Goal: Task Accomplishment & Management: Manage account settings

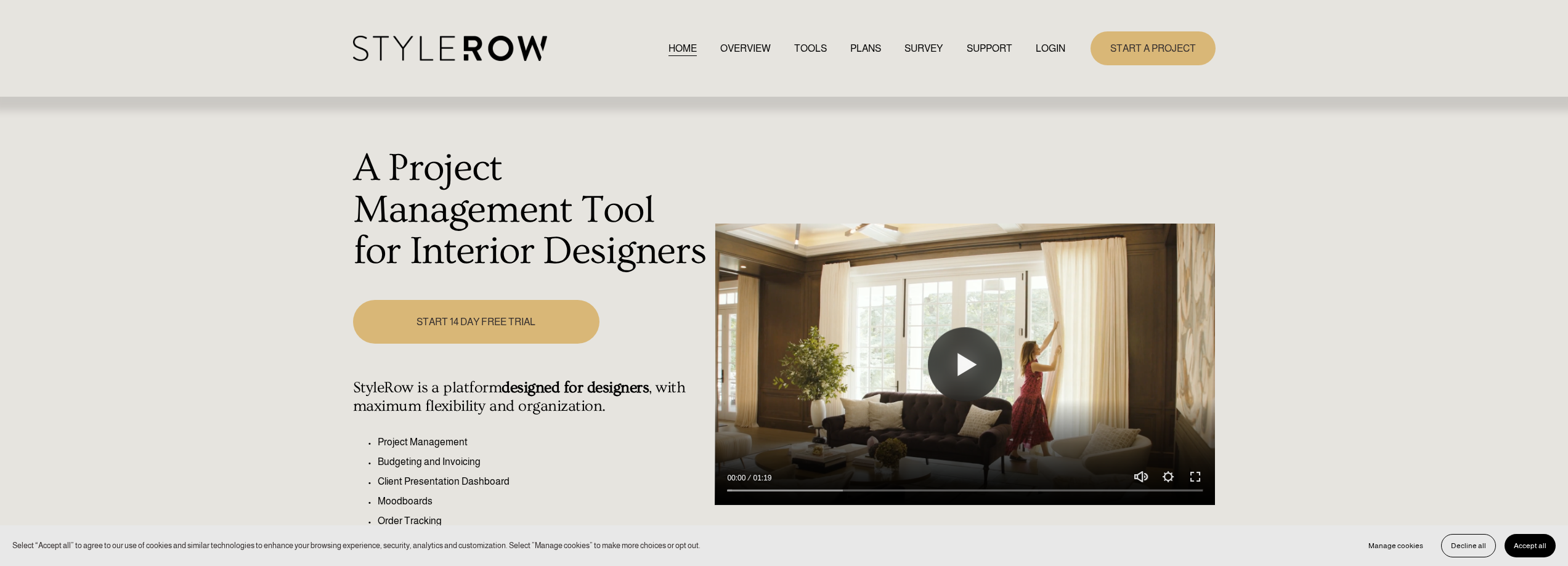
click at [1060, 45] on link "LOGIN" at bounding box center [1050, 48] width 30 height 16
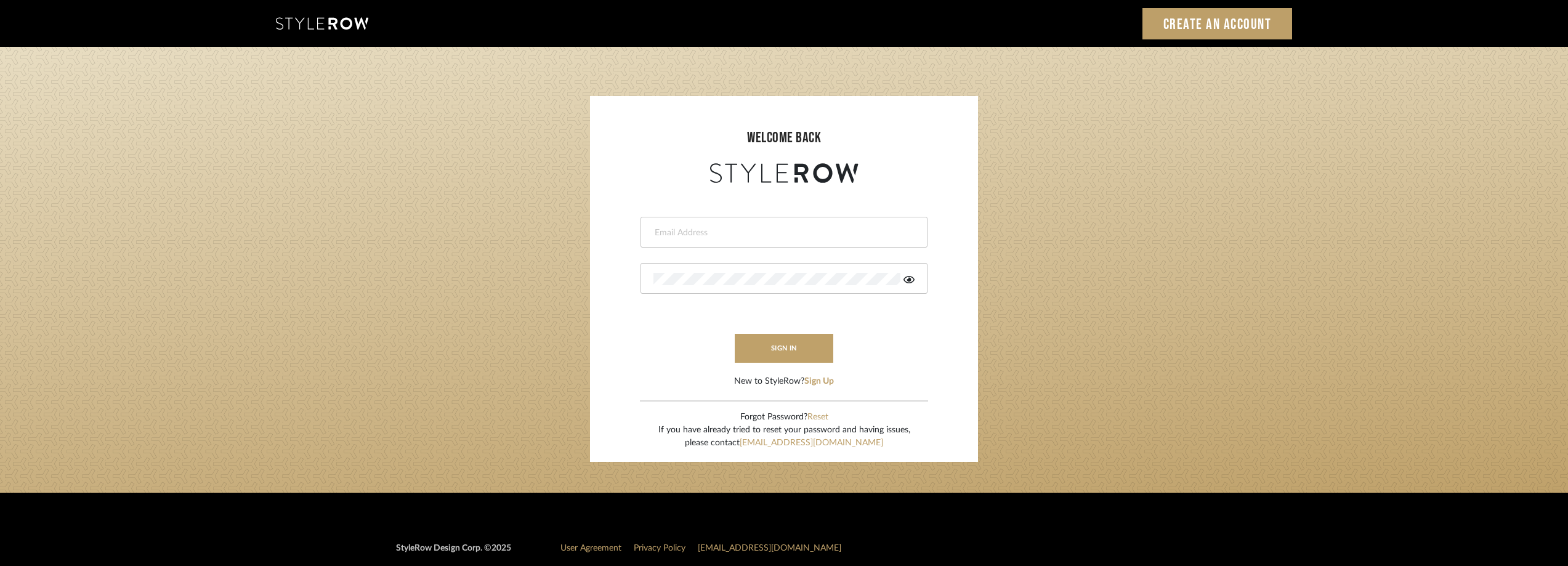
click at [729, 220] on div at bounding box center [784, 232] width 287 height 31
click at [720, 231] on input "email" at bounding box center [782, 233] width 258 height 12
type input "anela@studiodb.com"
click at [709, 285] on div at bounding box center [784, 278] width 287 height 31
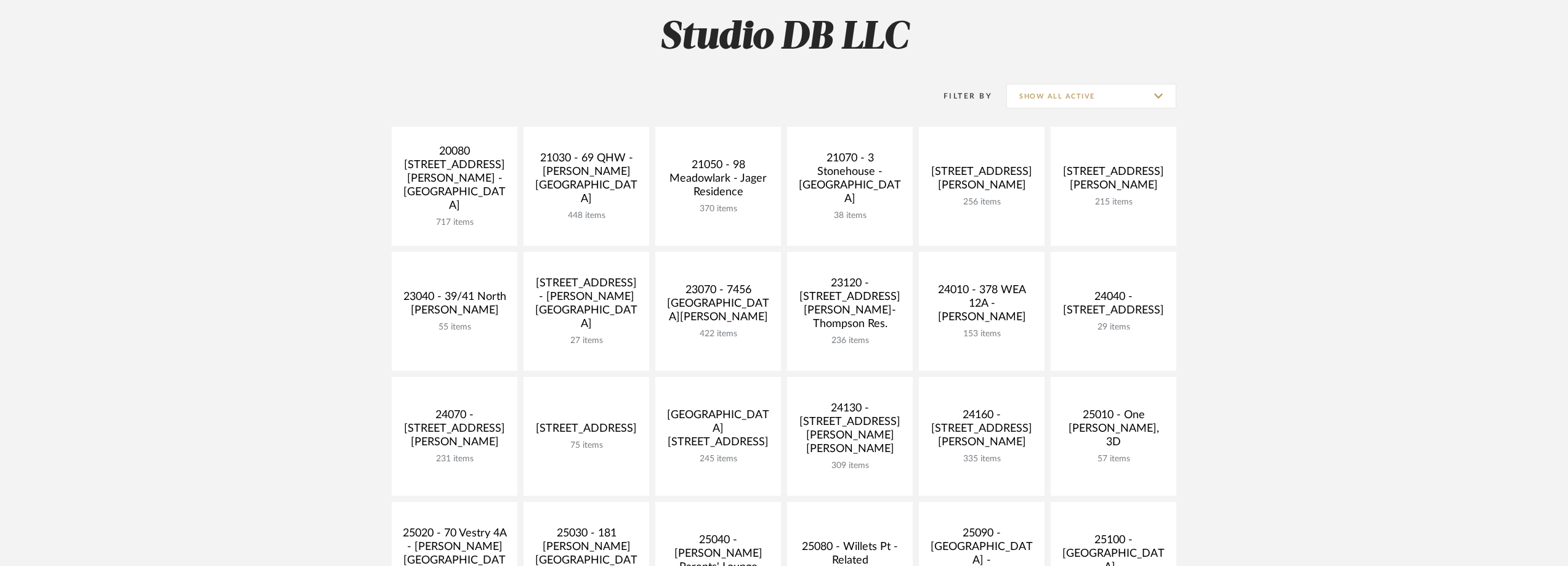
scroll to position [431, 0]
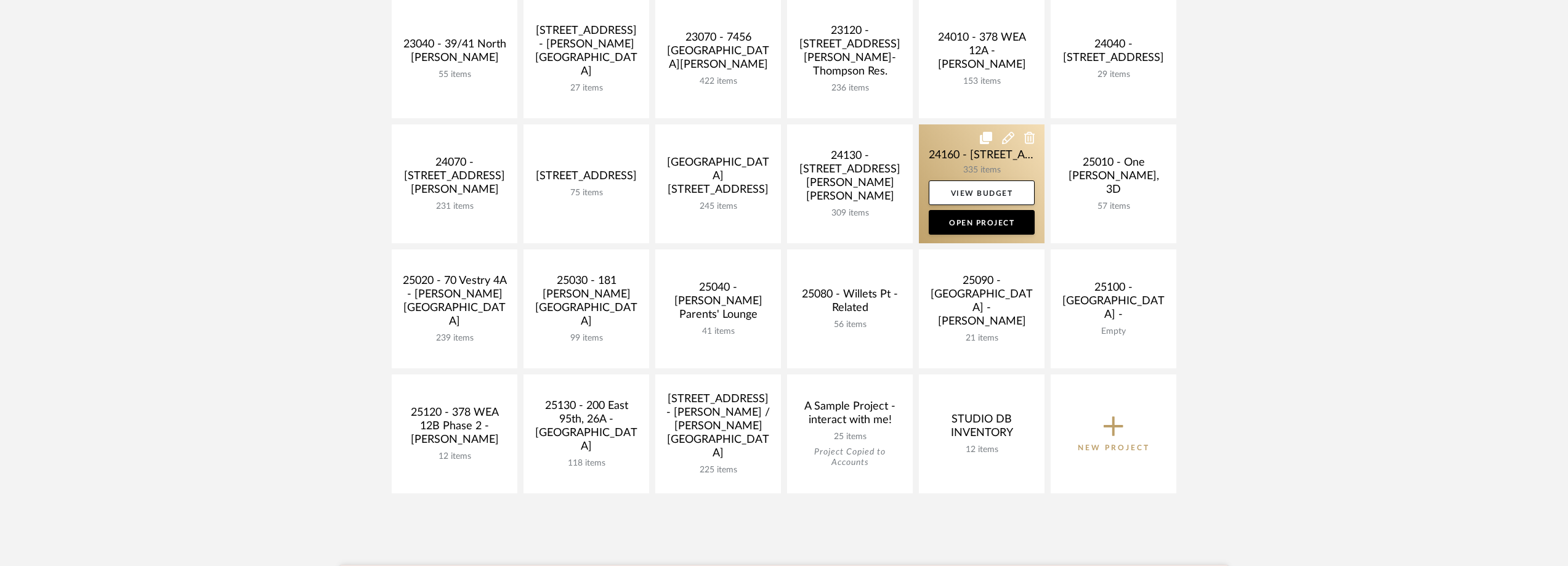
click at [953, 143] on link at bounding box center [981, 183] width 126 height 119
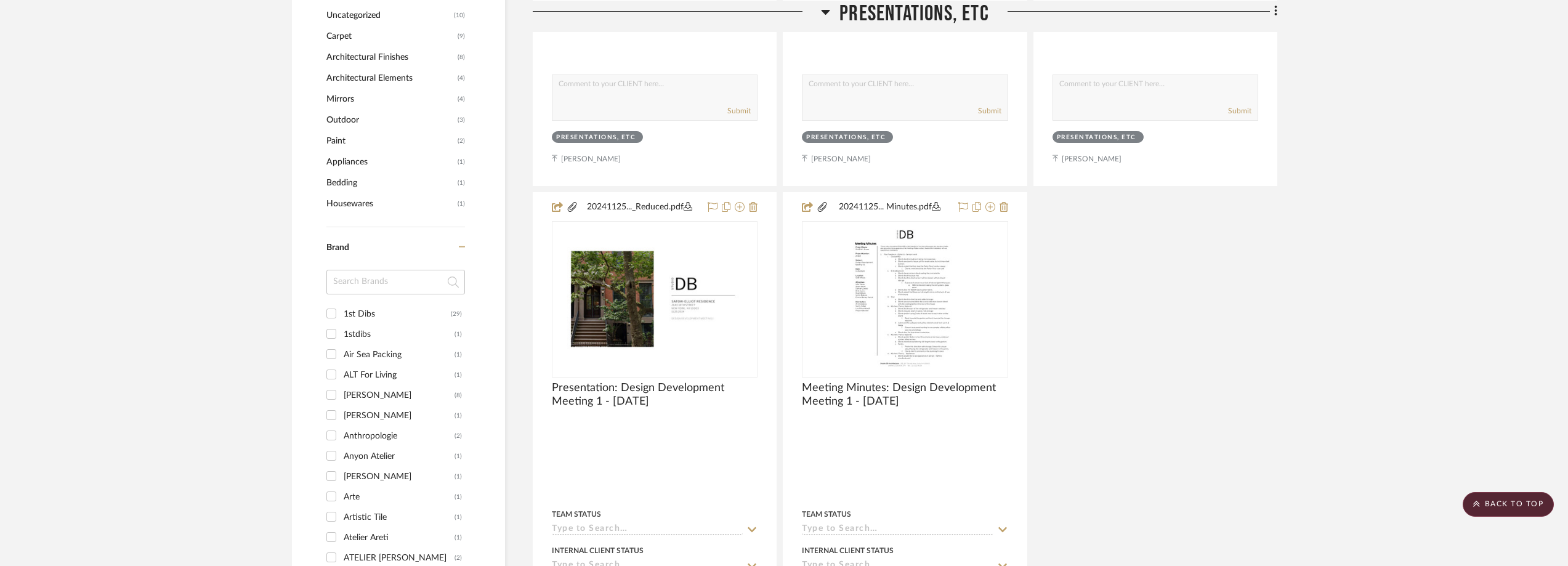
scroll to position [1354, 0]
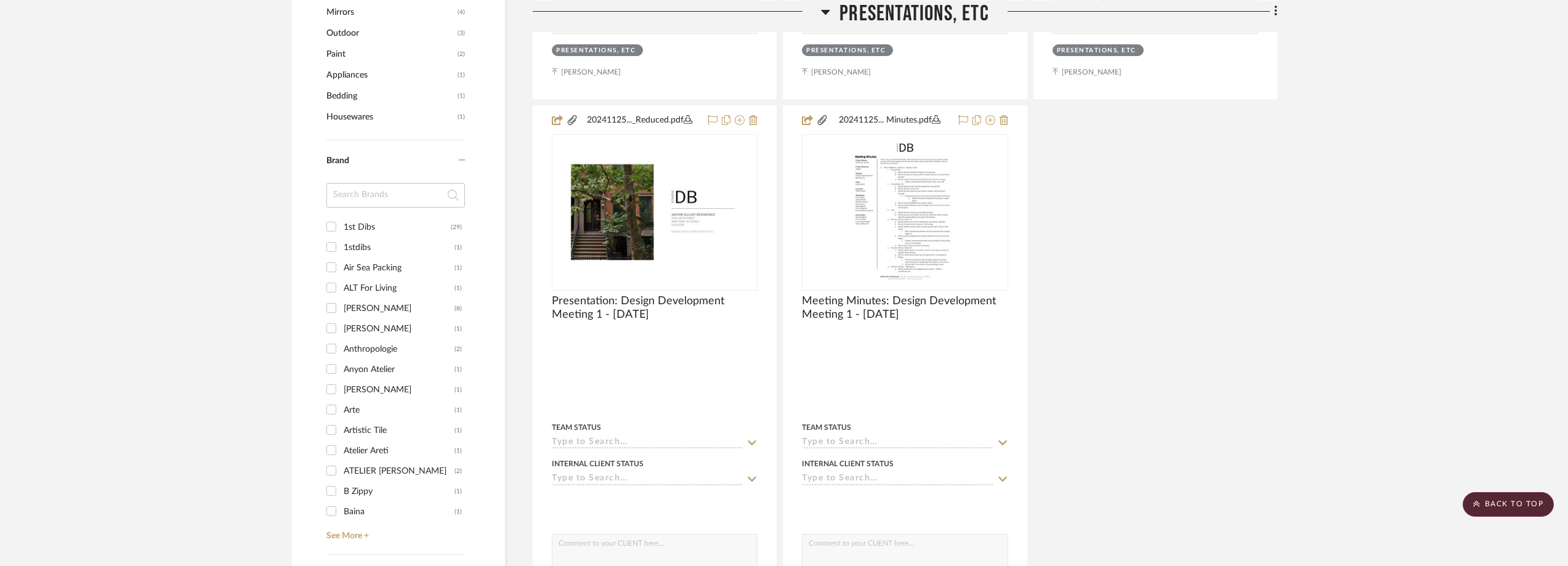
click at [362, 185] on input at bounding box center [396, 196] width 139 height 25
type input "rug"
click at [372, 226] on div "Rug & Kilim" at bounding box center [399, 227] width 111 height 20
click at [341, 226] on input "Rug & Kilim (5)" at bounding box center [331, 226] width 20 height 20
checkbox input "true"
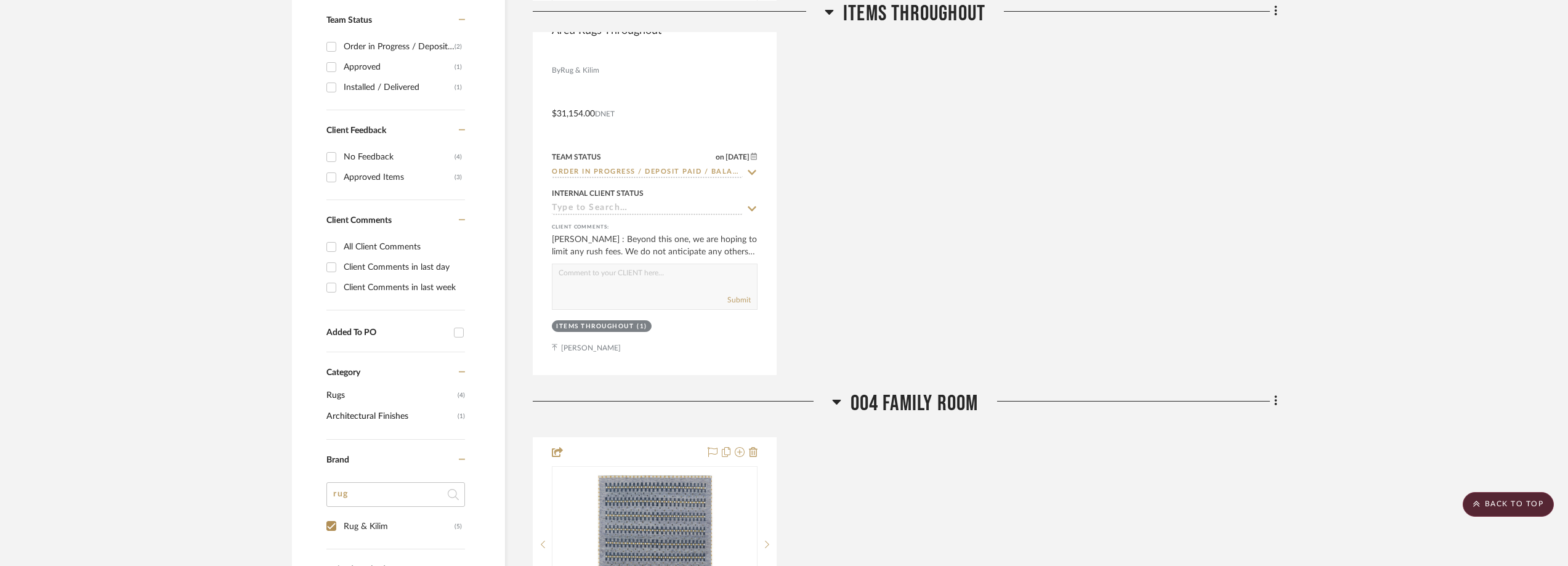
scroll to position [370, 0]
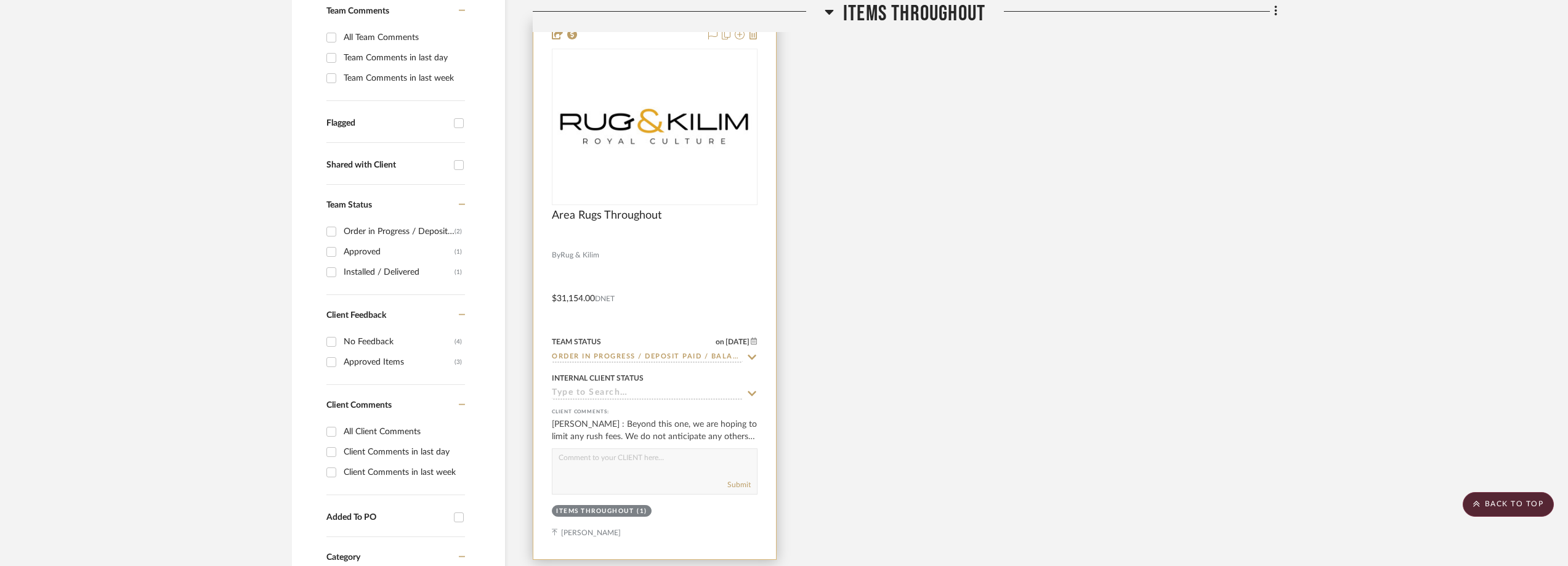
click at [0, 0] on img at bounding box center [0, 0] width 0 height 0
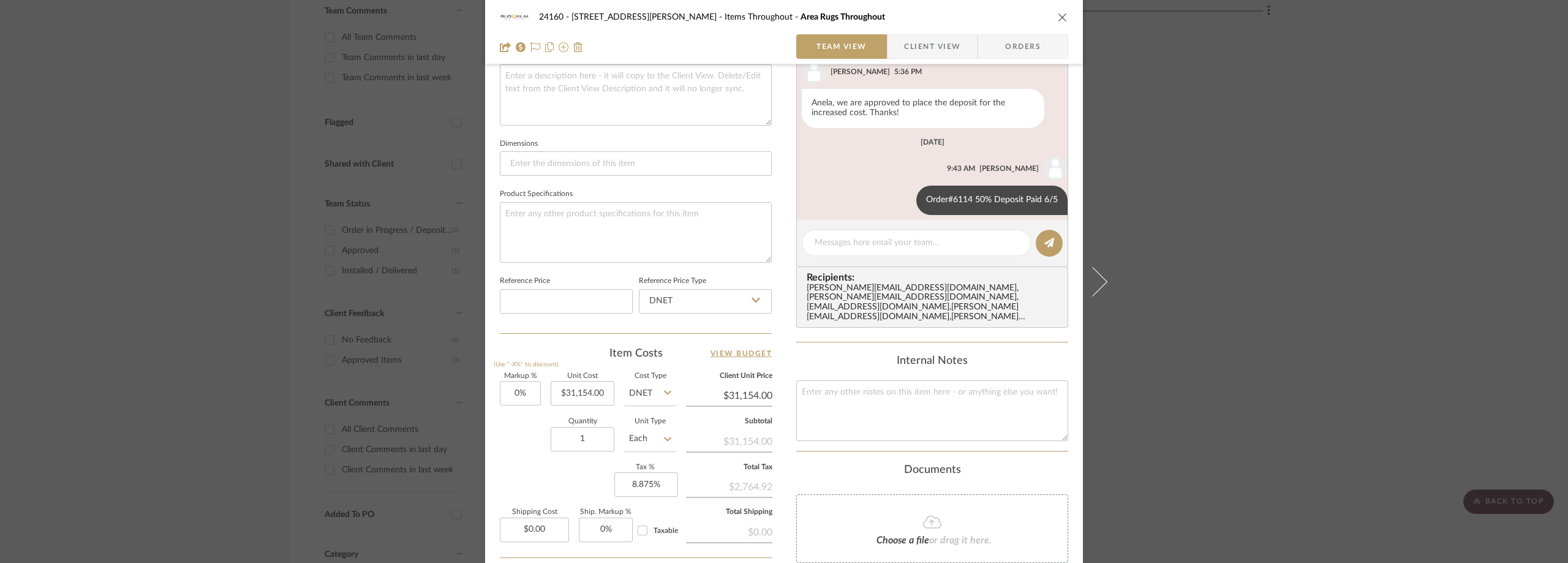
scroll to position [490, 0]
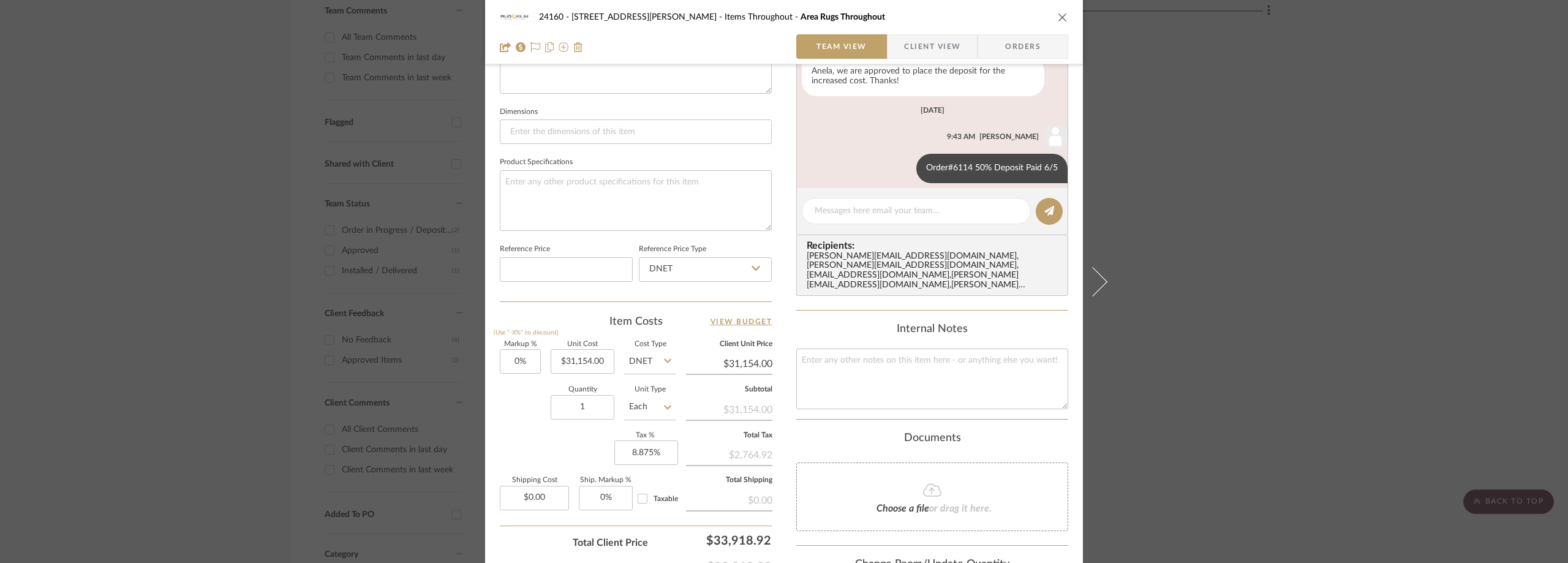
click at [1348, 255] on div "24160 - 214 E 18th Street - Satow Elliot Items Throughout Area Rugs Throughout …" at bounding box center [784, 281] width 1568 height 563
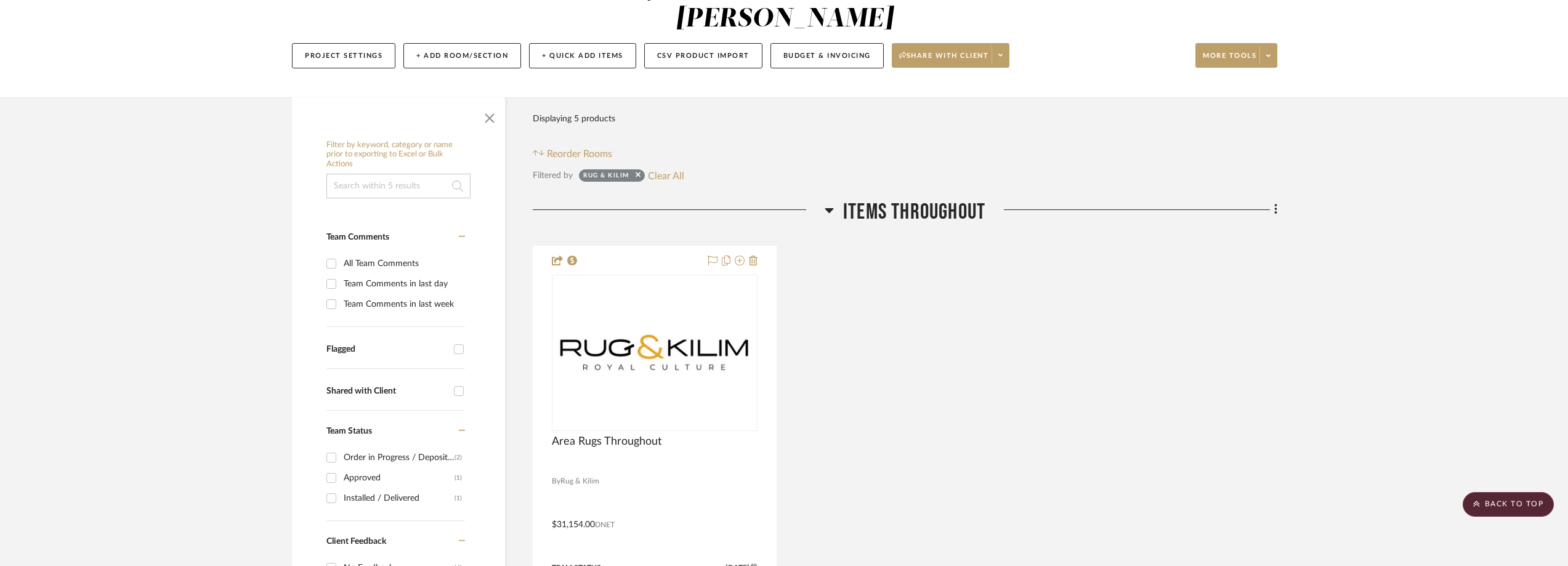
scroll to position [246, 0]
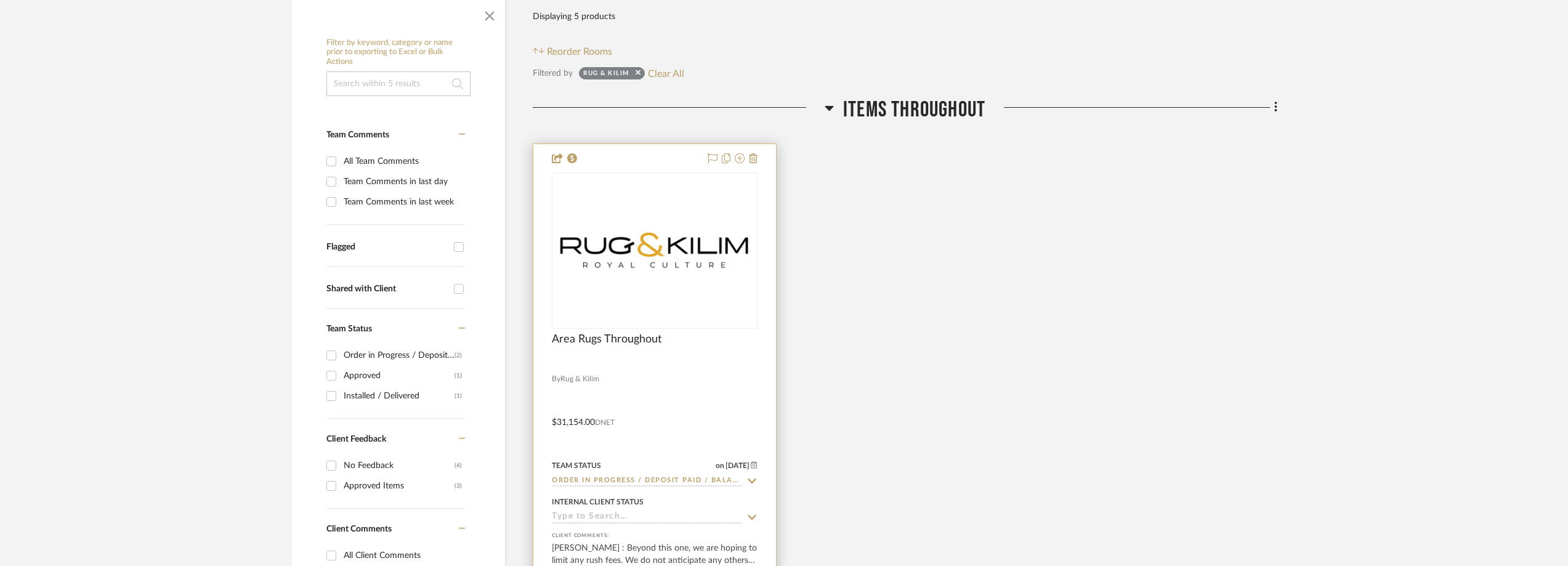
click at [626, 207] on div "0" at bounding box center [655, 250] width 204 height 155
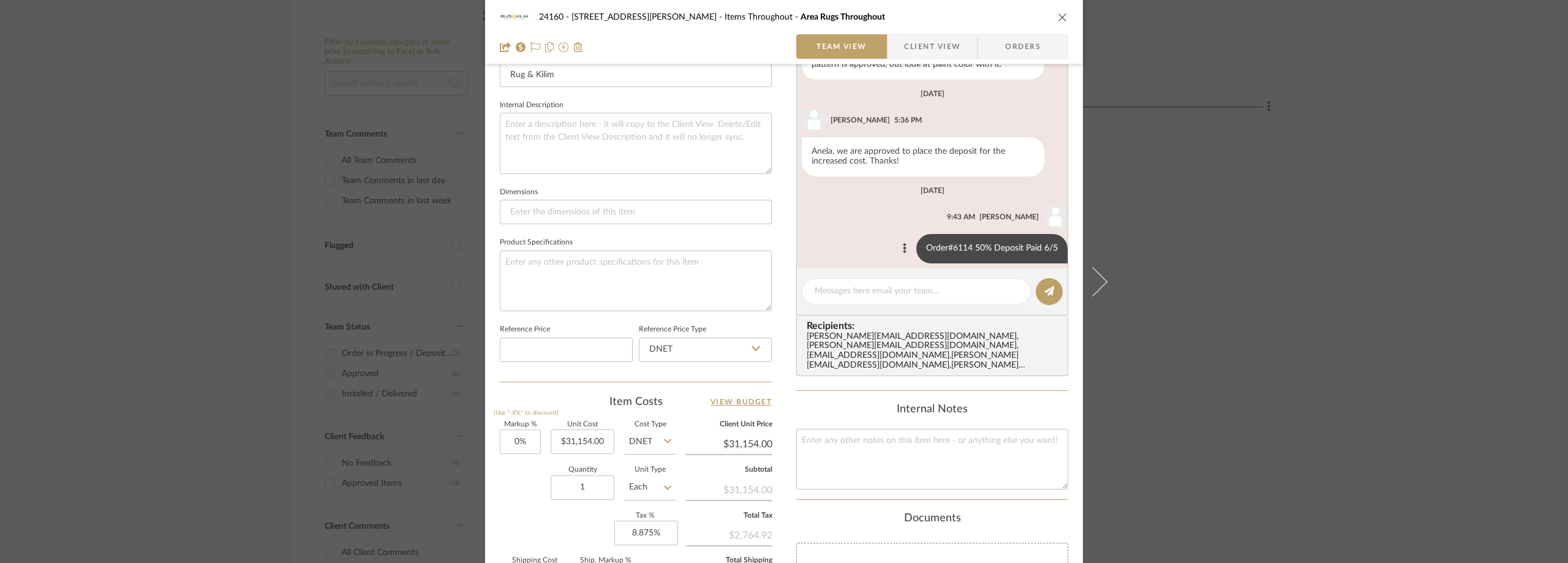
scroll to position [403, 0]
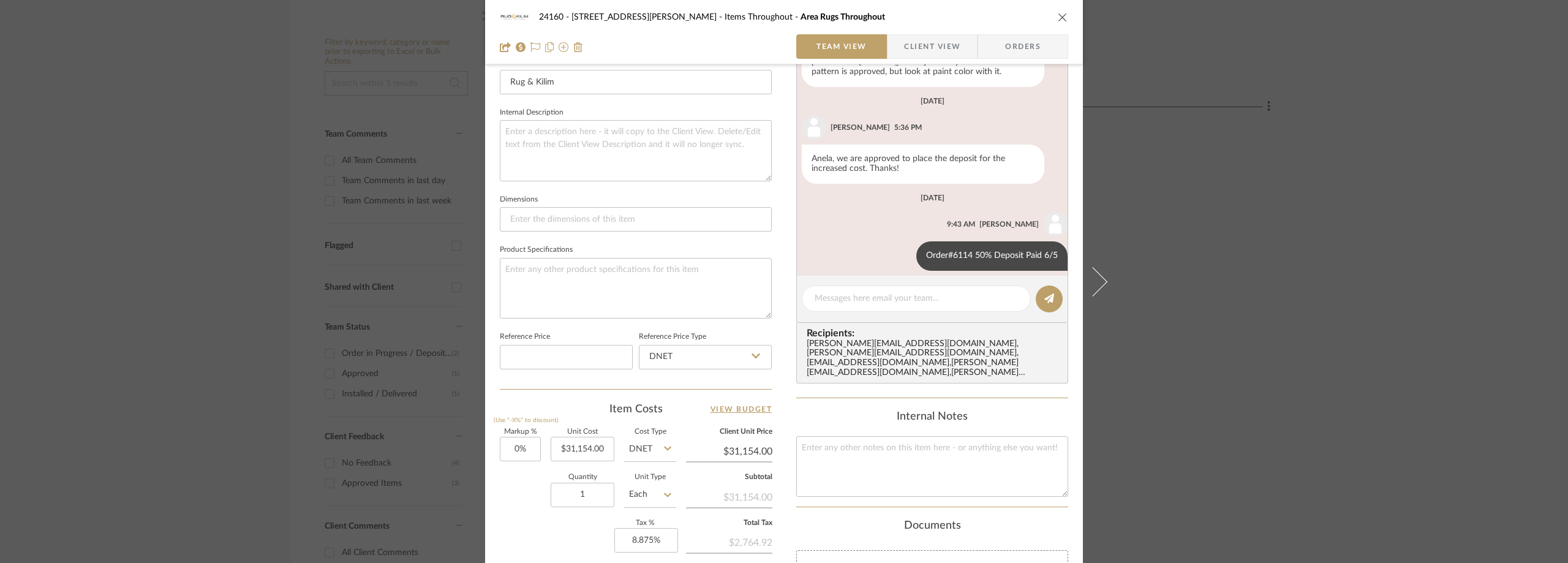
click at [1203, 182] on div "24160 - 214 E 18th Street - Satow Elliot Items Throughout Area Rugs Throughout …" at bounding box center [784, 281] width 1568 height 563
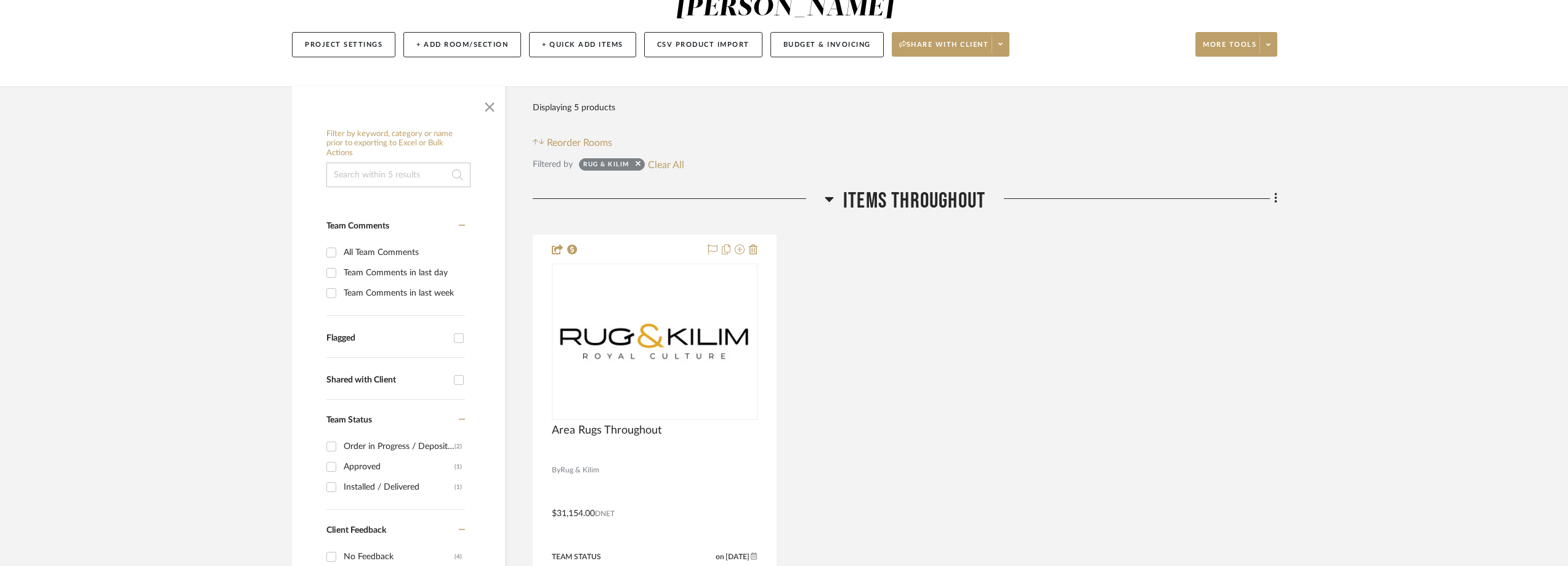
scroll to position [0, 0]
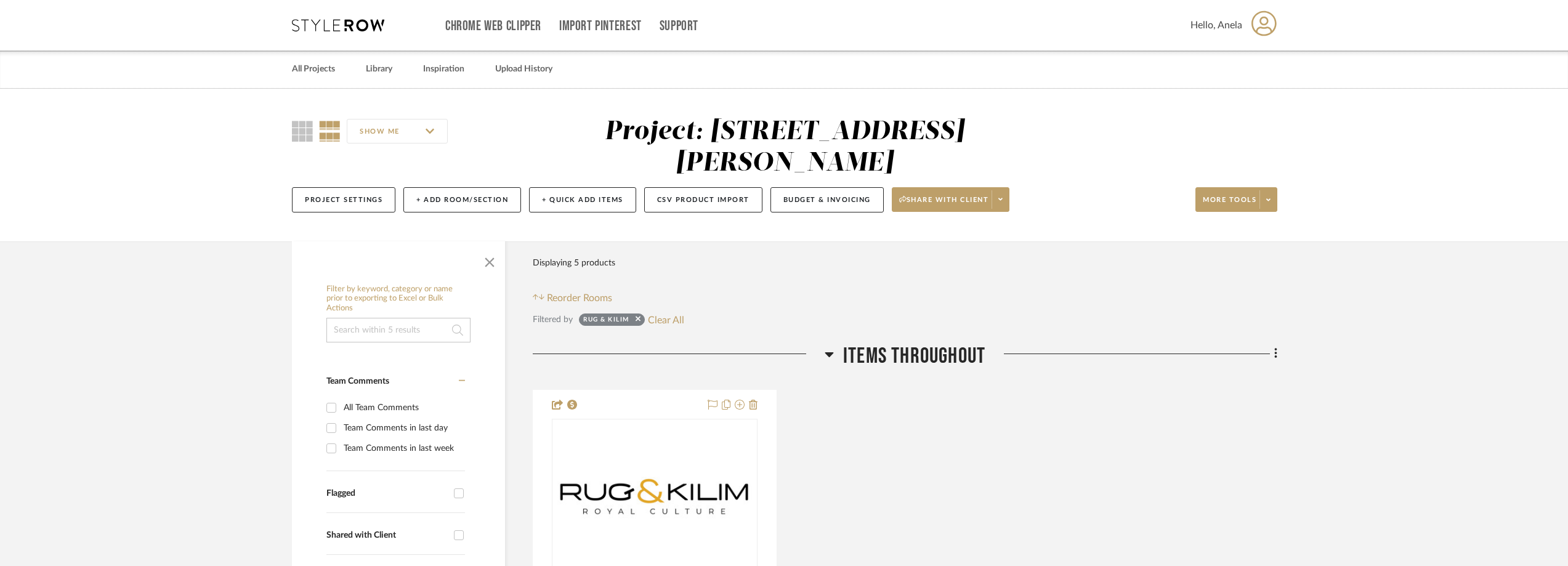
click at [358, 23] on icon at bounding box center [338, 25] width 93 height 12
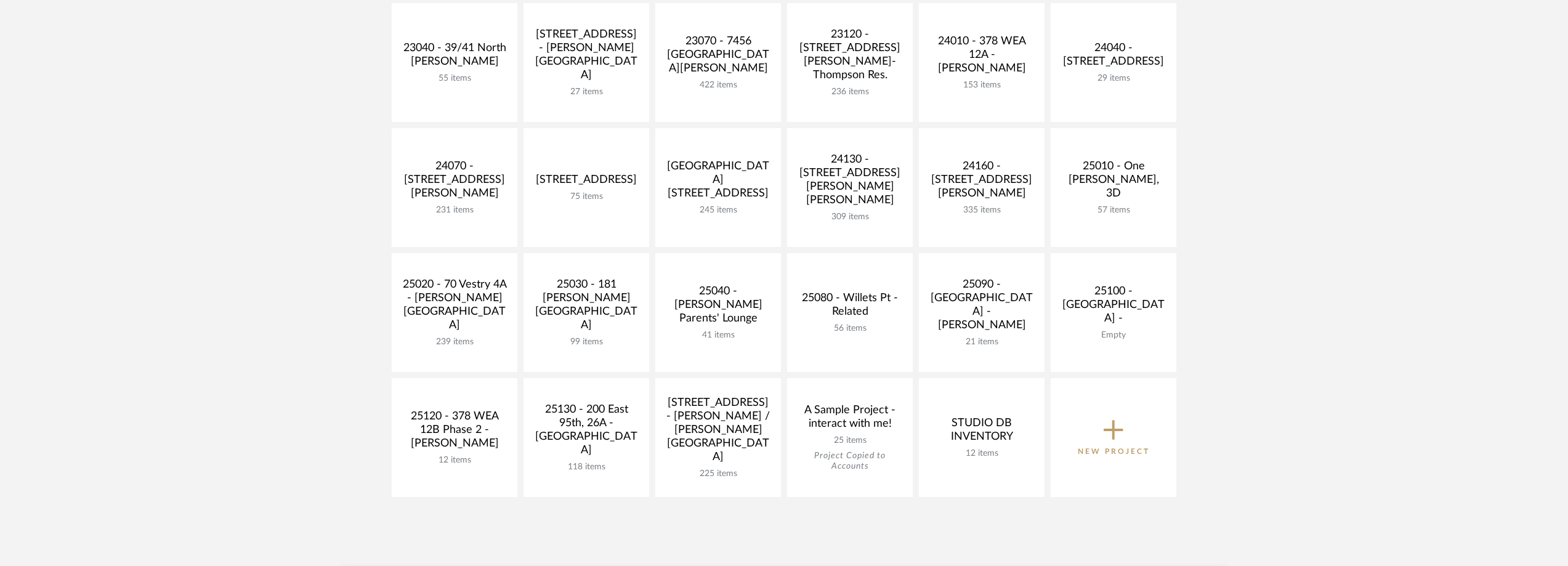
scroll to position [554, 0]
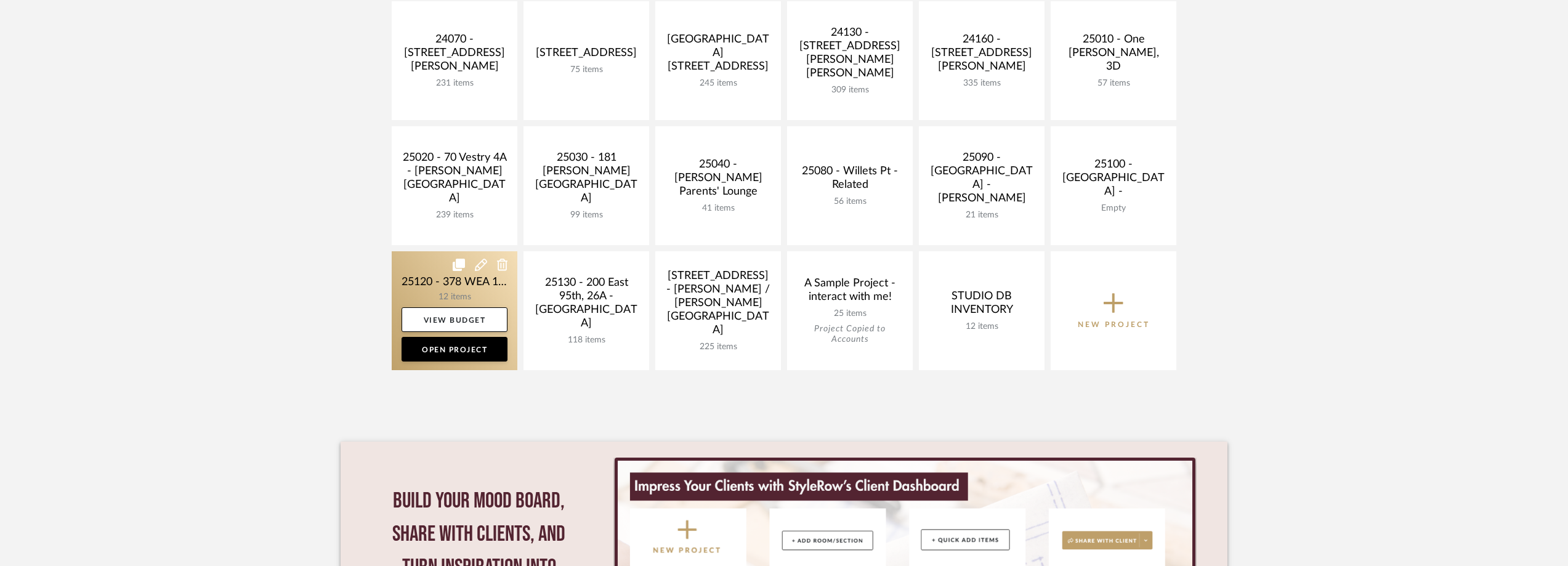
click at [430, 283] on link at bounding box center [454, 310] width 126 height 119
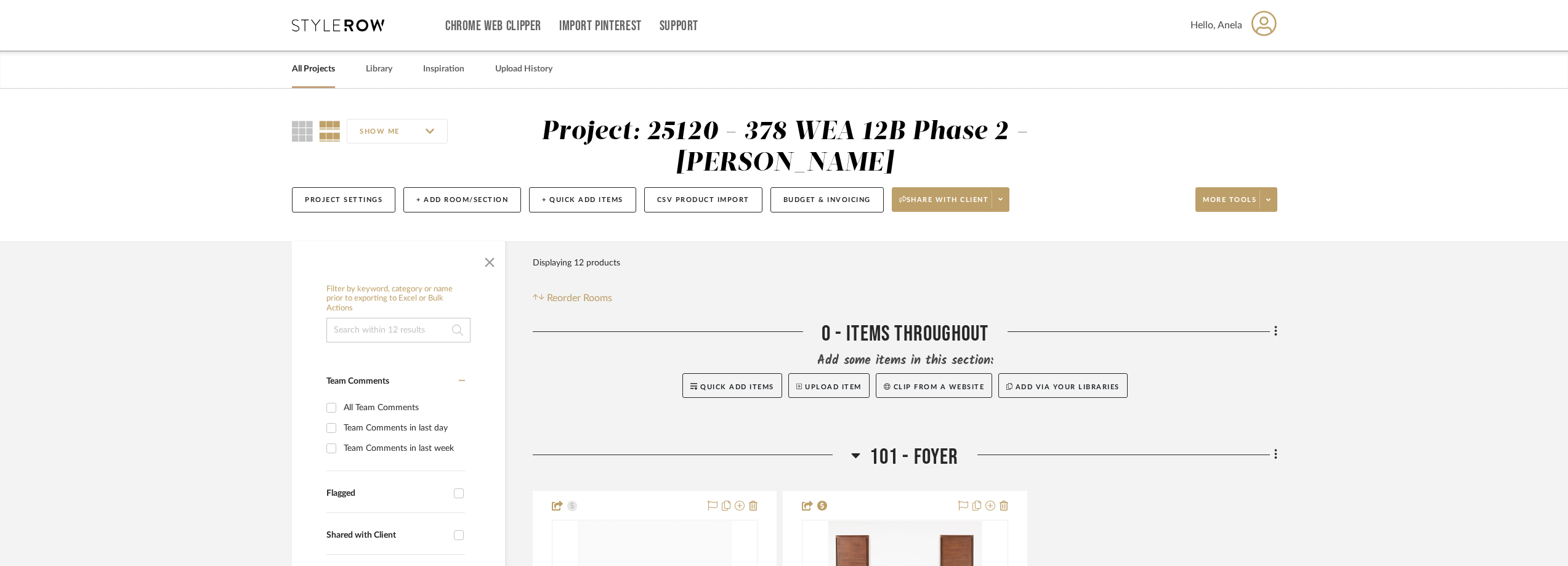
click at [351, 31] on icon at bounding box center [338, 25] width 93 height 12
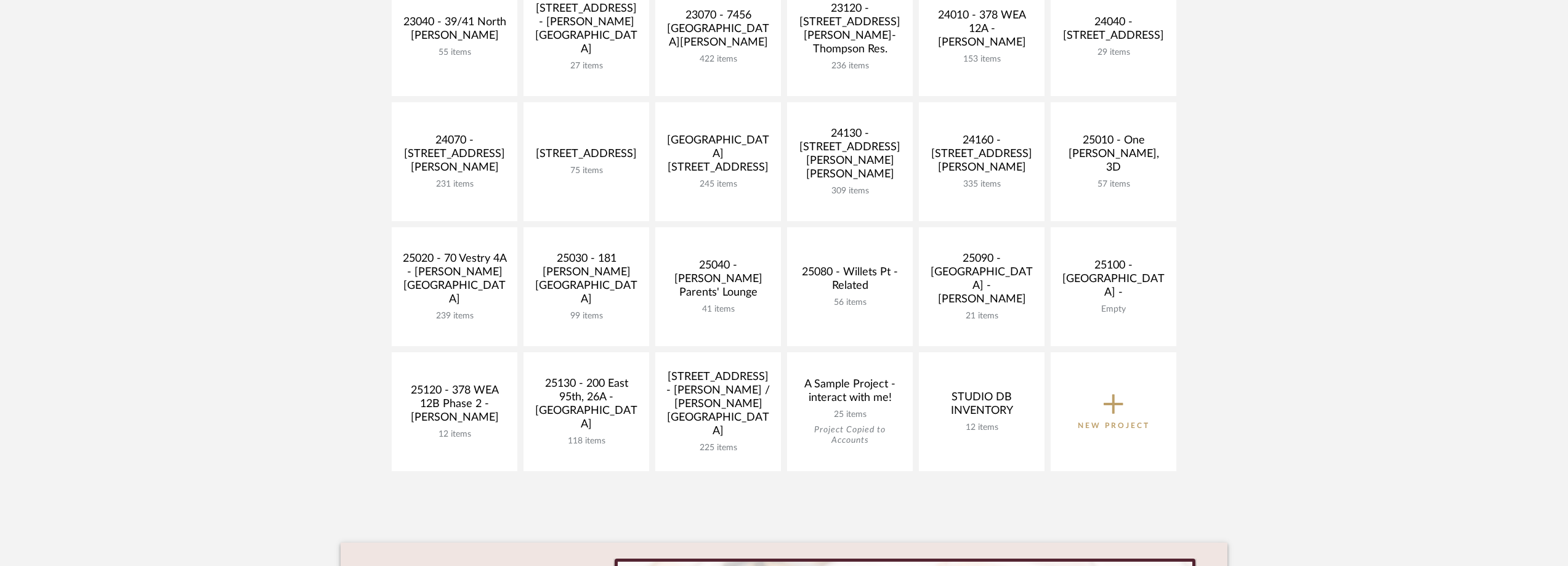
scroll to position [431, 0]
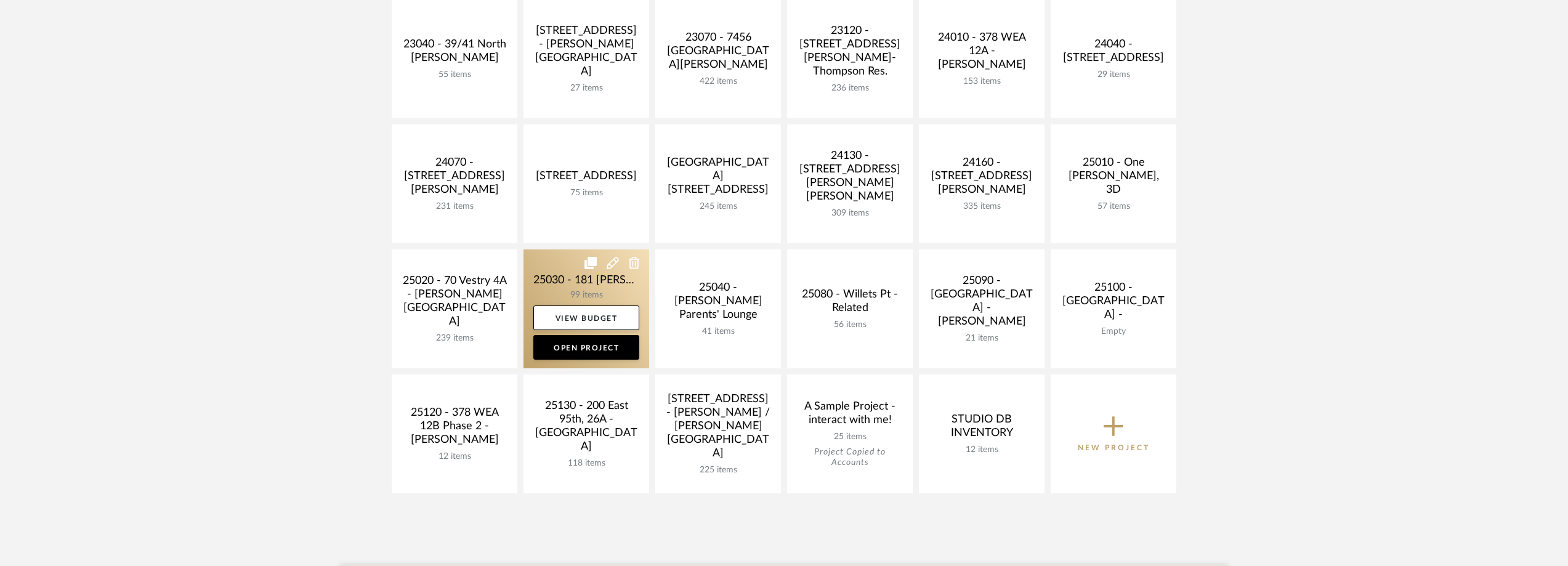
click at [559, 281] on link at bounding box center [586, 308] width 126 height 119
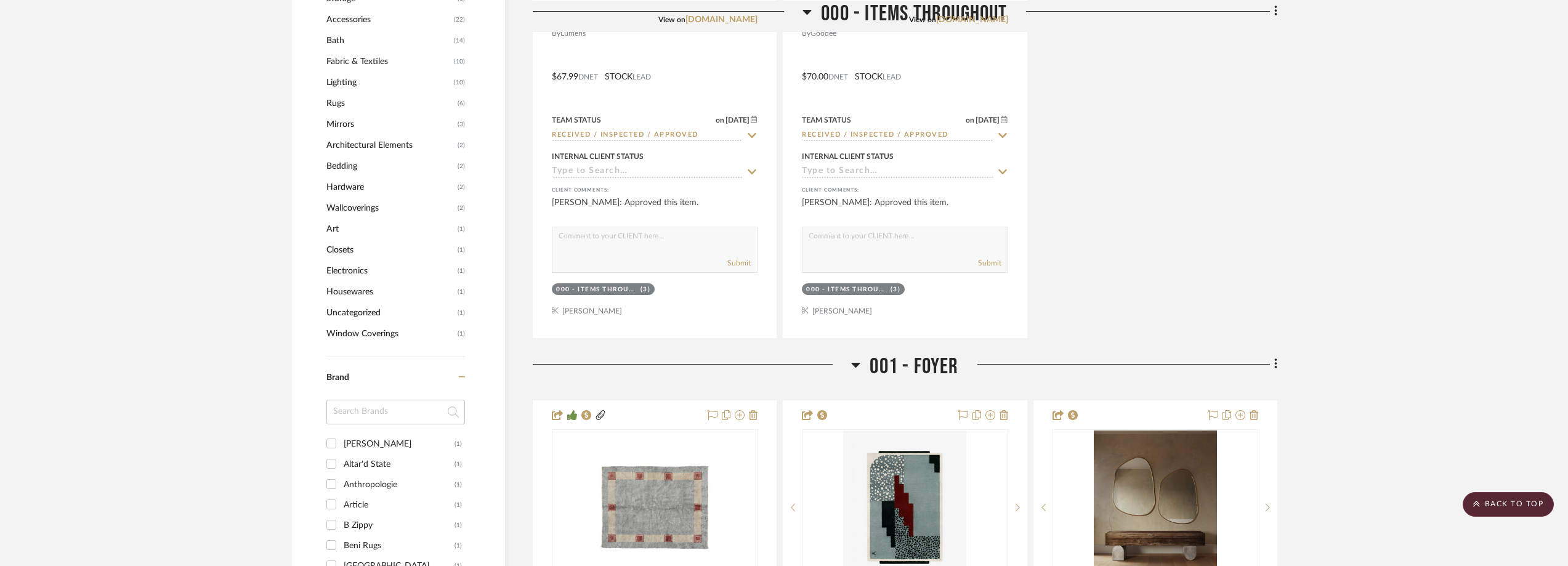
scroll to position [1231, 0]
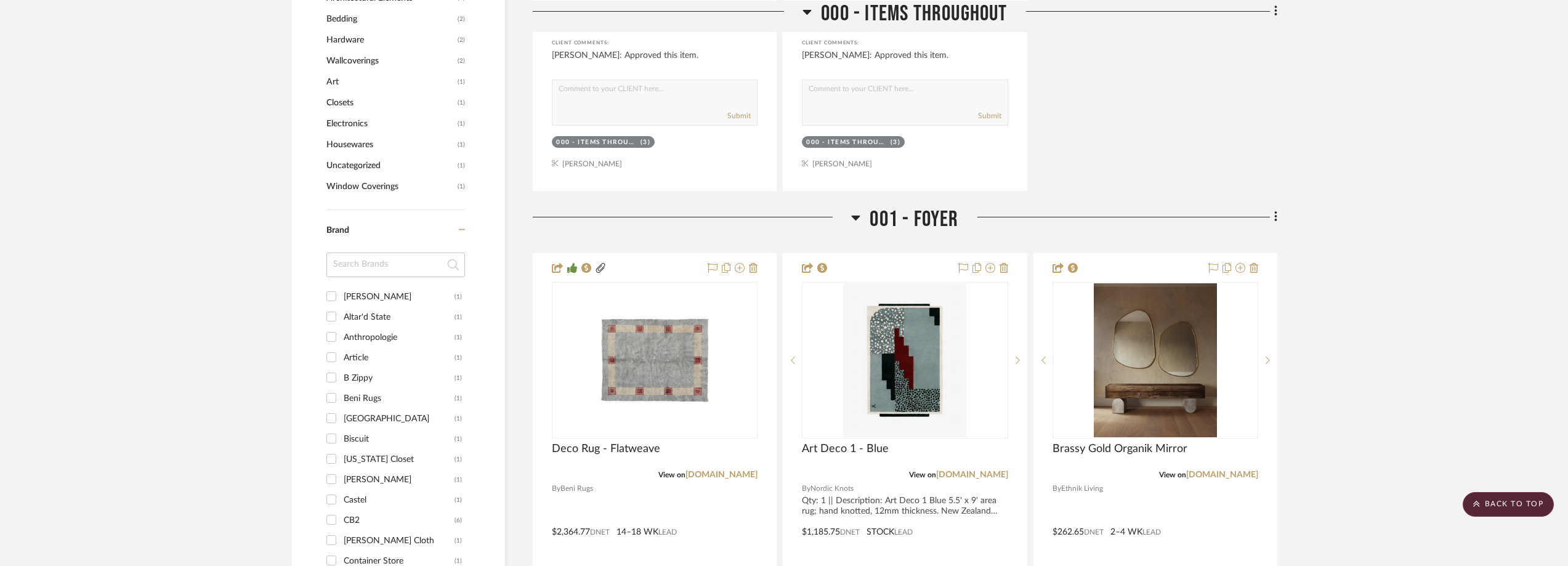
click at [362, 277] on input at bounding box center [396, 265] width 139 height 25
type input "lum"
click at [372, 307] on div "Lumens" at bounding box center [399, 296] width 111 height 20
click at [341, 306] on input "Lumens (1)" at bounding box center [331, 296] width 20 height 20
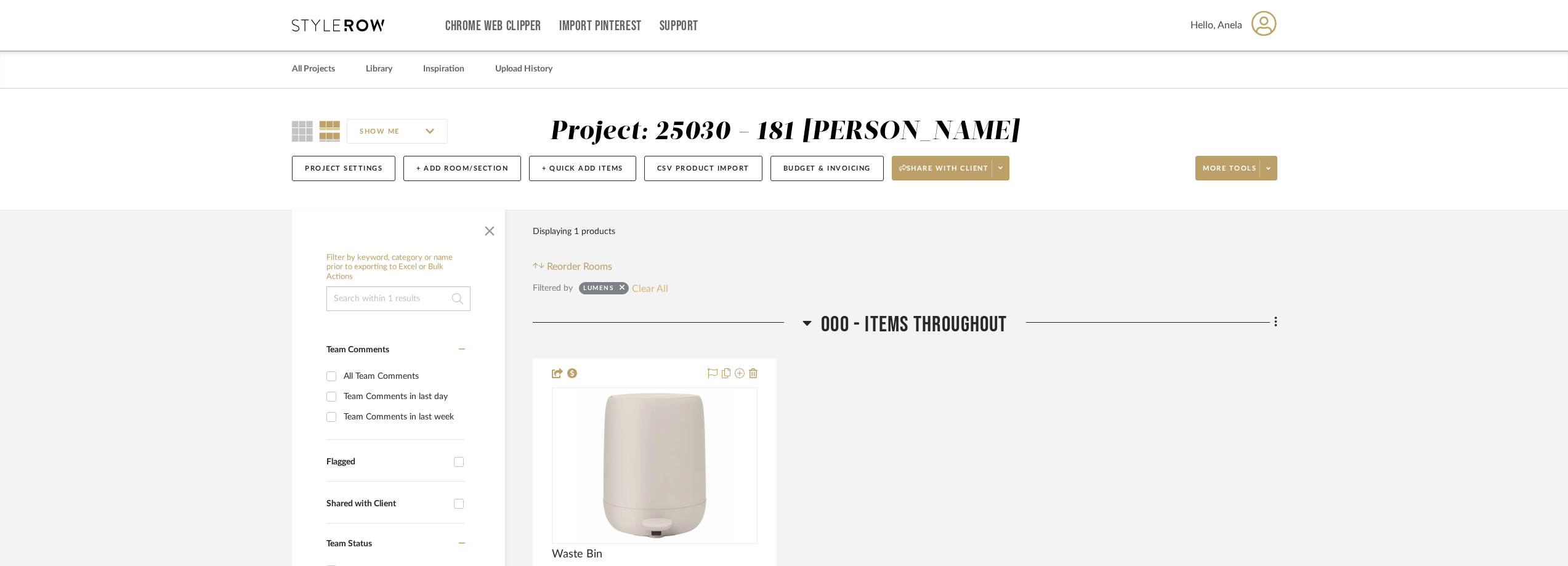
click at [644, 296] on button "Clear All" at bounding box center [650, 287] width 36 height 16
checkbox input "false"
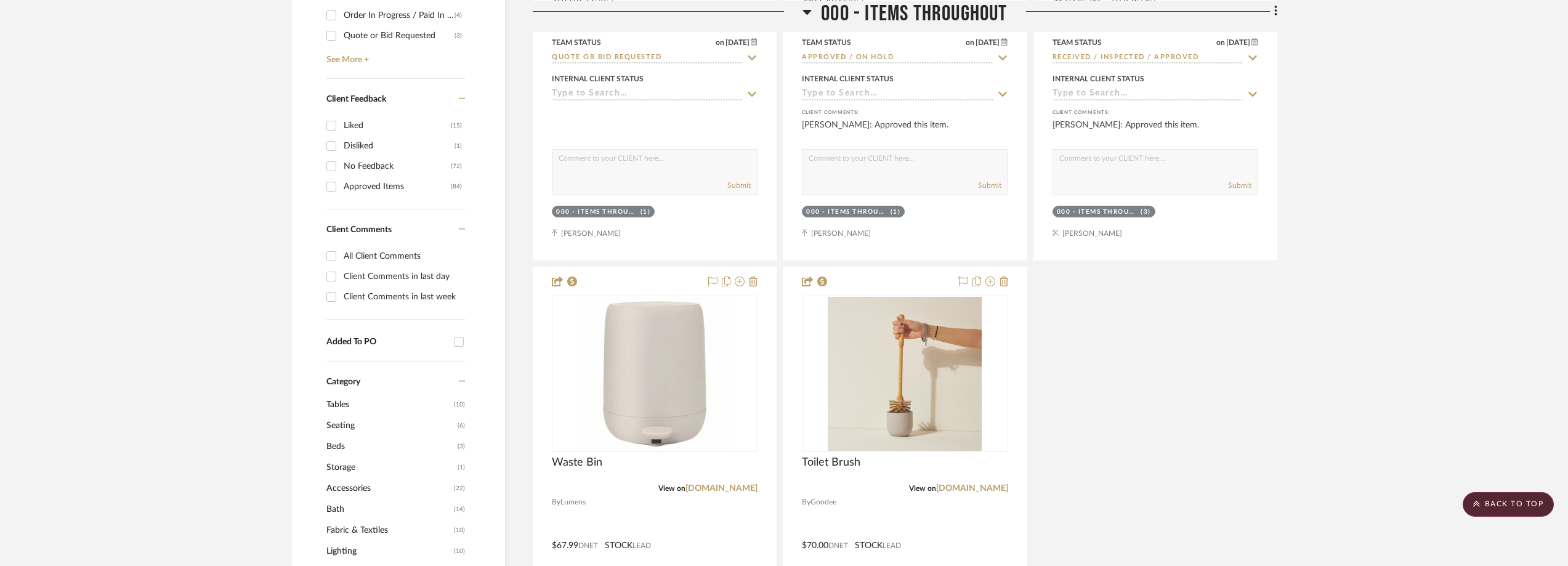
scroll to position [739, 0]
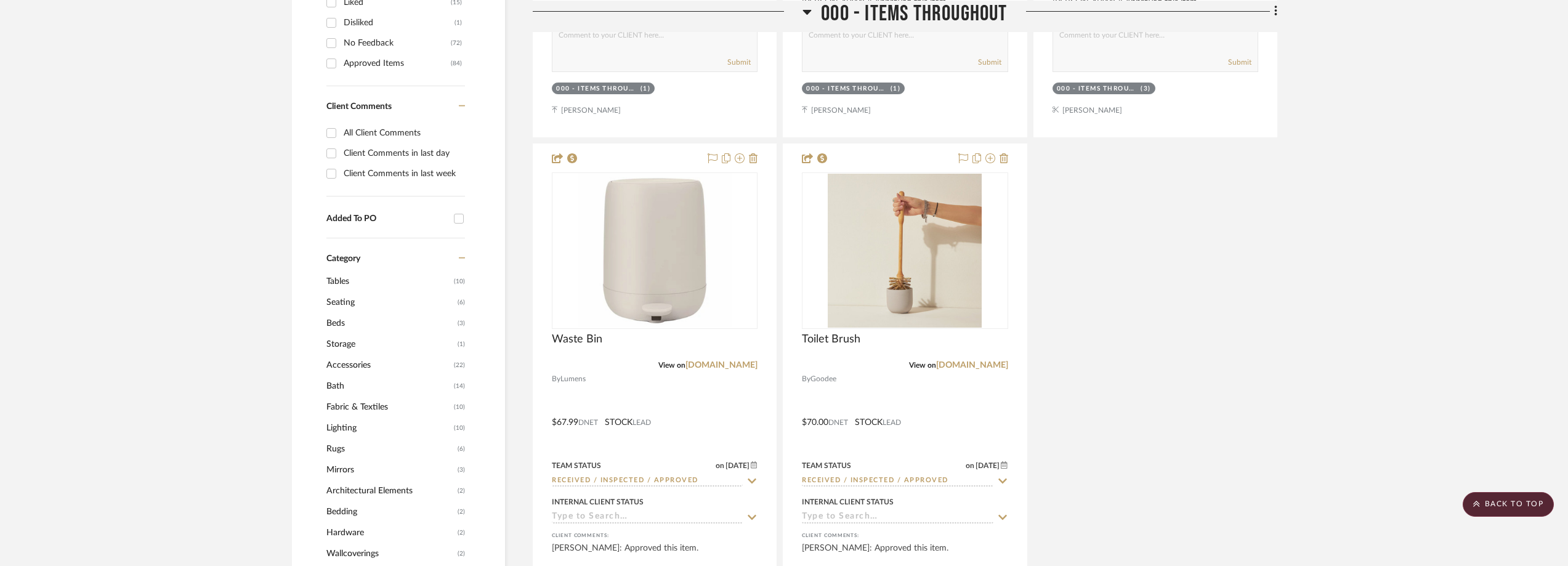
click at [340, 292] on span "Tables" at bounding box center [388, 281] width 124 height 21
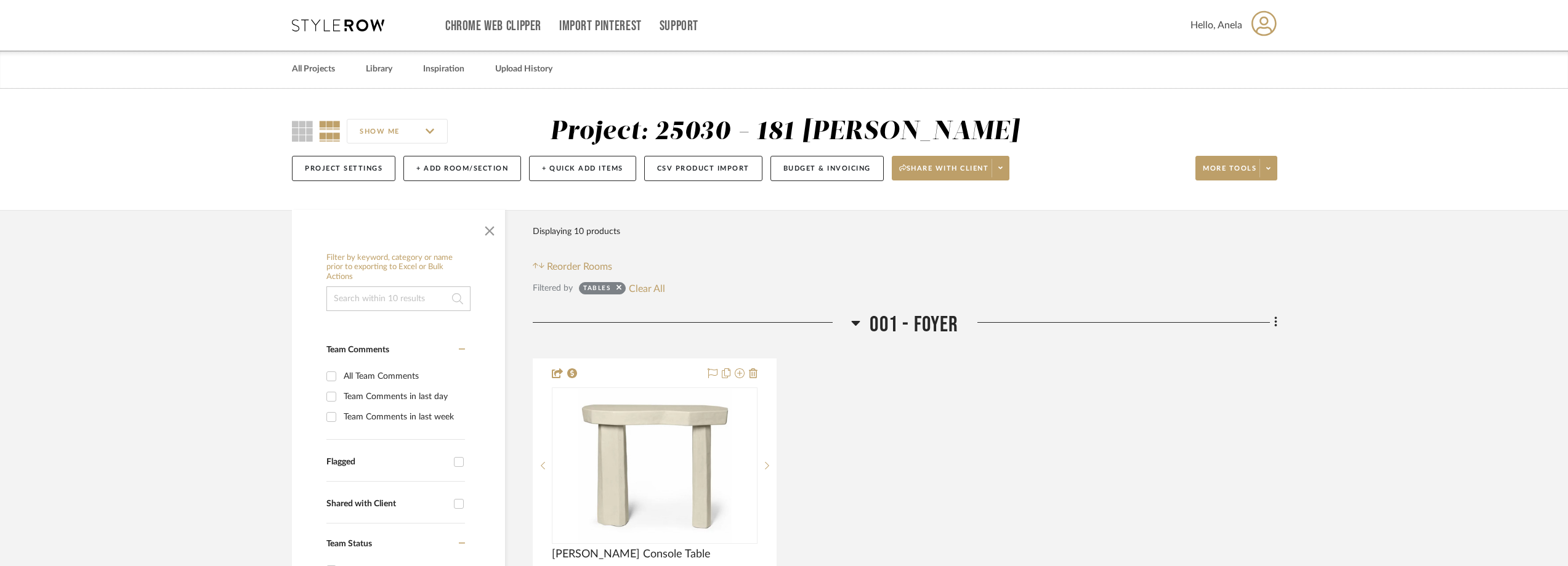
click at [327, 24] on icon at bounding box center [338, 25] width 93 height 12
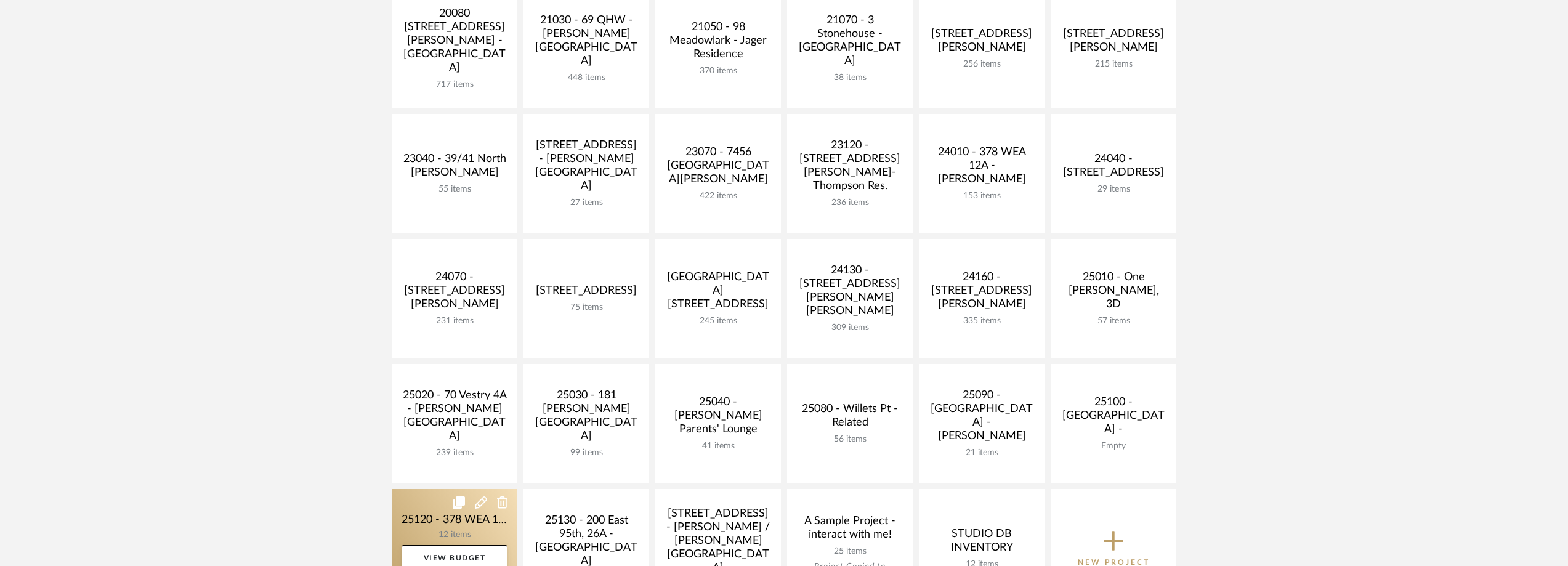
scroll to position [308, 0]
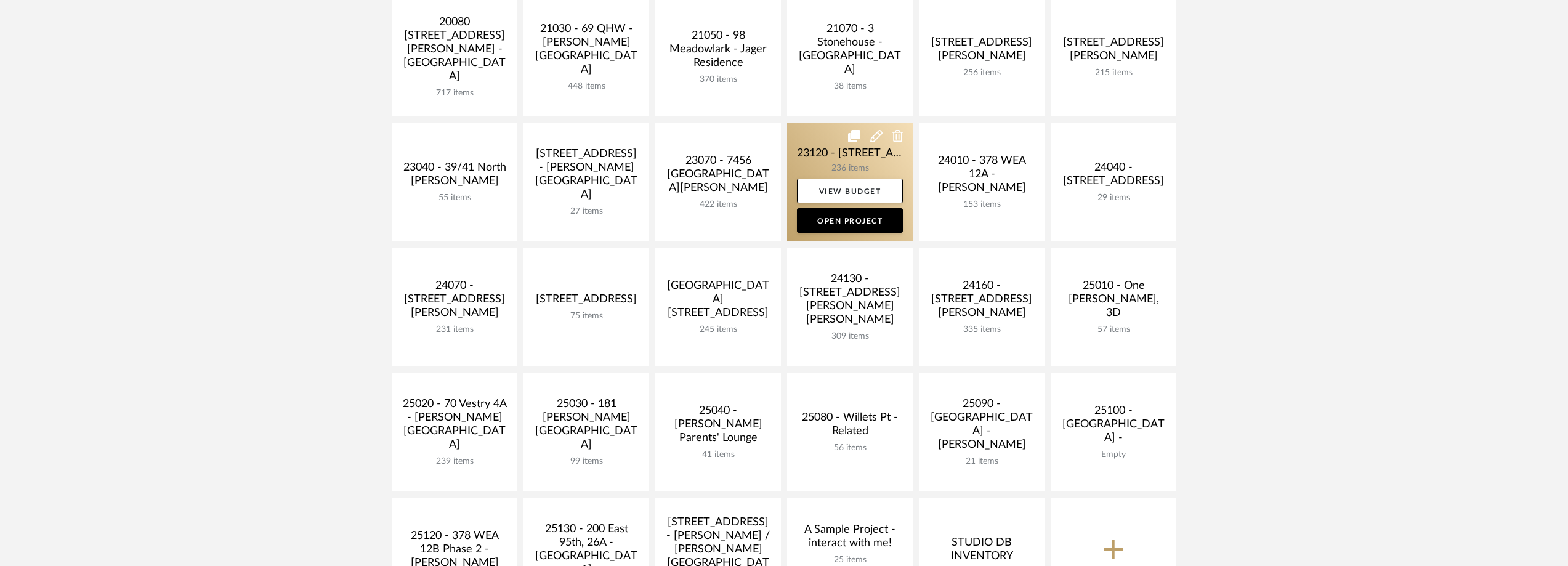
click at [814, 161] on link at bounding box center [850, 182] width 126 height 119
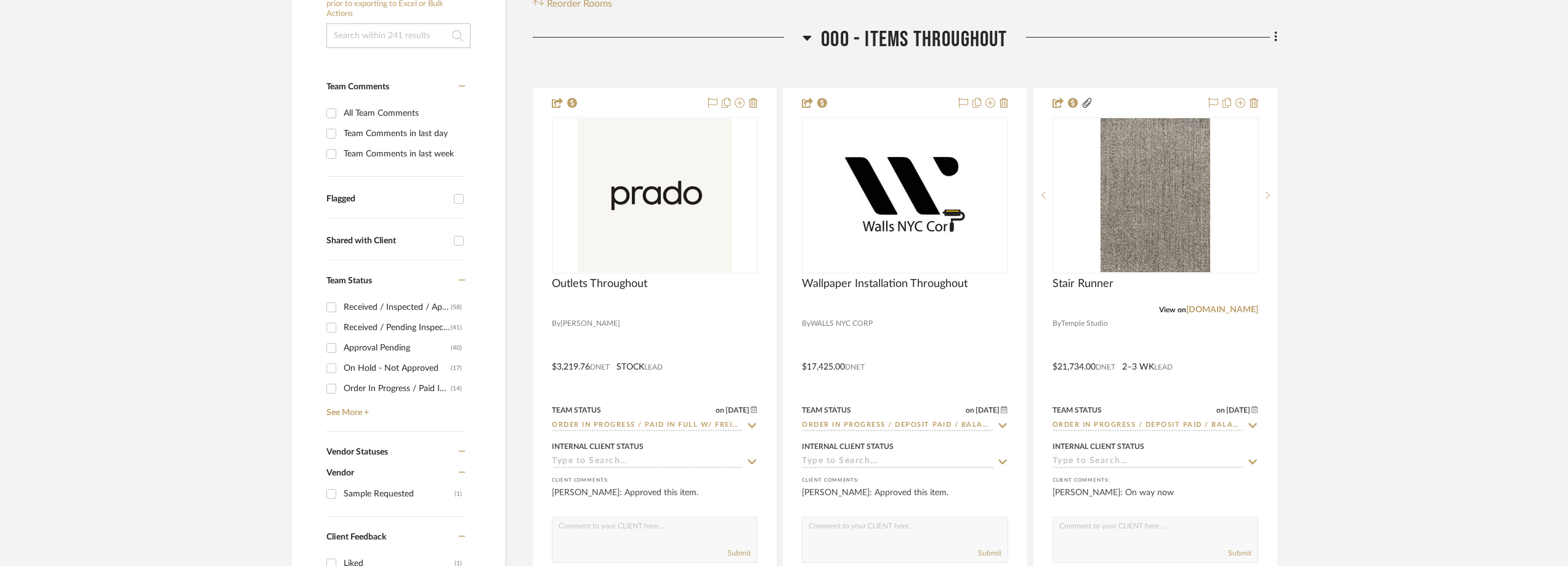
scroll to position [431, 0]
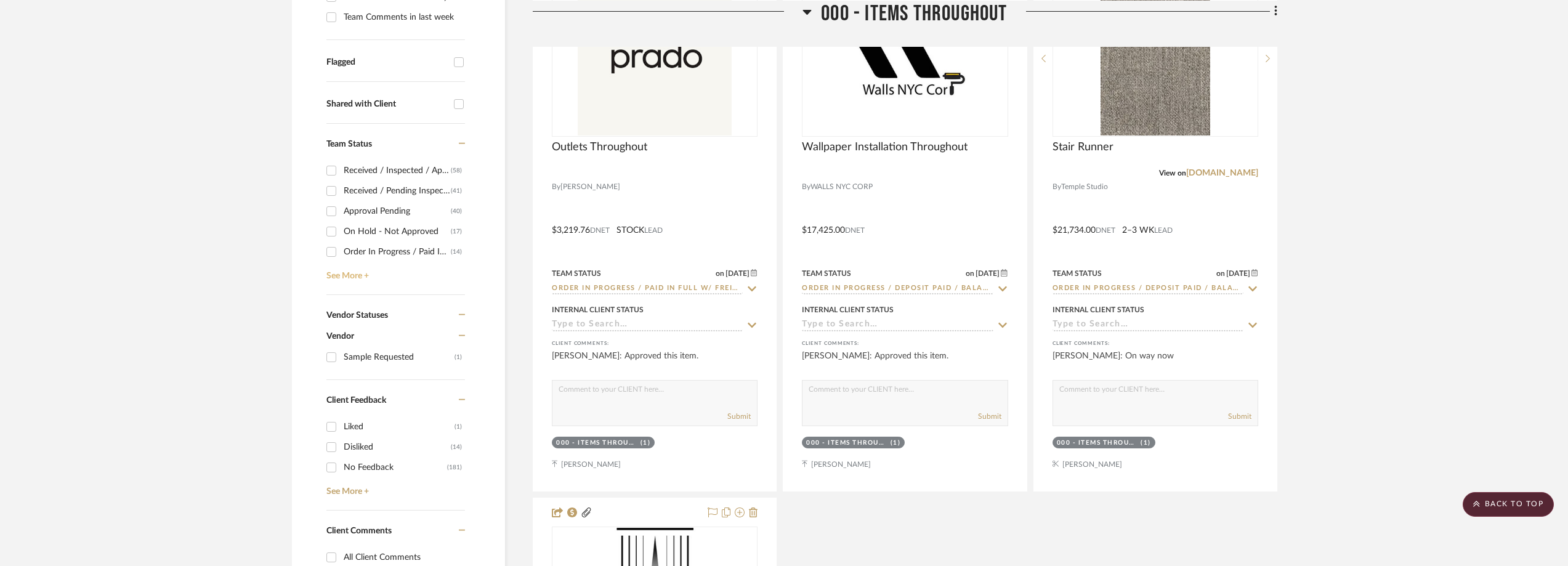
click at [342, 273] on link "See More +" at bounding box center [394, 271] width 141 height 20
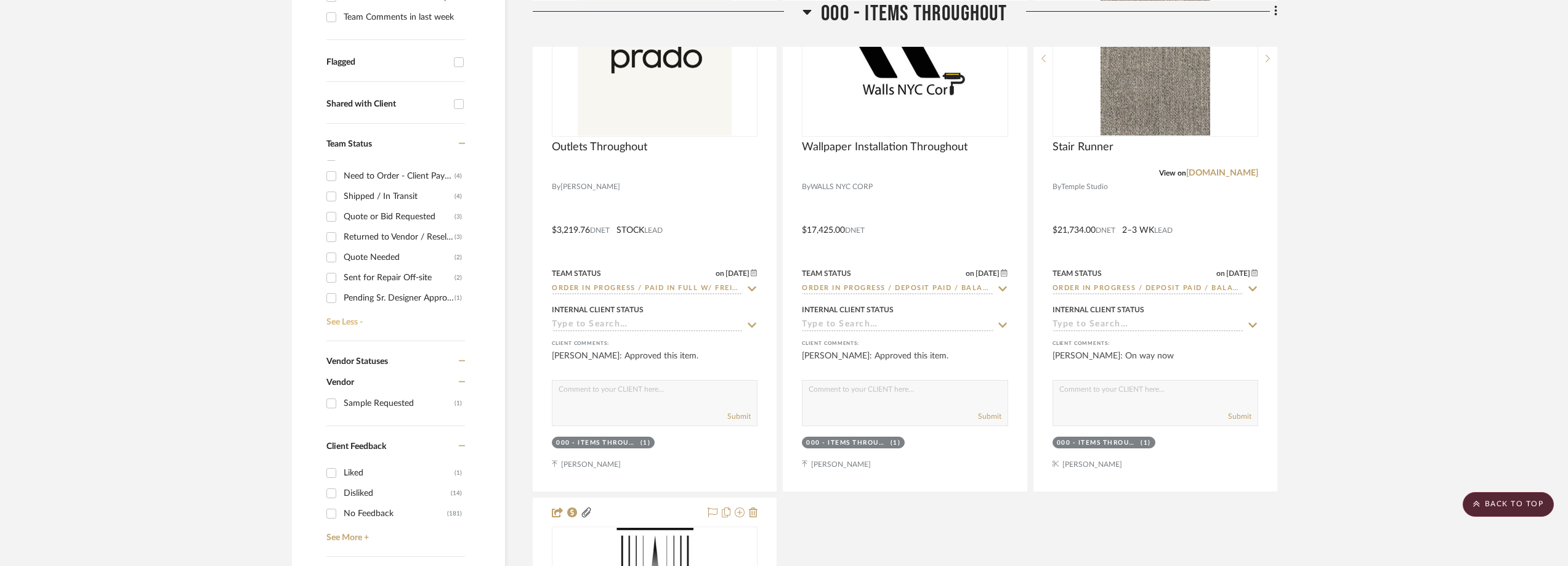
scroll to position [156, 0]
click at [351, 202] on div "Need to Order - Client Payment Received" at bounding box center [399, 198] width 111 height 20
click at [341, 202] on input "Need to Order - Client Payment Received (4)" at bounding box center [331, 198] width 20 height 20
checkbox input "true"
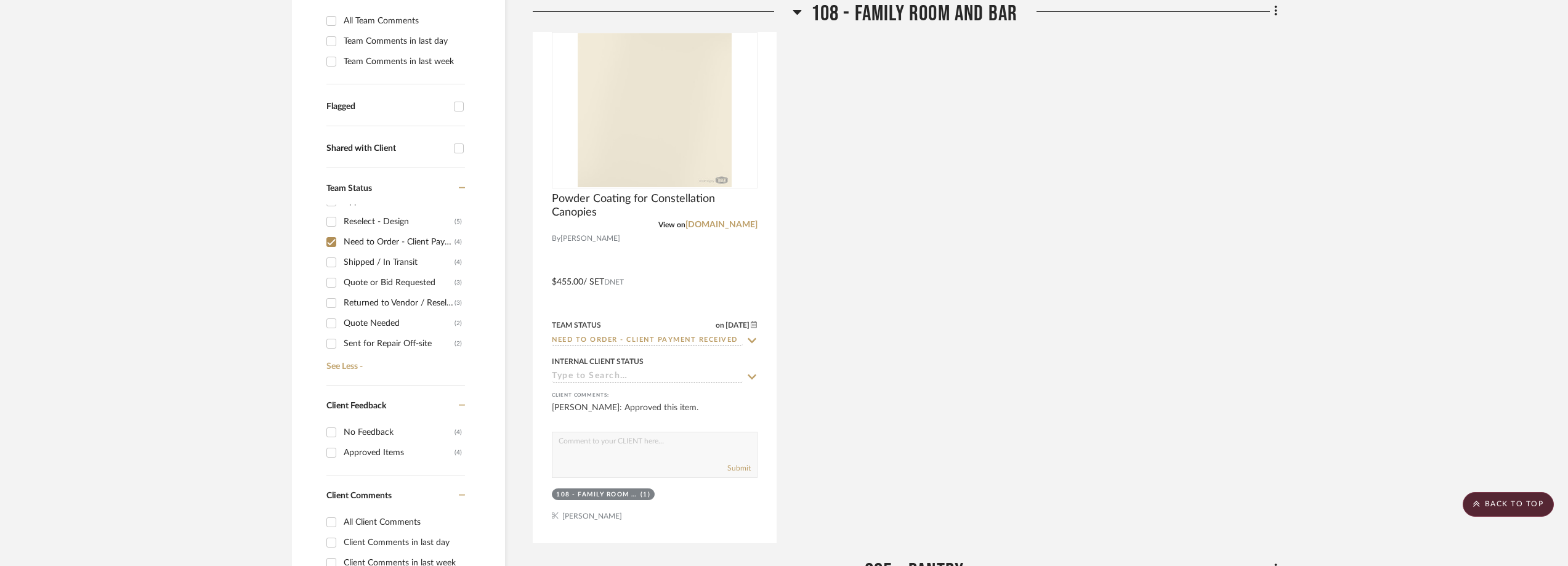
scroll to position [0, 0]
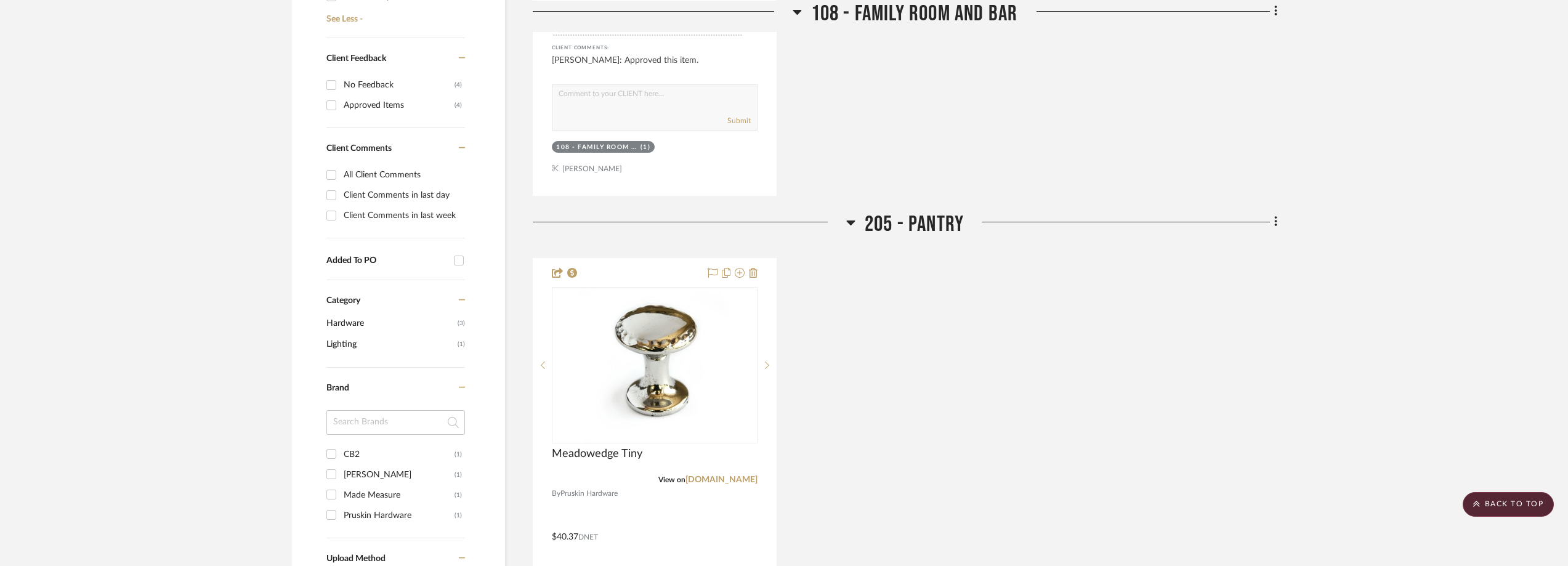
scroll to position [985, 0]
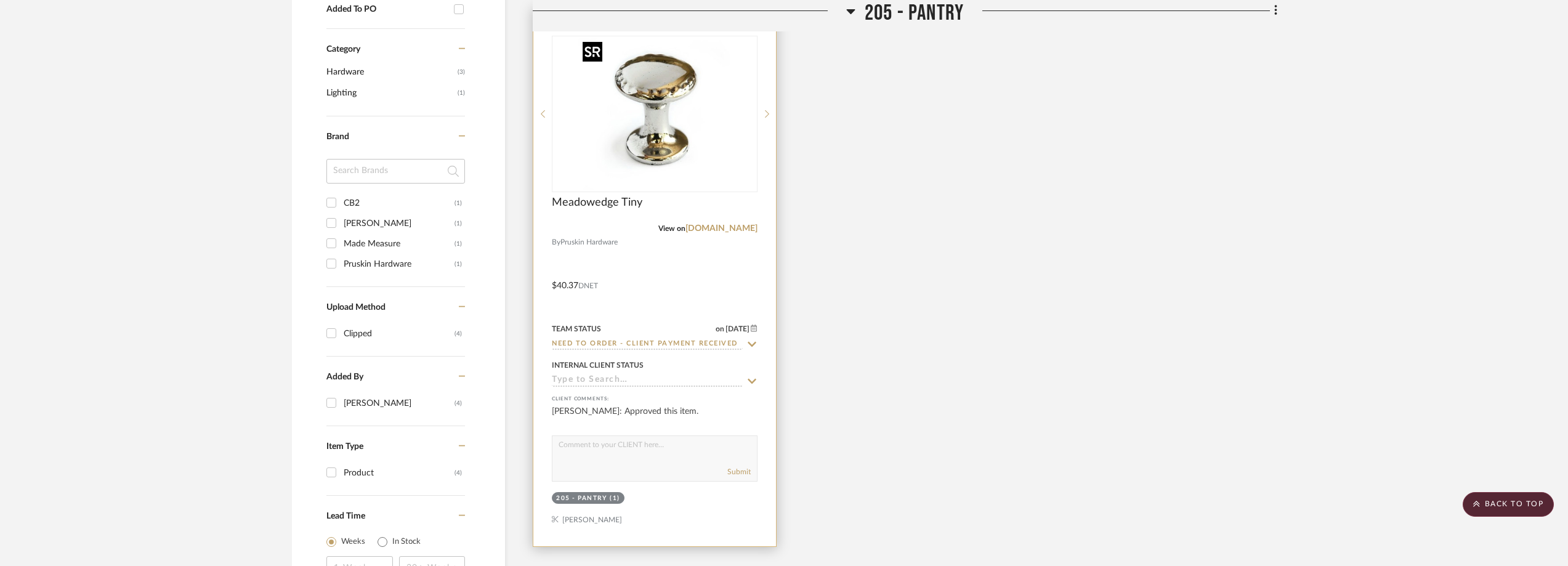
click at [0, 0] on img at bounding box center [0, 0] width 0 height 0
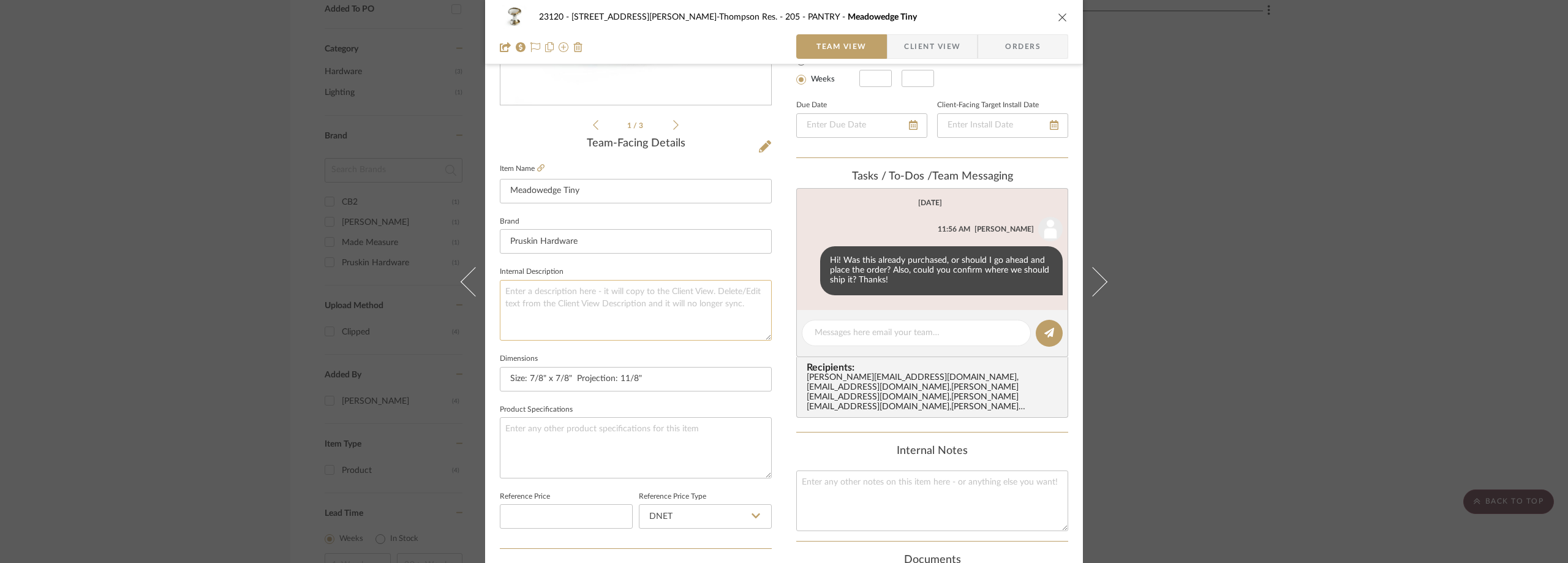
scroll to position [577, 0]
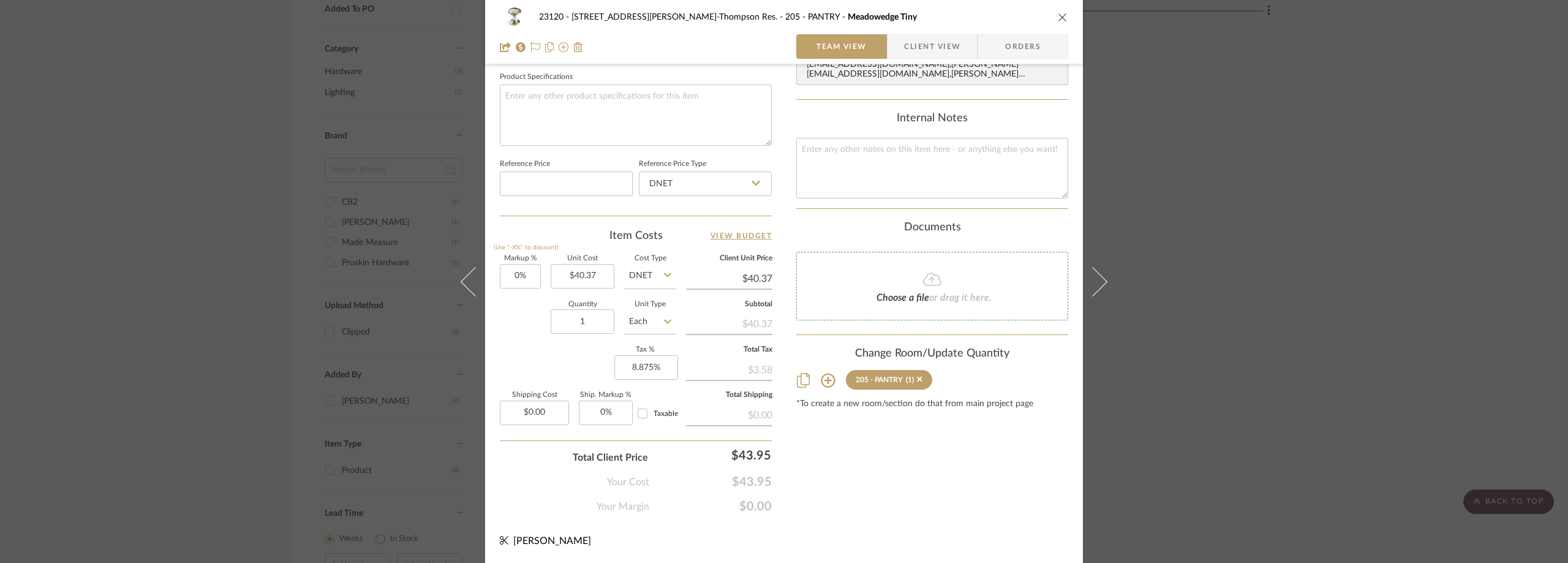
click at [1218, 245] on div "23120 - 239 Dean St, Unwin-Thompson Res. 205 - PANTRY Meadowedge Tiny Team View…" at bounding box center [784, 281] width 1568 height 563
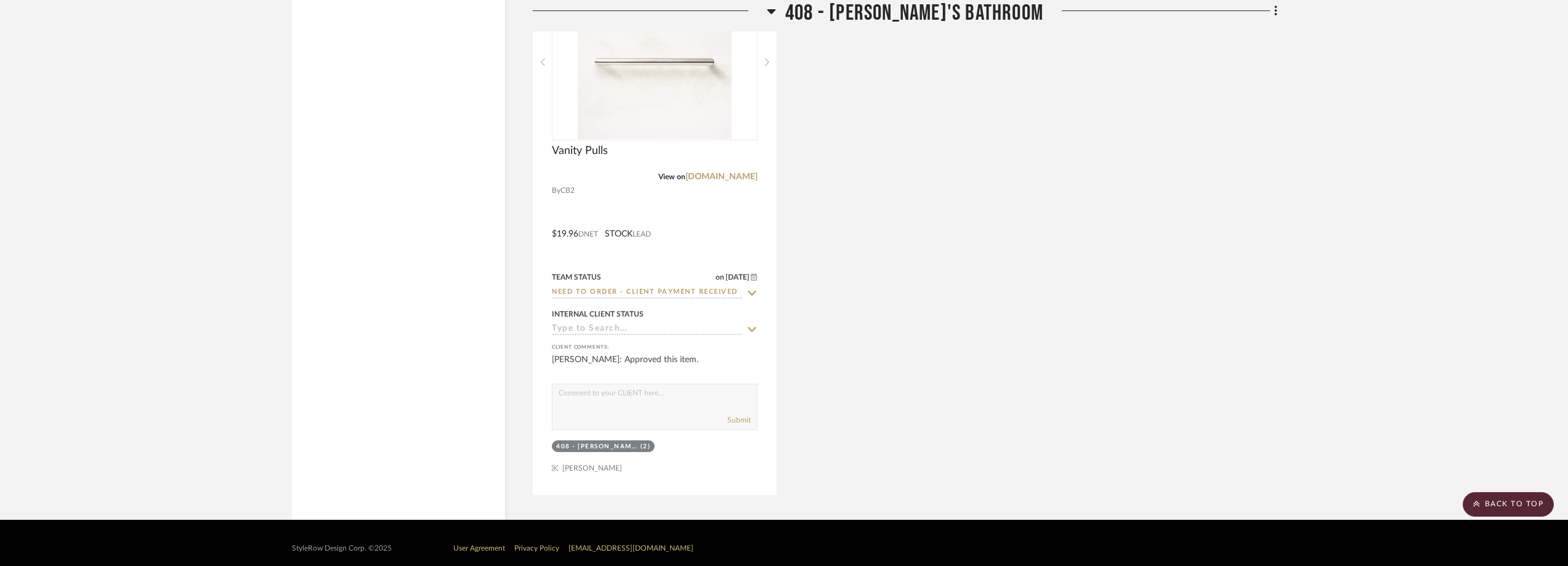
scroll to position [2252, 0]
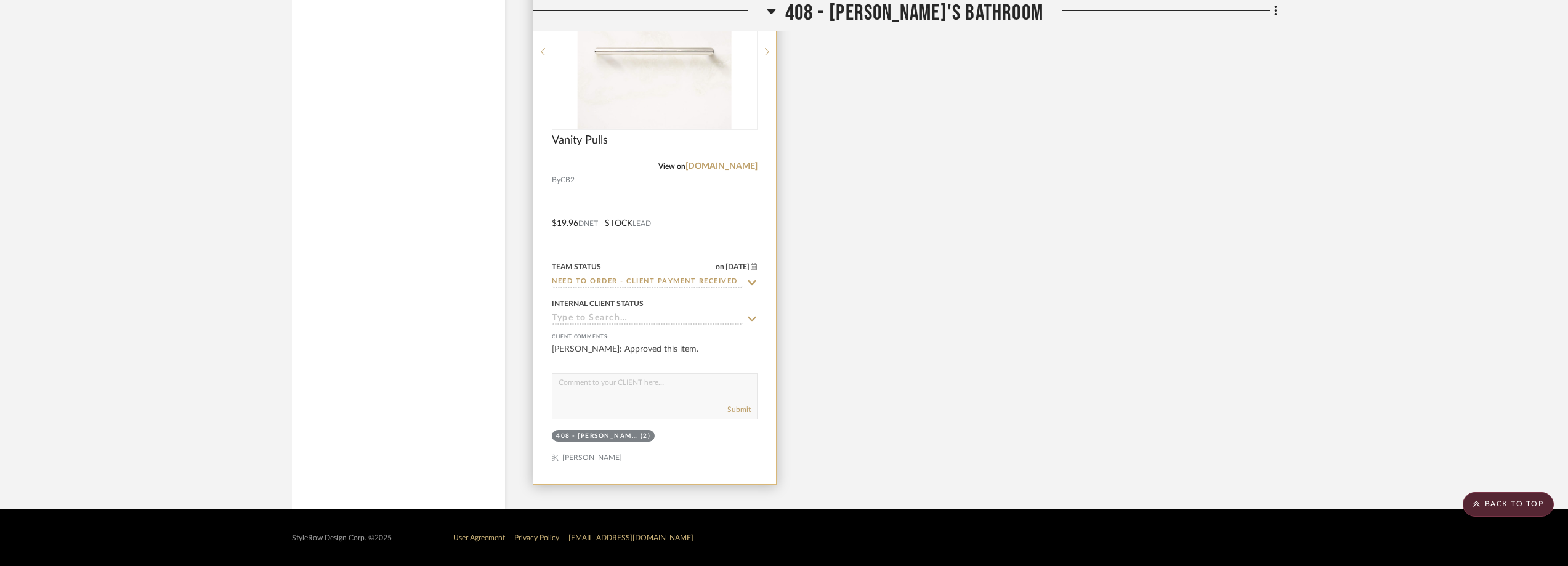
click at [0, 0] on img at bounding box center [0, 0] width 0 height 0
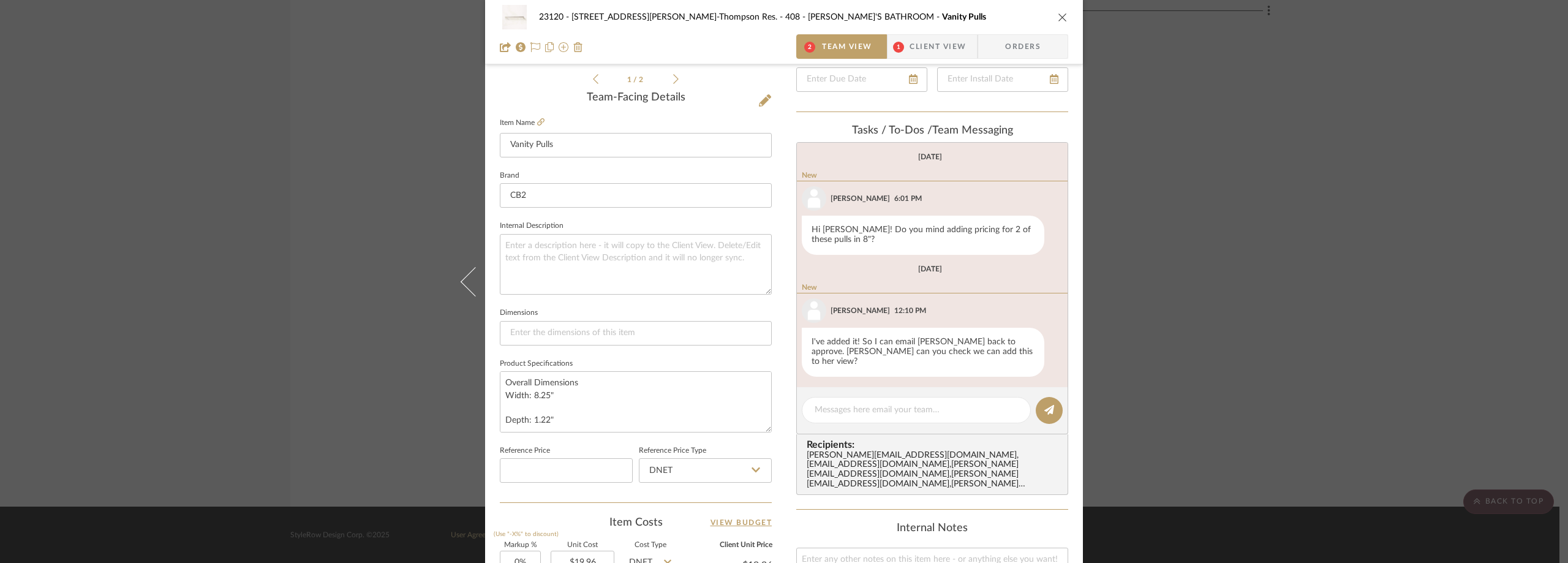
scroll to position [245, 0]
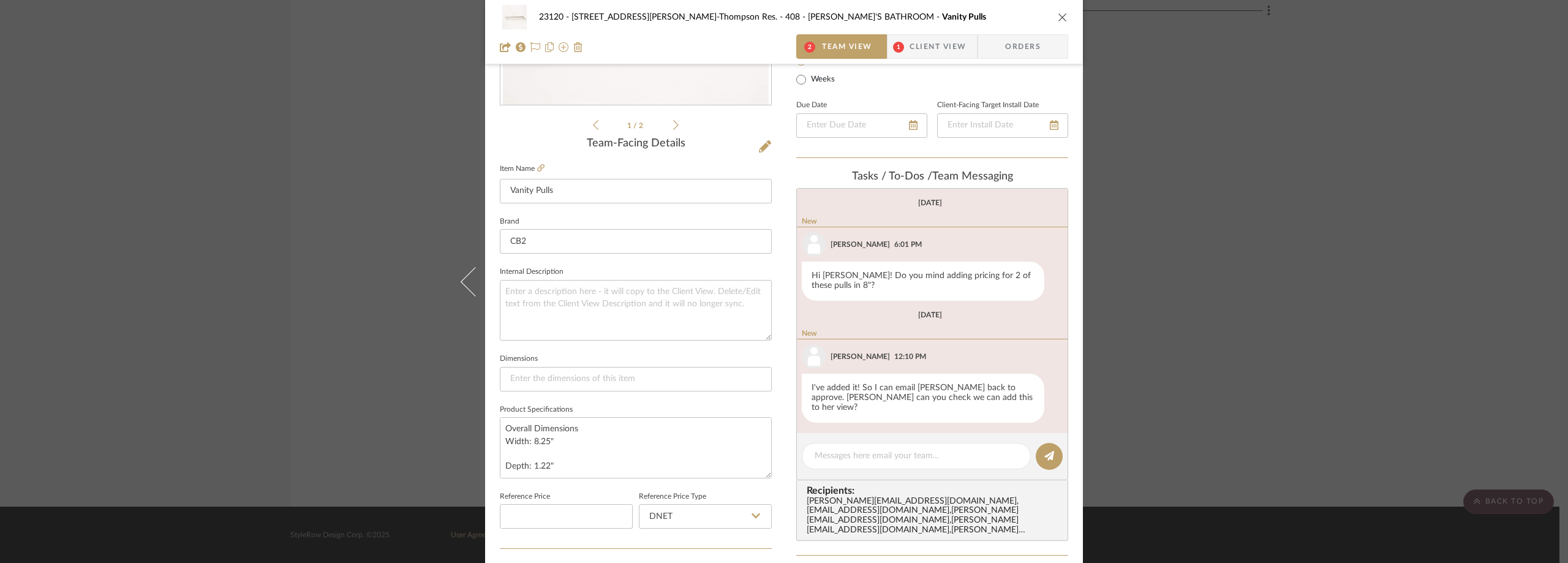
click at [1246, 316] on div "23120 - 239 Dean St, Unwin-Thompson Res. 408 - ANNABELLE'S BATHROOM Vanity Pull…" at bounding box center [784, 281] width 1568 height 563
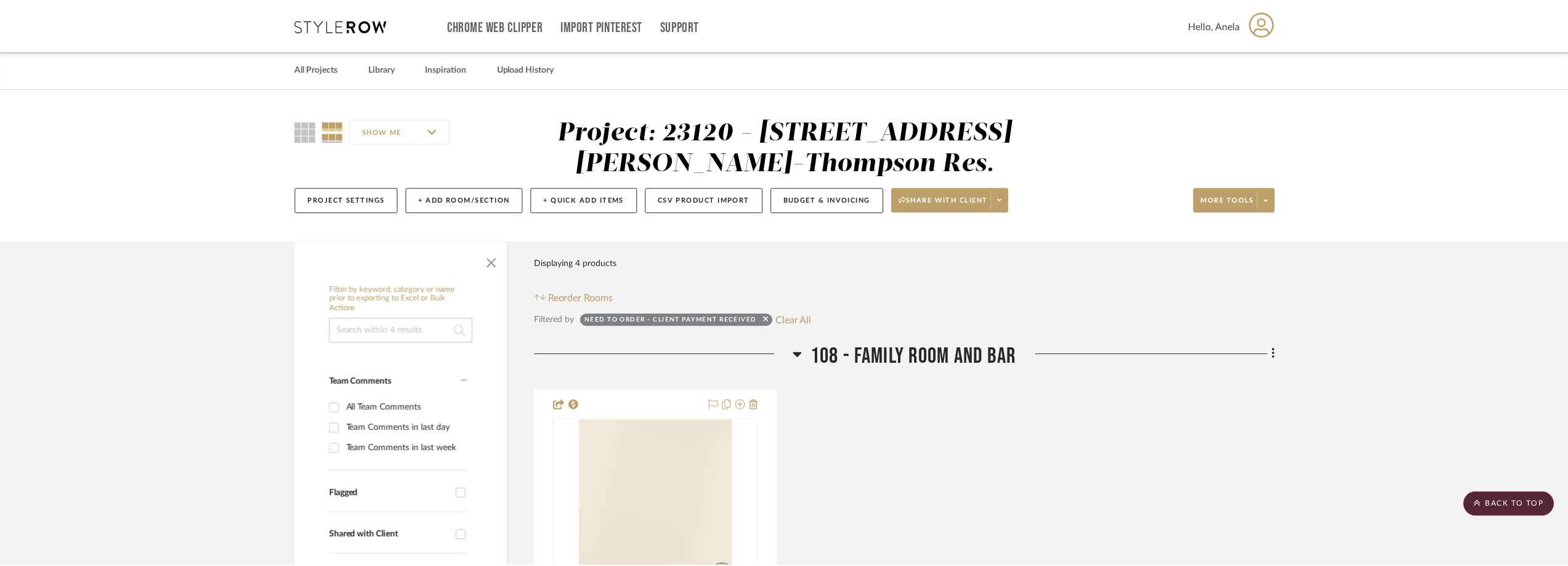
scroll to position [2252, 0]
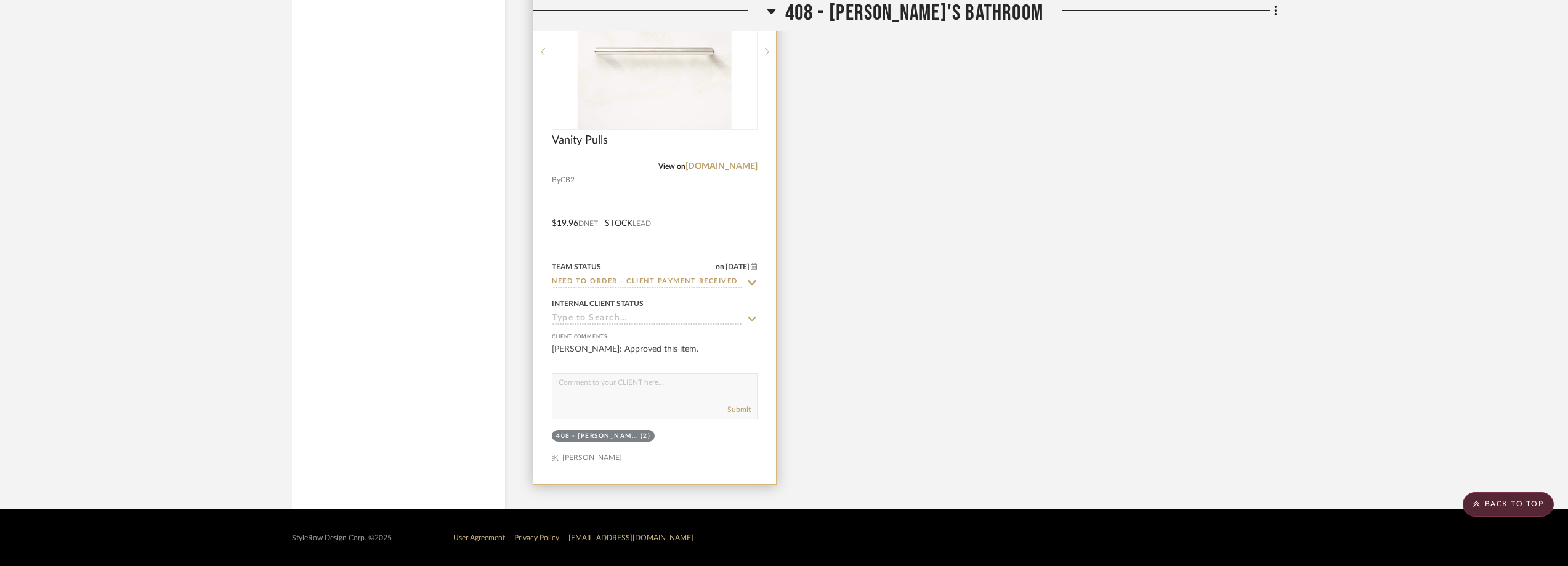
click at [685, 103] on img "0" at bounding box center [655, 51] width 154 height 154
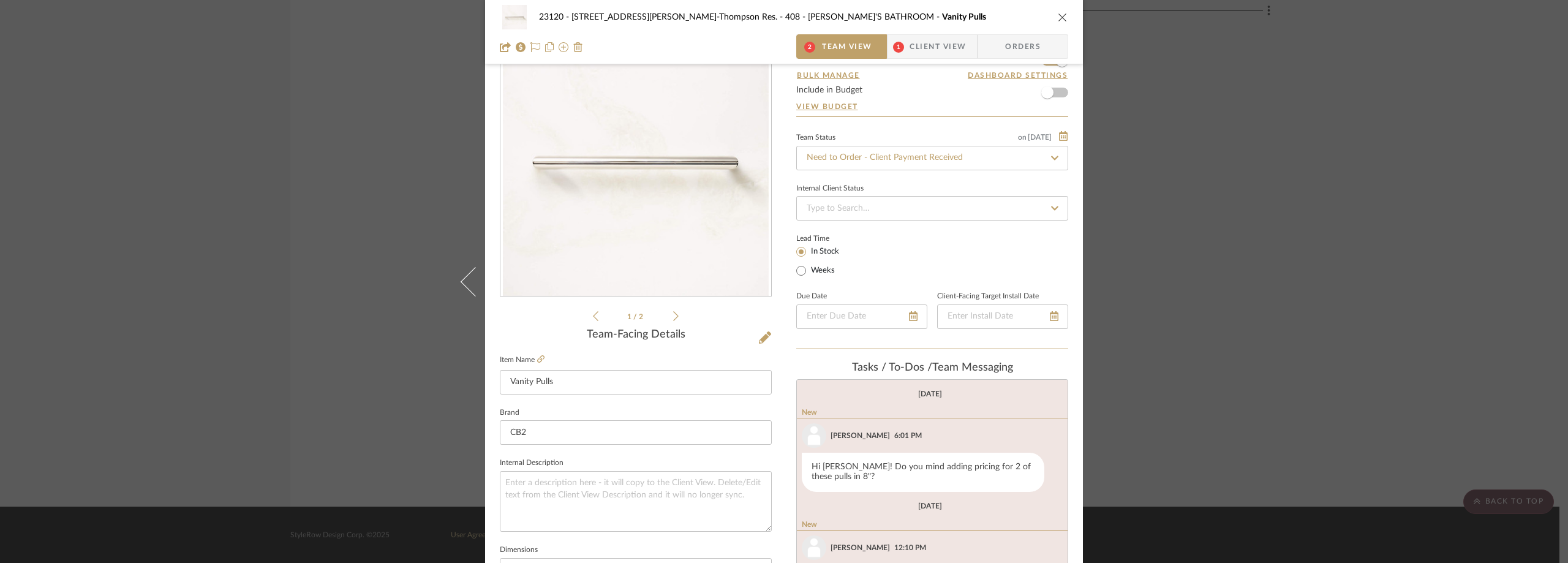
scroll to position [0, 0]
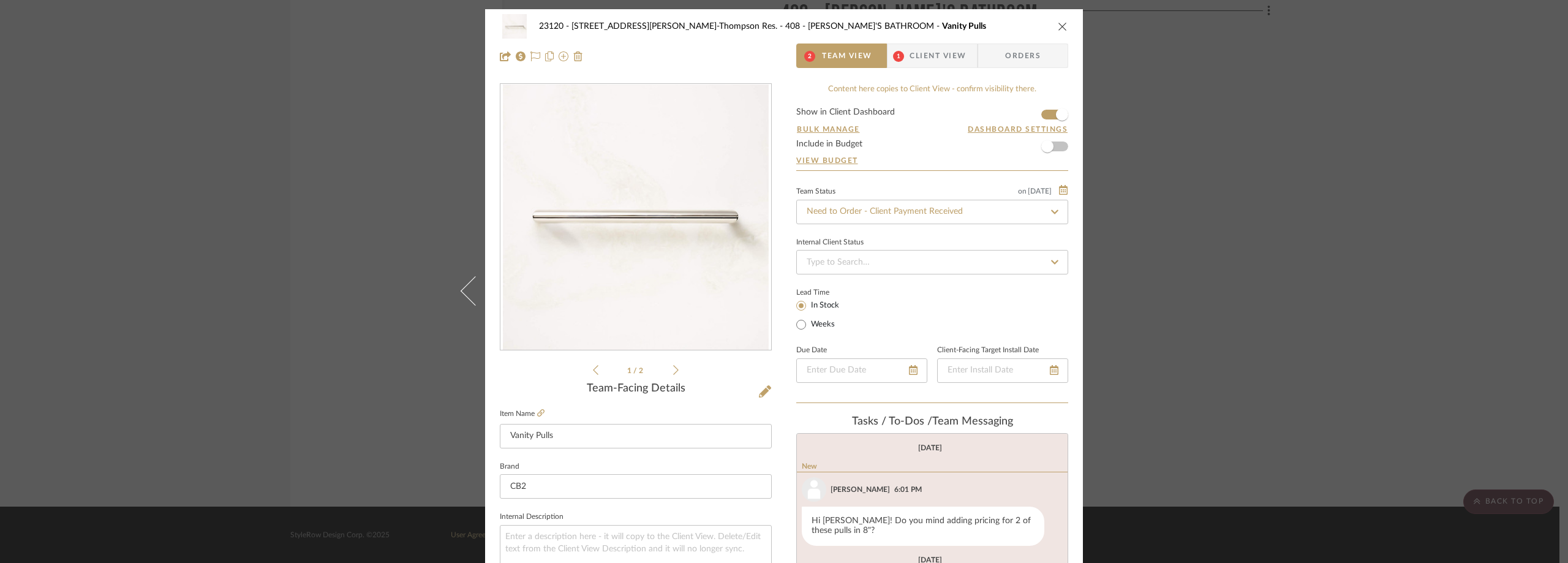
click at [1185, 199] on div "23120 - 239 Dean St, Unwin-Thompson Res. 408 - ANNABELLE'S BATHROOM Vanity Pull…" at bounding box center [784, 281] width 1568 height 563
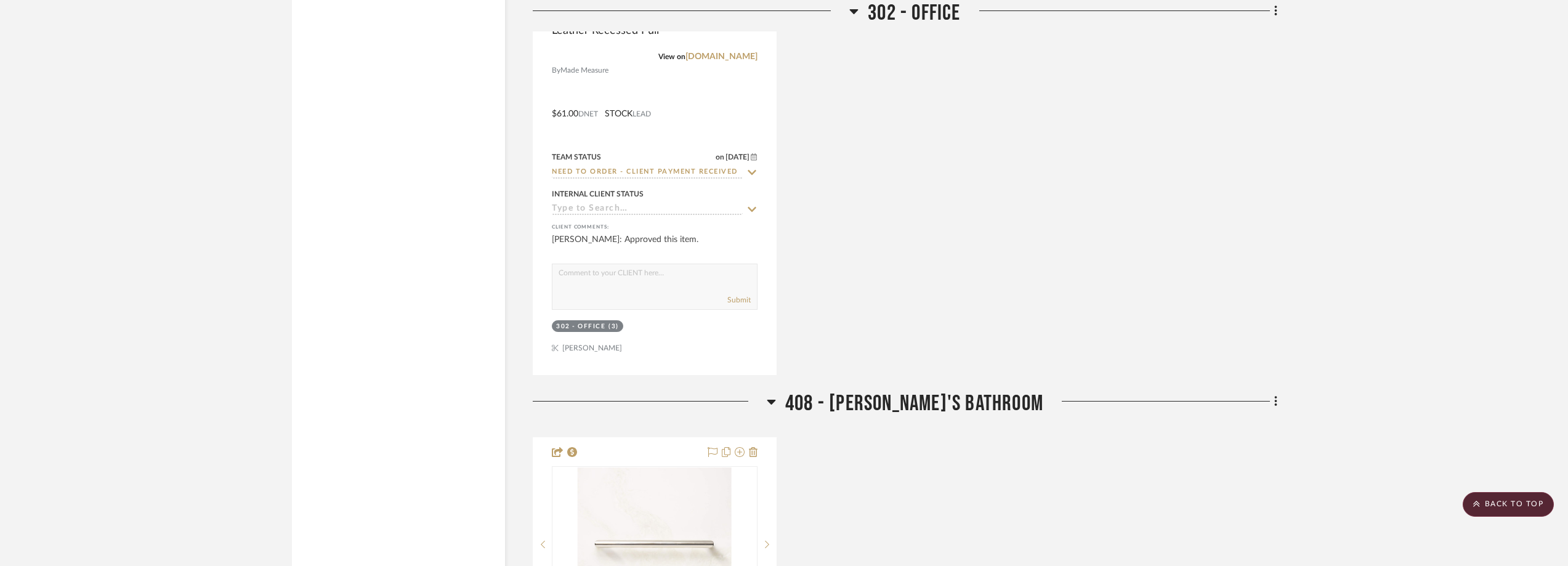
scroll to position [1513, 0]
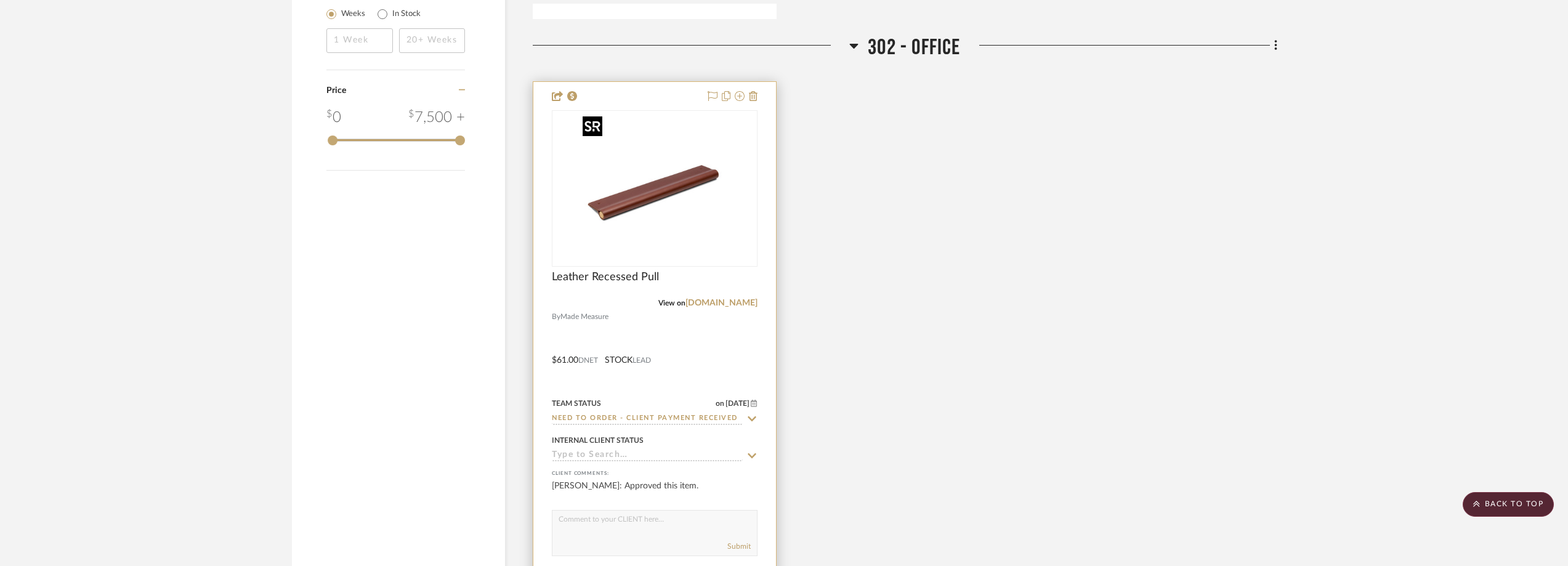
click at [0, 0] on img at bounding box center [0, 0] width 0 height 0
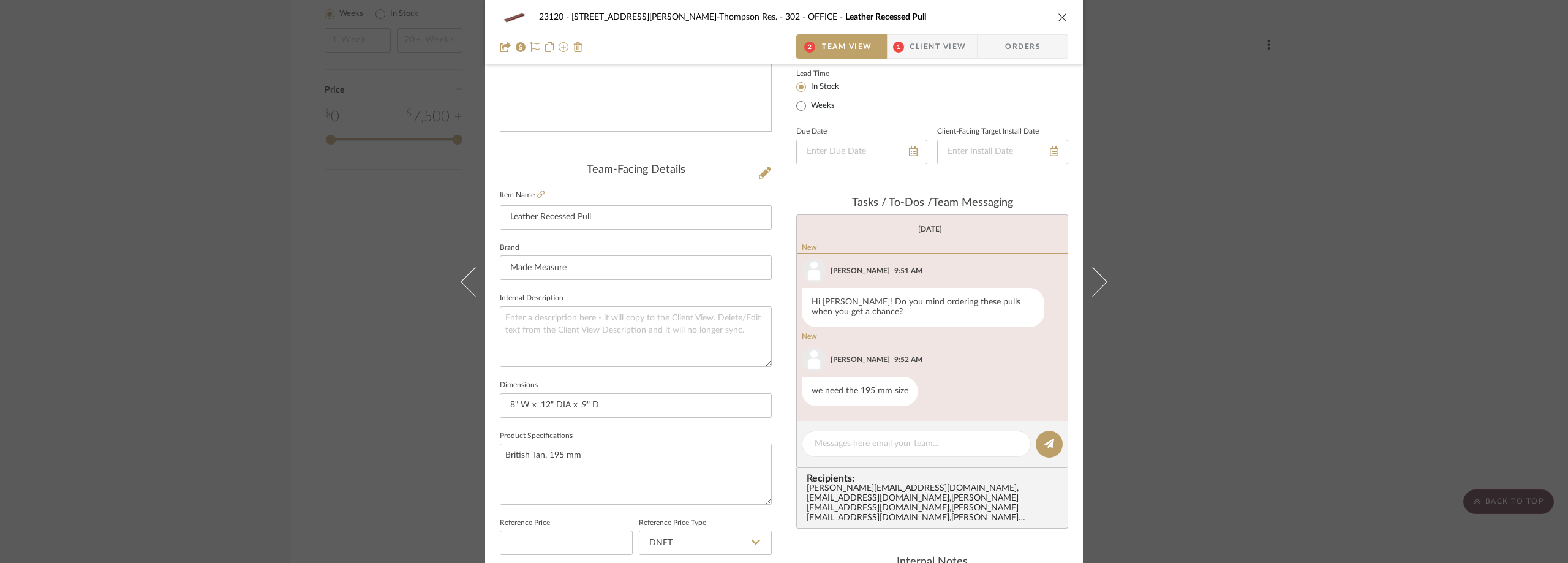
scroll to position [184, 0]
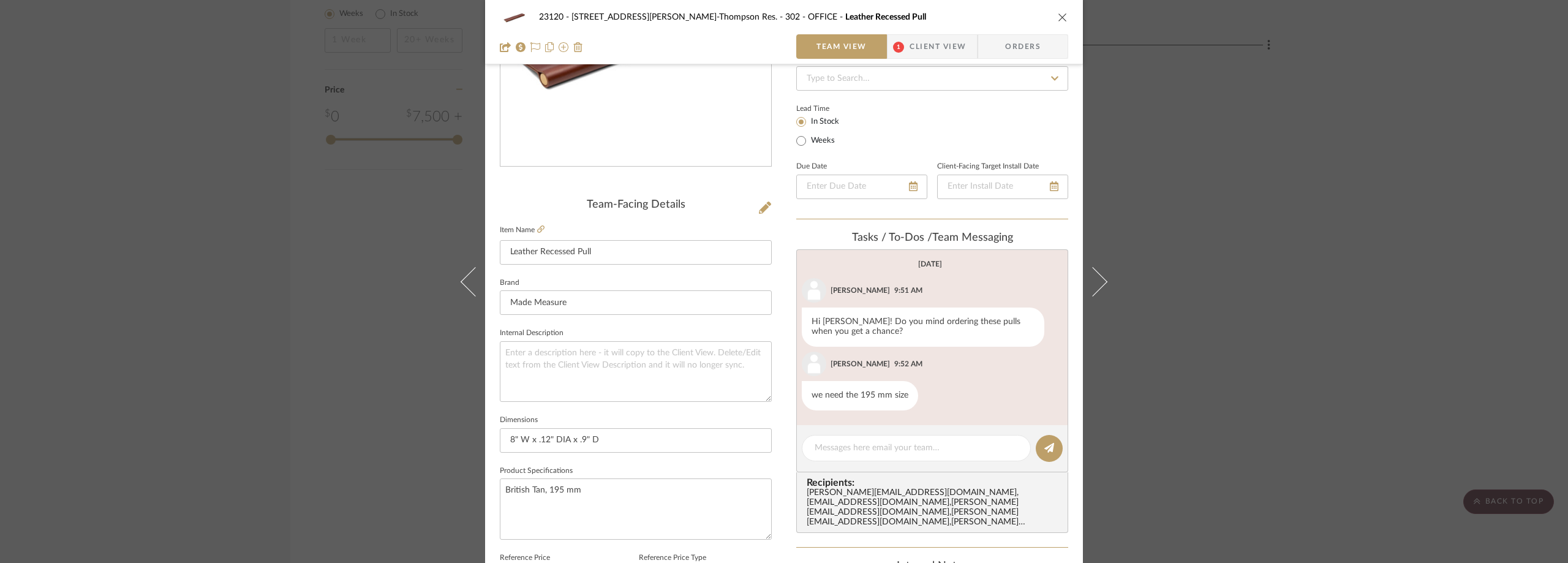
click at [224, 60] on div "23120 - 239 Dean St, Unwin-Thompson Res. 302 - OFFICE Leather Recessed Pull Tea…" at bounding box center [784, 281] width 1568 height 563
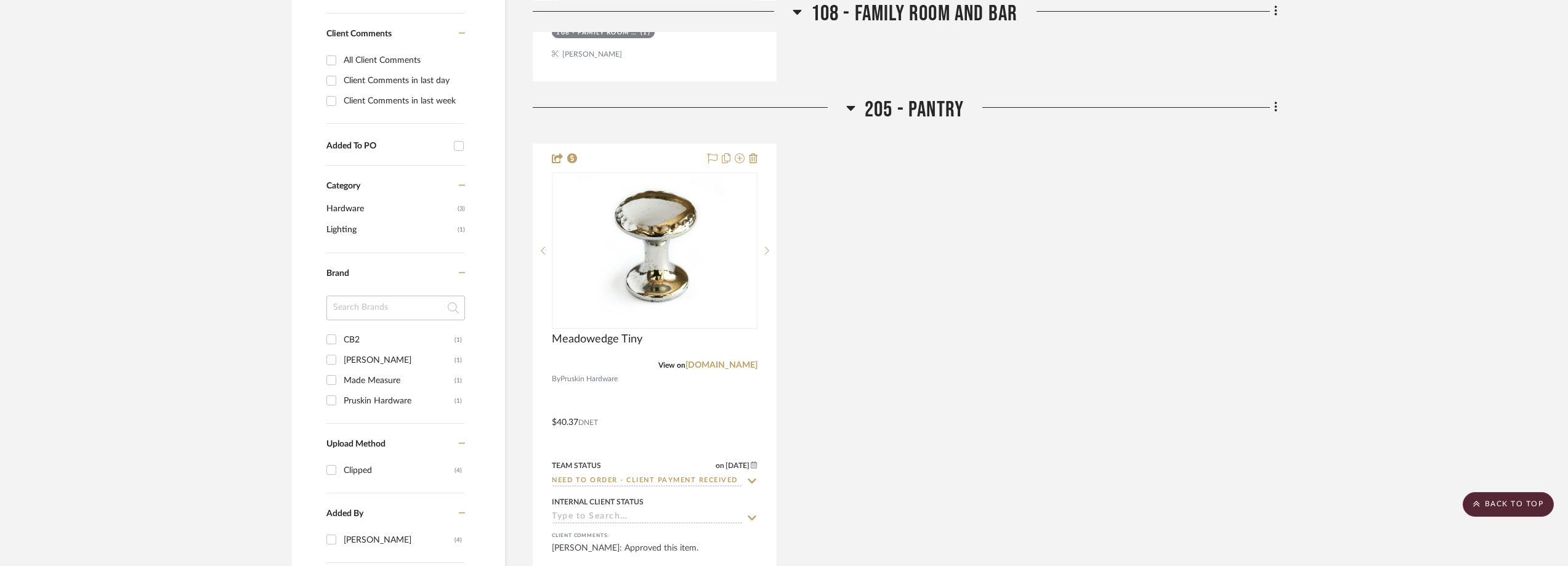
scroll to position [958, 0]
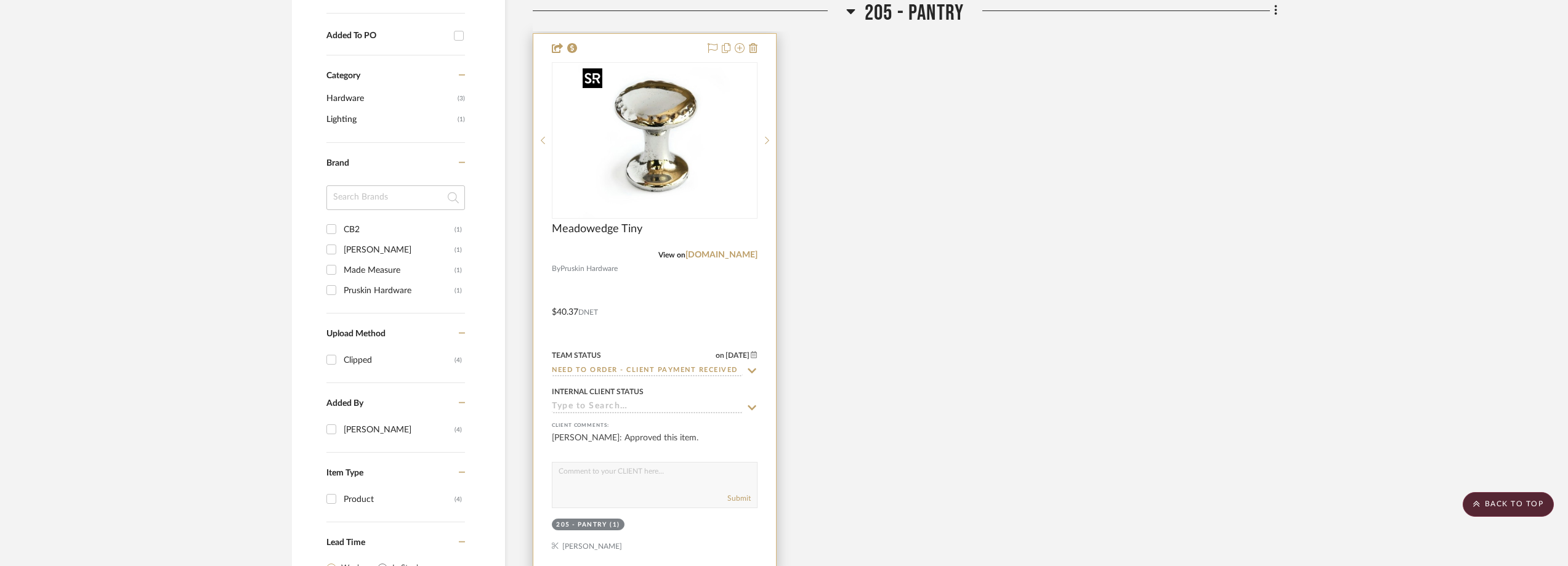
click at [686, 111] on img "0" at bounding box center [655, 140] width 154 height 154
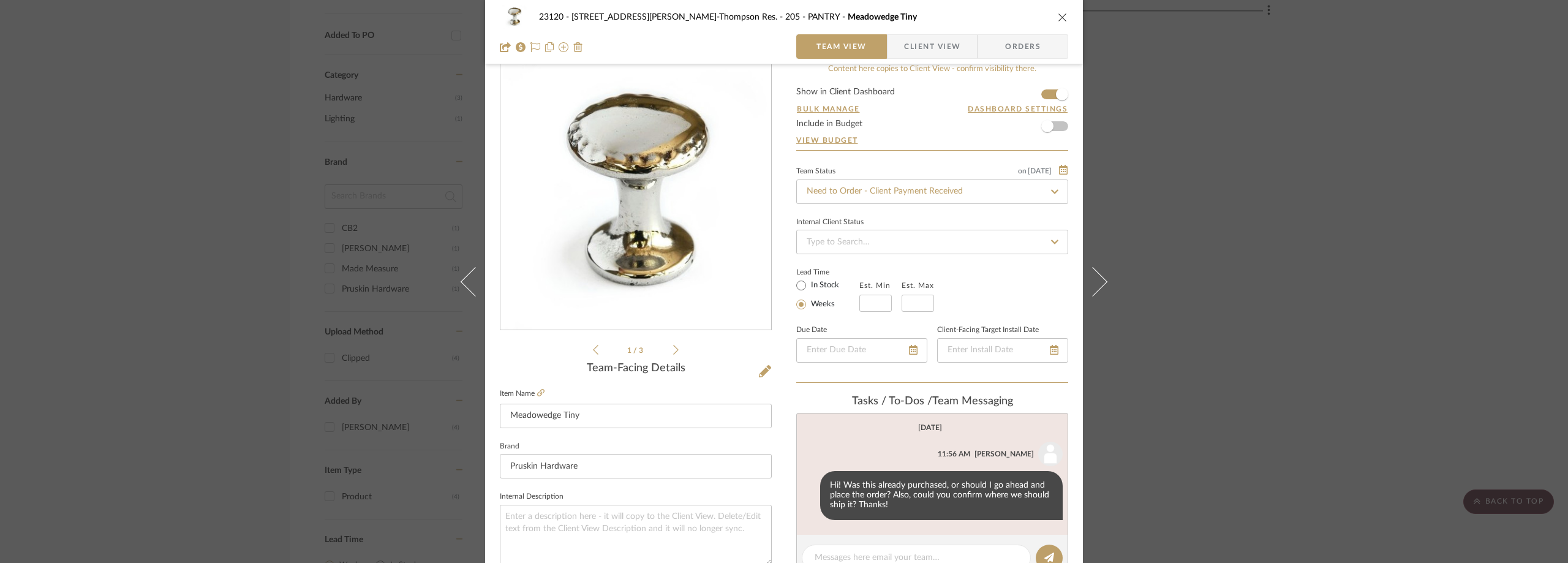
scroll to position [0, 0]
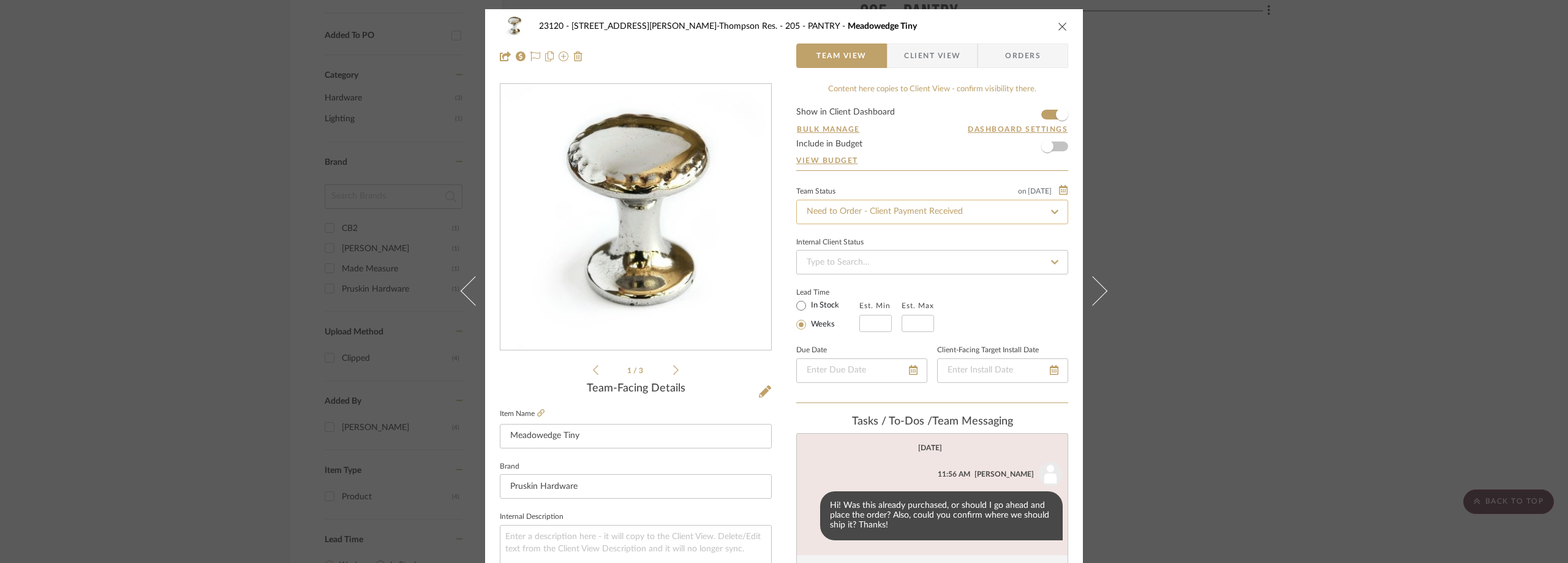
click at [838, 207] on input "Need to Order - Client Payment Received" at bounding box center [932, 212] width 272 height 25
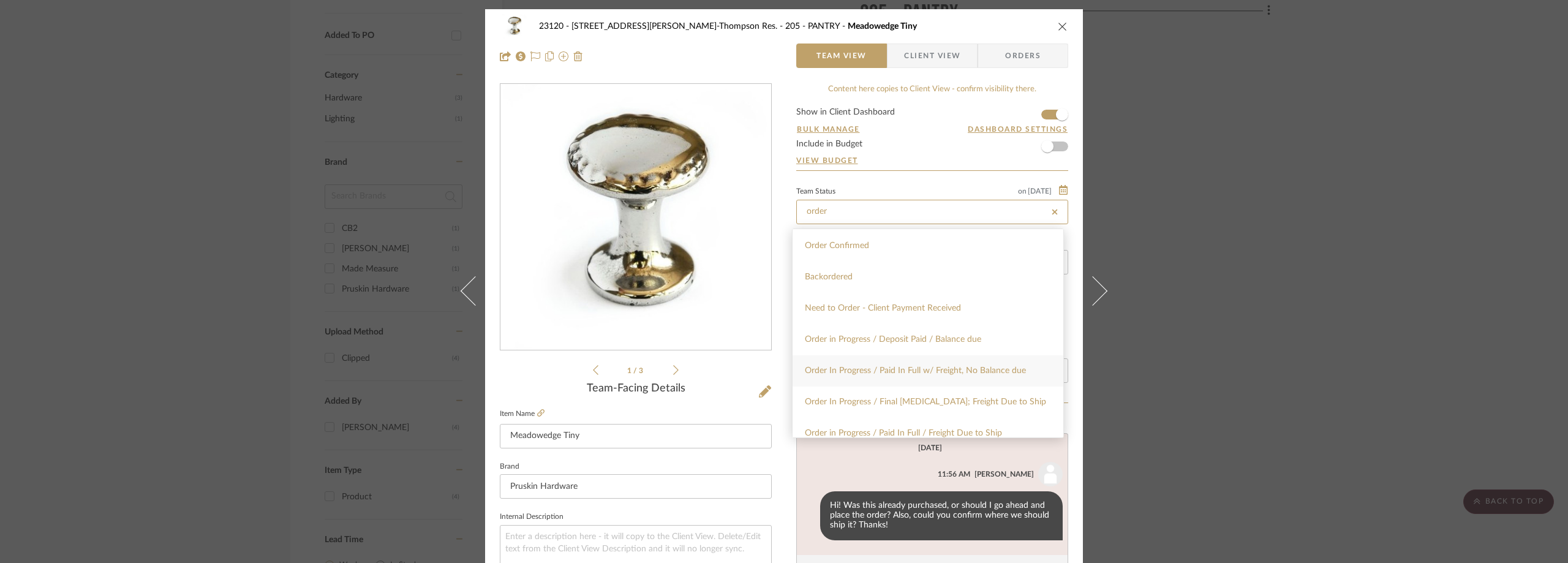
type input "order"
click at [851, 369] on span "Order In Progress / Paid In Full w/ Freight, No Balance due" at bounding box center [915, 371] width 221 height 9
type input "9/26/2025"
type input "Order In Progress / Paid In Full w/ Freight, No Balance due"
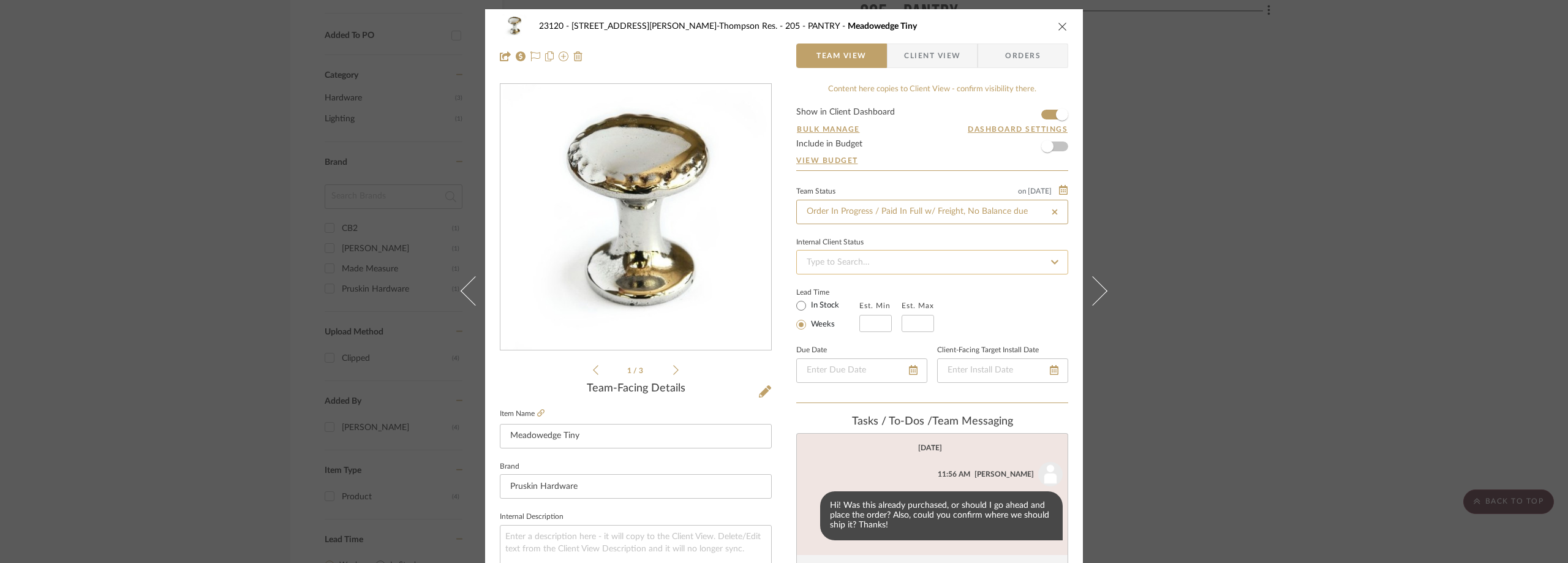
type input "9/26/2025"
type input "Order In Progress / Paid In Full w/ Freight, No Balance due"
click at [935, 231] on div "Team Status on 9/26/2025 9/26/2025 Order In Progress / Paid In Full w/ Freight,…" at bounding box center [932, 293] width 272 height 220
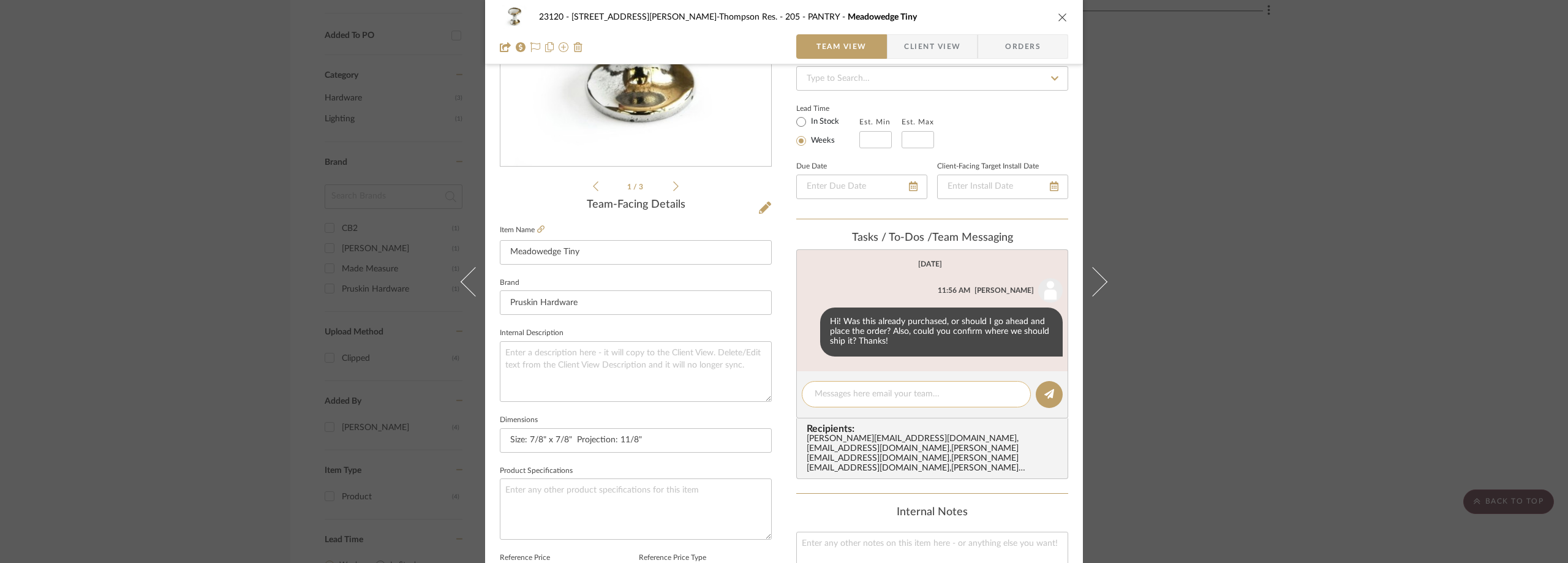
click at [860, 388] on textarea at bounding box center [917, 394] width 203 height 13
type textarea "D"
type textarea "SDB Purchased sample/ add to the invoice"
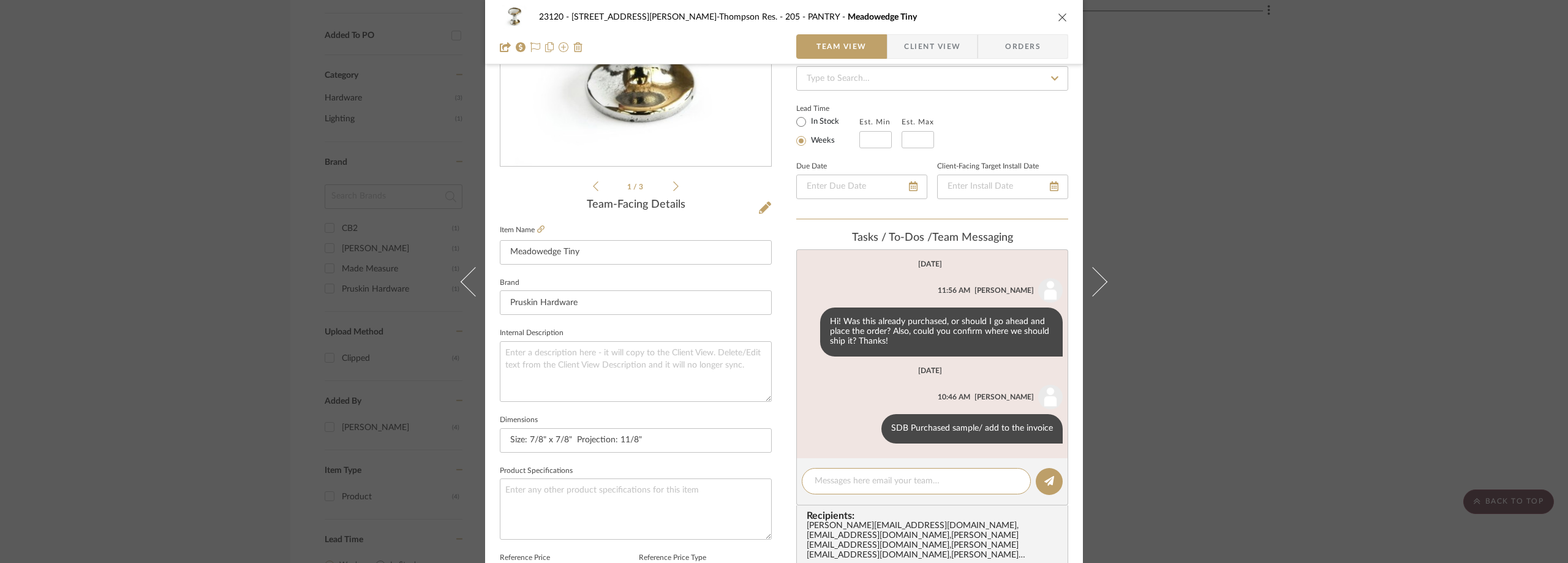
click at [1363, 163] on div "23120 - 239 Dean St, Unwin-Thompson Res. 205 - PANTRY Meadowedge Tiny Team View…" at bounding box center [784, 281] width 1568 height 563
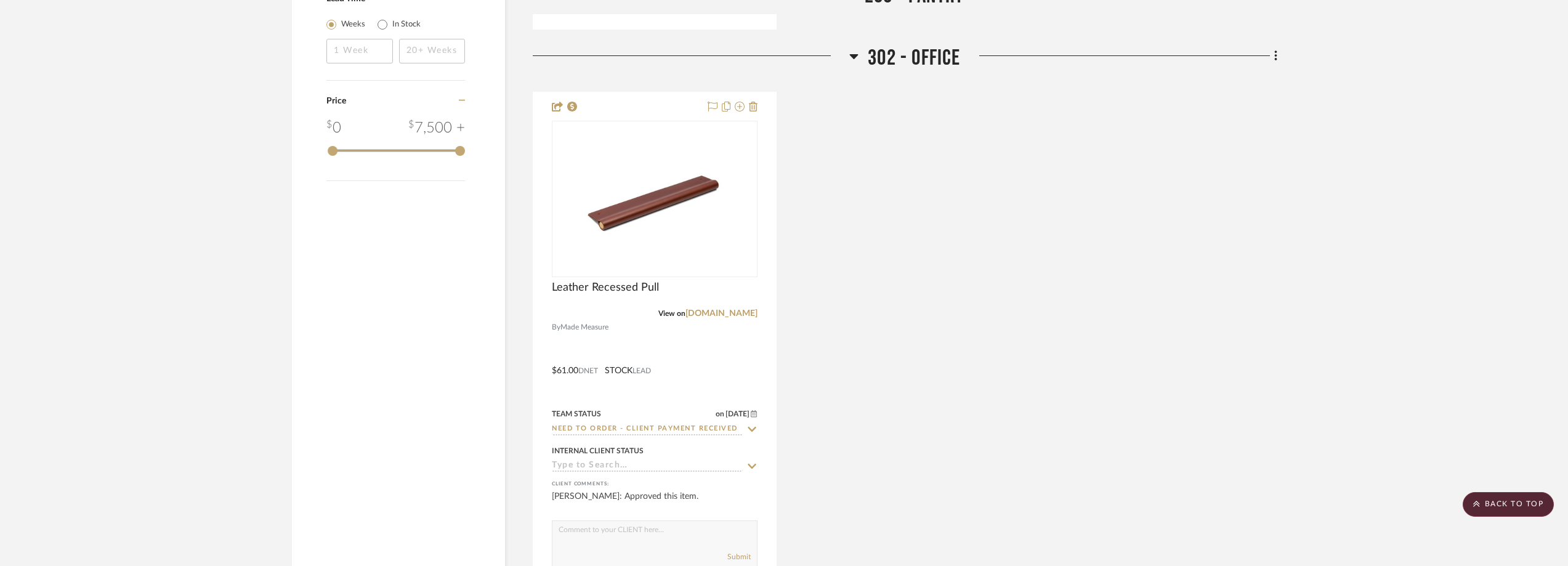
scroll to position [1636, 0]
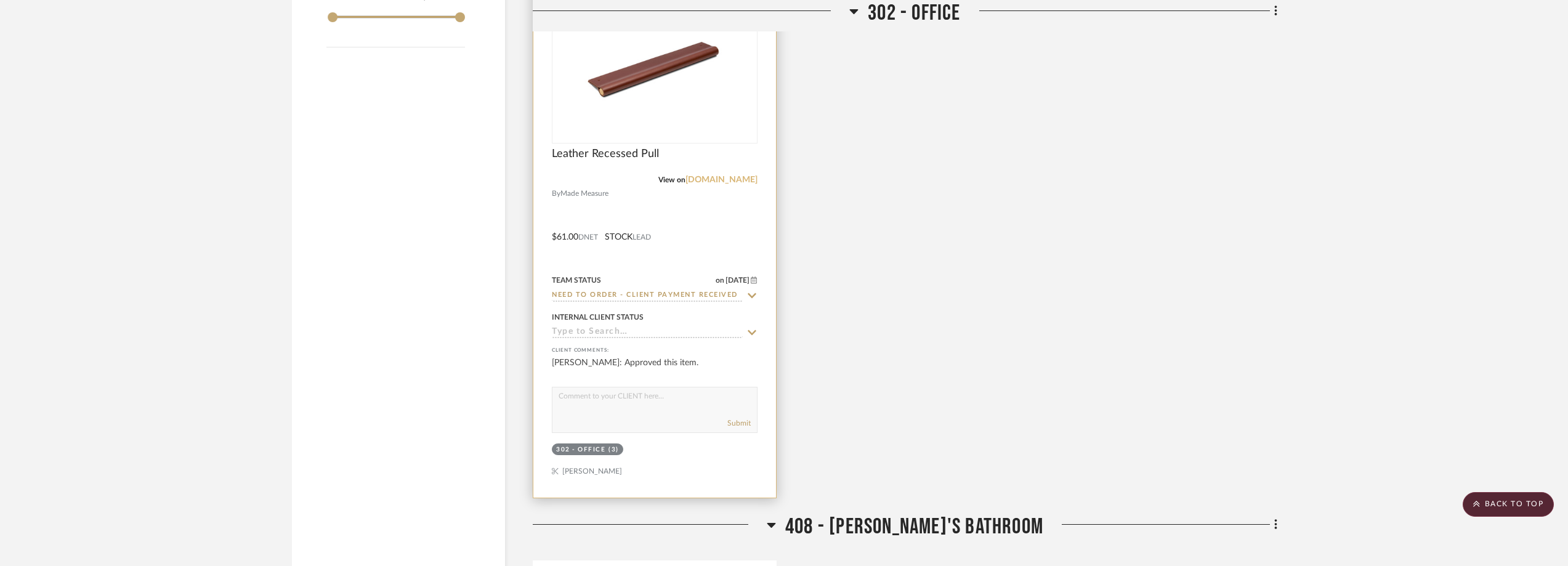
click at [744, 183] on link "mademeasure.com" at bounding box center [721, 180] width 72 height 9
click at [718, 179] on link "mademeasure.com" at bounding box center [721, 180] width 72 height 9
click at [661, 111] on img "0" at bounding box center [655, 65] width 154 height 154
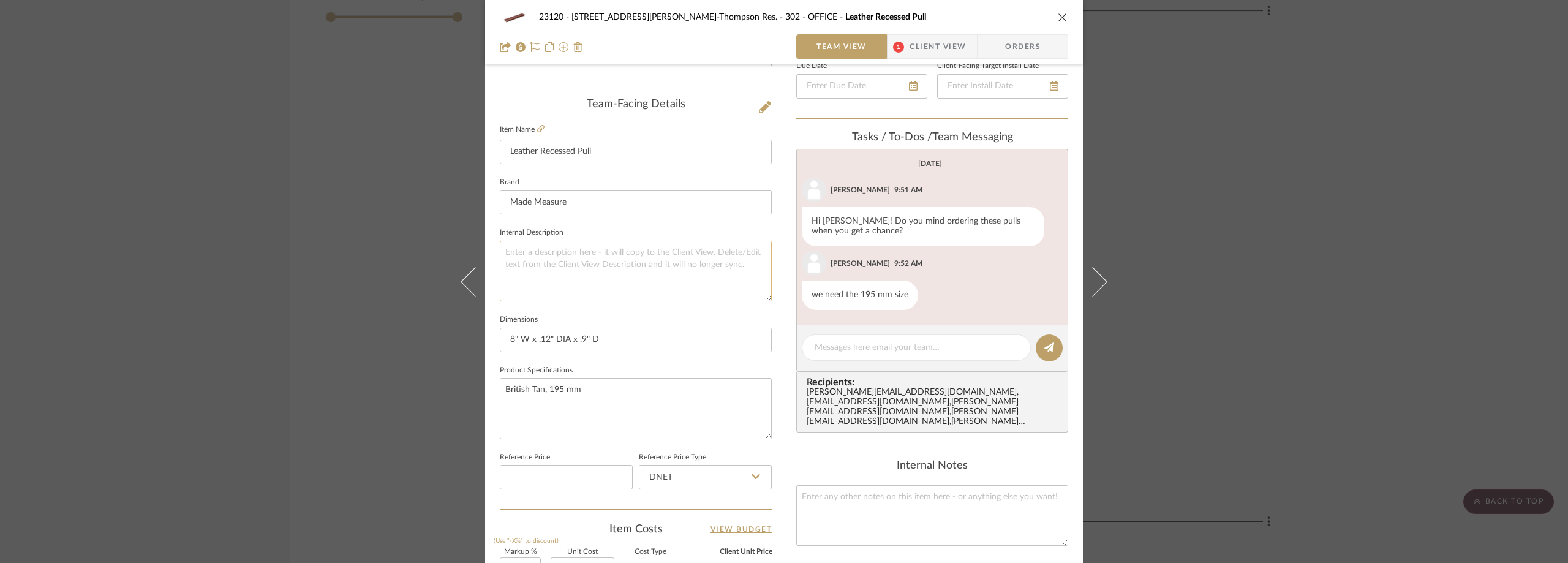
scroll to position [245, 0]
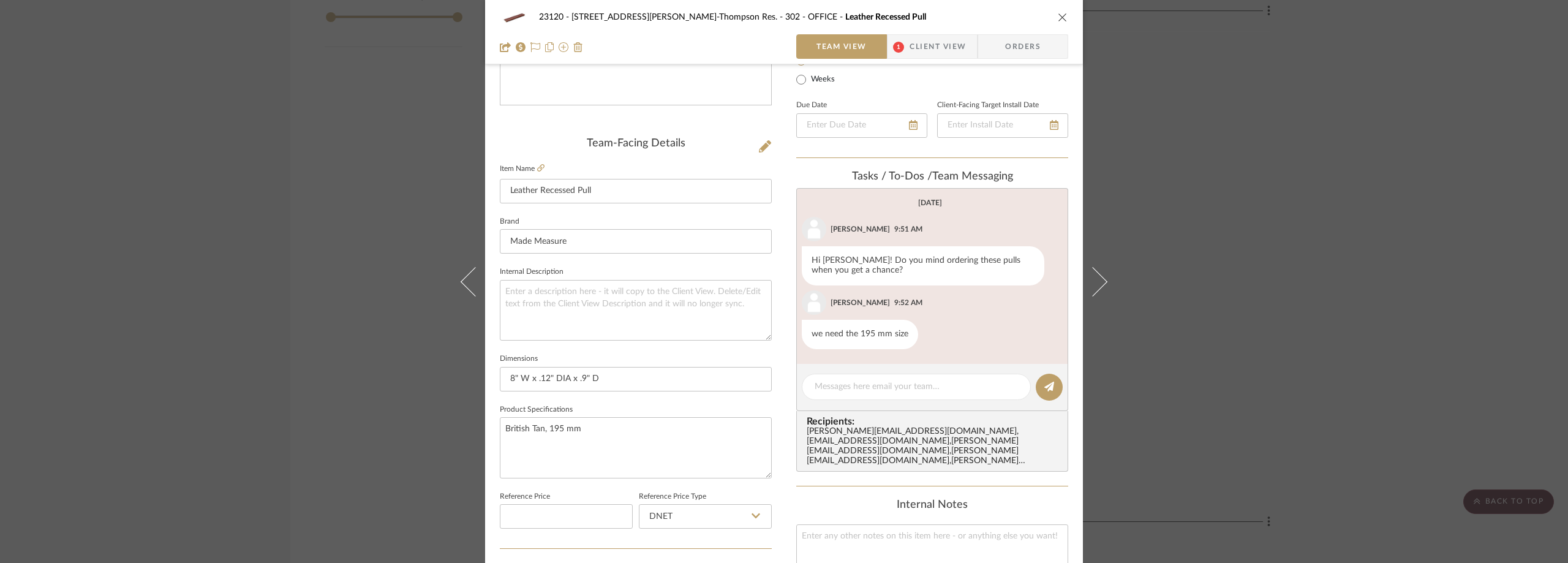
click at [919, 41] on span "Client View" at bounding box center [938, 46] width 57 height 25
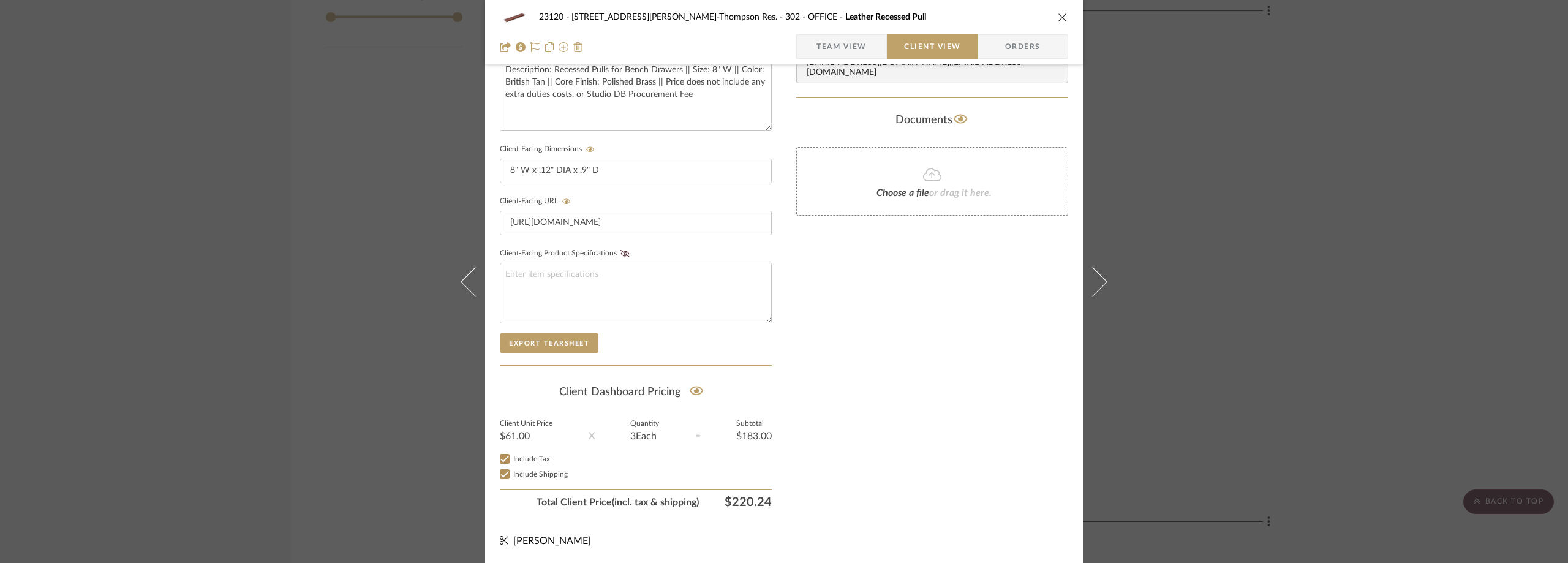
scroll to position [0, 0]
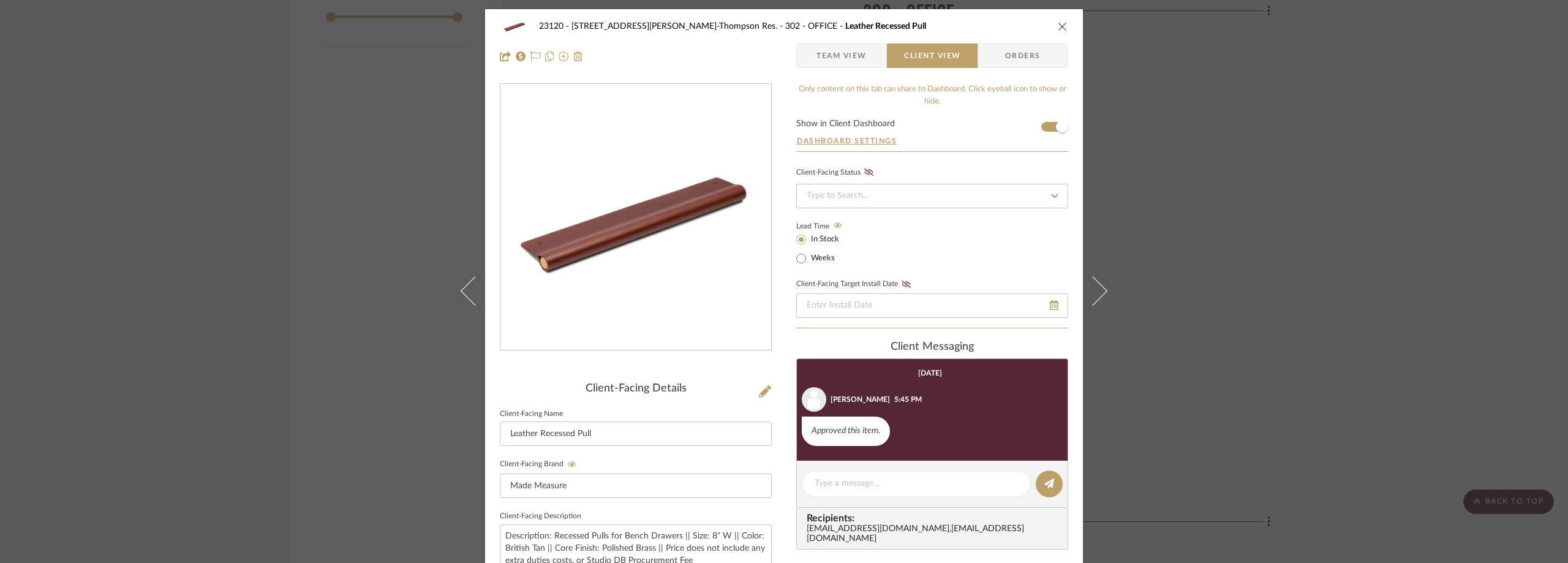
click at [301, 224] on div "23120 - 239 Dean St, Unwin-Thompson Res. 302 - OFFICE Leather Recessed Pull Tea…" at bounding box center [784, 281] width 1568 height 563
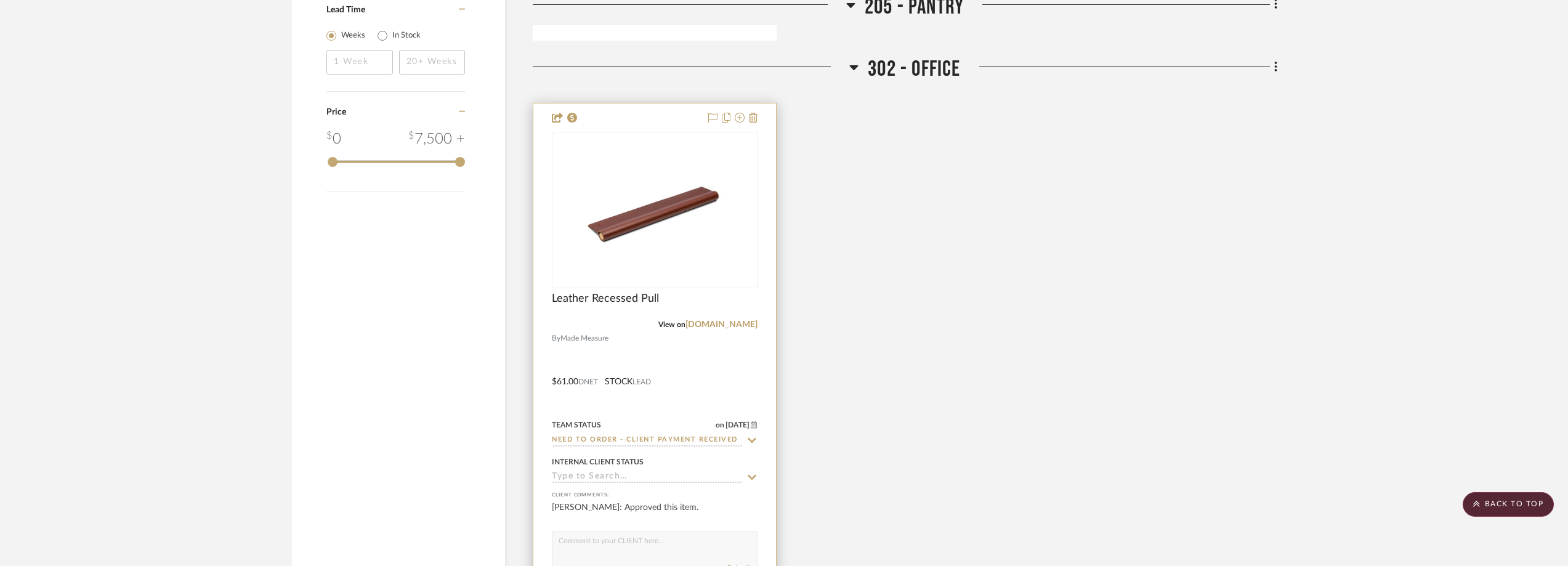
scroll to position [1513, 0]
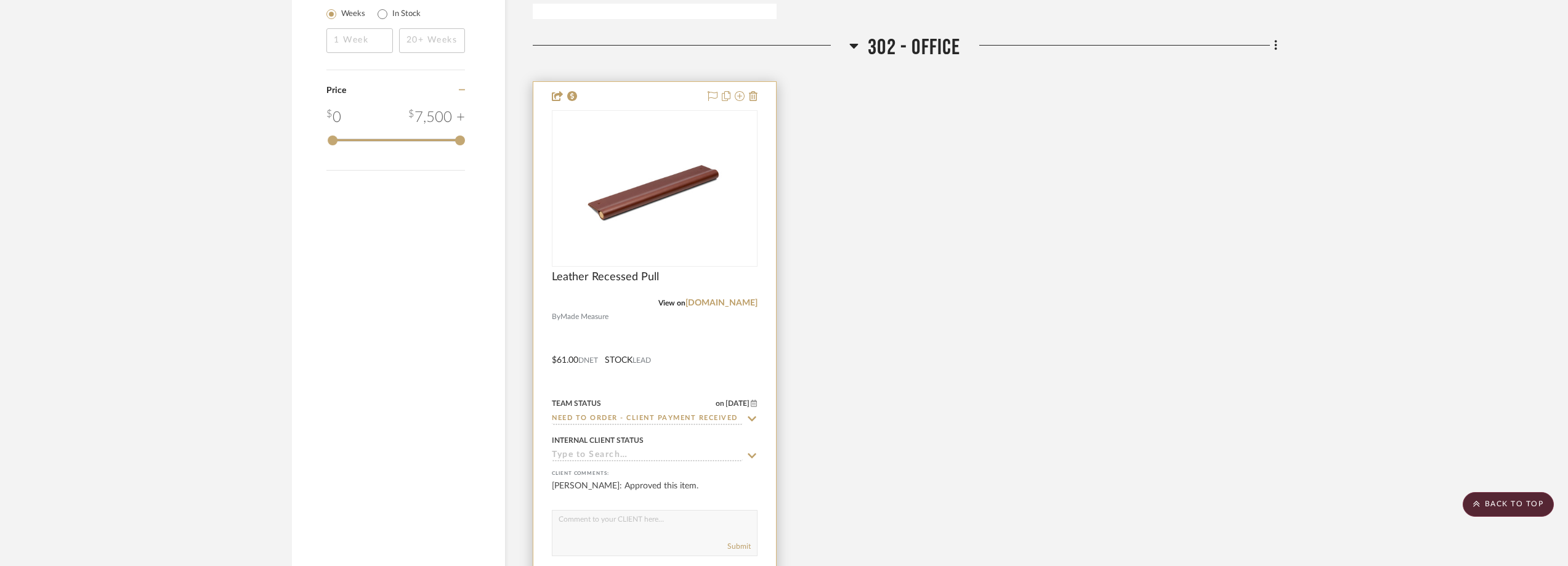
click at [755, 414] on icon at bounding box center [752, 418] width 11 height 10
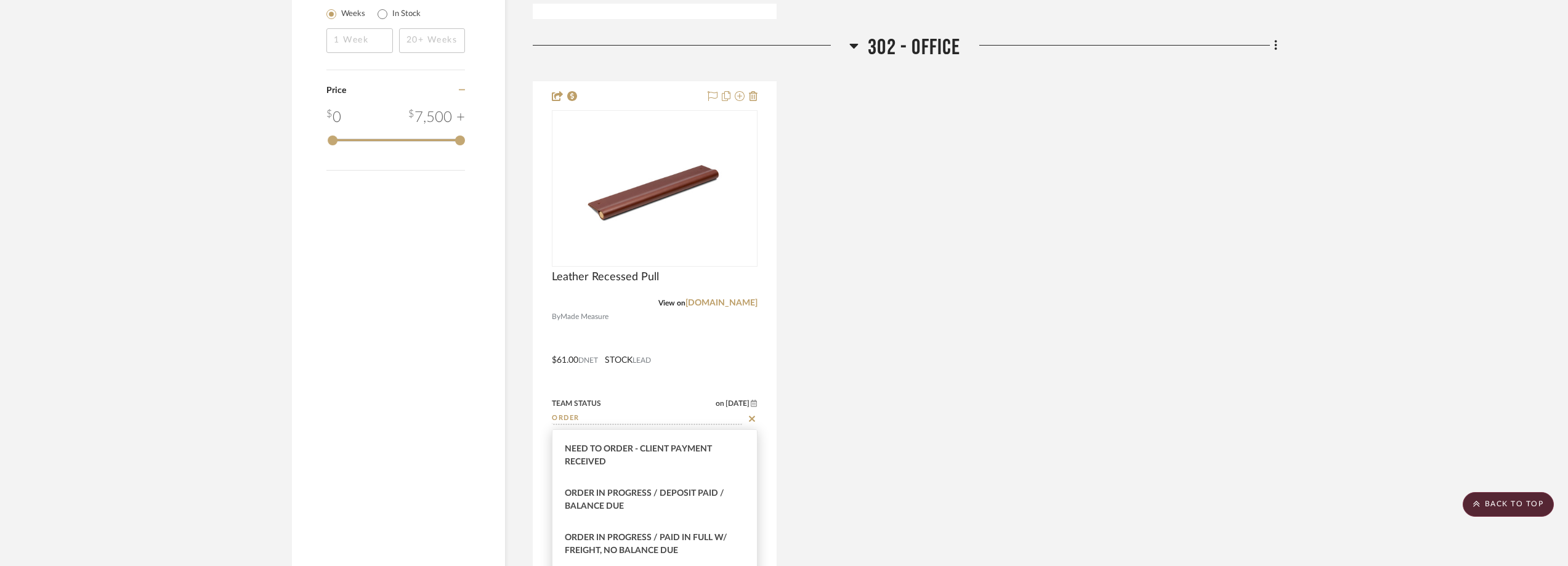
scroll to position [123, 0]
type input "ORDER"
click at [705, 530] on div "Order In Progress / Paid In Full w/ Freight, No Balance due" at bounding box center [655, 543] width 204 height 45
type input "9/26/2025"
type input "Order In Progress / Paid In Full w/ Freight, No Balance due"
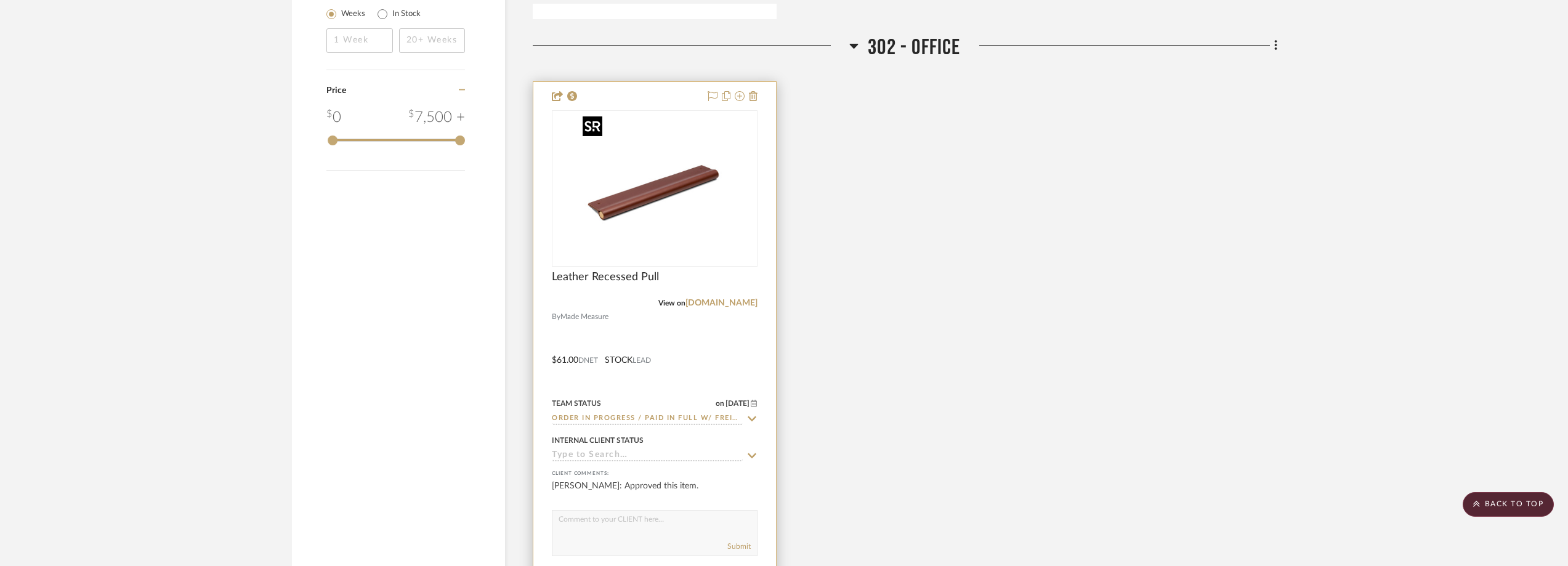
click at [675, 183] on img "0" at bounding box center [655, 188] width 154 height 154
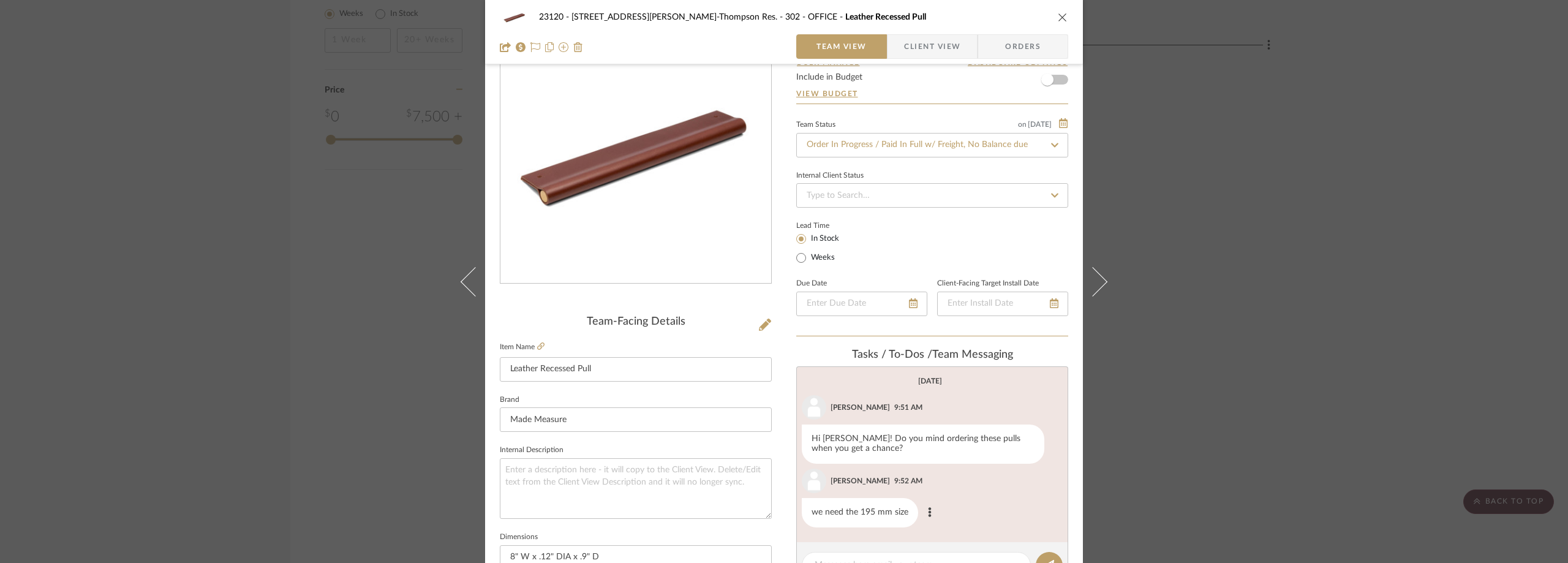
scroll to position [184, 0]
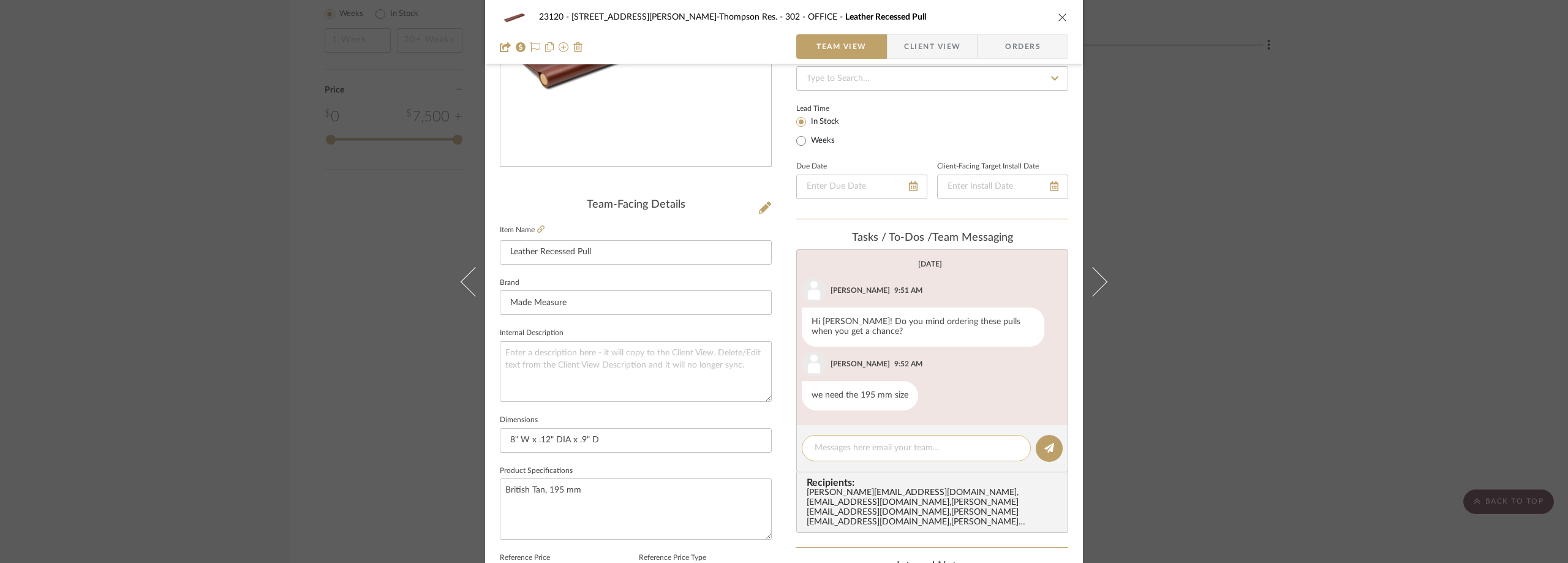
click at [880, 451] on textarea at bounding box center [917, 448] width 203 height 13
paste textarea "order 1317328"
type textarea "order 1317328"
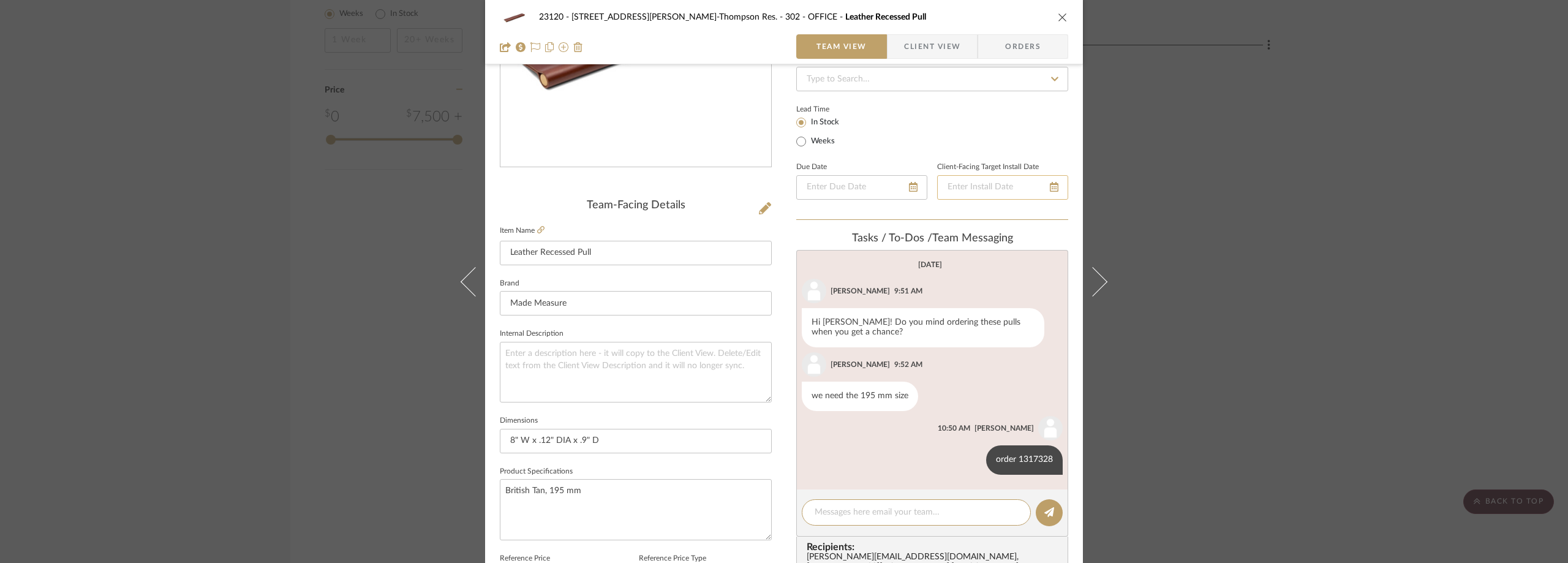
scroll to position [306, 0]
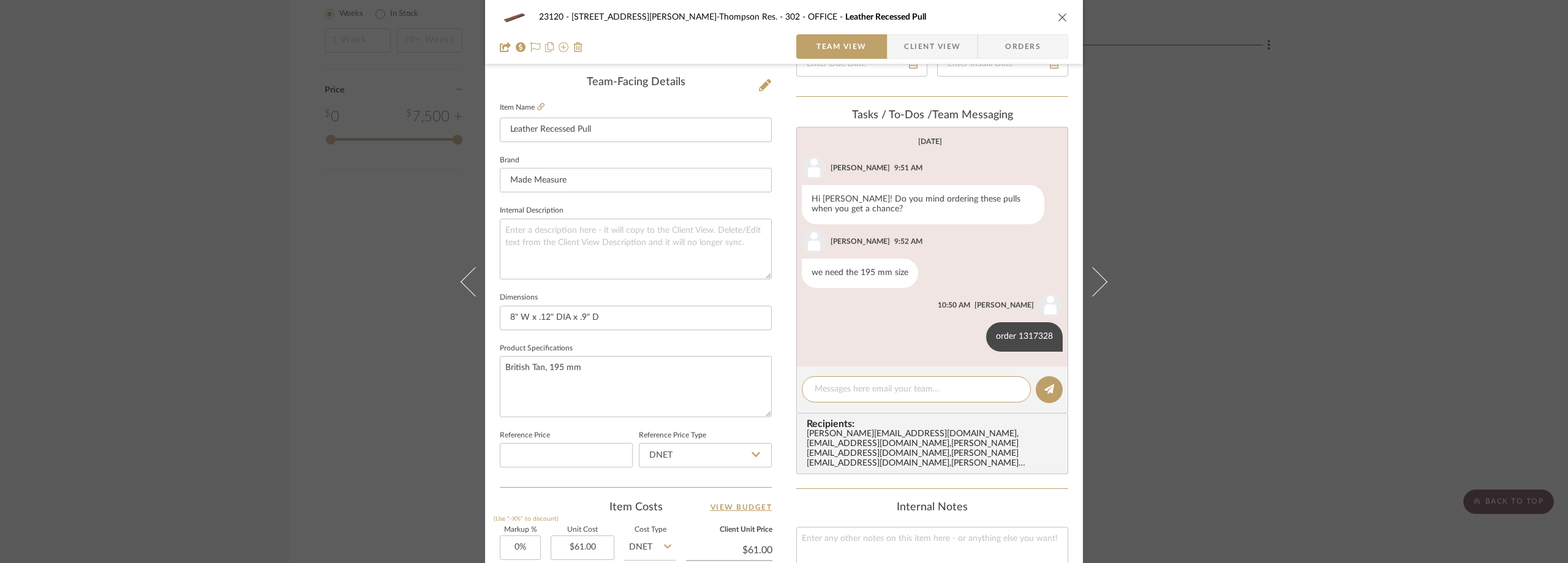
click at [1207, 285] on div "23120 - 239 Dean St, Unwin-Thompson Res. 302 - OFFICE Leather Recessed Pull Tea…" at bounding box center [784, 281] width 1568 height 563
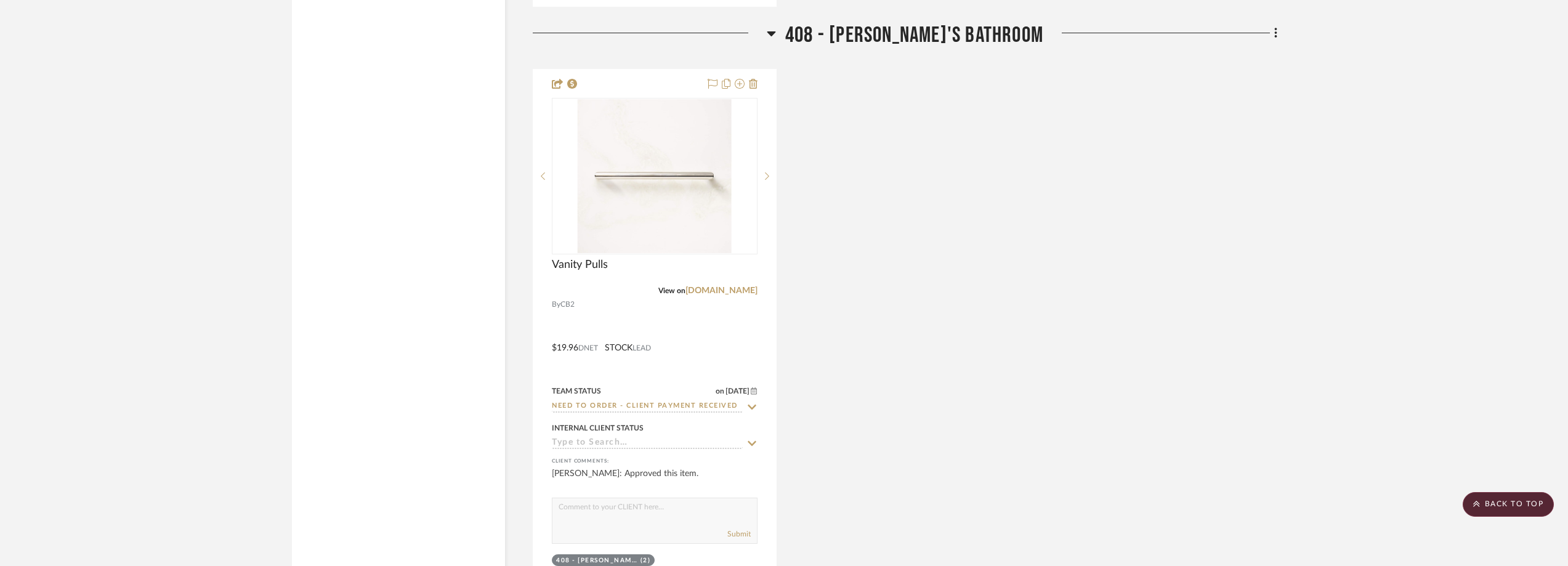
scroll to position [2128, 0]
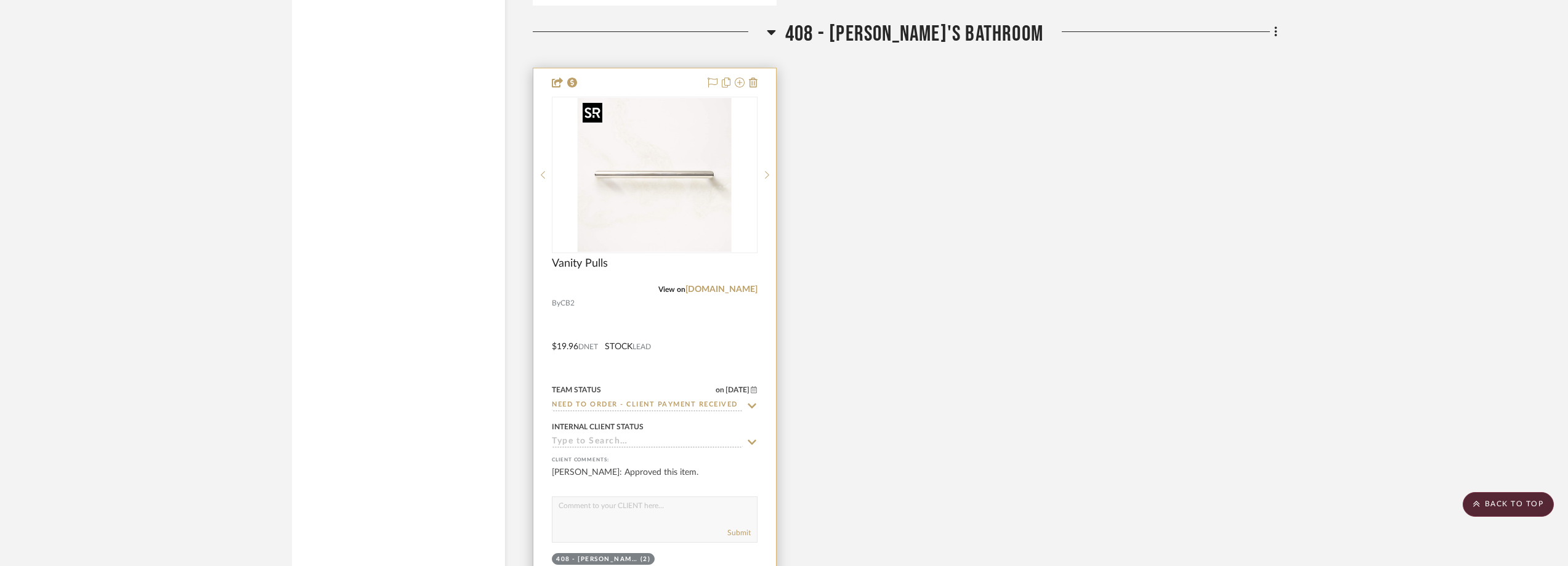
click at [675, 224] on img "0" at bounding box center [655, 175] width 154 height 154
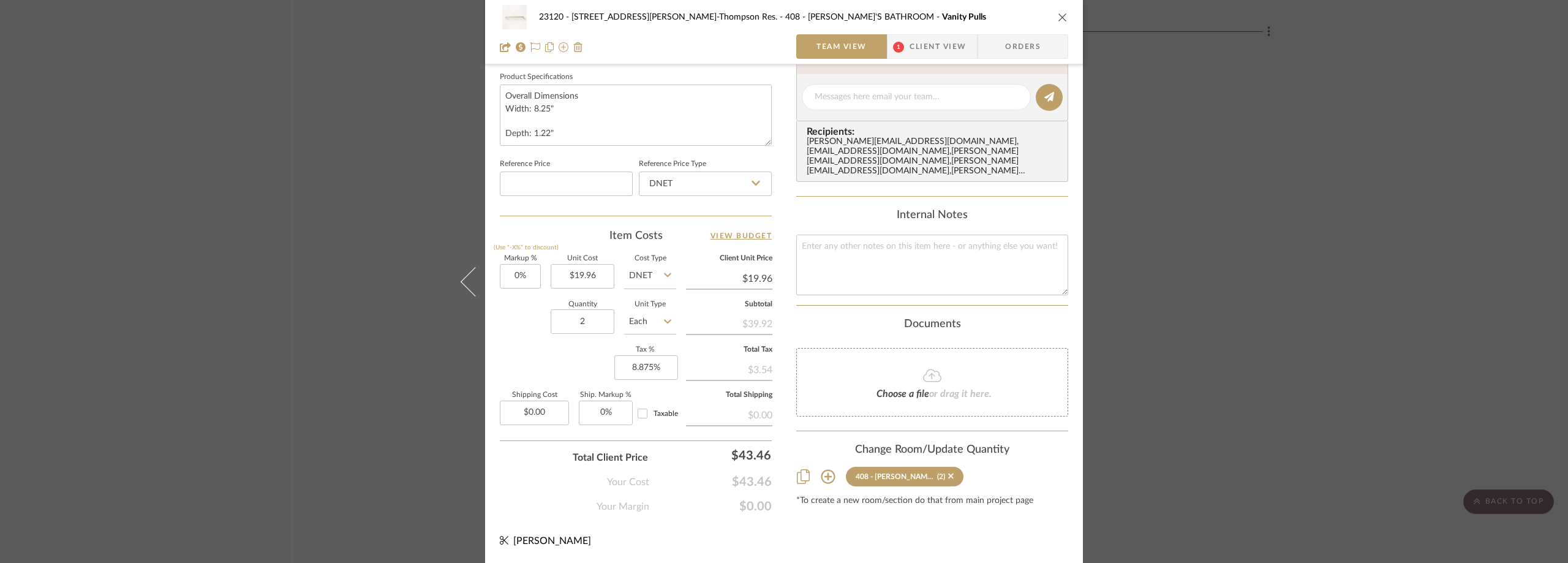
scroll to position [394, 0]
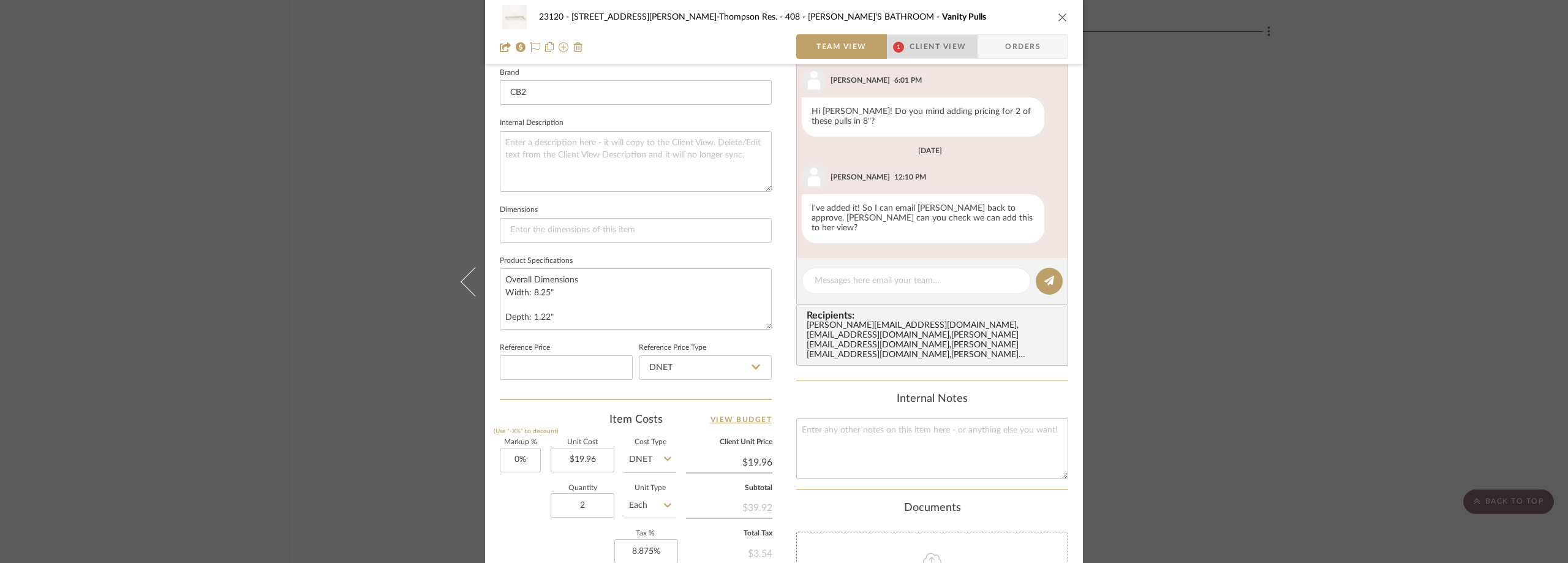
click at [922, 38] on span "Client View" at bounding box center [938, 46] width 57 height 25
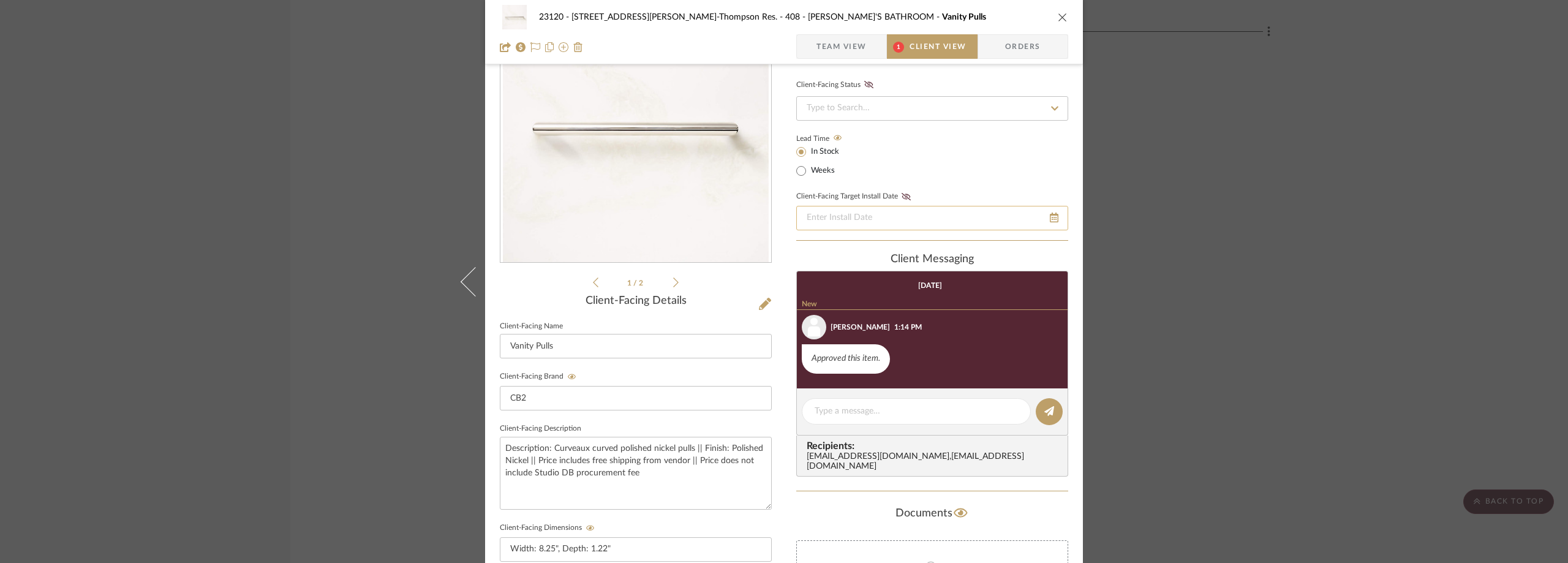
scroll to position [149, 0]
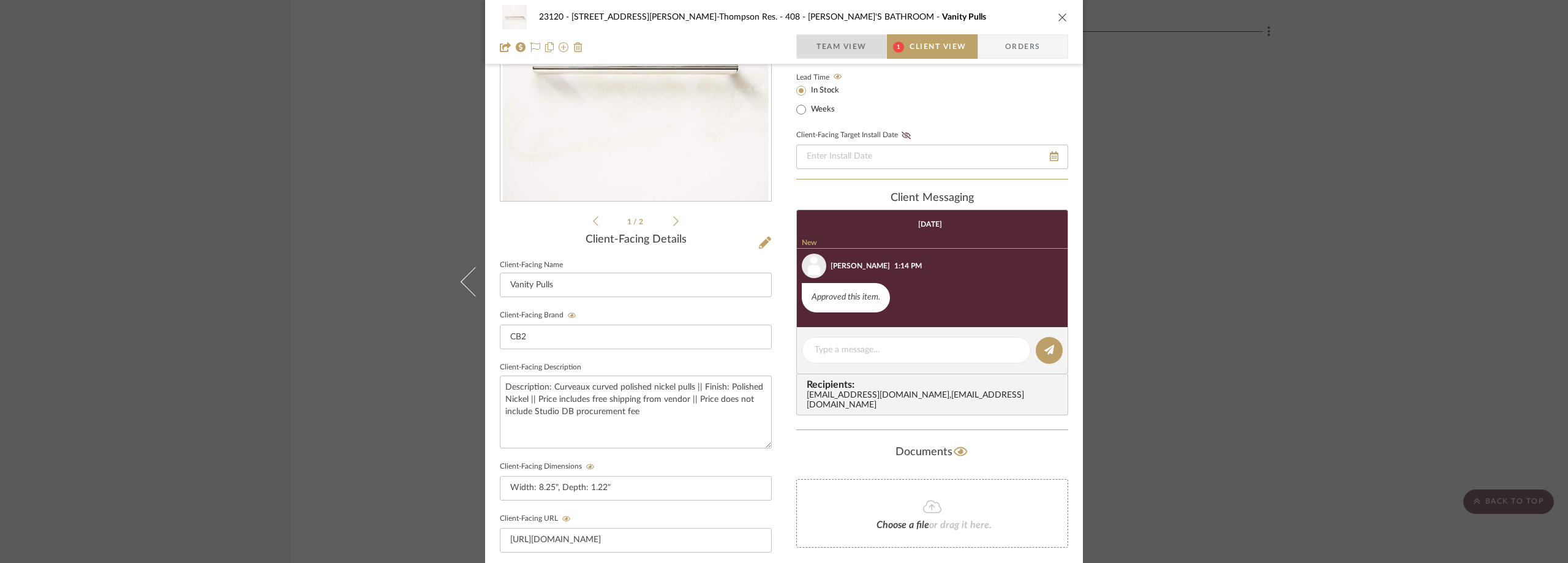
click at [876, 42] on span "Team View" at bounding box center [842, 46] width 89 height 25
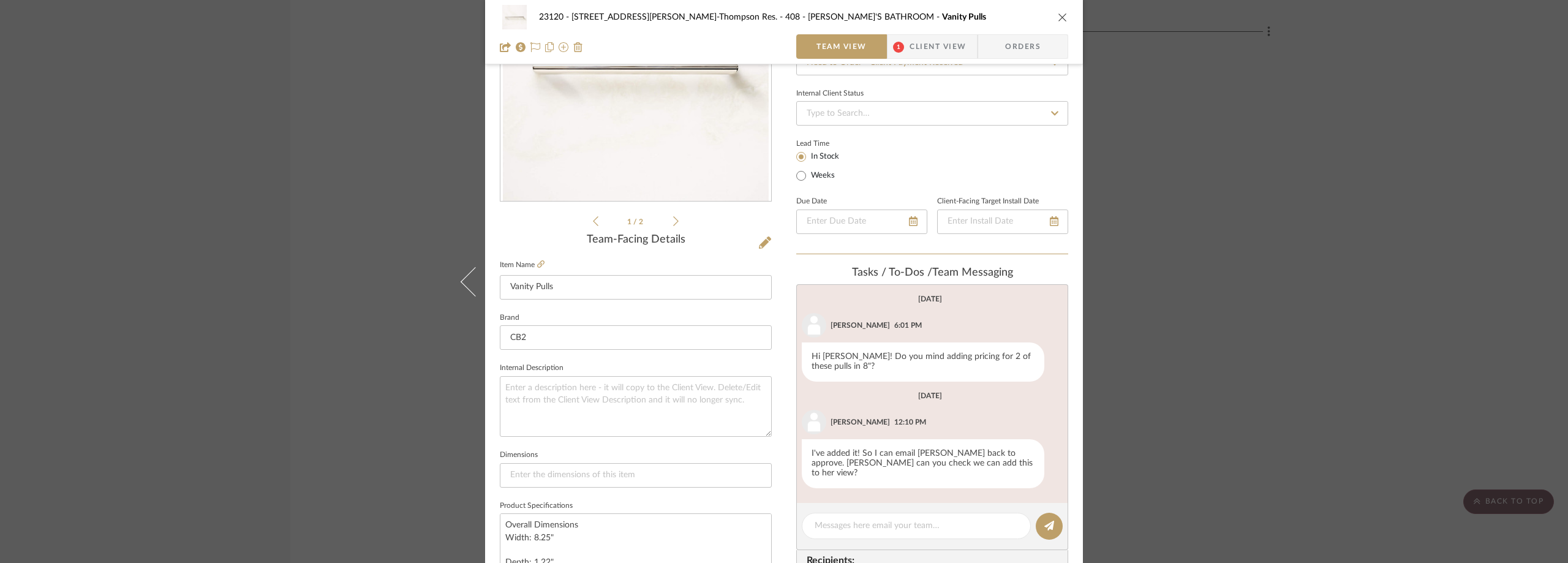
click at [1201, 223] on div "23120 - 239 Dean St, Unwin-Thompson Res. 408 - ANNABELLE'S BATHROOM Vanity Pull…" at bounding box center [784, 281] width 1568 height 563
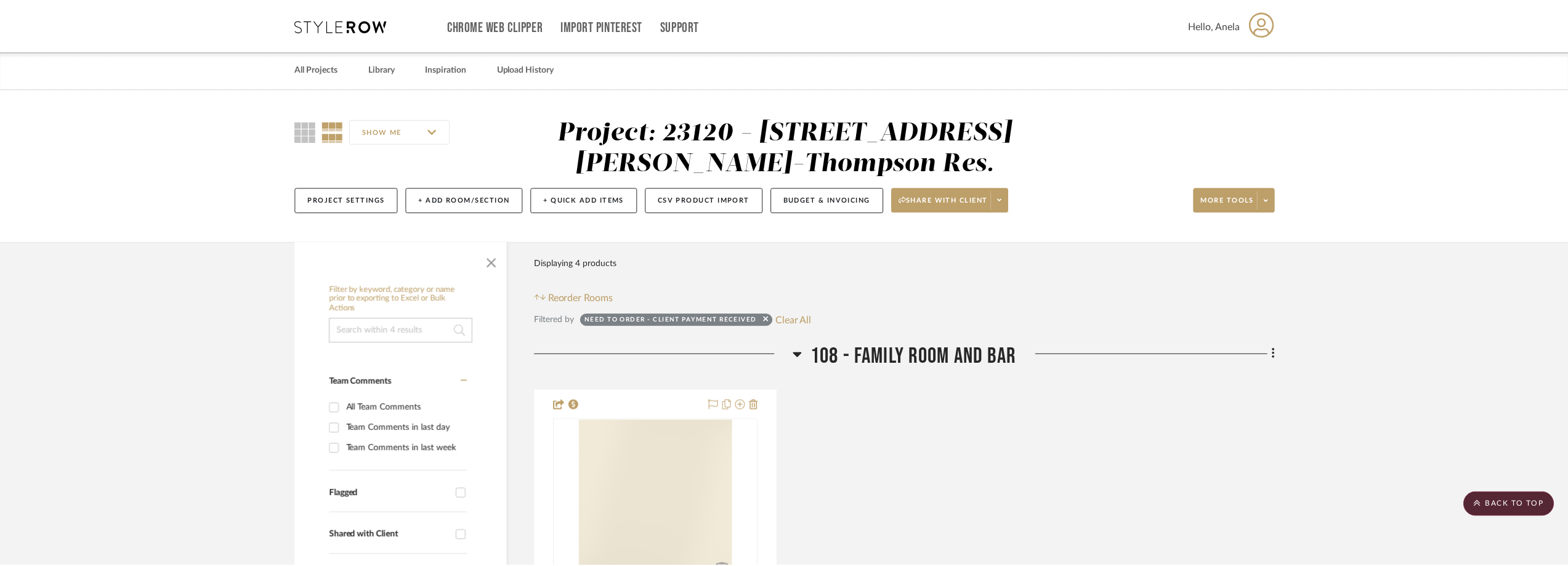
scroll to position [2128, 0]
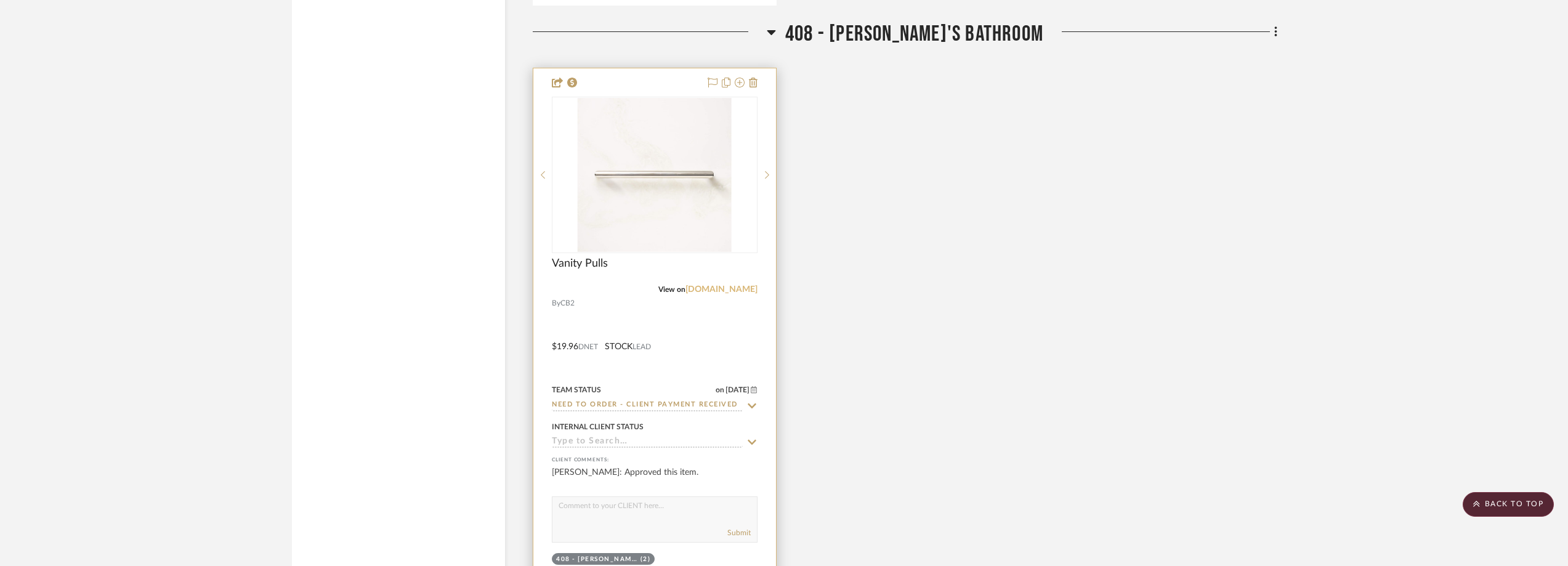
click at [736, 291] on link "cb2.com" at bounding box center [721, 290] width 72 height 9
click at [651, 162] on img "0" at bounding box center [655, 175] width 154 height 154
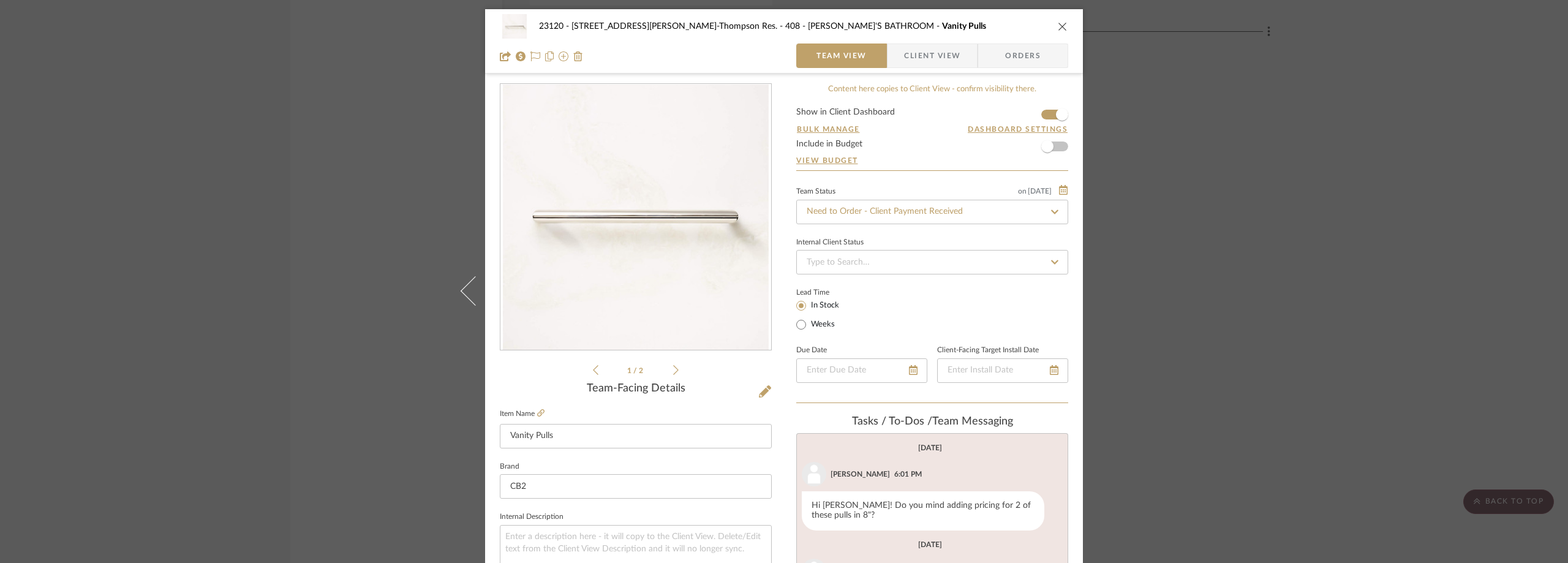
scroll to position [122, 0]
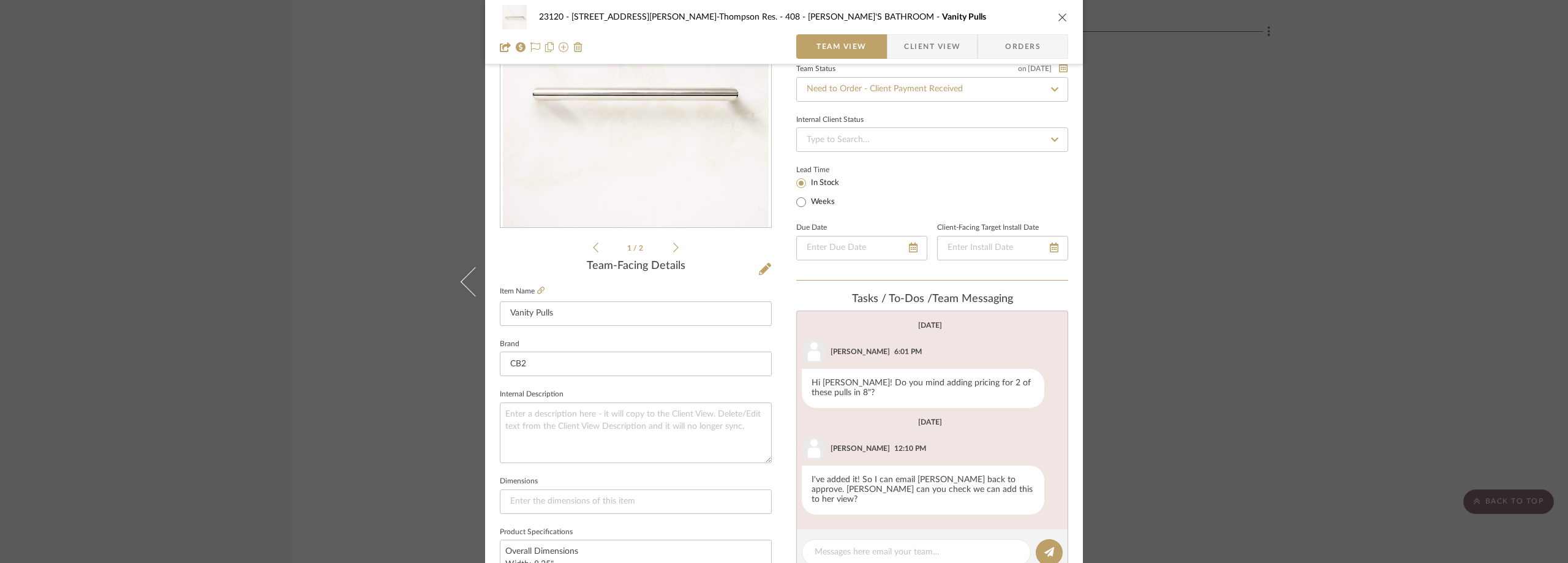
click at [938, 50] on span "Client View" at bounding box center [932, 46] width 57 height 25
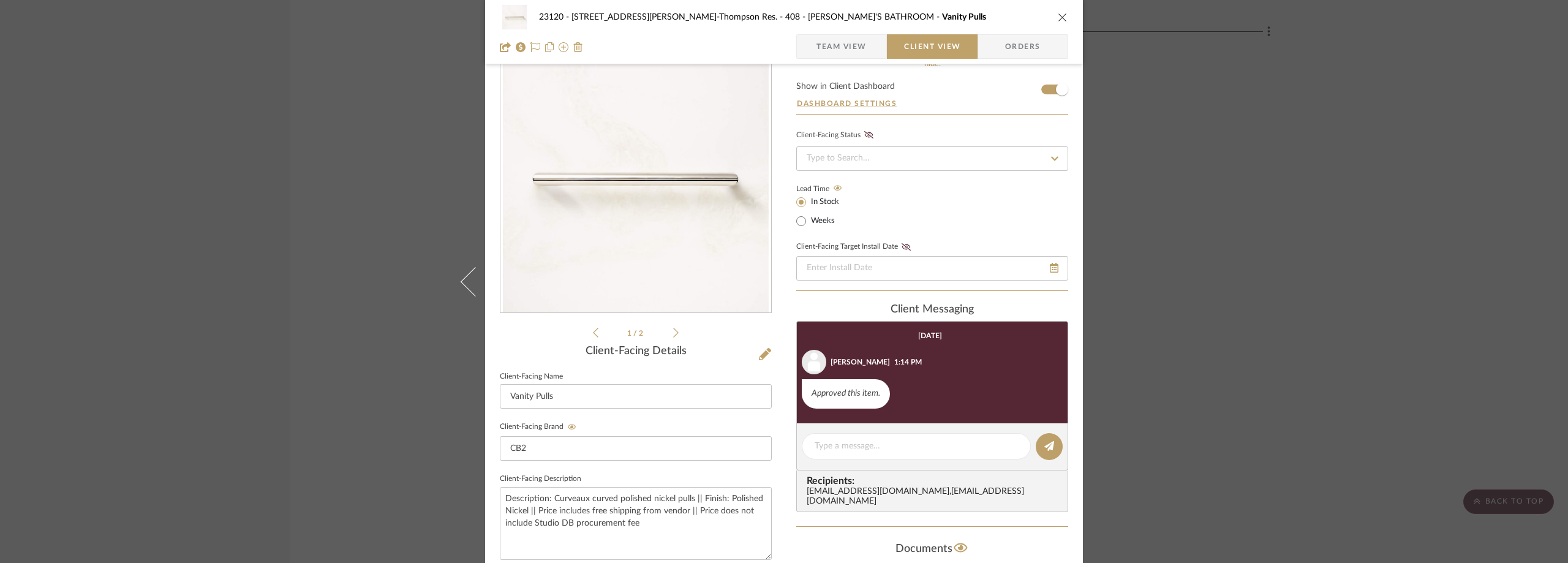
scroll to position [0, 0]
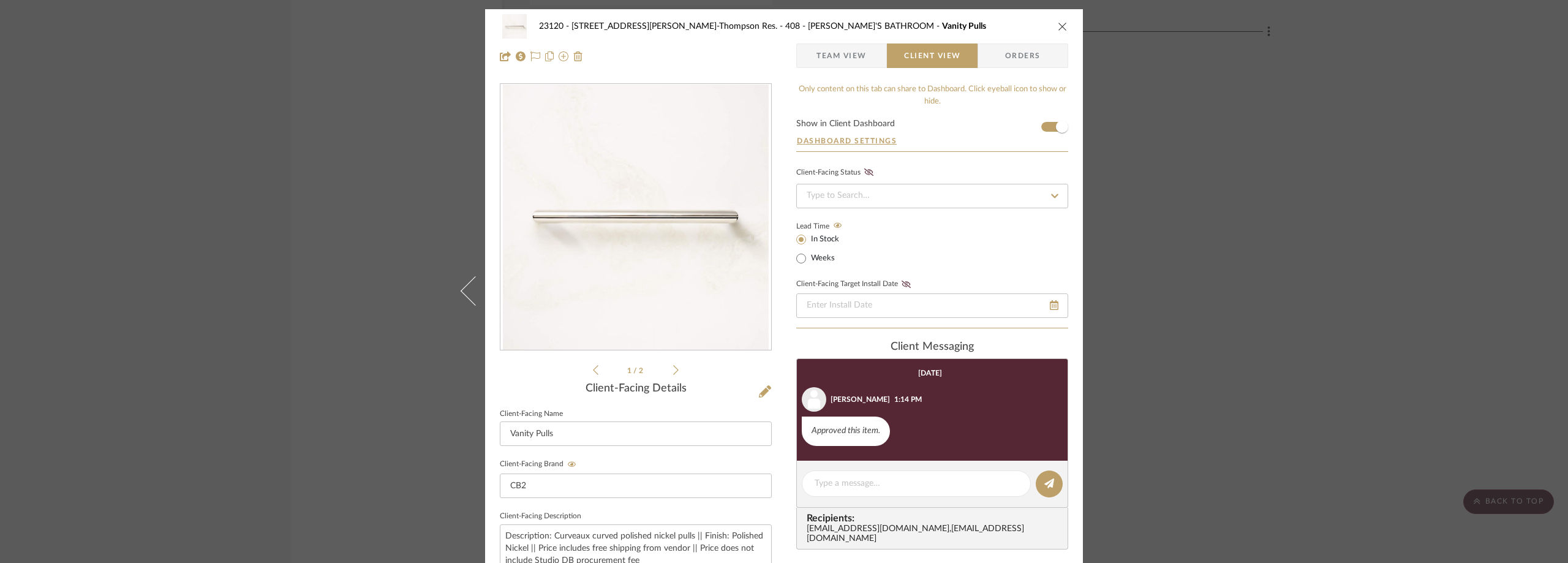
click at [864, 46] on span "Team View" at bounding box center [842, 56] width 89 height 25
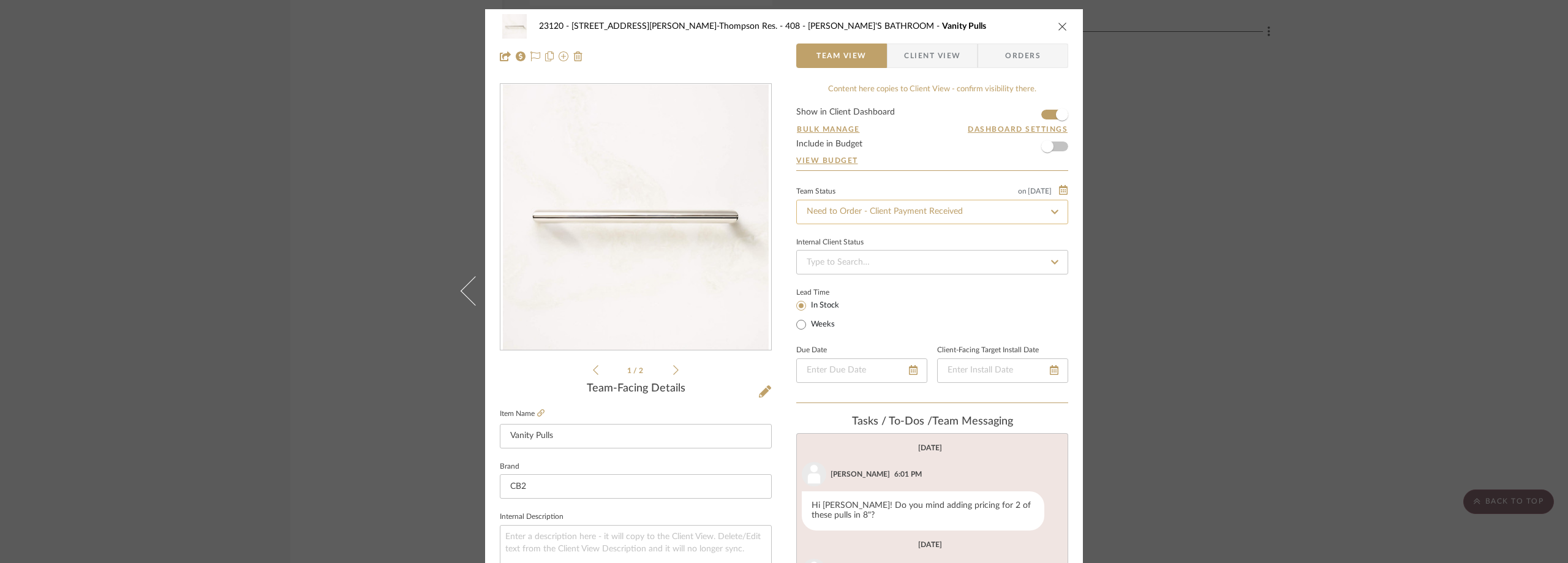
click at [910, 205] on input "Need to Order - Client Payment Received" at bounding box center [932, 212] width 272 height 25
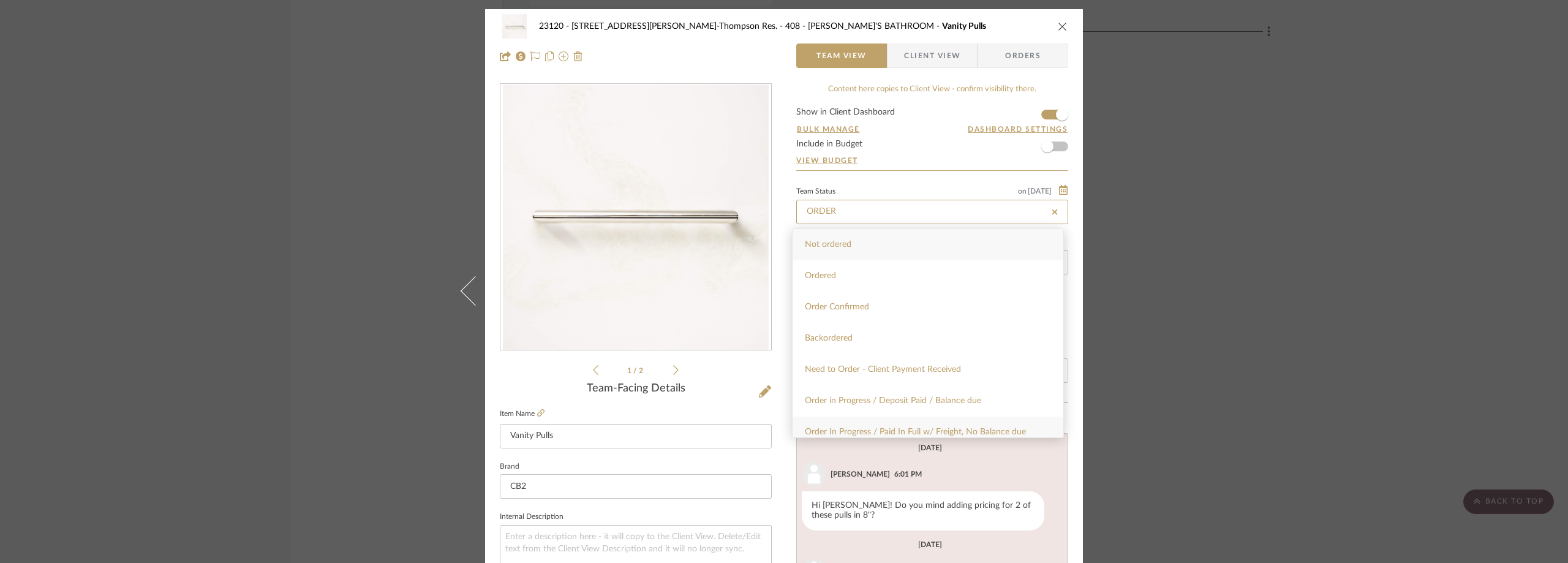
type input "ORDER"
drag, startPoint x: 933, startPoint y: 424, endPoint x: 921, endPoint y: 393, distance: 33.2
click at [932, 424] on div "Order In Progress / Paid In Full w/ Freight, No Balance due" at bounding box center [928, 432] width 271 height 31
type input "9/26/2025"
type input "Order In Progress / Paid In Full w/ Freight, No Balance due"
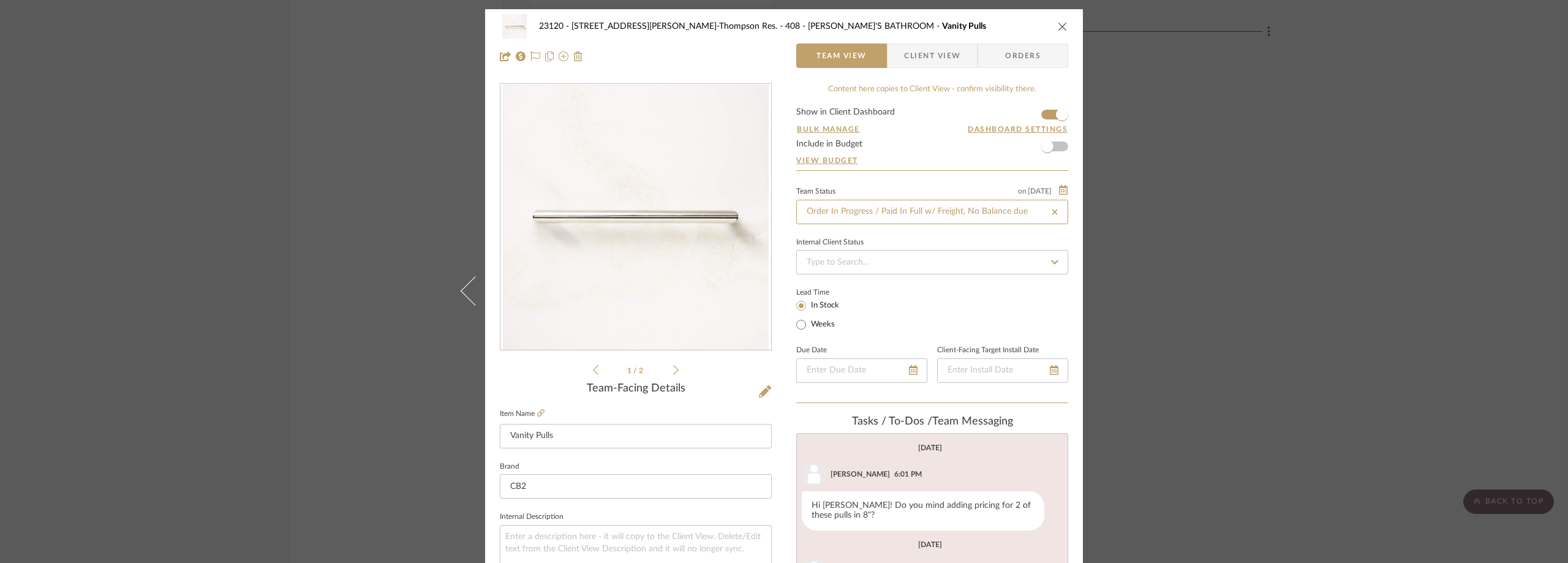
type input "9/26/2025"
type input "Order In Progress / Paid In Full w/ Freight, No Balance due"
click at [894, 317] on div "Lead Time In Stock Weeks" at bounding box center [932, 308] width 272 height 48
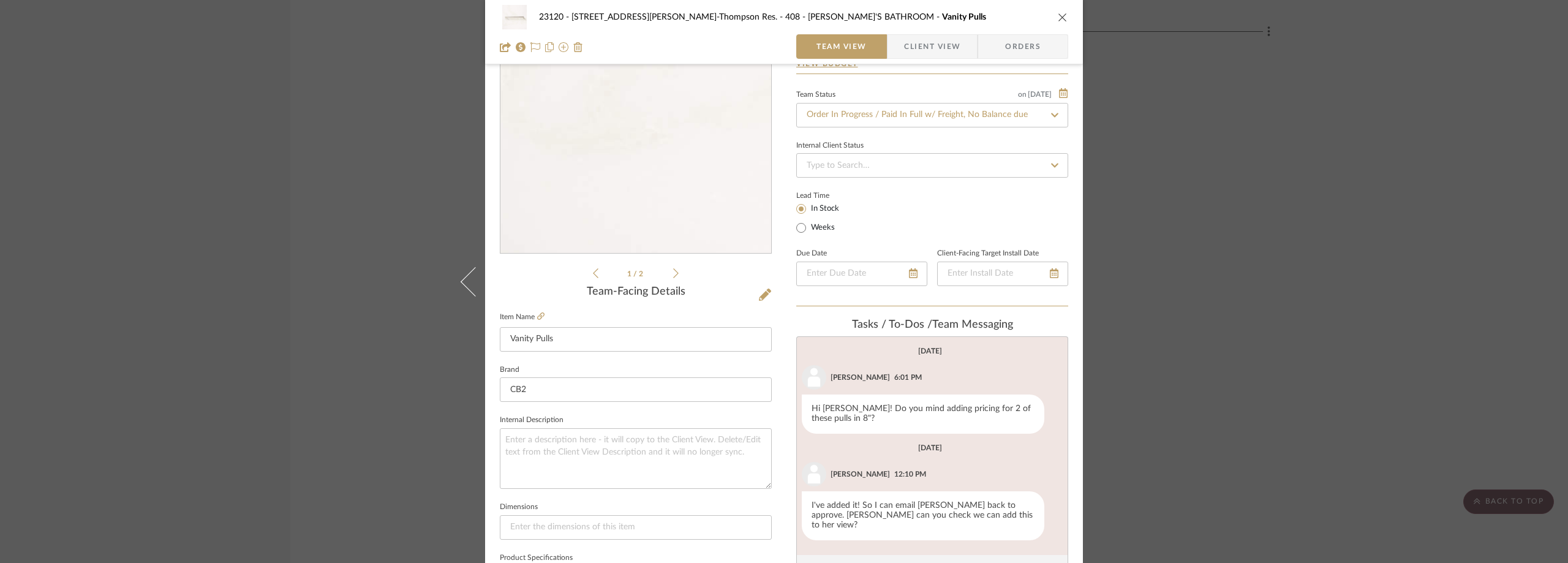
scroll to position [367, 0]
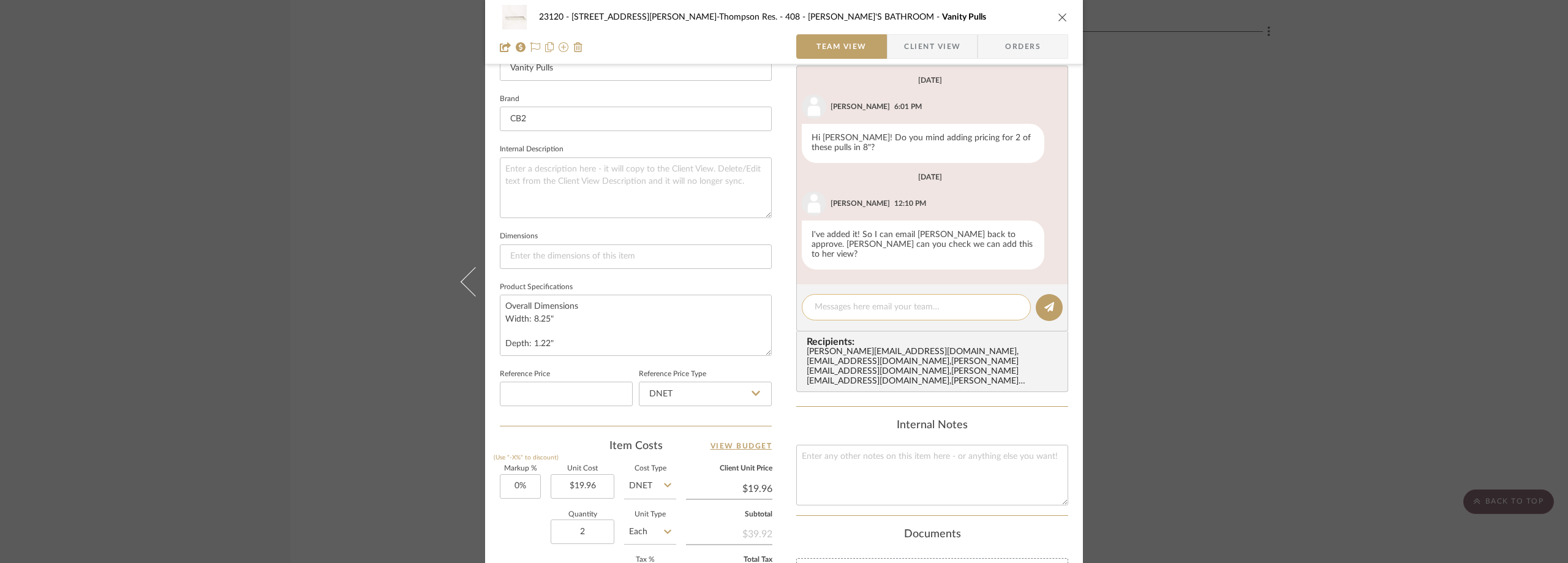
click at [846, 301] on textarea at bounding box center [917, 307] width 203 height 13
paste textarea "order 141718393"
type textarea "order 141718393"
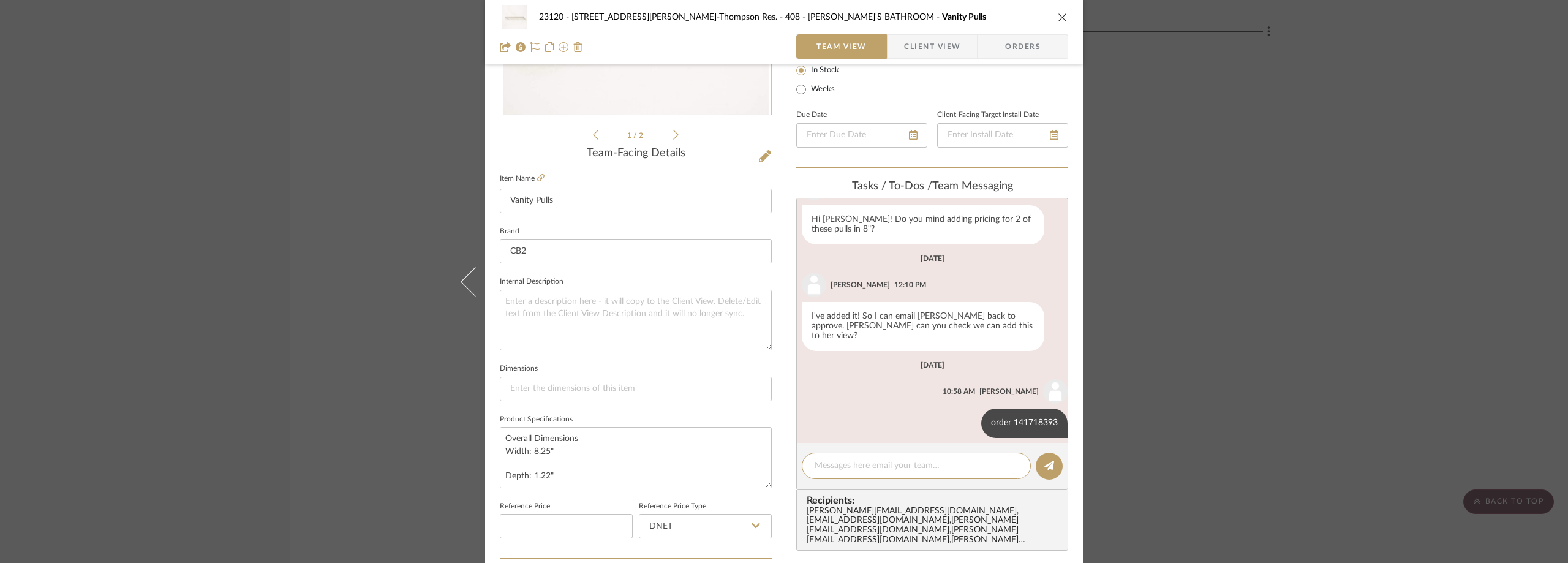
scroll to position [0, 0]
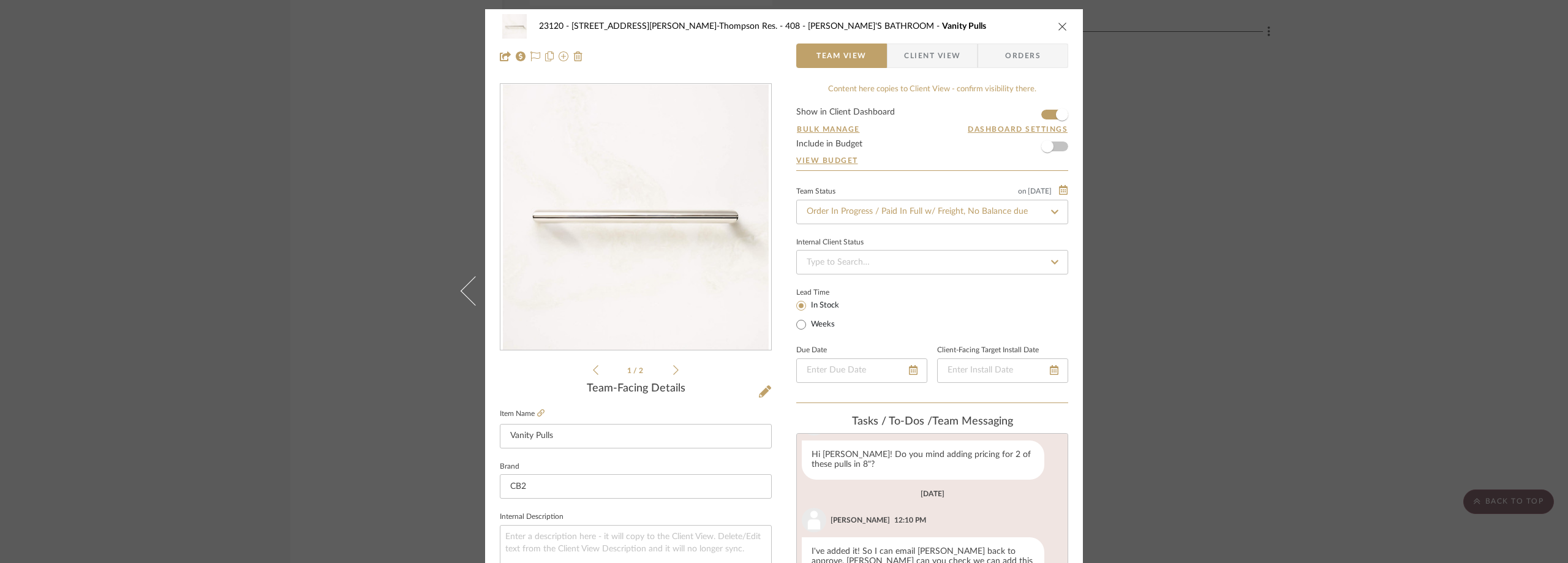
click at [1305, 184] on div "23120 - 239 Dean St, Unwin-Thompson Res. 408 - ANNABELLE'S BATHROOM Vanity Pull…" at bounding box center [784, 281] width 1568 height 563
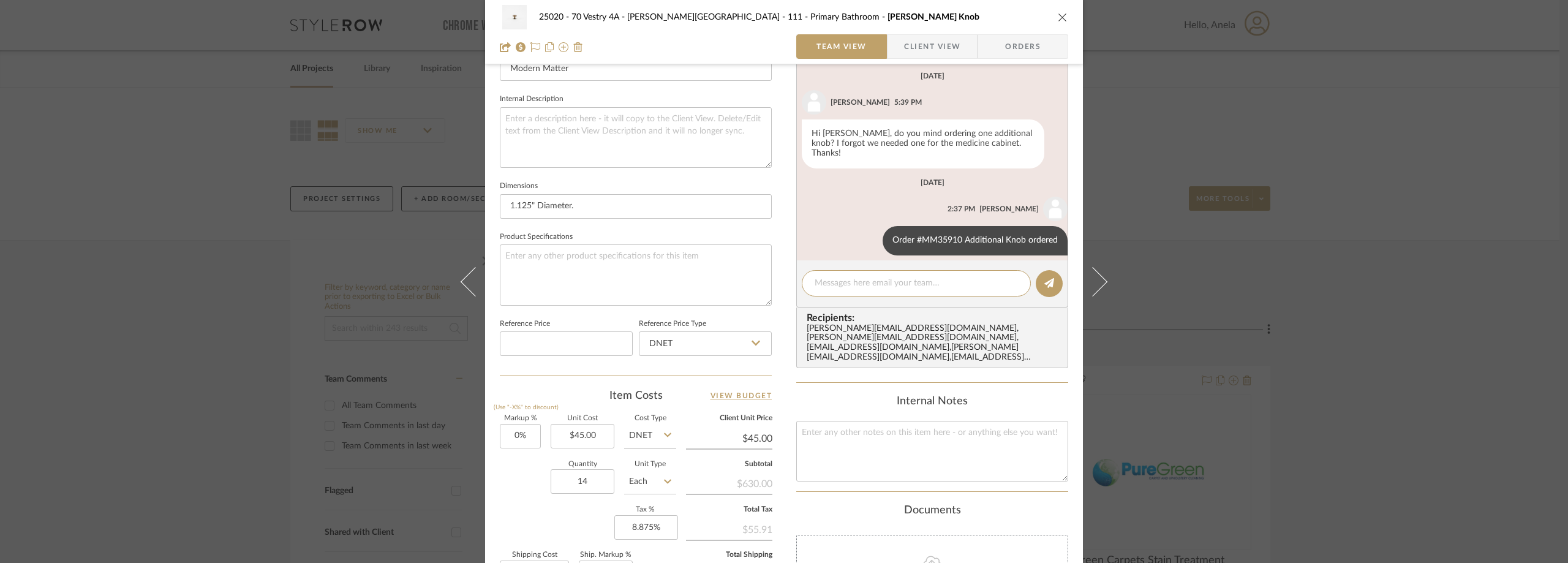
scroll to position [420, 0]
paste textarea "1ZH4H5150312121113"
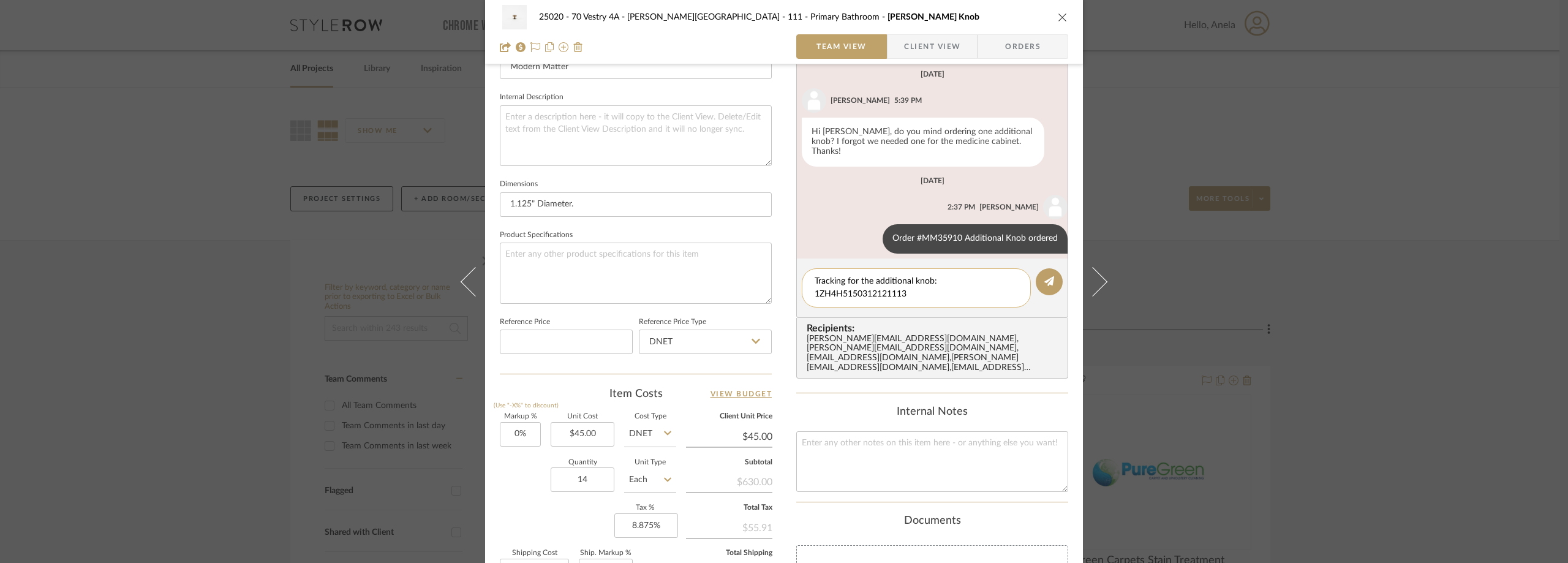
click at [815, 295] on textarea "Tracking for the additional knob: 1ZH4H5150312121113" at bounding box center [917, 288] width 203 height 26
type textarea "Tracking for the additional knob: UPS 1ZH4H5150312121113"
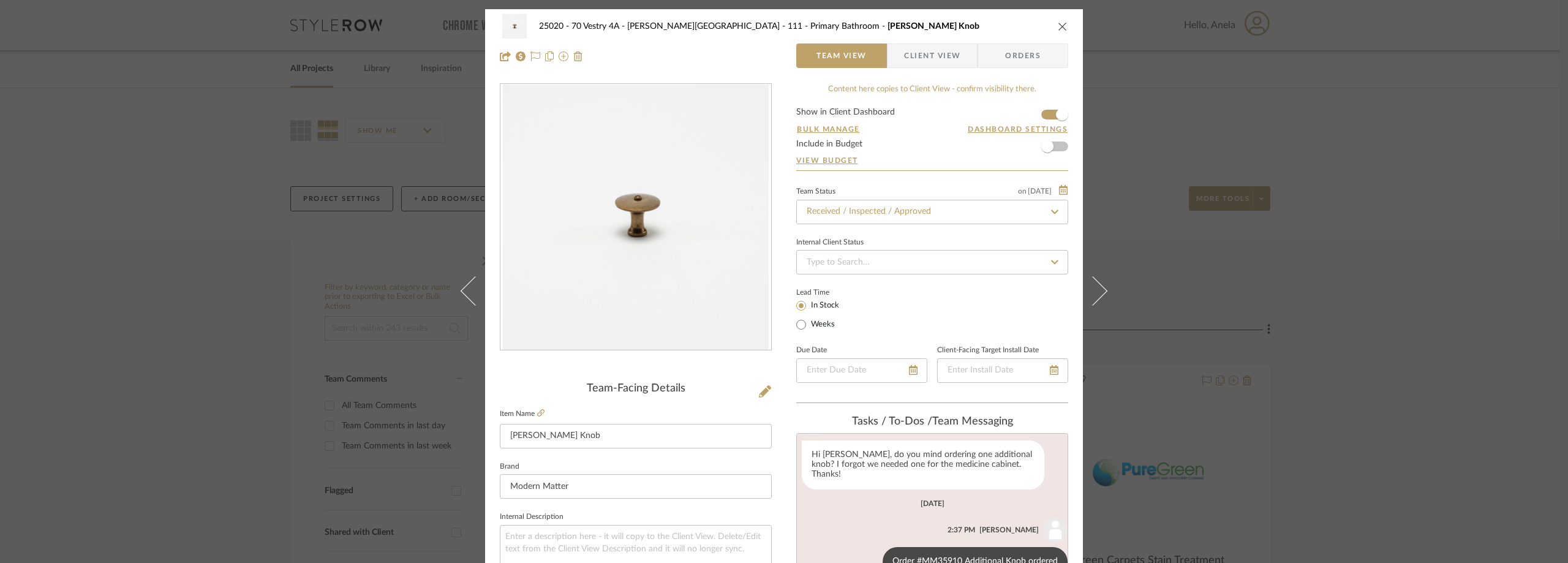
click at [280, 164] on div "25020 - 70 Vestry 4A - Grant-Stanleigh 111 - Primary Bathroom Marcelle Knob Tea…" at bounding box center [784, 281] width 1568 height 563
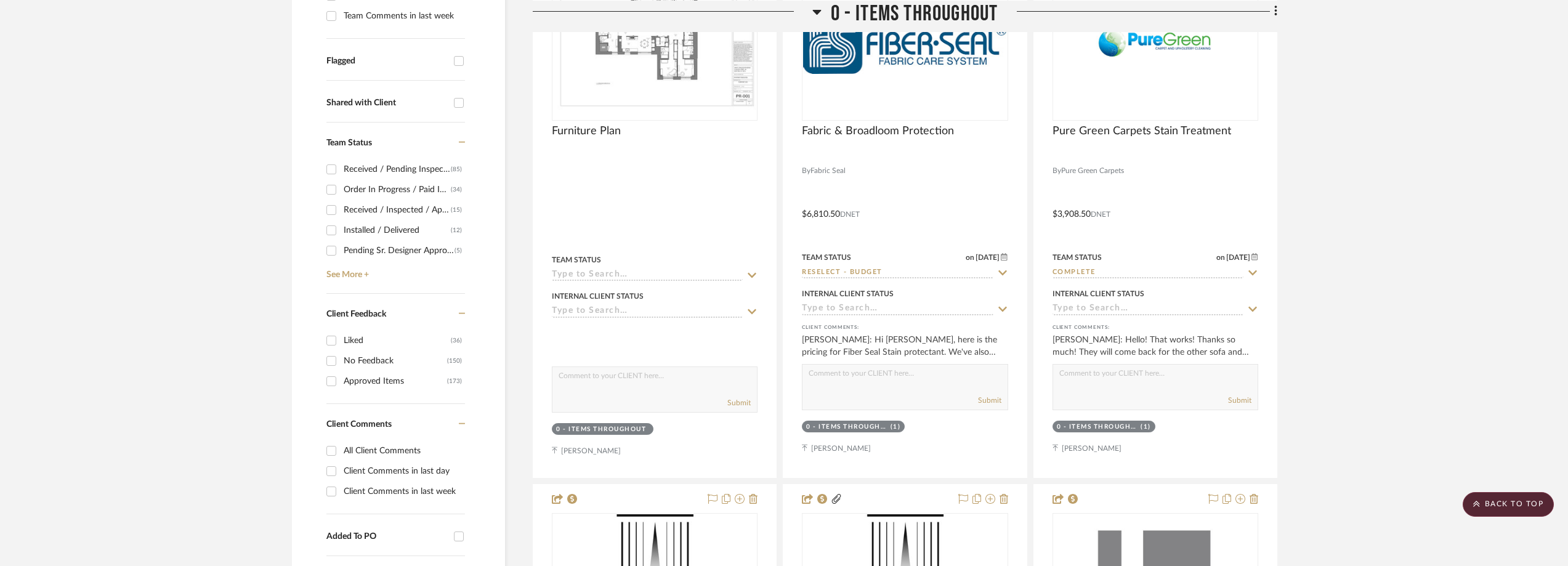
scroll to position [431, 0]
click at [342, 270] on link "See More +" at bounding box center [394, 271] width 141 height 20
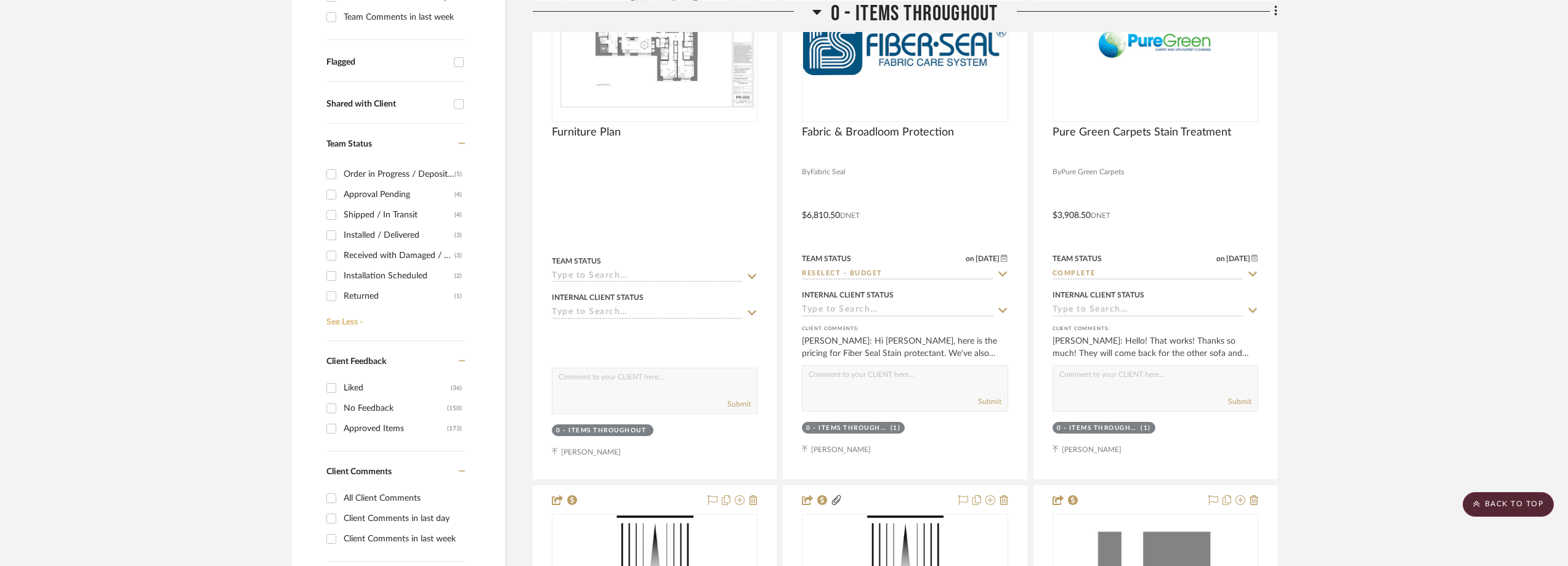
scroll to position [123, 0]
click at [360, 211] on div "Shipped / In Transit" at bounding box center [399, 210] width 111 height 20
click at [341, 211] on input "Shipped / In Transit (4)" at bounding box center [331, 210] width 20 height 20
checkbox input "true"
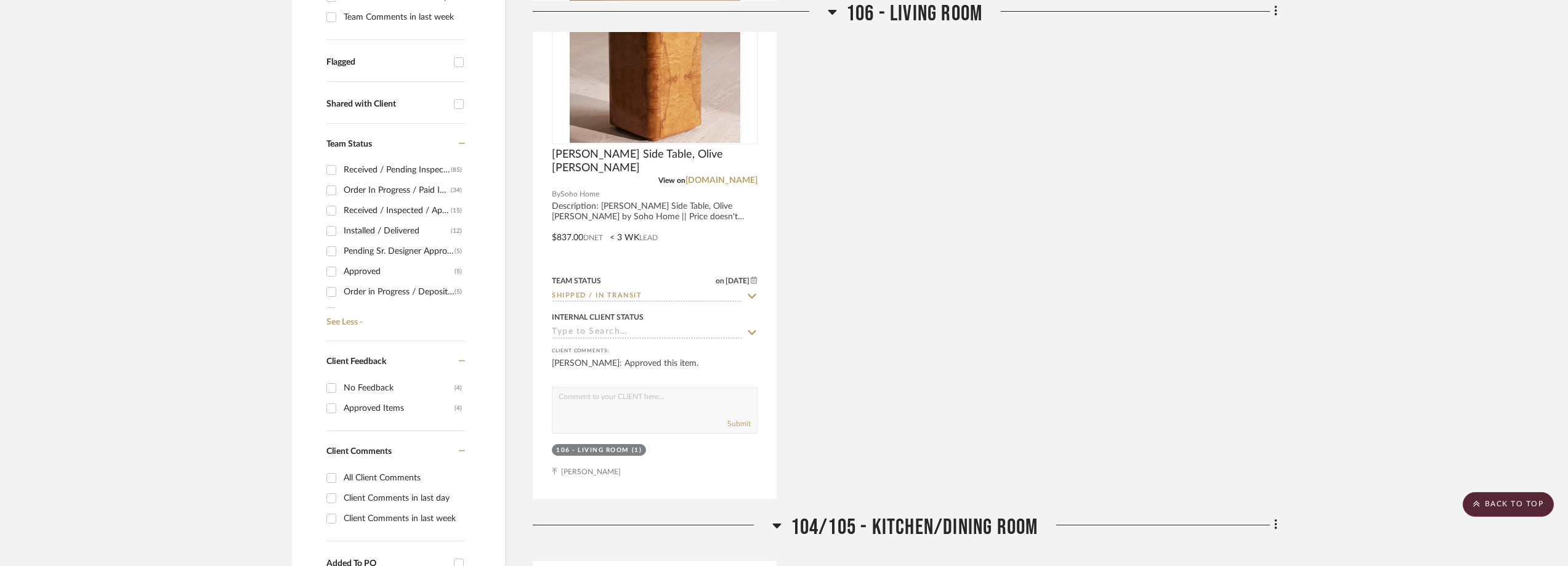
scroll to position [0, 0]
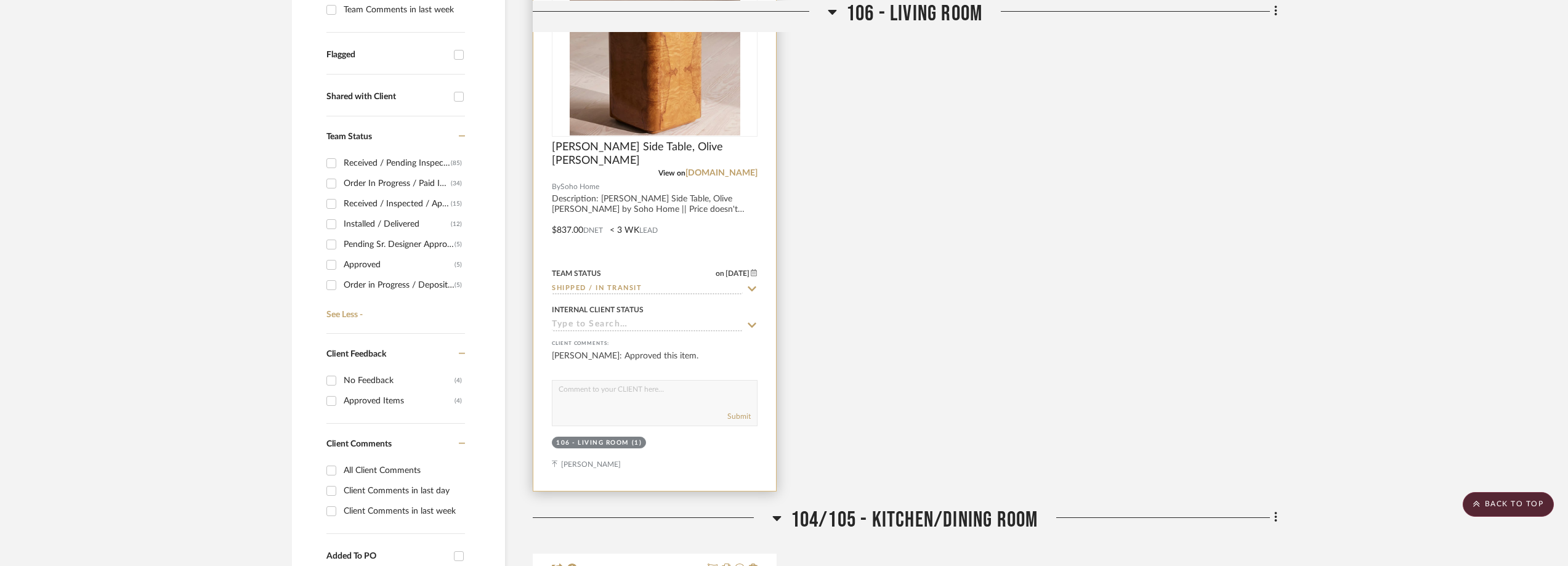
scroll to position [431, 0]
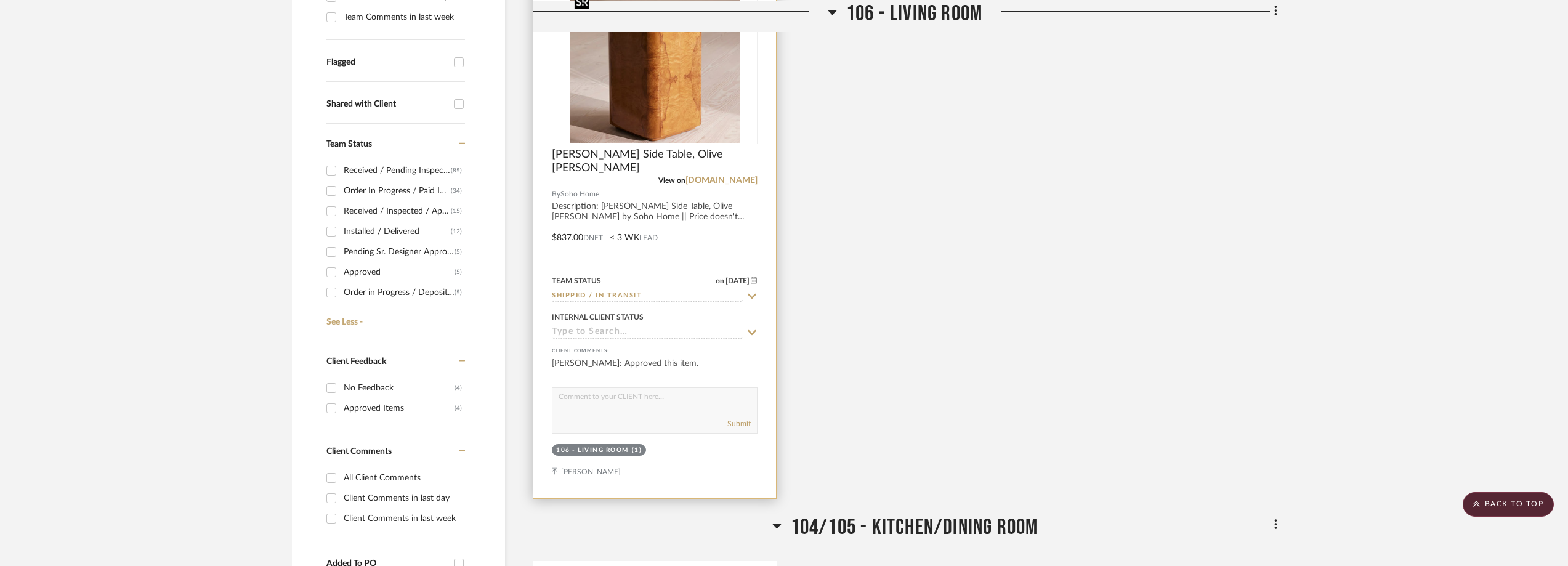
click at [0, 0] on img at bounding box center [0, 0] width 0 height 0
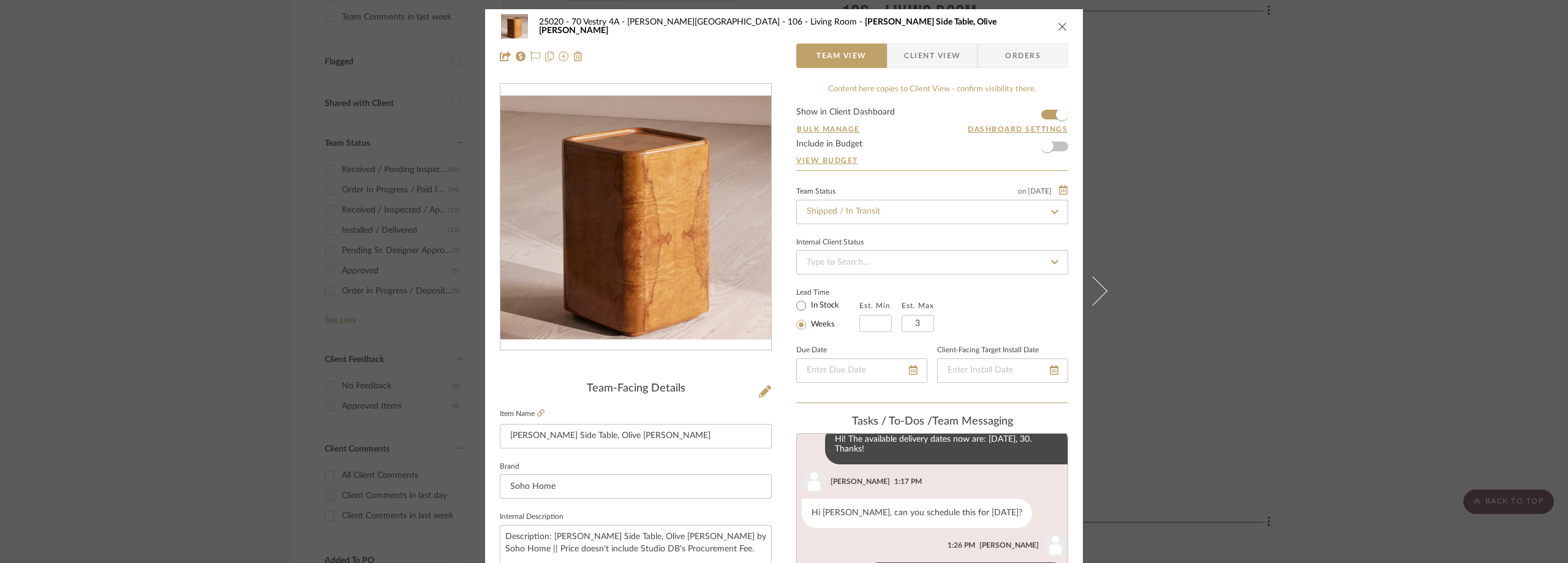
scroll to position [423, 0]
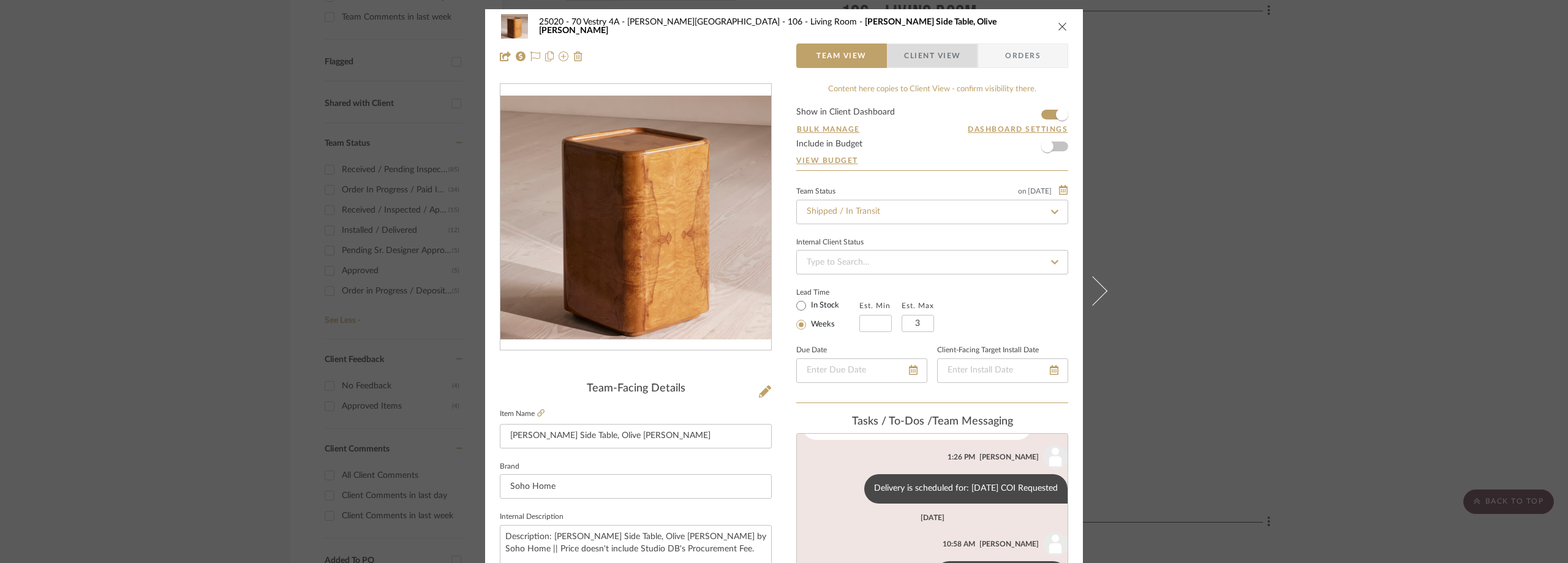
click at [904, 48] on span "Client View" at bounding box center [932, 56] width 57 height 25
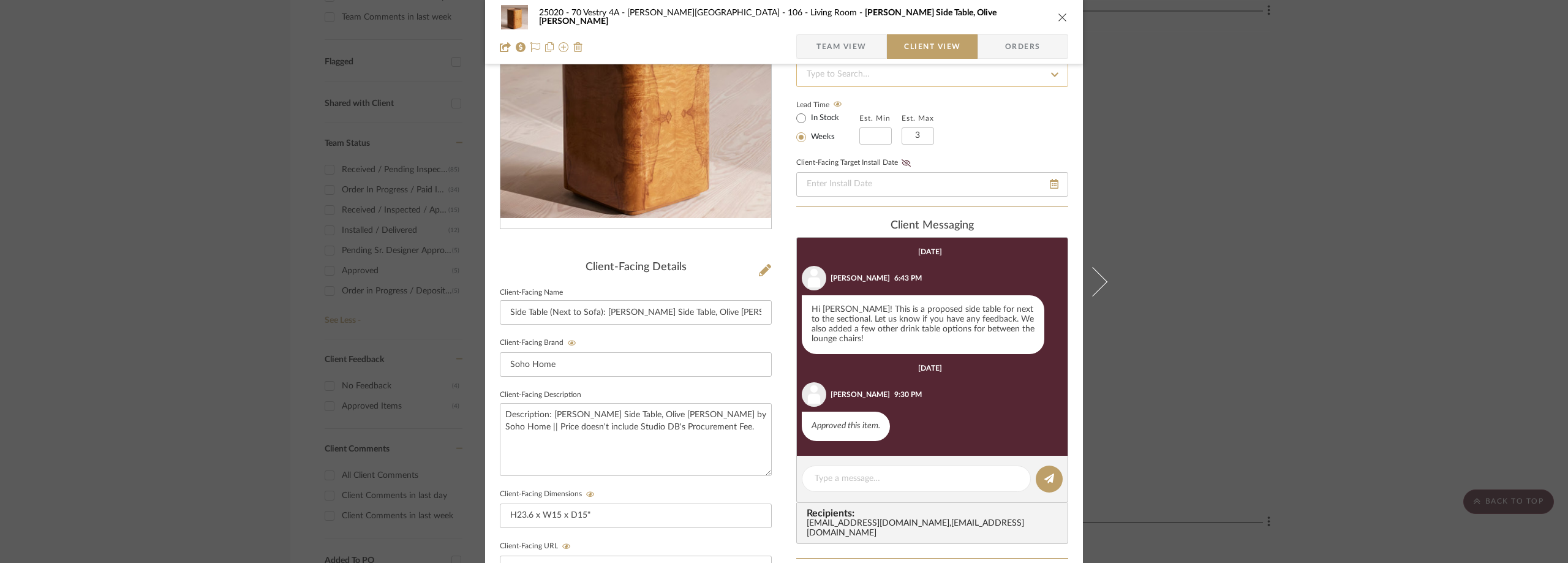
scroll to position [122, 0]
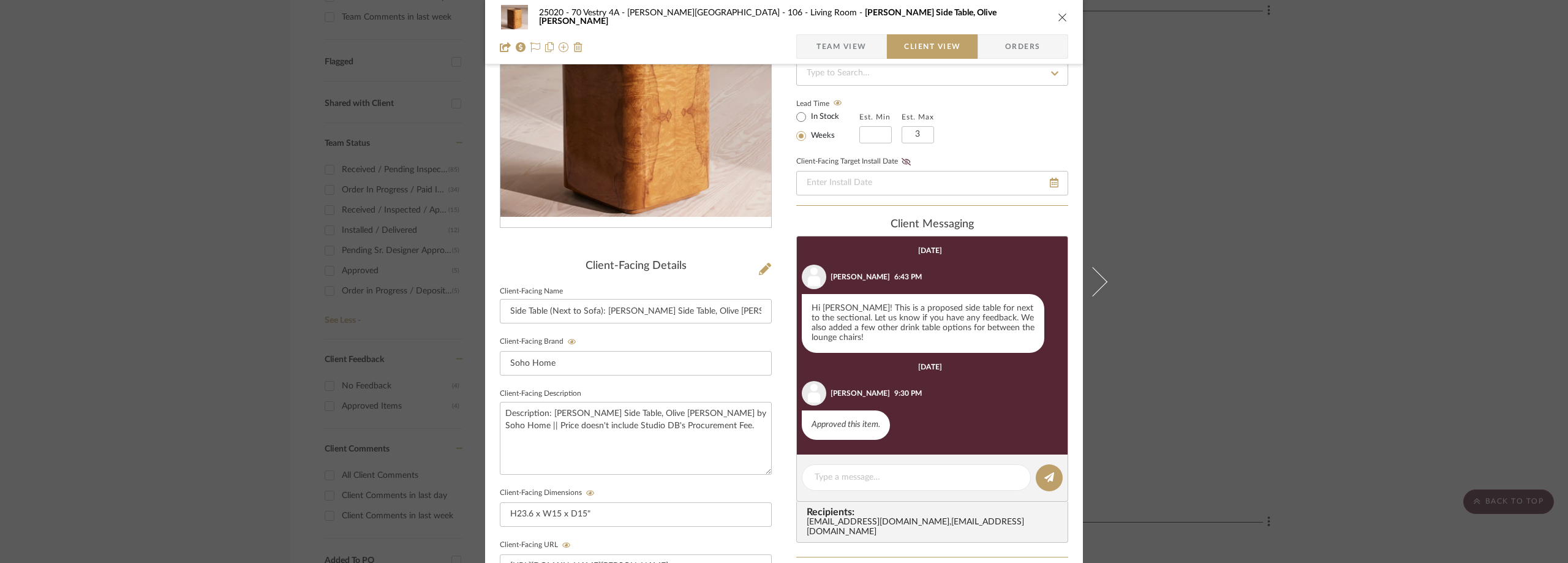
click at [845, 46] on span "Team View" at bounding box center [842, 46] width 51 height 25
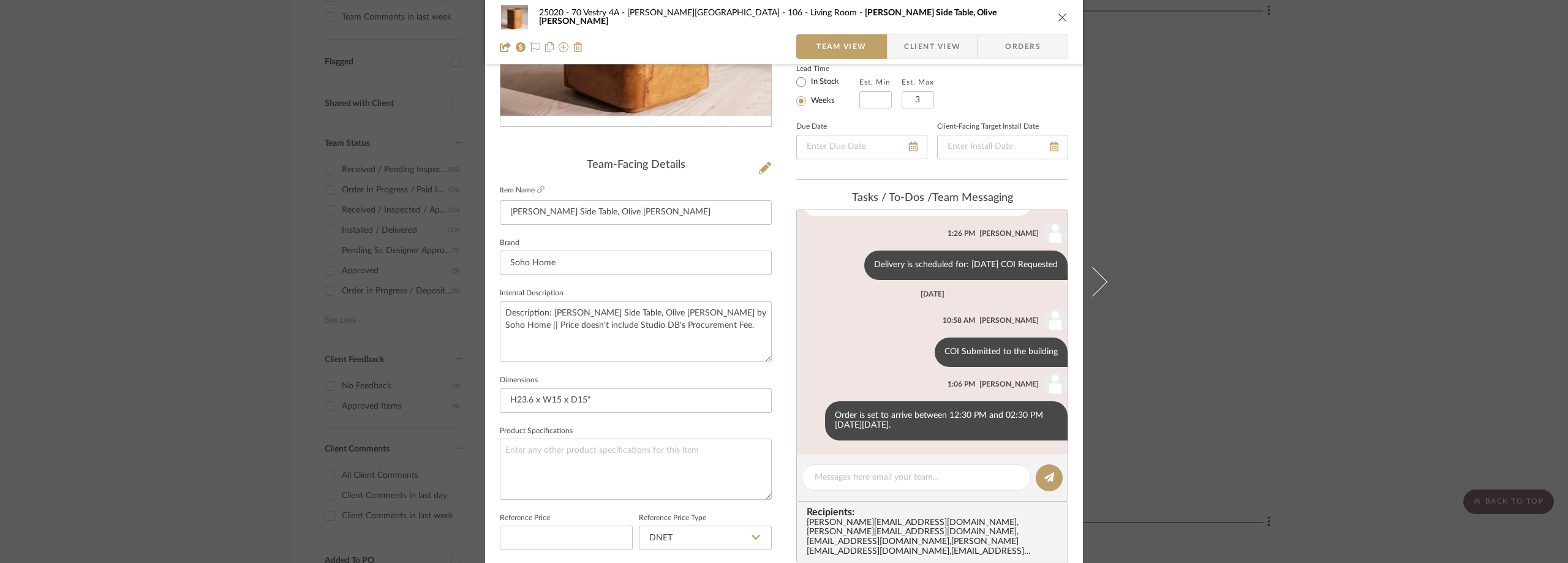
scroll to position [367, 0]
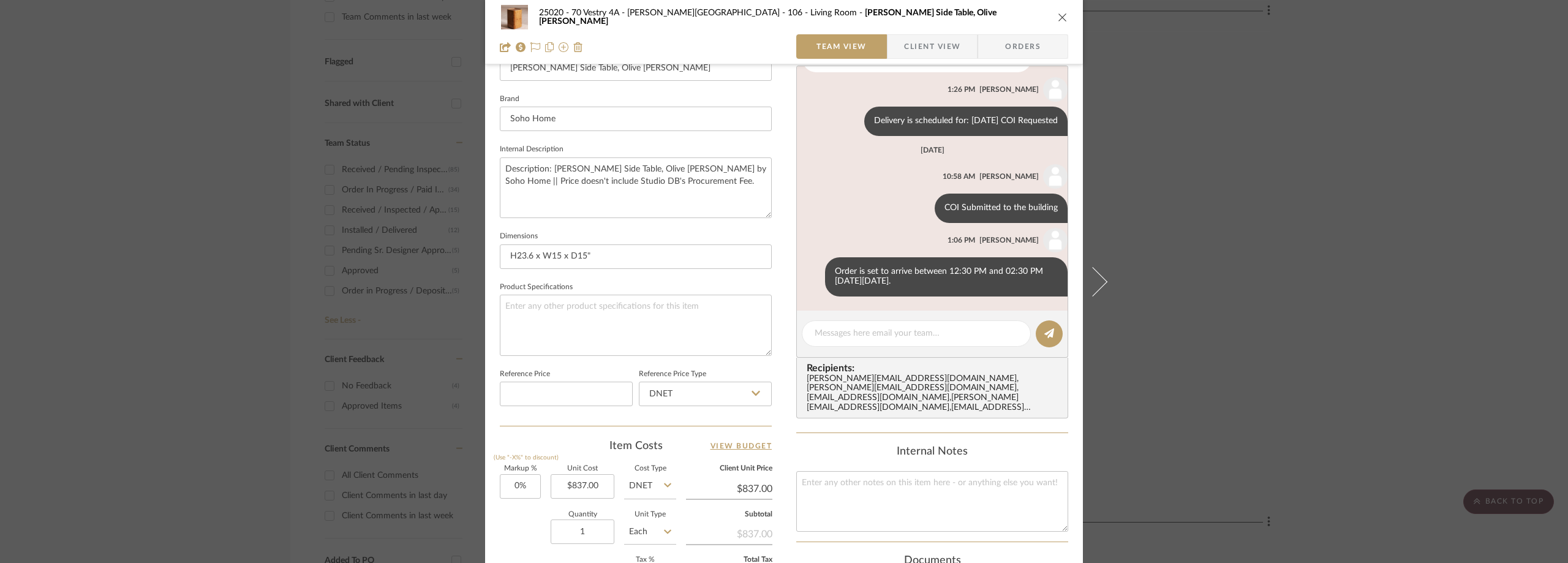
click at [1170, 222] on div "25020 - 70 Vestry 4A - Grant-Stanleigh 106 - Living Room Dawson Side Table, Oli…" at bounding box center [784, 281] width 1568 height 563
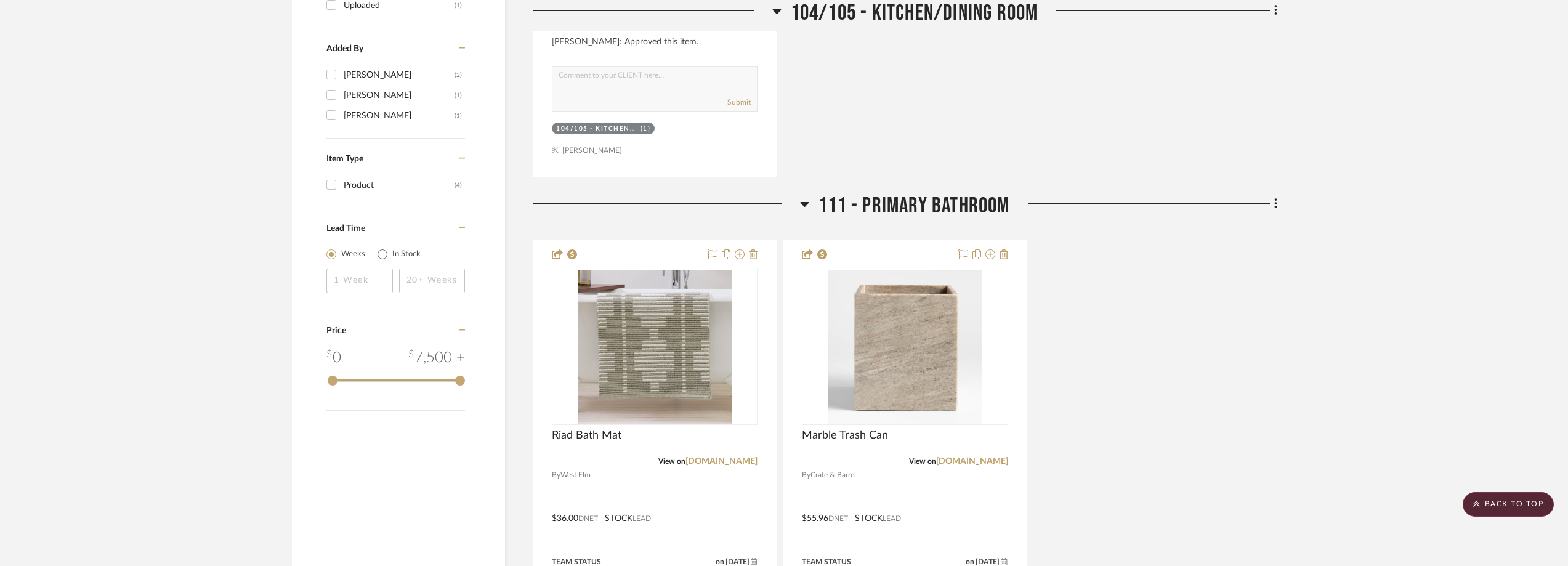
scroll to position [1540, 0]
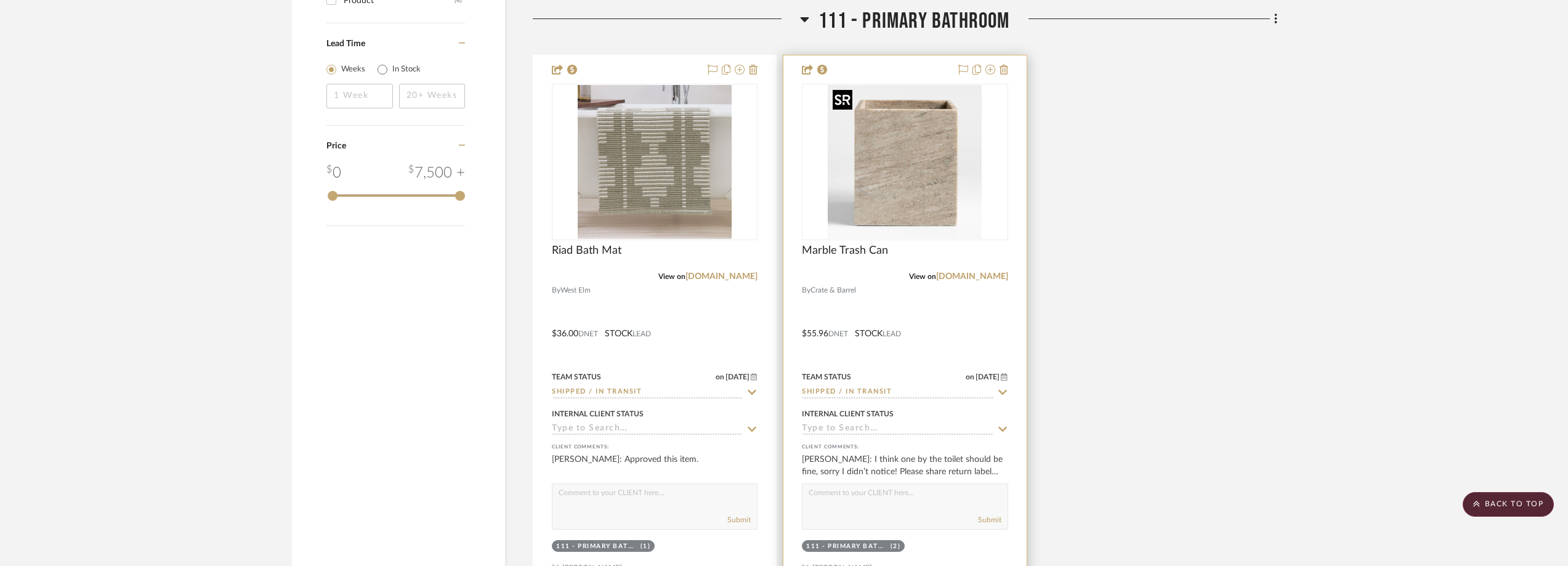
click at [906, 189] on img "0" at bounding box center [904, 162] width 154 height 154
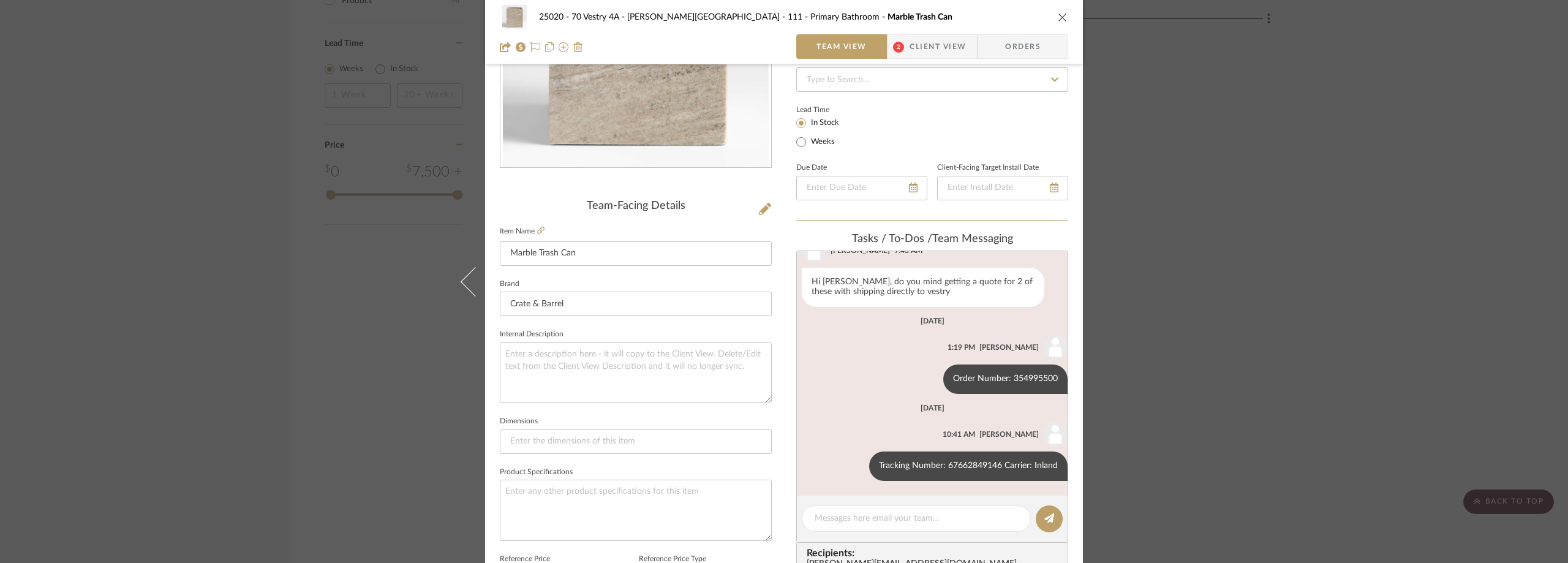
scroll to position [184, 0]
click at [914, 43] on span "Client View" at bounding box center [938, 46] width 57 height 25
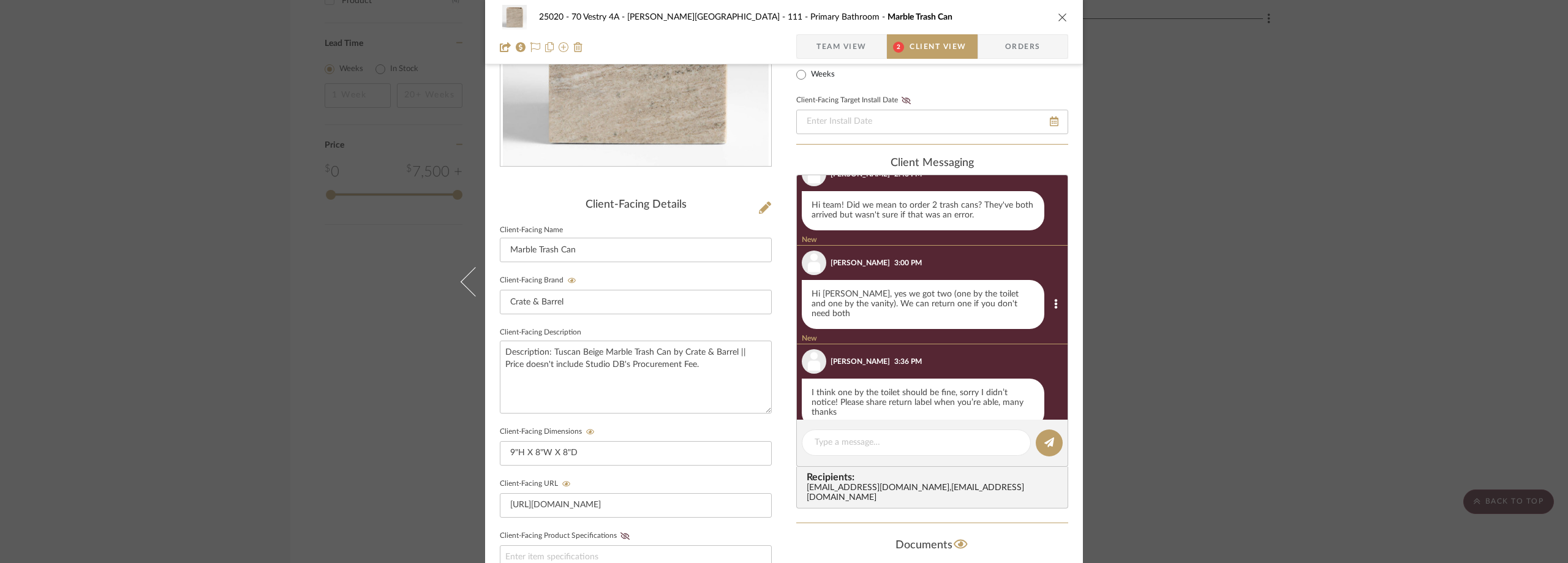
scroll to position [132, 0]
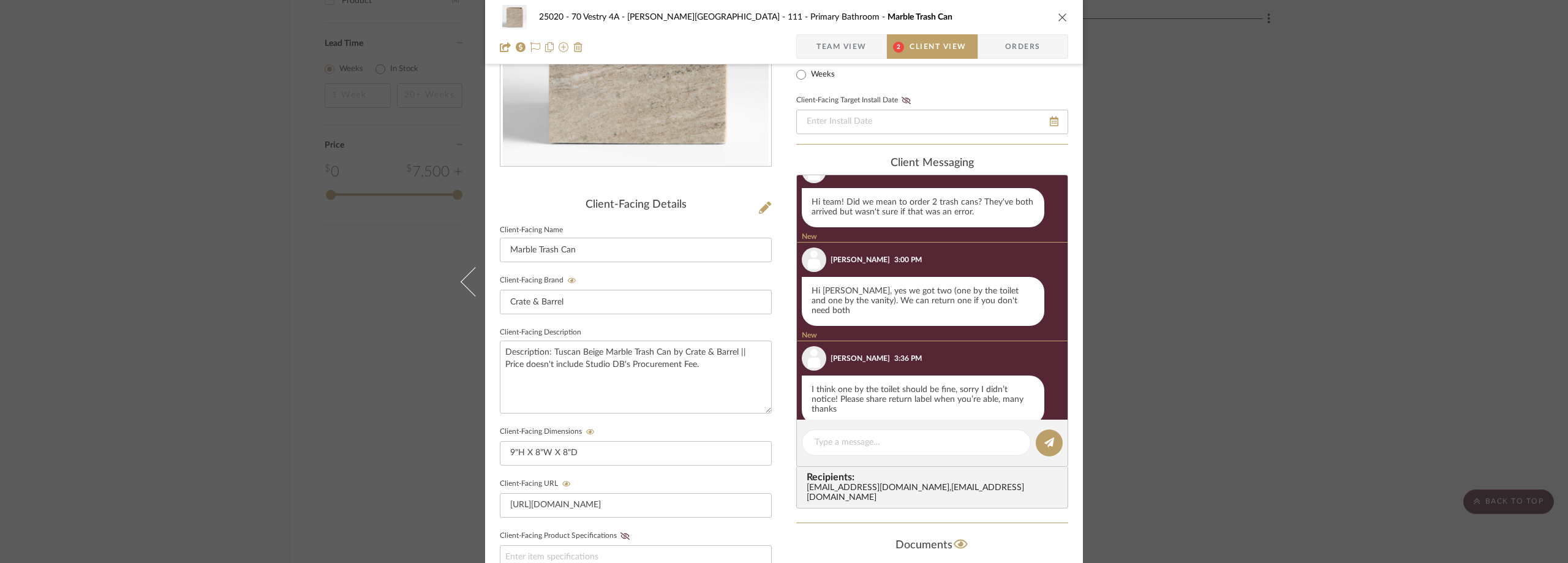
click at [1107, 230] on mat-dialog-content "25020 - 70 Vestry 4A - Grant-Stanleigh 111 - Primary Bathroom Marble Trash Can …" at bounding box center [784, 335] width 666 height 1020
click at [1167, 184] on div "25020 - 70 Vestry 4A - Grant-Stanleigh 111 - Primary Bathroom Marble Trash Can …" at bounding box center [784, 281] width 1568 height 563
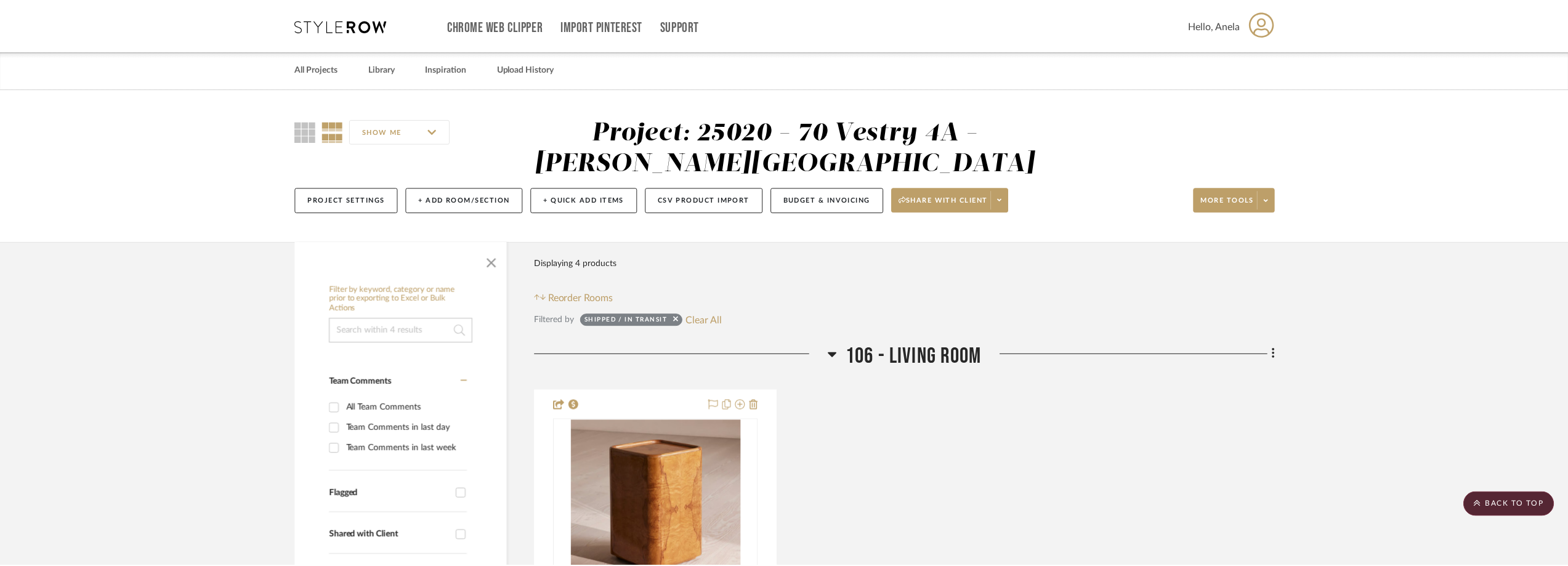
scroll to position [1540, 0]
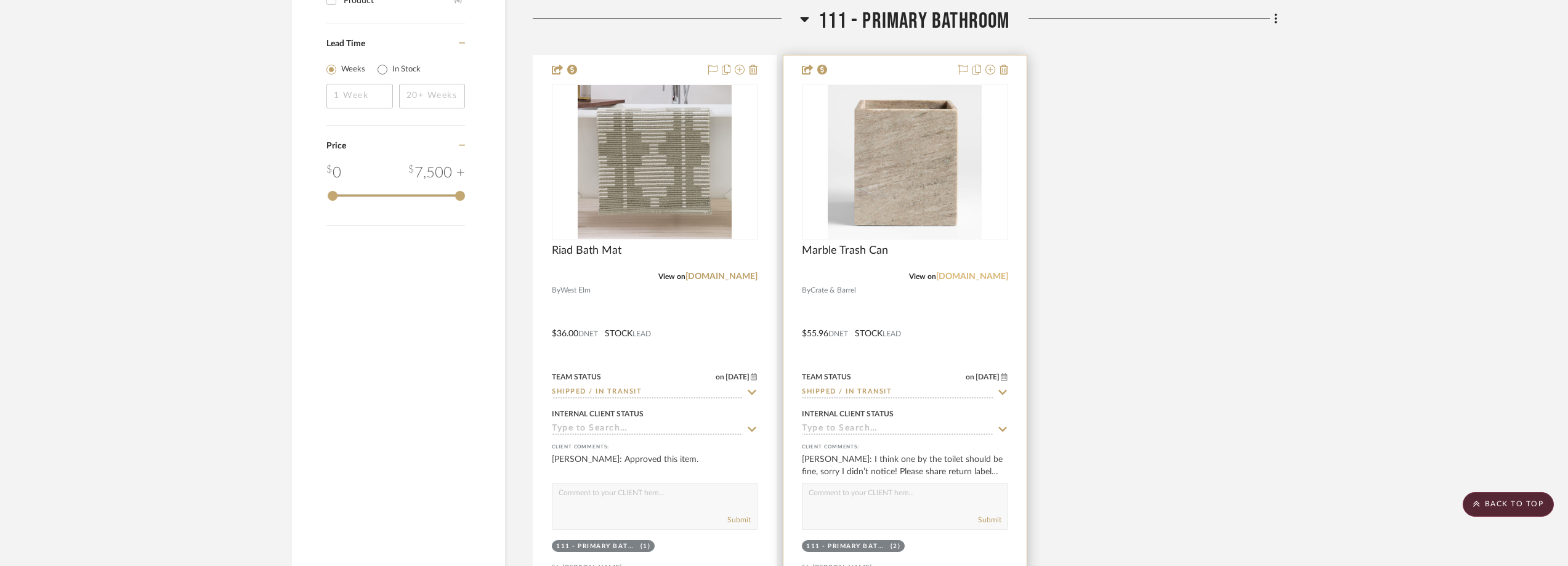
click at [966, 277] on link "crateandbarrel.com" at bounding box center [972, 276] width 72 height 9
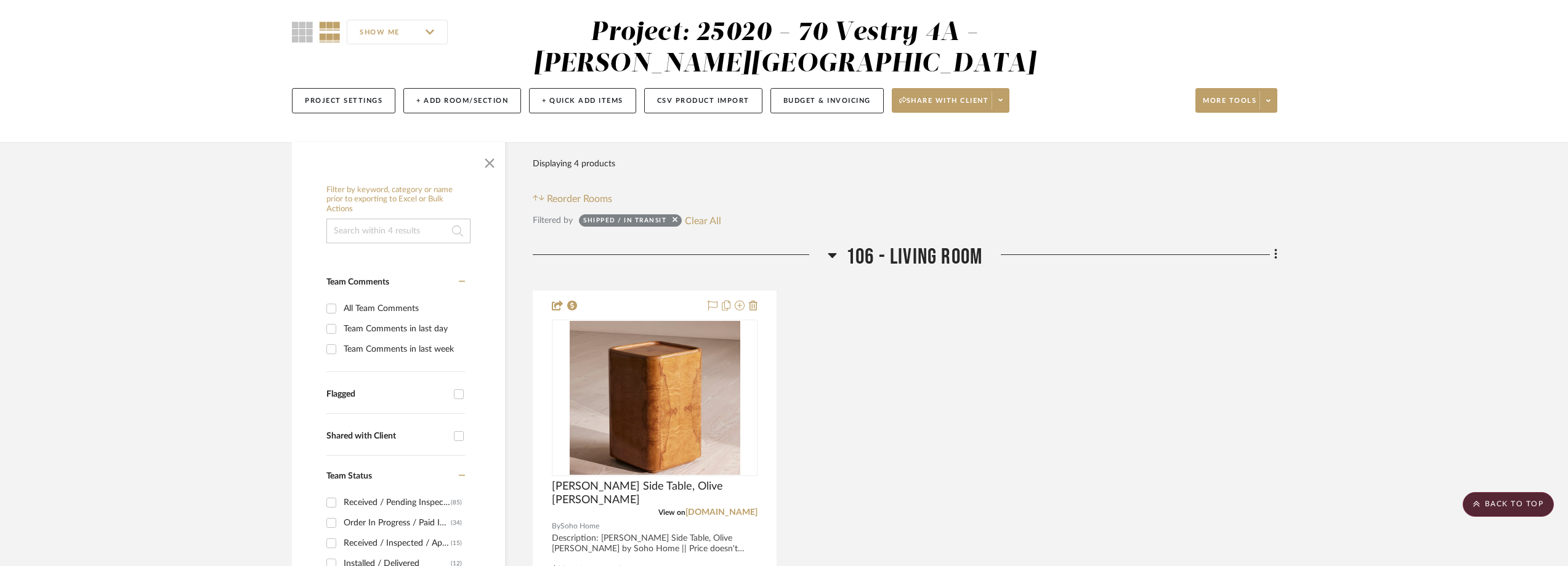
scroll to position [0, 0]
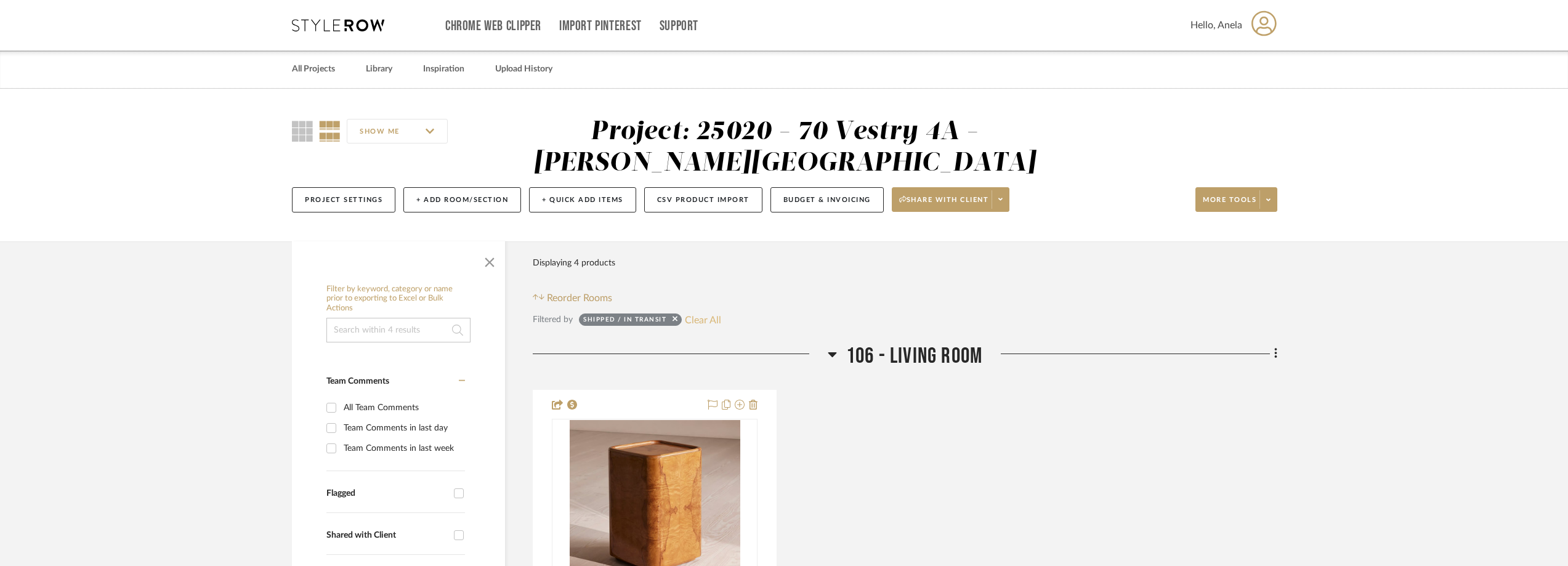
click at [714, 314] on button "Clear All" at bounding box center [703, 319] width 36 height 16
checkbox input "false"
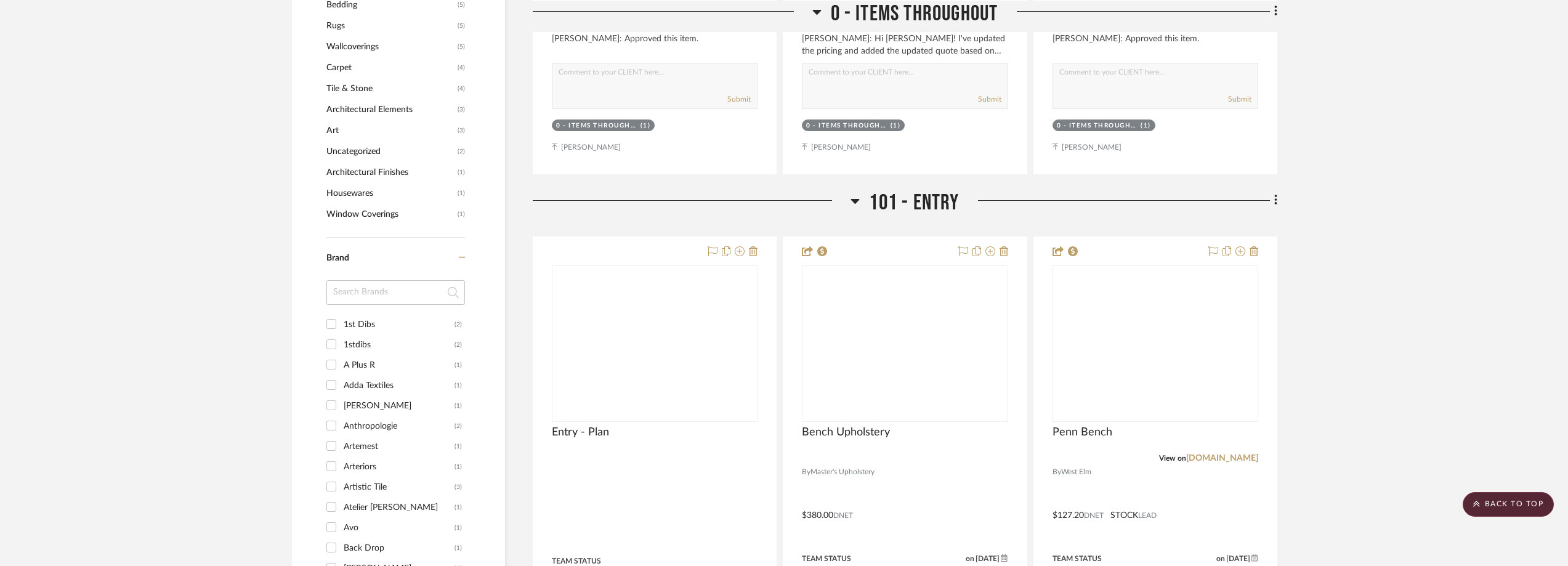
scroll to position [1293, 0]
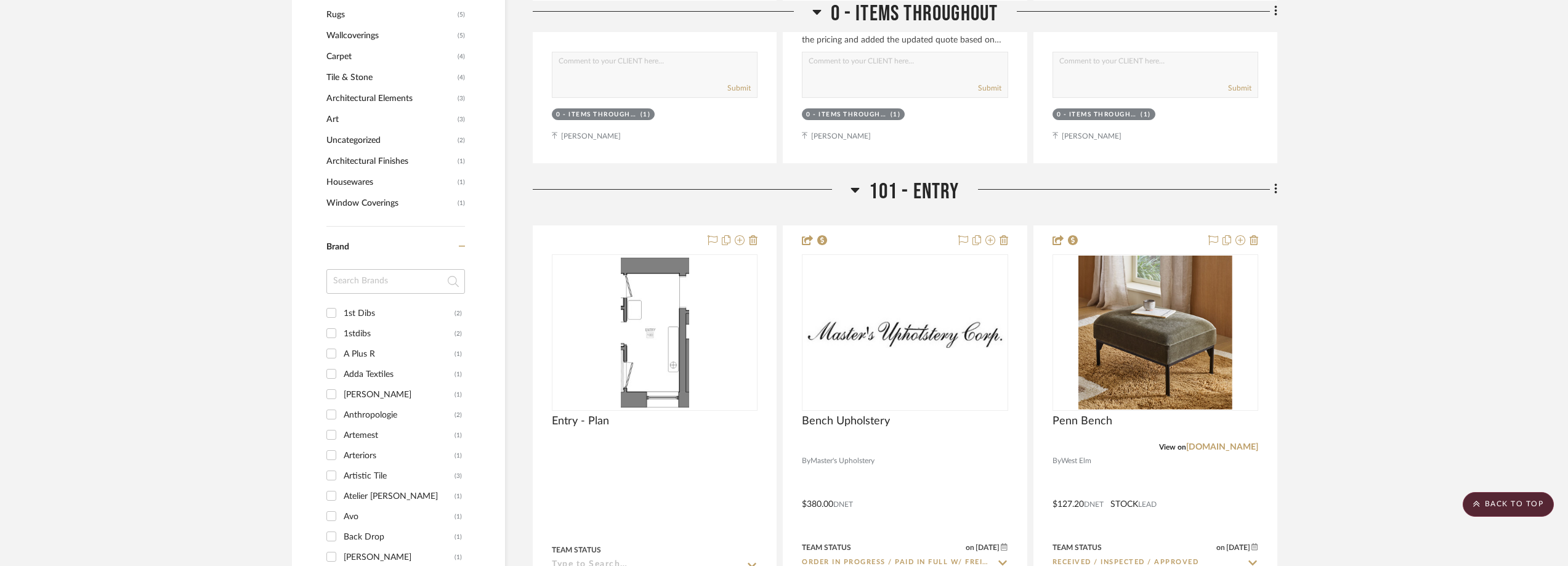
click at [373, 289] on input at bounding box center [396, 281] width 139 height 25
type input "wes"
click at [368, 331] on div "West Elm" at bounding box center [397, 333] width 107 height 20
click at [341, 331] on input "West Elm (22)" at bounding box center [331, 333] width 20 height 20
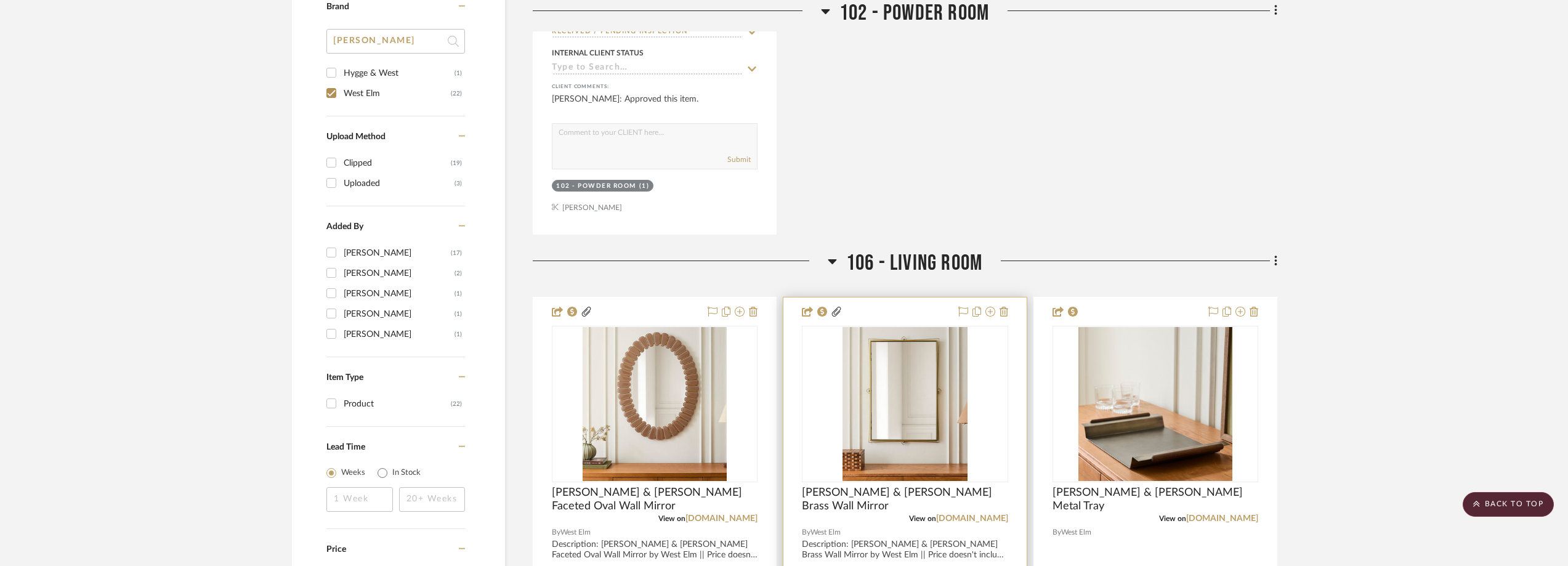
scroll to position [1472, 0]
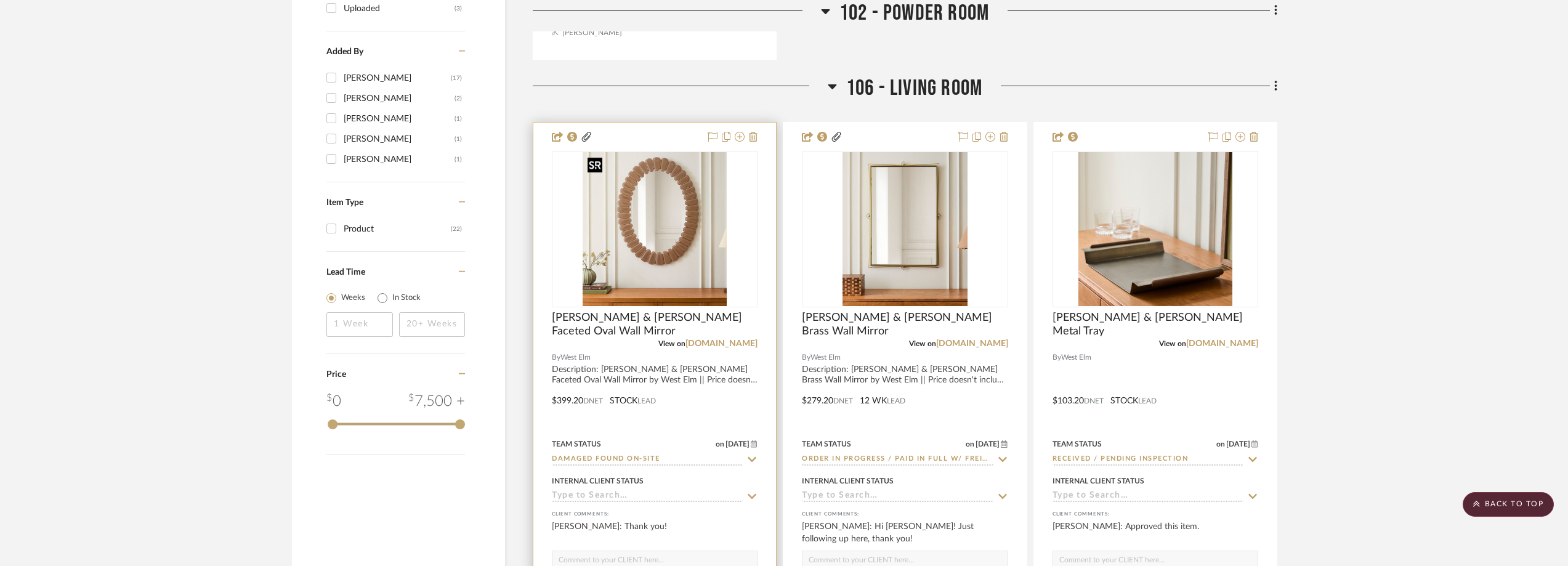
click at [674, 255] on img "0" at bounding box center [655, 229] width 144 height 154
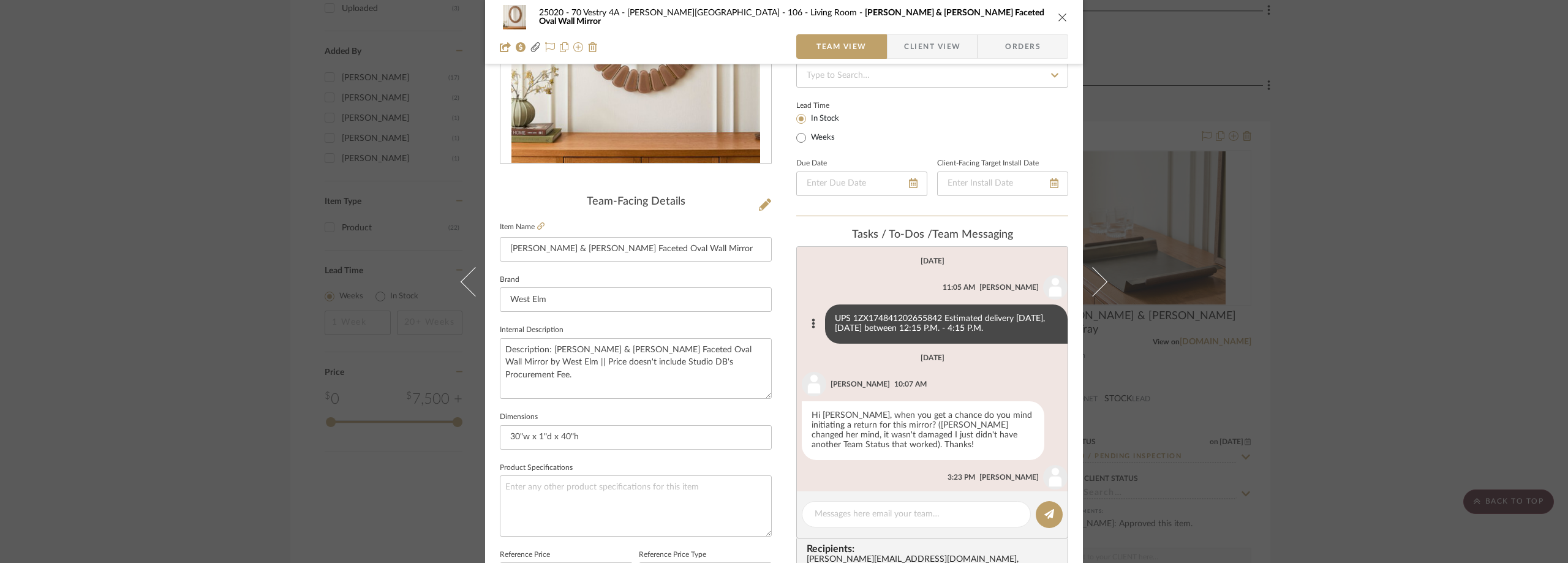
scroll to position [122, 0]
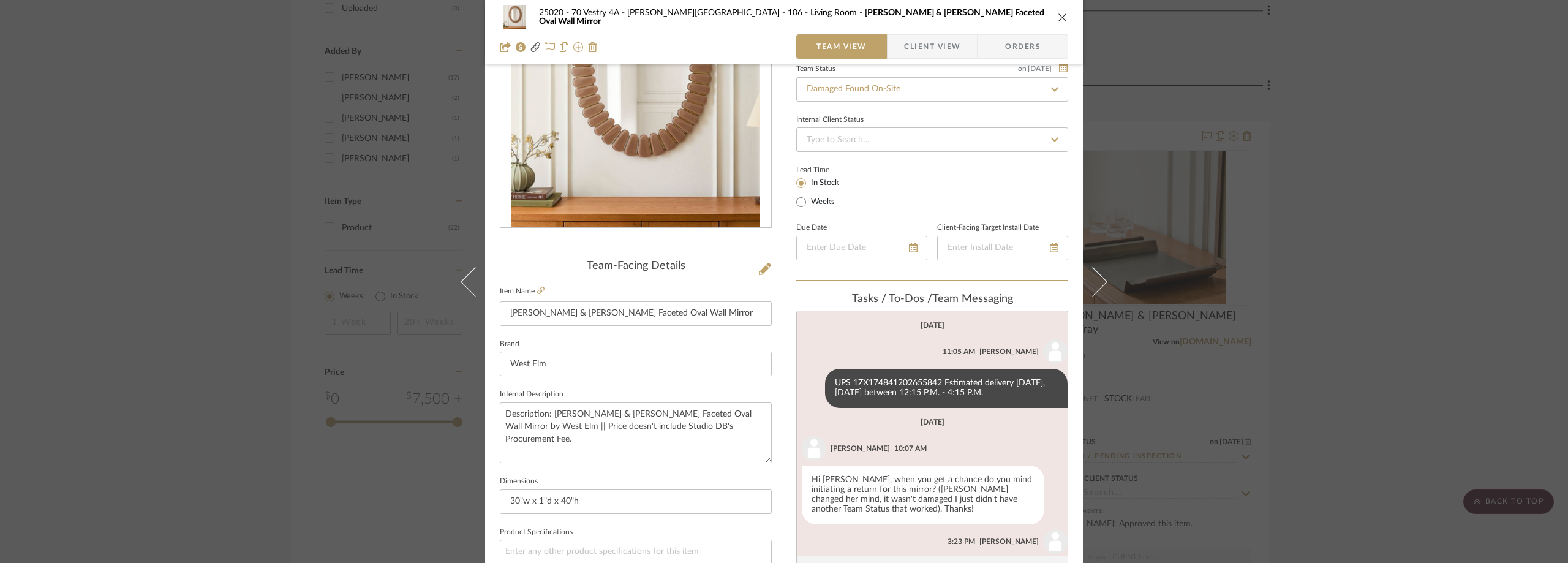
click at [220, 83] on div "25020 - 70 Vestry 4A - Grant-Stanleigh 106 - Living Room Pierce & Ward Faceted …" at bounding box center [784, 281] width 1568 height 563
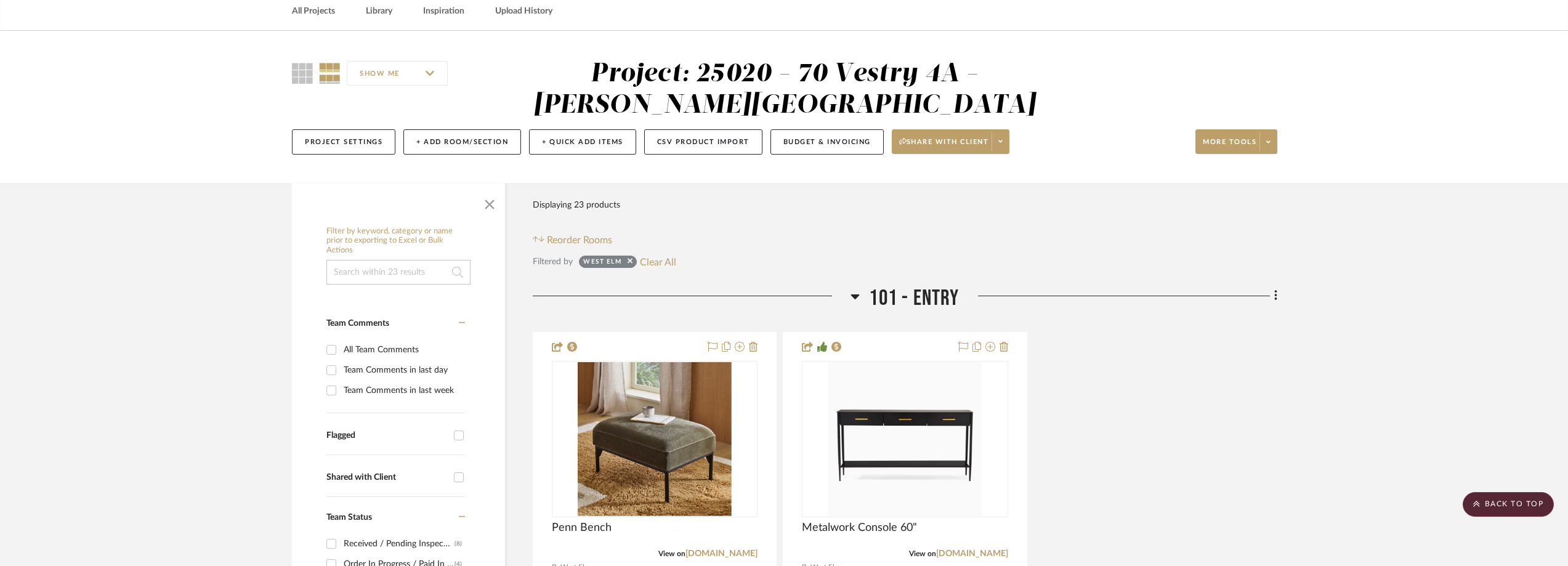
scroll to position [0, 0]
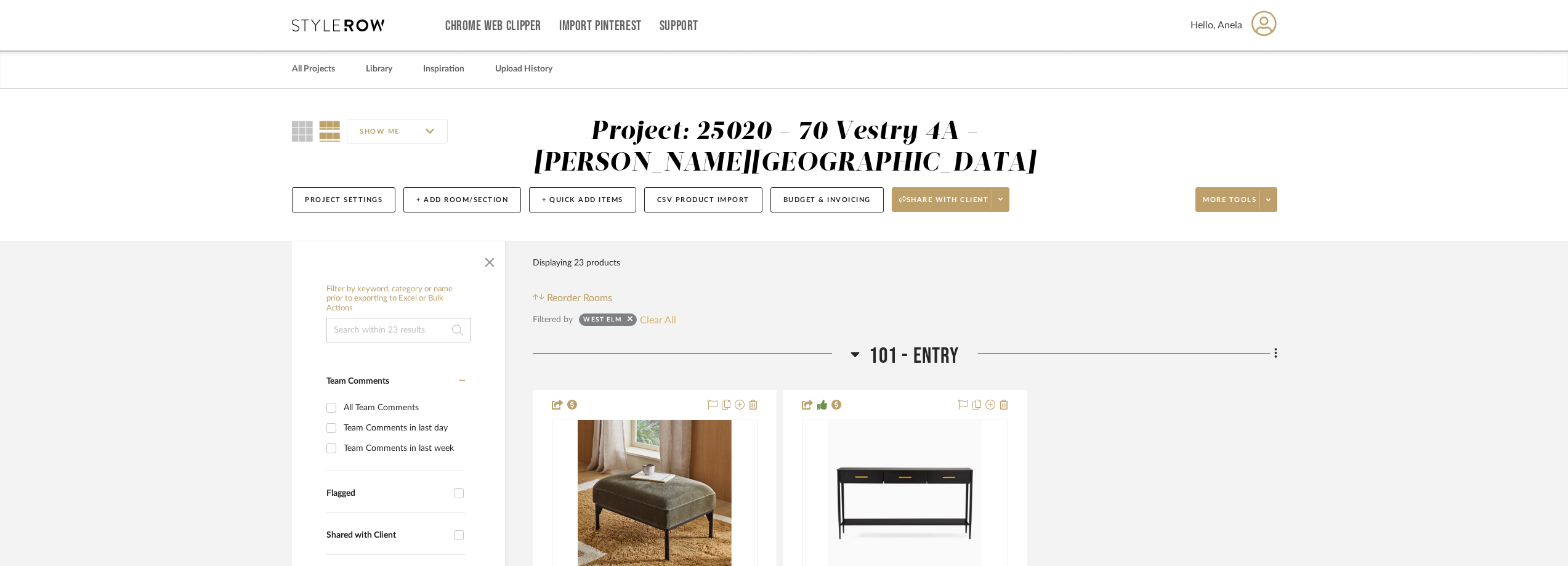
click at [663, 321] on button "Clear All" at bounding box center [657, 319] width 36 height 16
checkbox input "false"
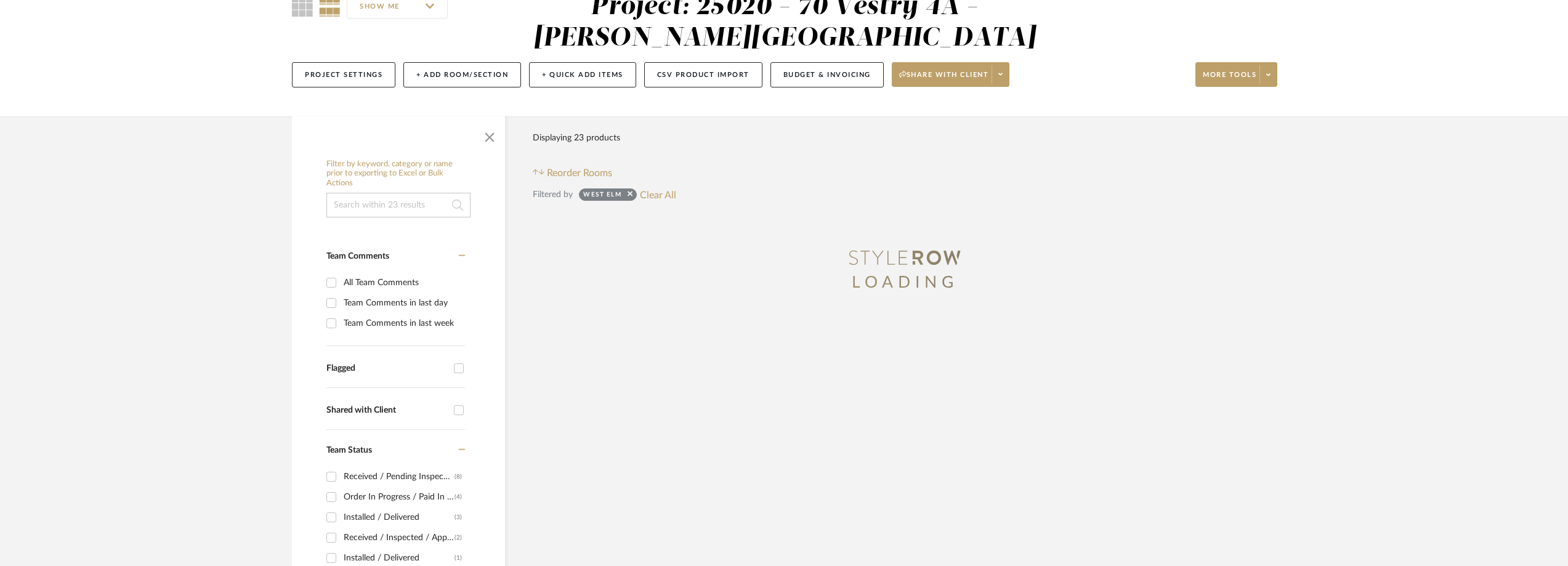
scroll to position [308, 0]
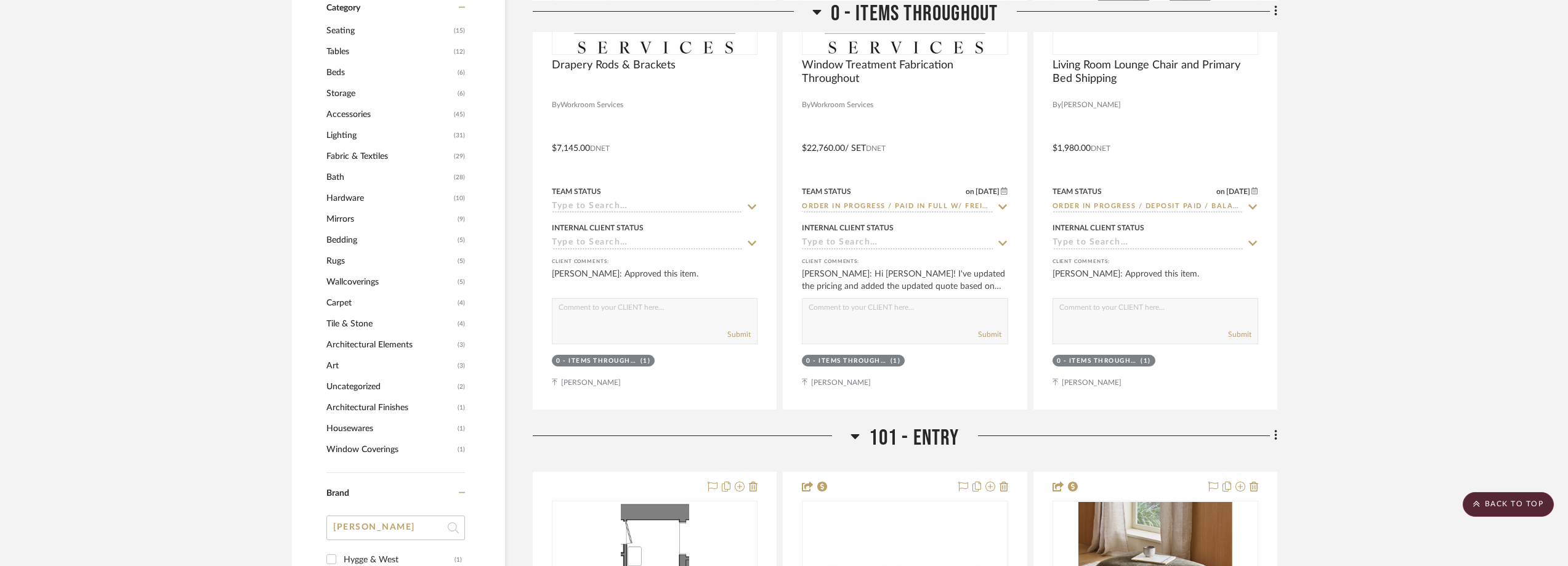
scroll to position [1354, 0]
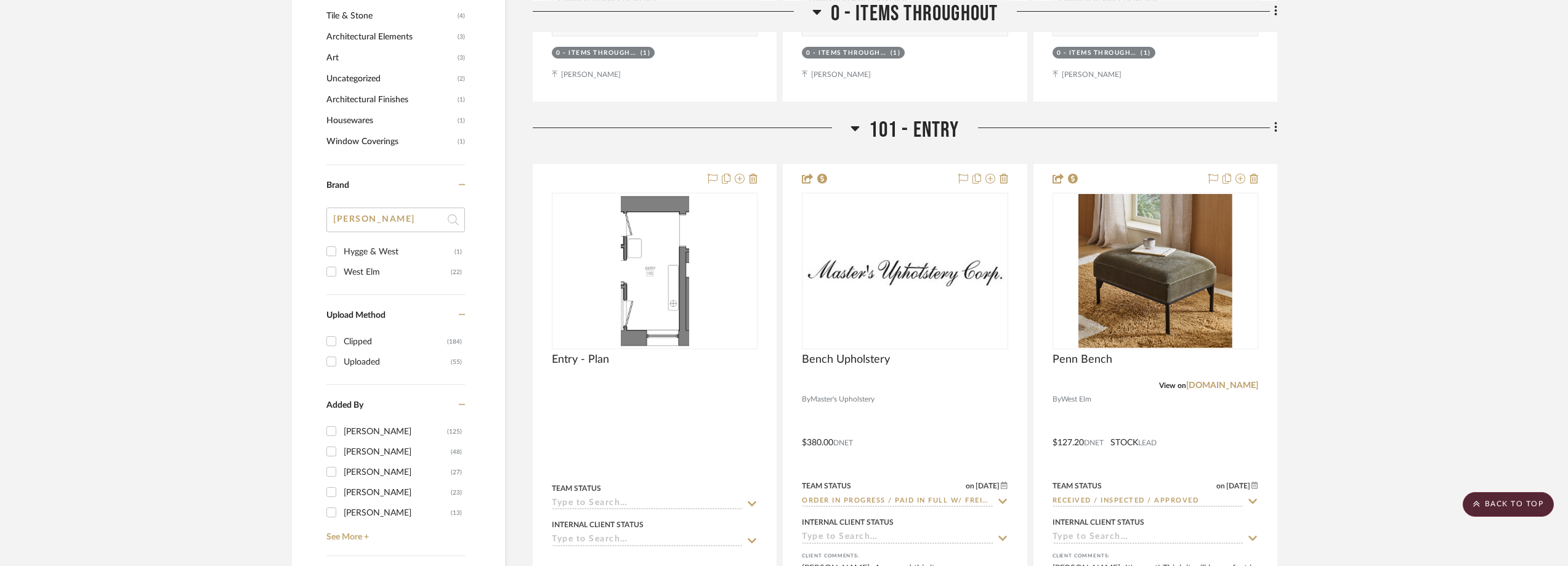
drag, startPoint x: 363, startPoint y: 220, endPoint x: 318, endPoint y: 218, distance: 45.0
type input "cra"
click at [352, 250] on div "Crate & Barrel" at bounding box center [399, 252] width 111 height 20
click at [341, 250] on input "Crate & Barrel (2)" at bounding box center [331, 251] width 20 height 20
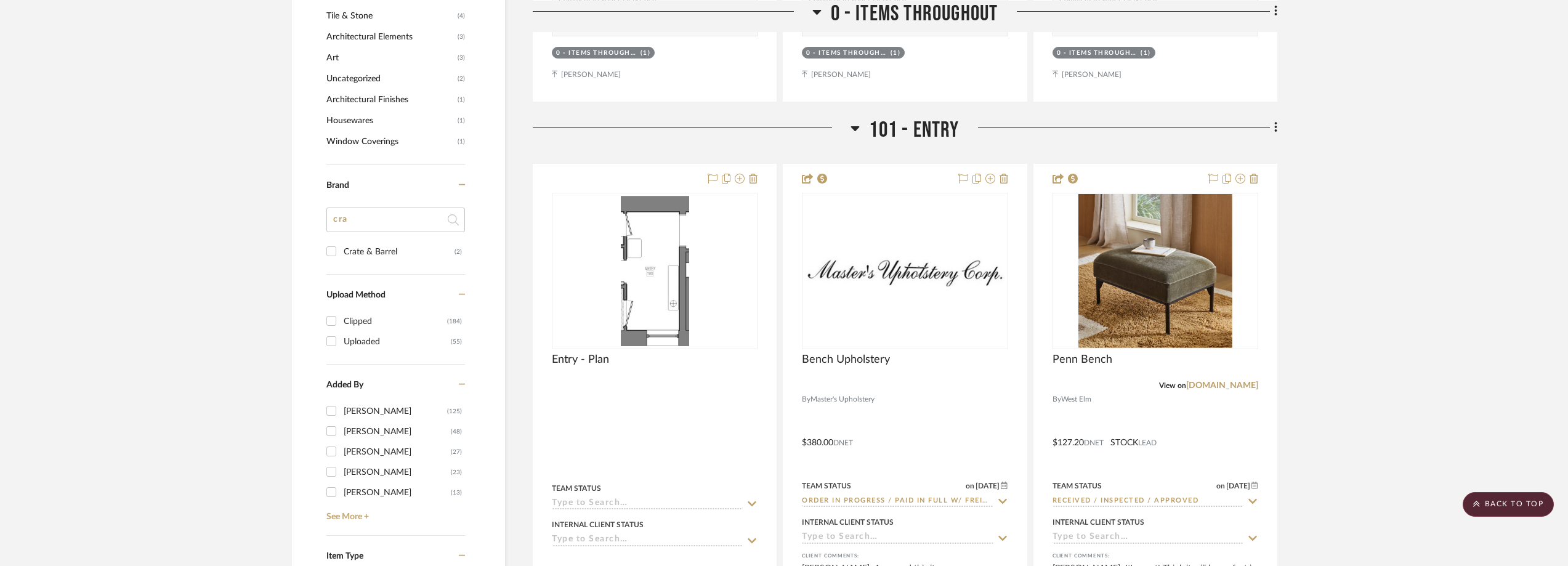
checkbox input "true"
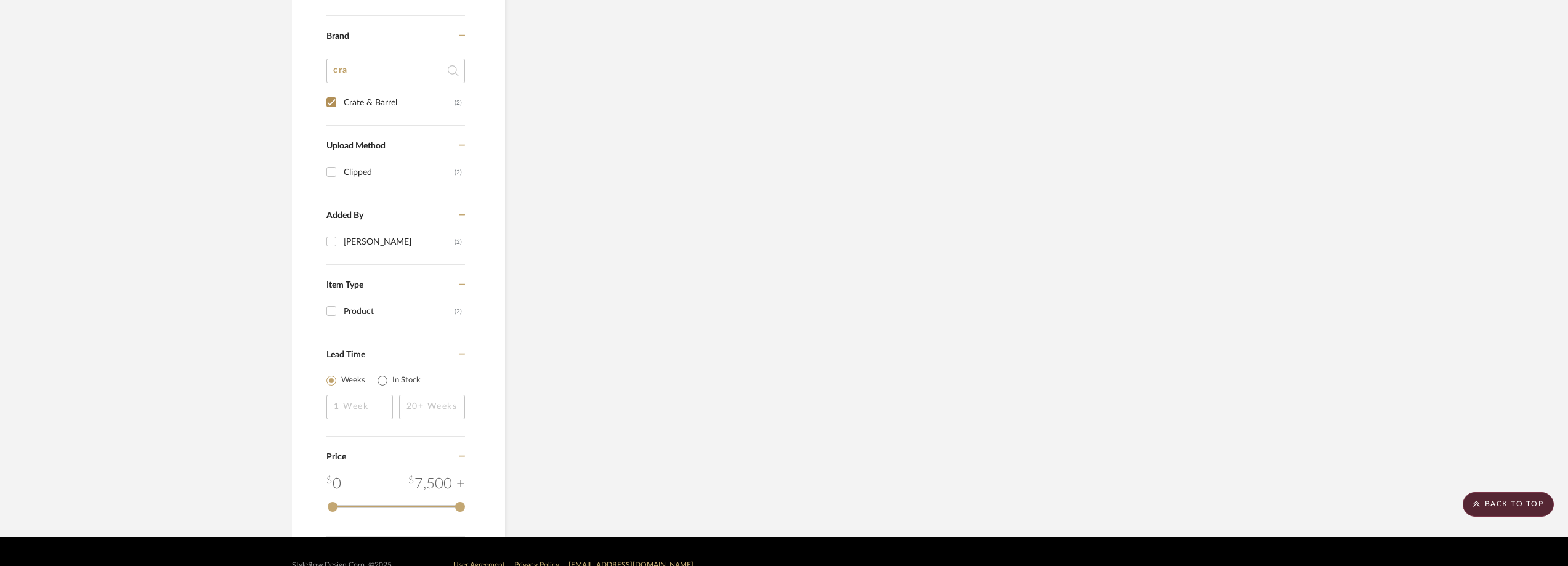
scroll to position [596, 0]
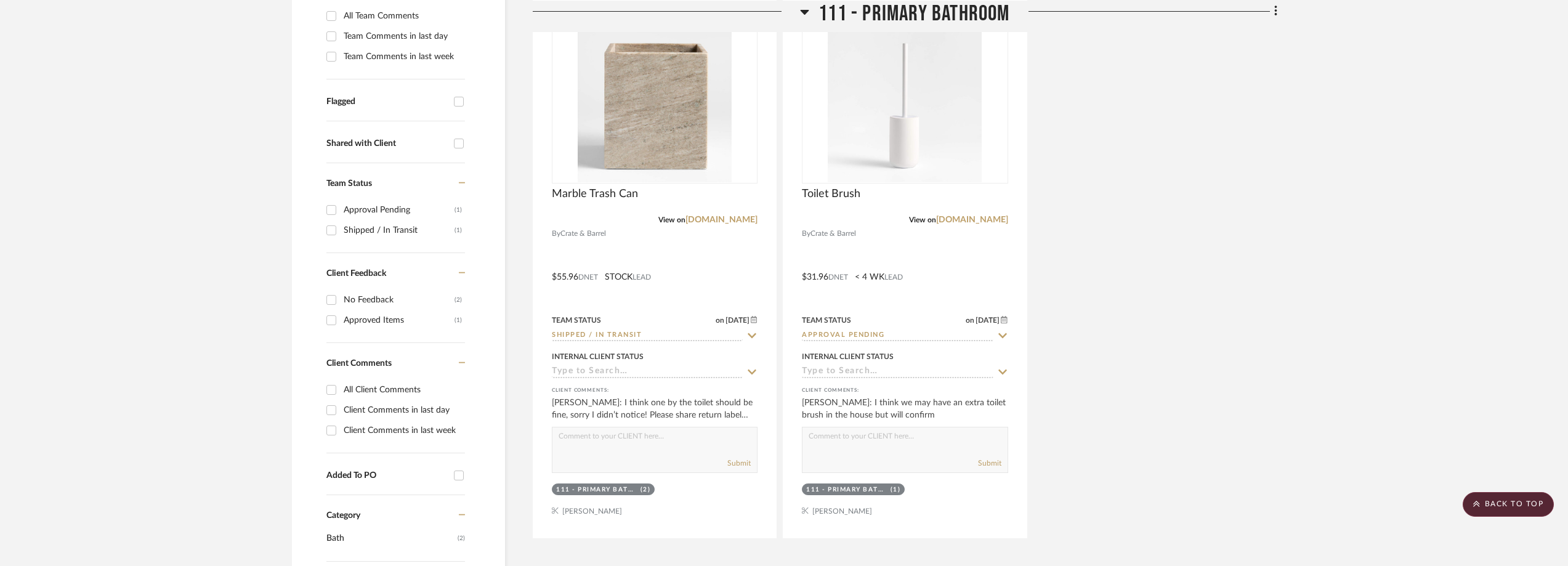
scroll to position [226, 0]
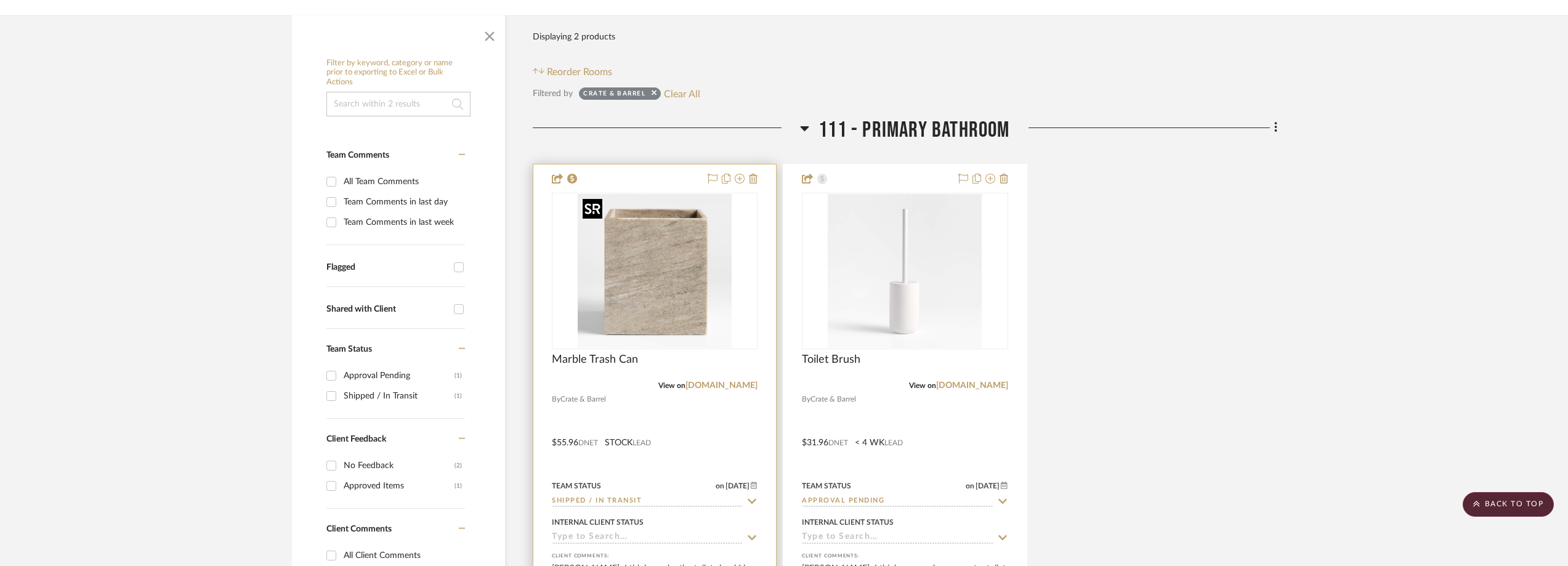
click at [0, 0] on img at bounding box center [0, 0] width 0 height 0
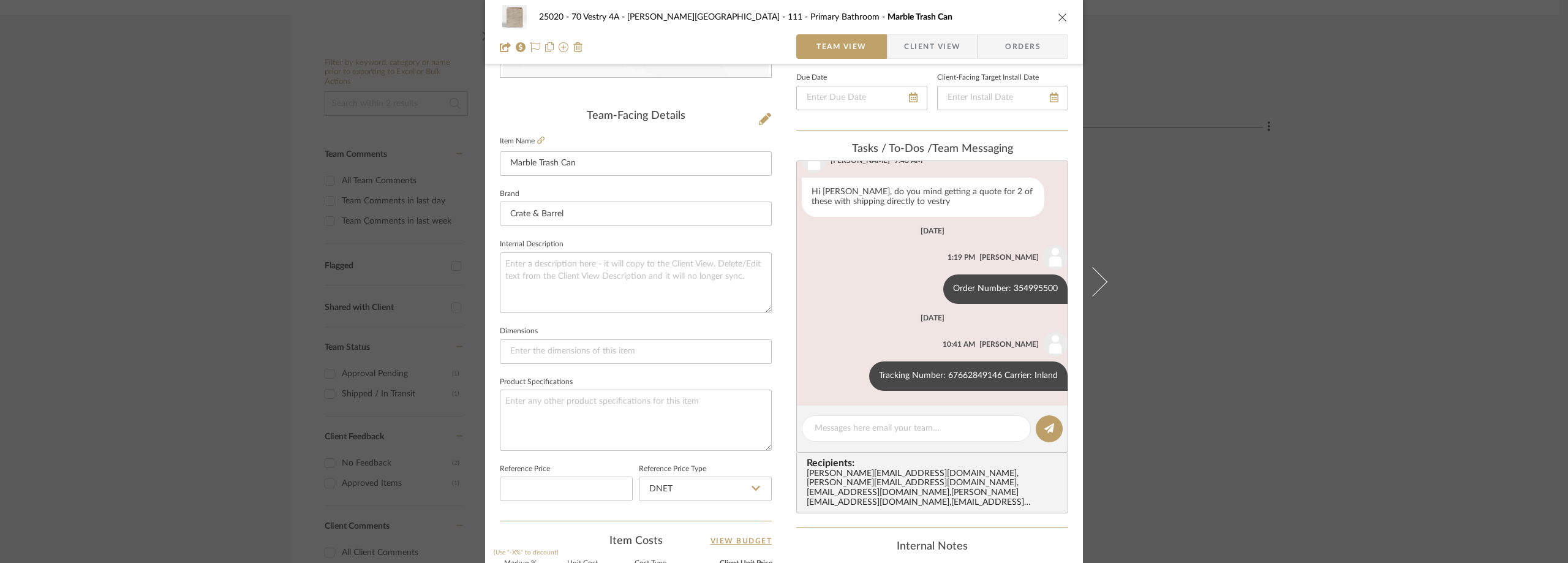
scroll to position [367, 0]
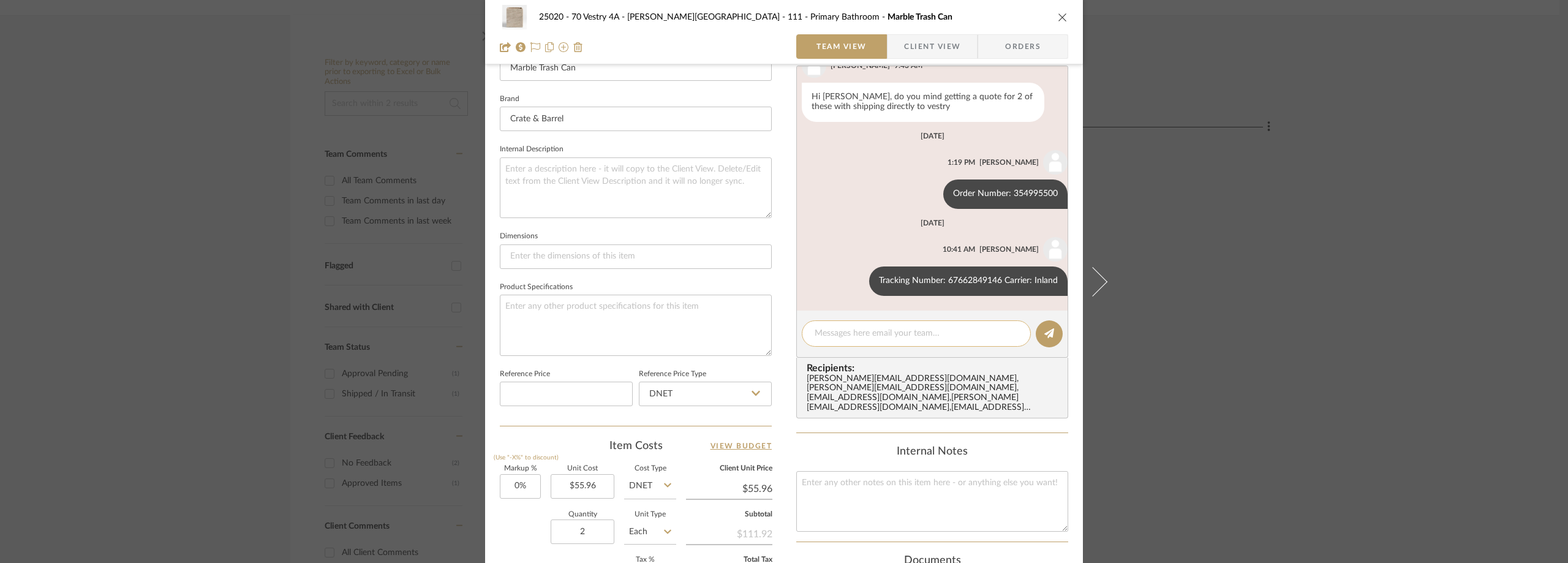
click at [845, 337] on textarea at bounding box center [917, 333] width 203 height 13
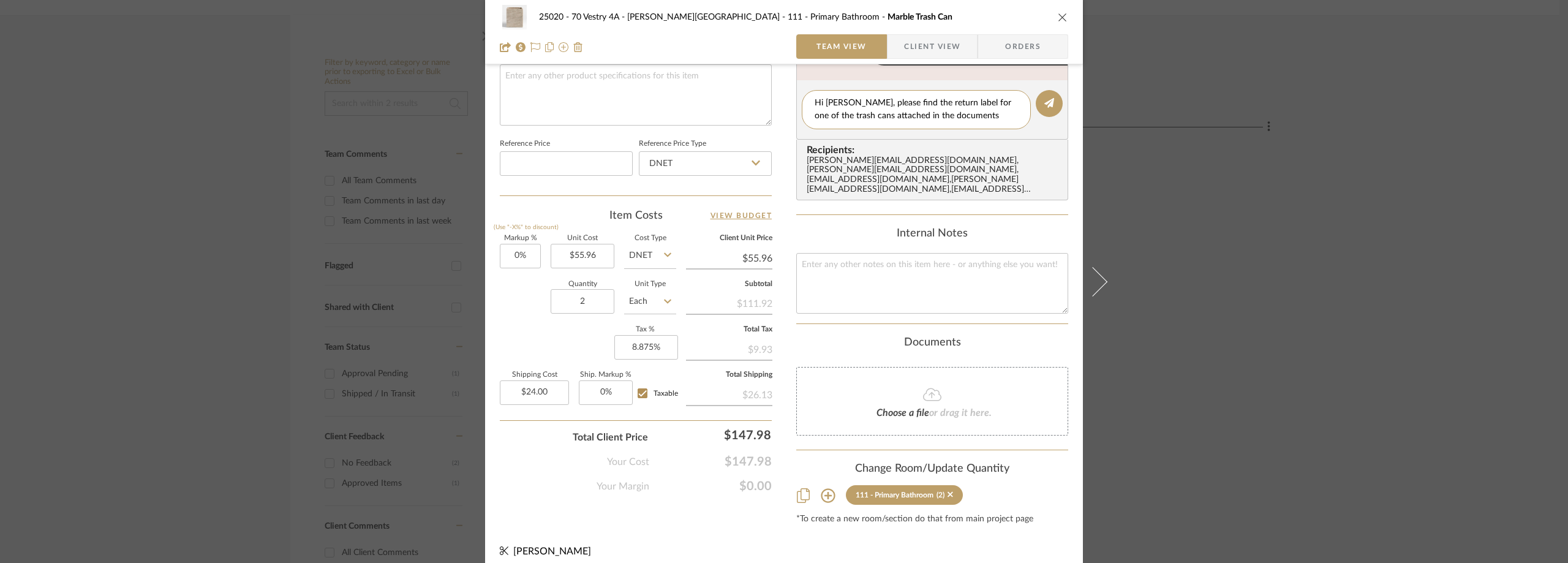
scroll to position [598, 0]
type textarea "Hi Lauren, please find the return label for one of the trash cans attached in t…"
click at [904, 407] on span "Choose a file" at bounding box center [902, 412] width 53 height 10
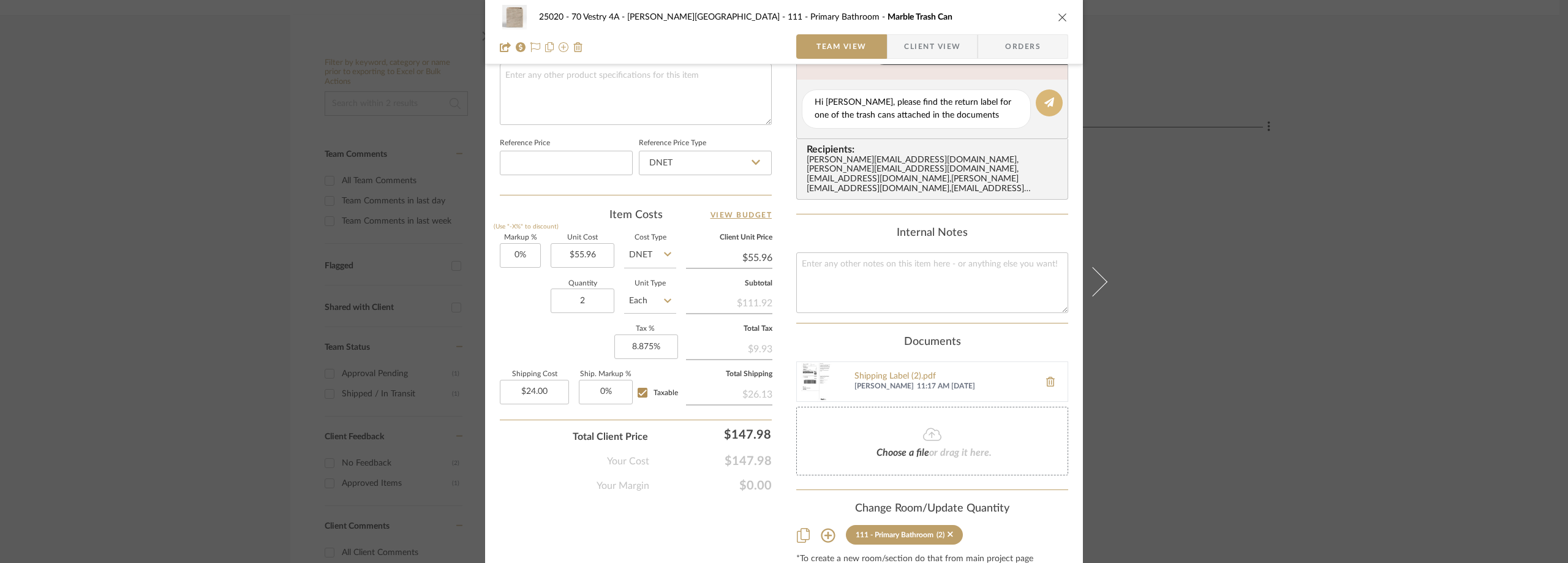
click at [1044, 104] on icon at bounding box center [1049, 102] width 10 height 10
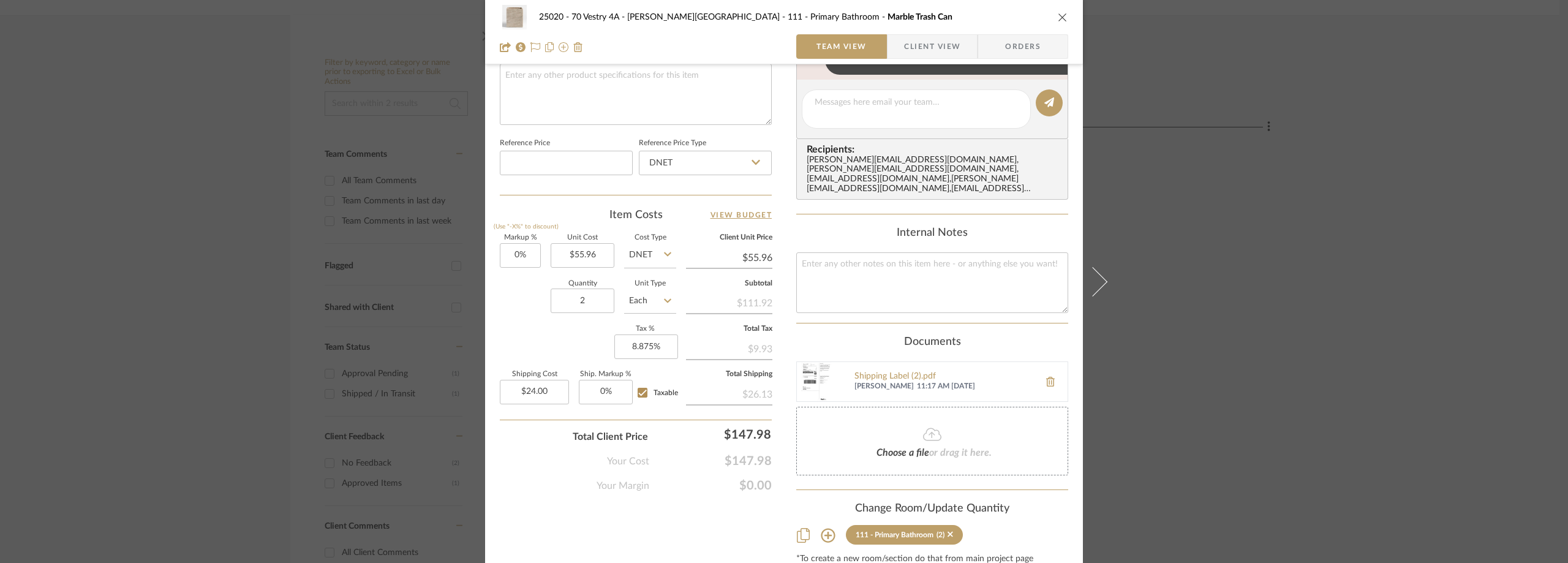
click at [808, 376] on img at bounding box center [816, 381] width 39 height 39
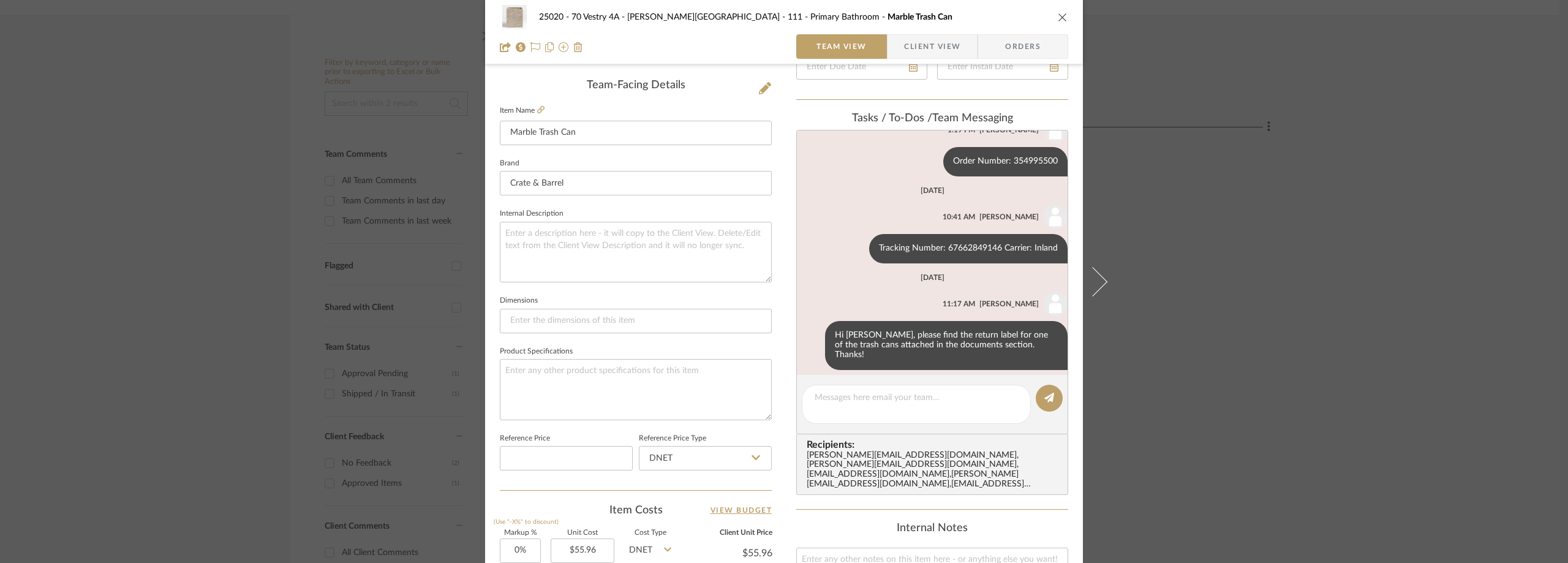
scroll to position [109, 0]
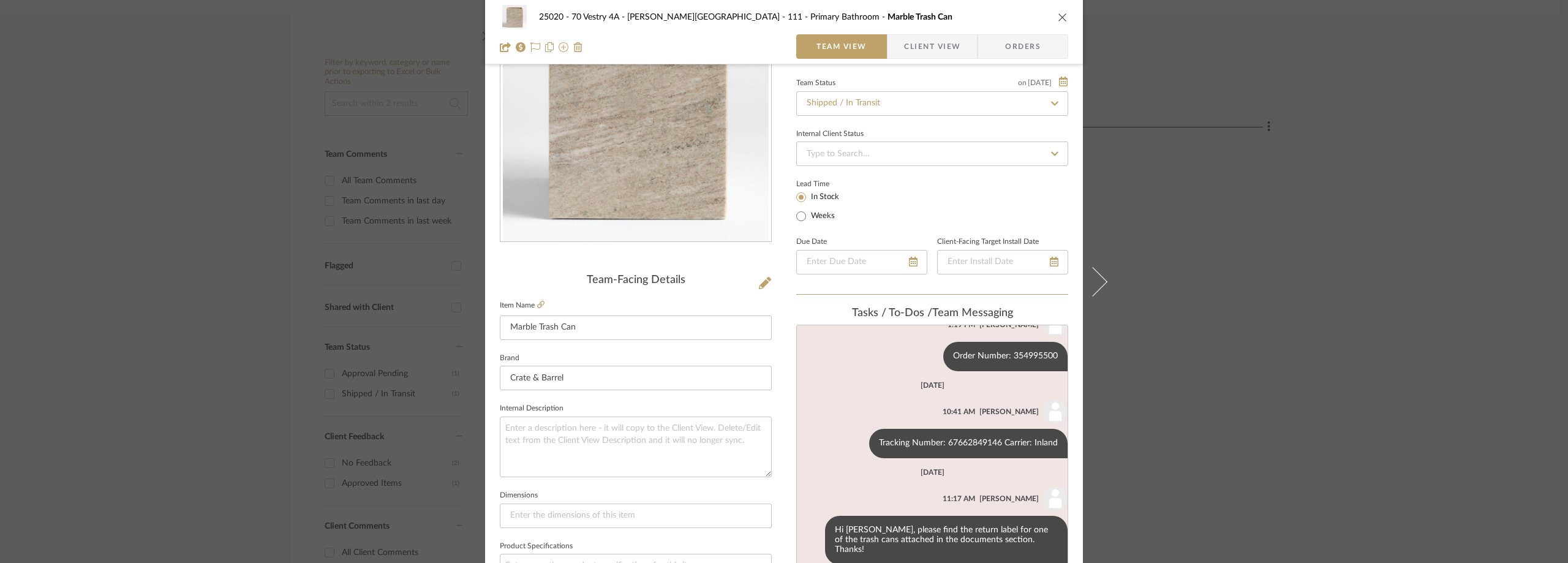
click at [244, 229] on div "25020 - 70 Vestry 4A - Grant-Stanleigh 111 - Primary Bathroom Marble Trash Can …" at bounding box center [784, 281] width 1568 height 563
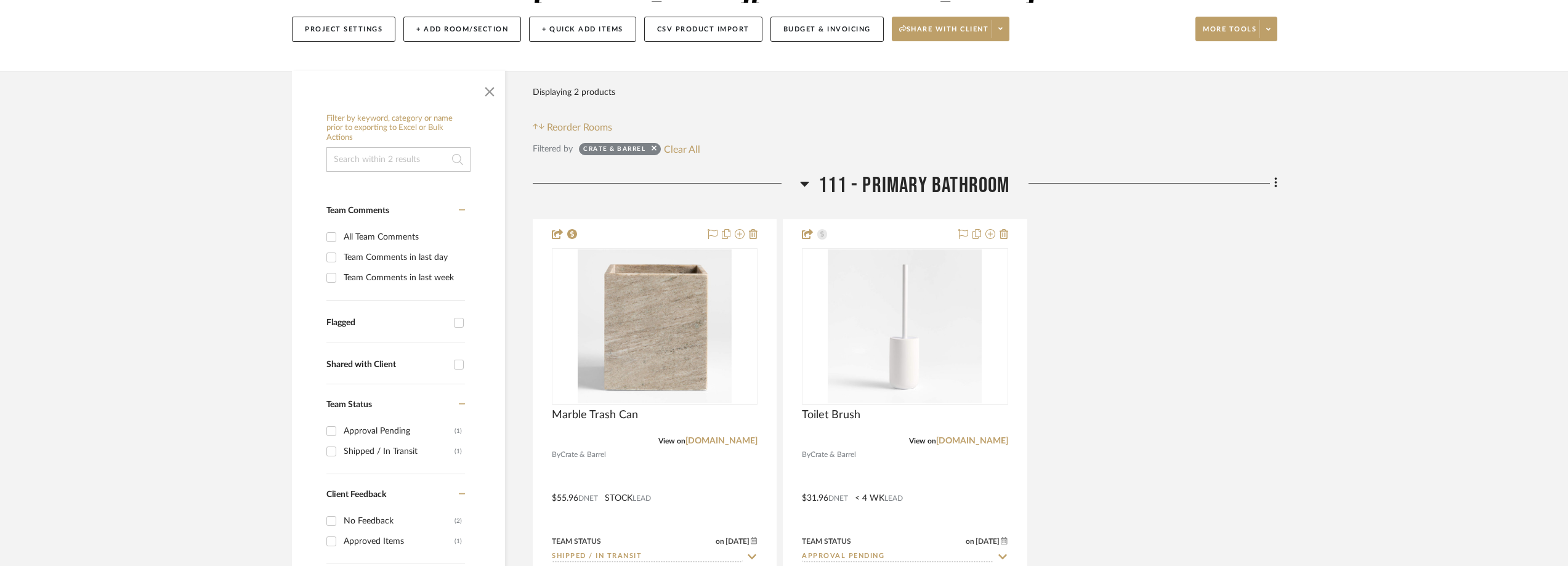
scroll to position [0, 0]
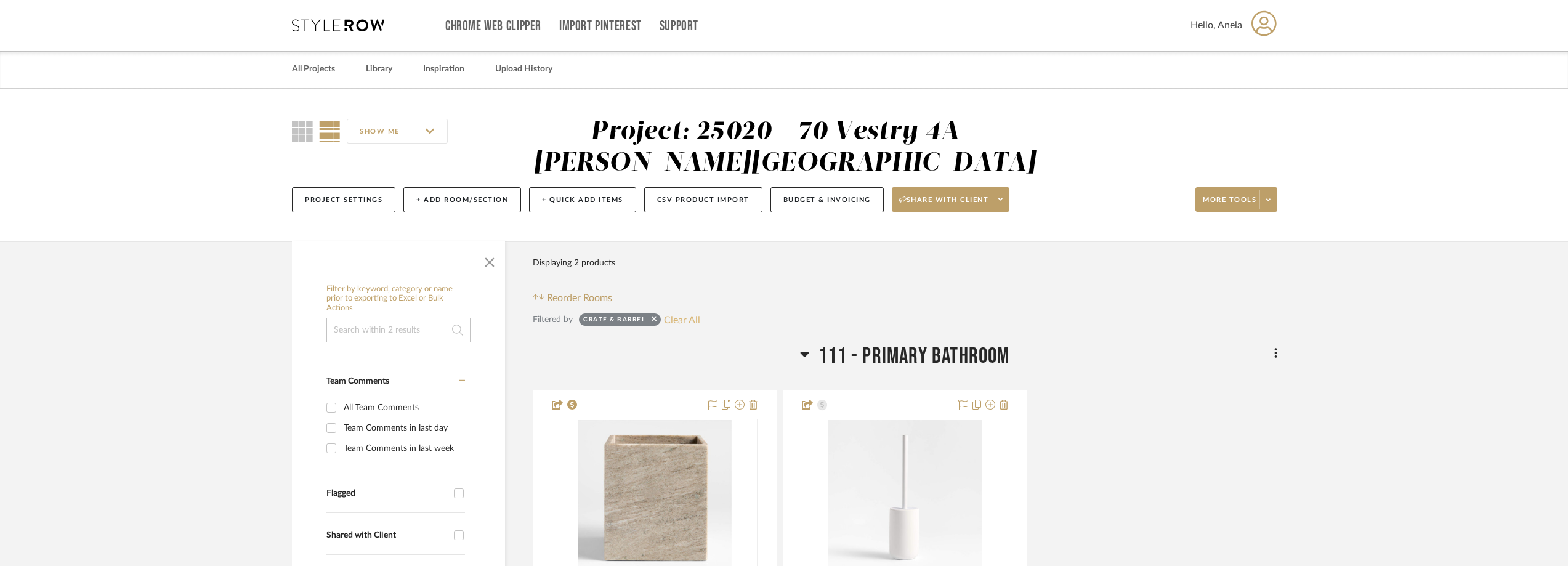
click at [688, 316] on button "Clear All" at bounding box center [681, 319] width 36 height 16
checkbox input "false"
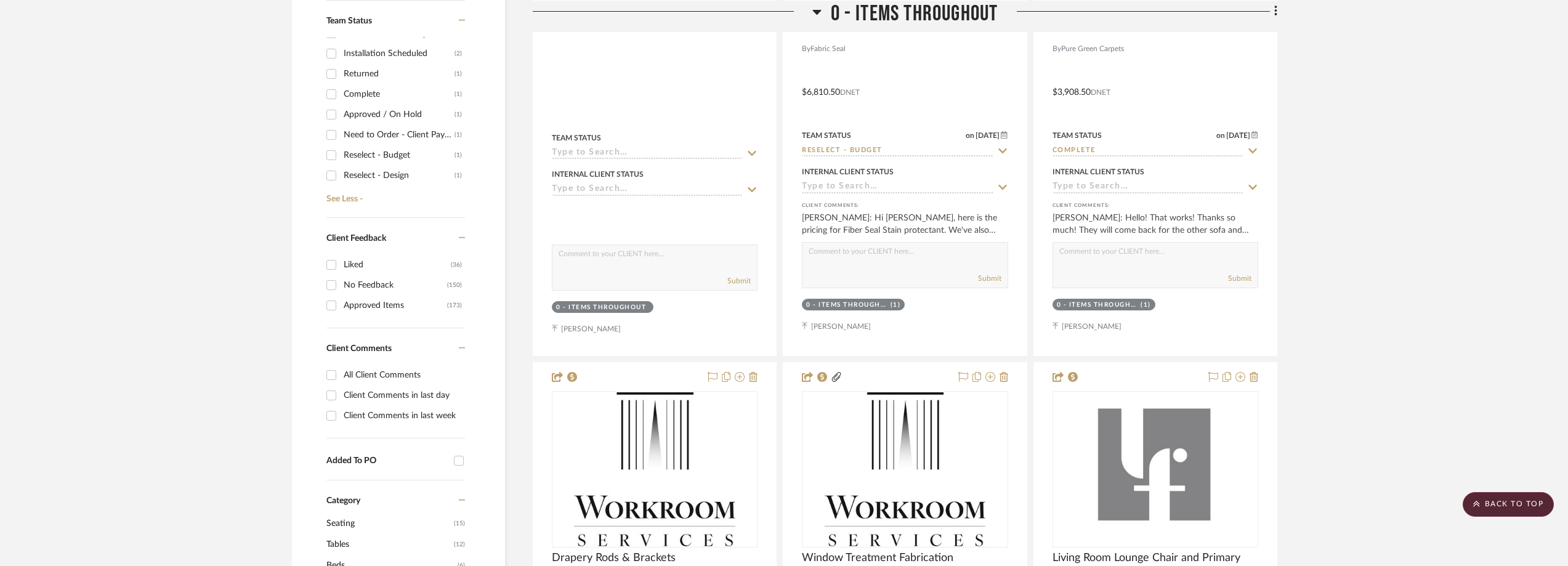
scroll to position [246, 0]
click at [381, 108] on div "Need to Order - Client Payment Received" at bounding box center [399, 106] width 111 height 20
click at [341, 108] on input "Need to Order - Client Payment Received (1)" at bounding box center [331, 106] width 20 height 20
checkbox input "true"
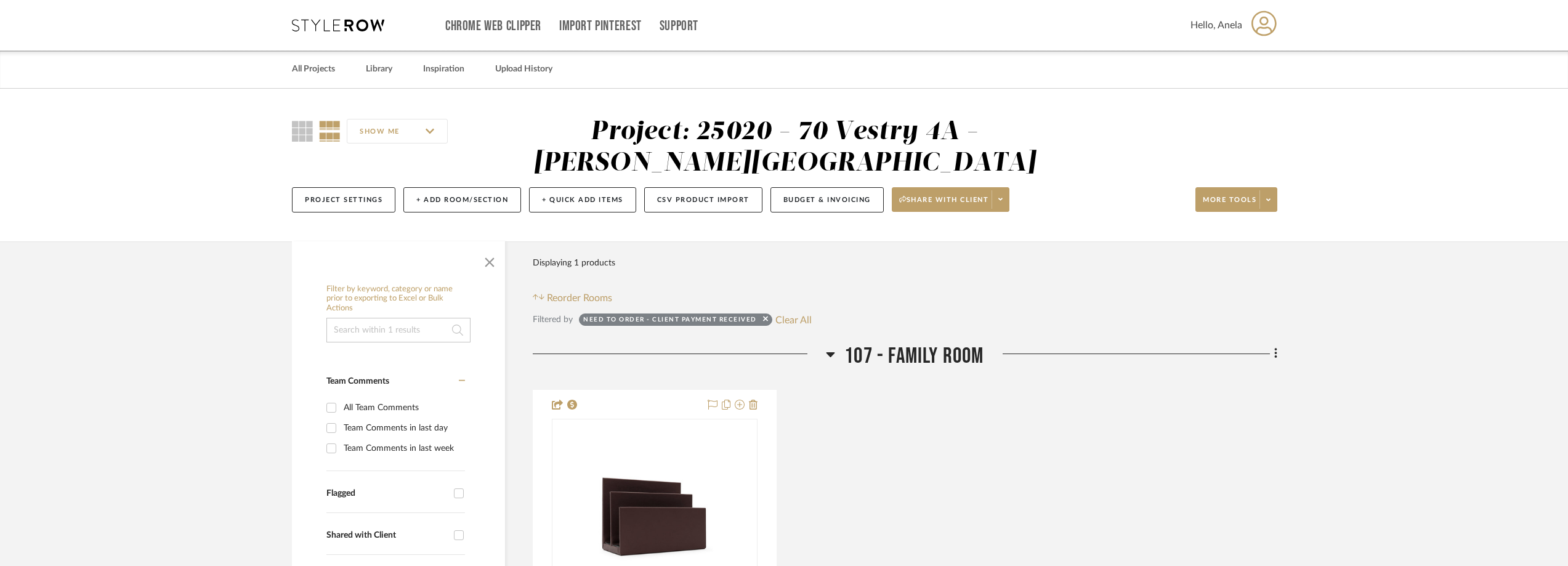
click at [329, 23] on icon at bounding box center [338, 25] width 93 height 12
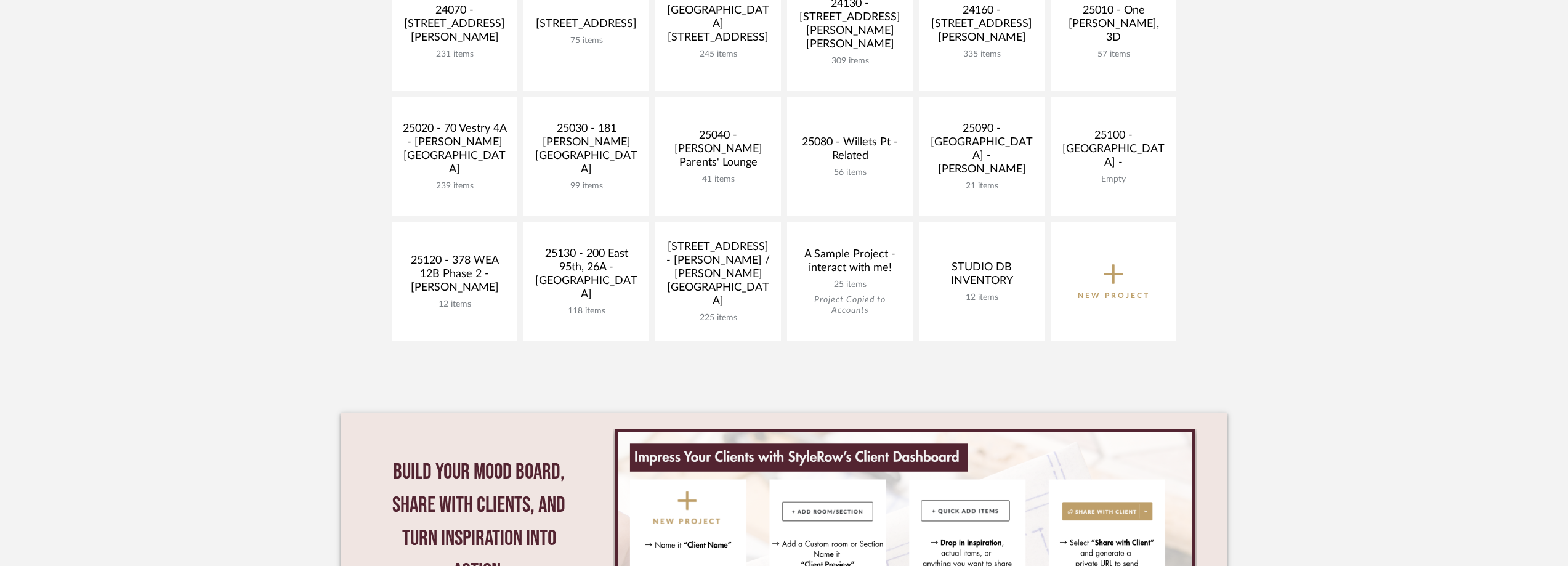
scroll to position [493, 0]
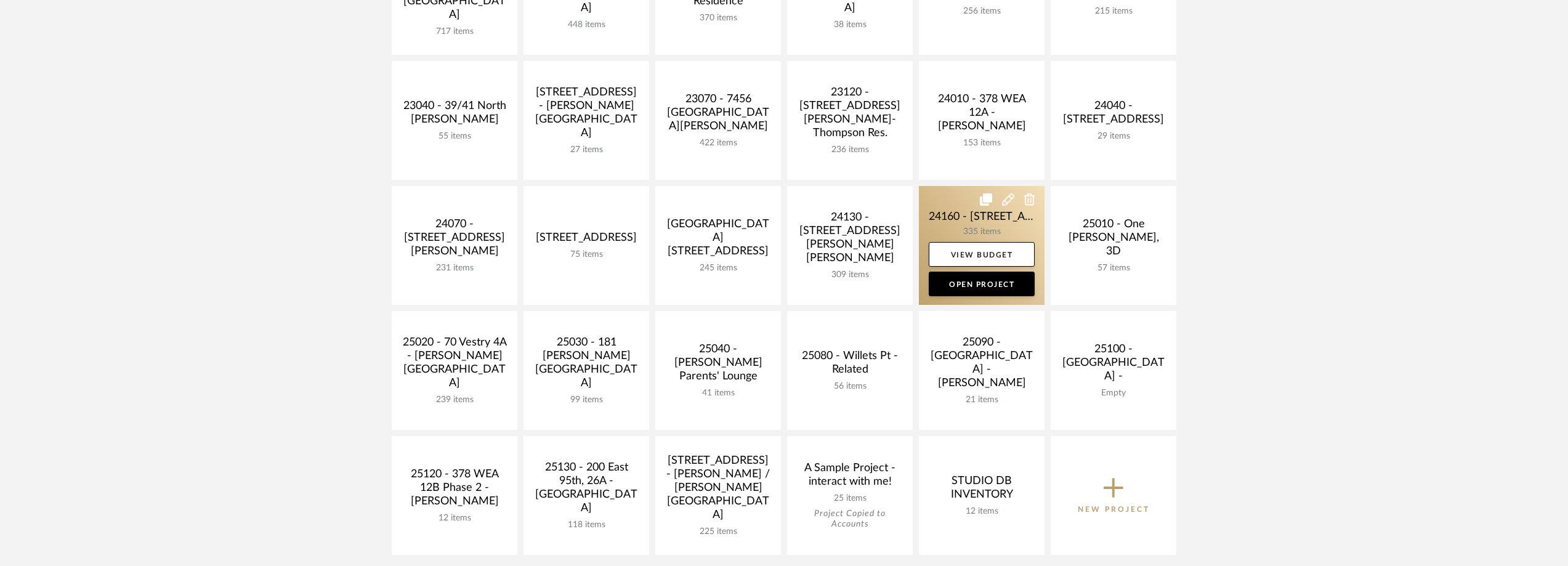
click at [979, 225] on link at bounding box center [981, 245] width 126 height 119
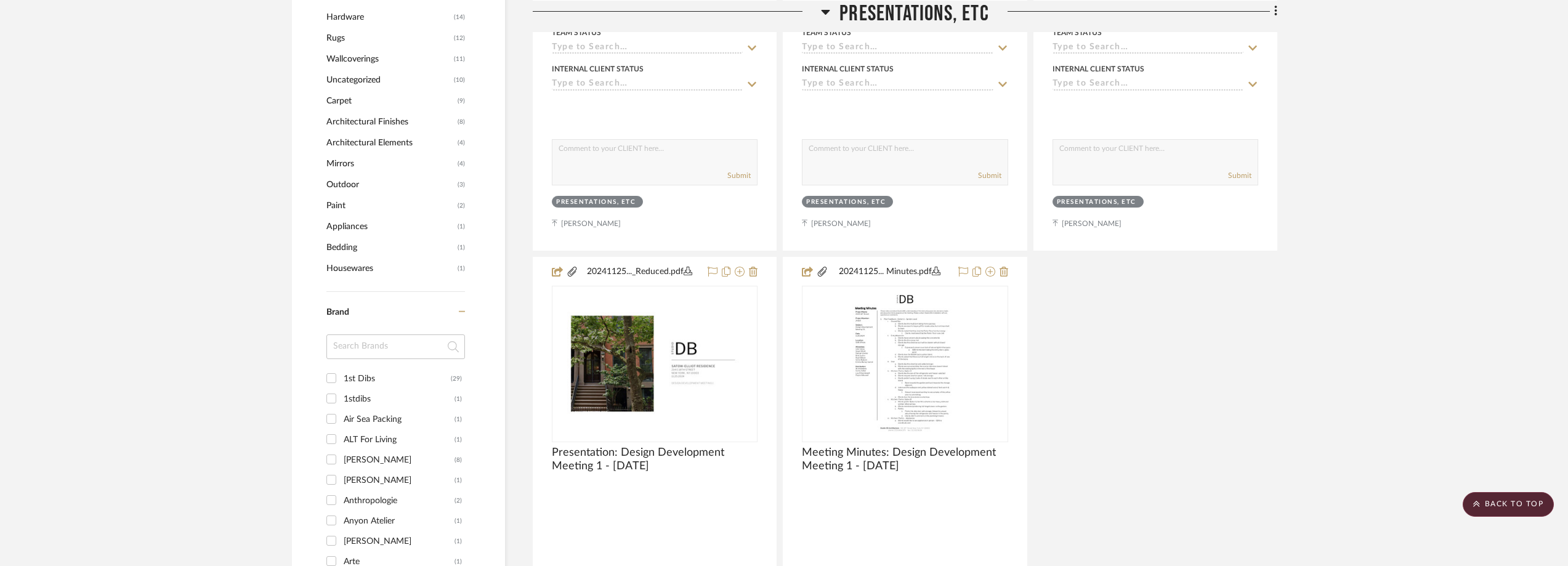
scroll to position [1354, 0]
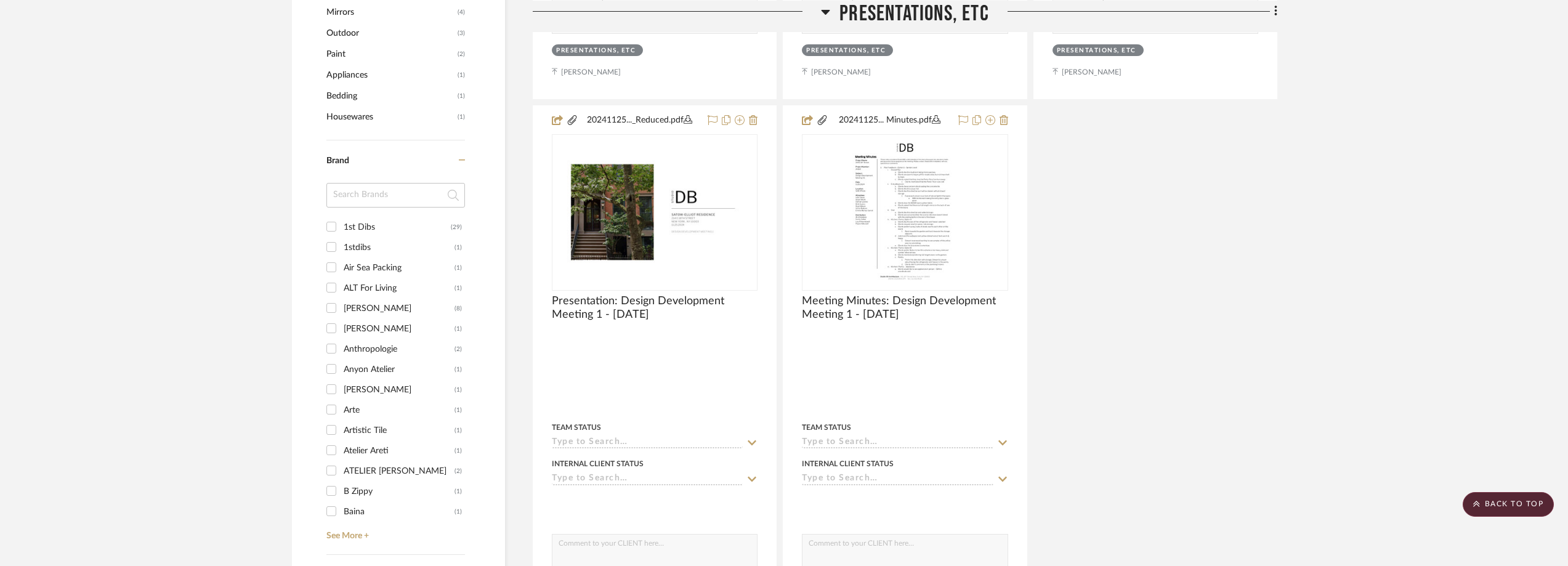
click at [356, 232] on div "1st Dibs" at bounding box center [397, 227] width 107 height 20
click at [341, 232] on input "1st Dibs (29)" at bounding box center [331, 226] width 20 height 20
checkbox input "true"
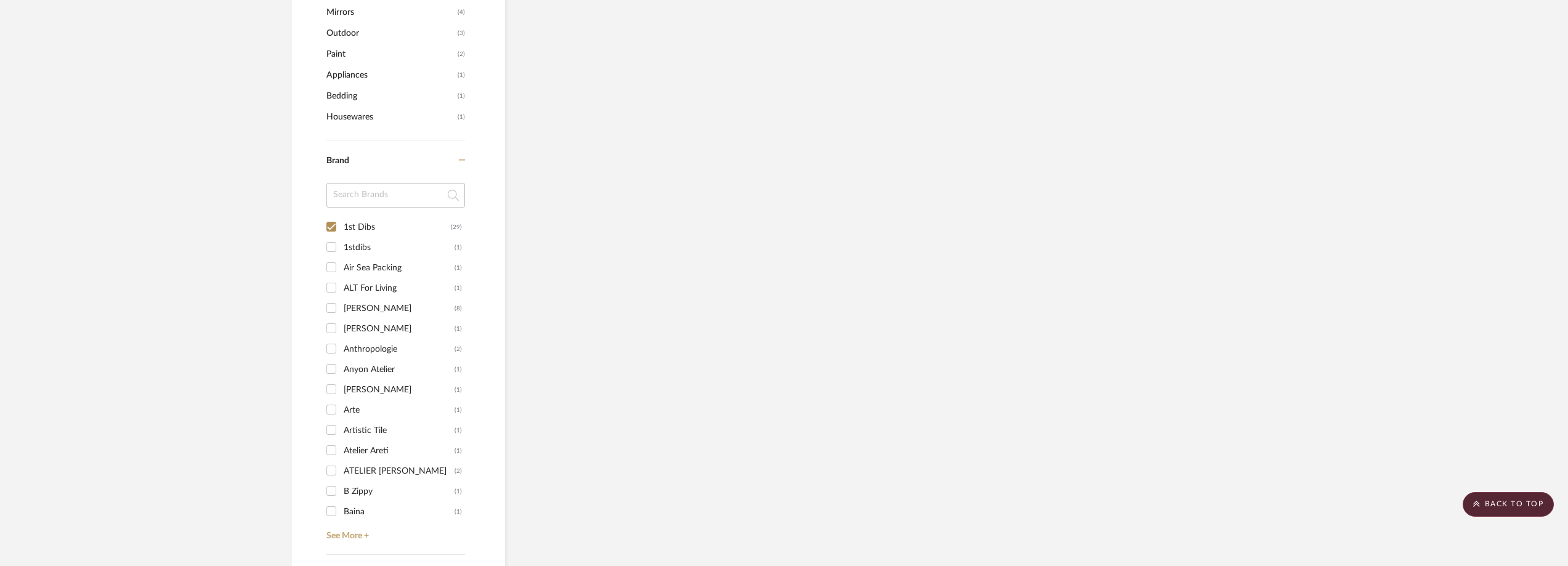
scroll to position [1124, 0]
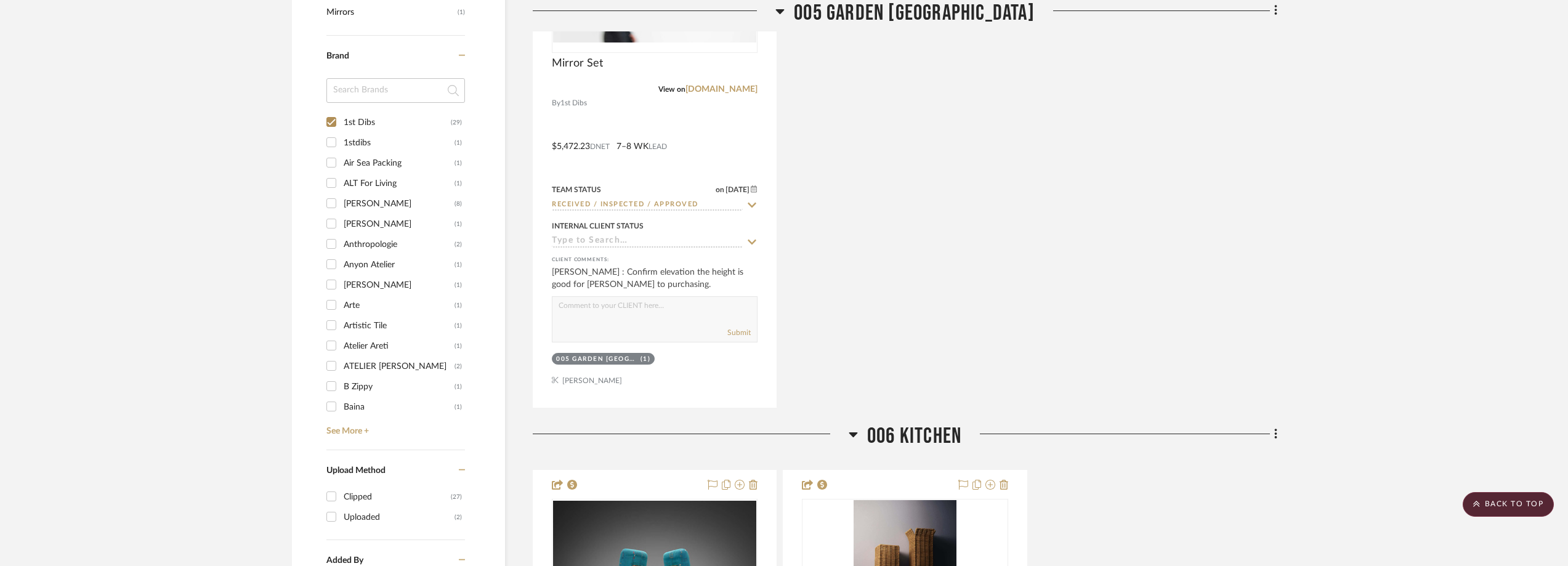
click at [363, 142] on div "1stdibs" at bounding box center [399, 143] width 111 height 20
click at [341, 142] on input "1stdibs (1)" at bounding box center [331, 142] width 20 height 20
checkbox input "true"
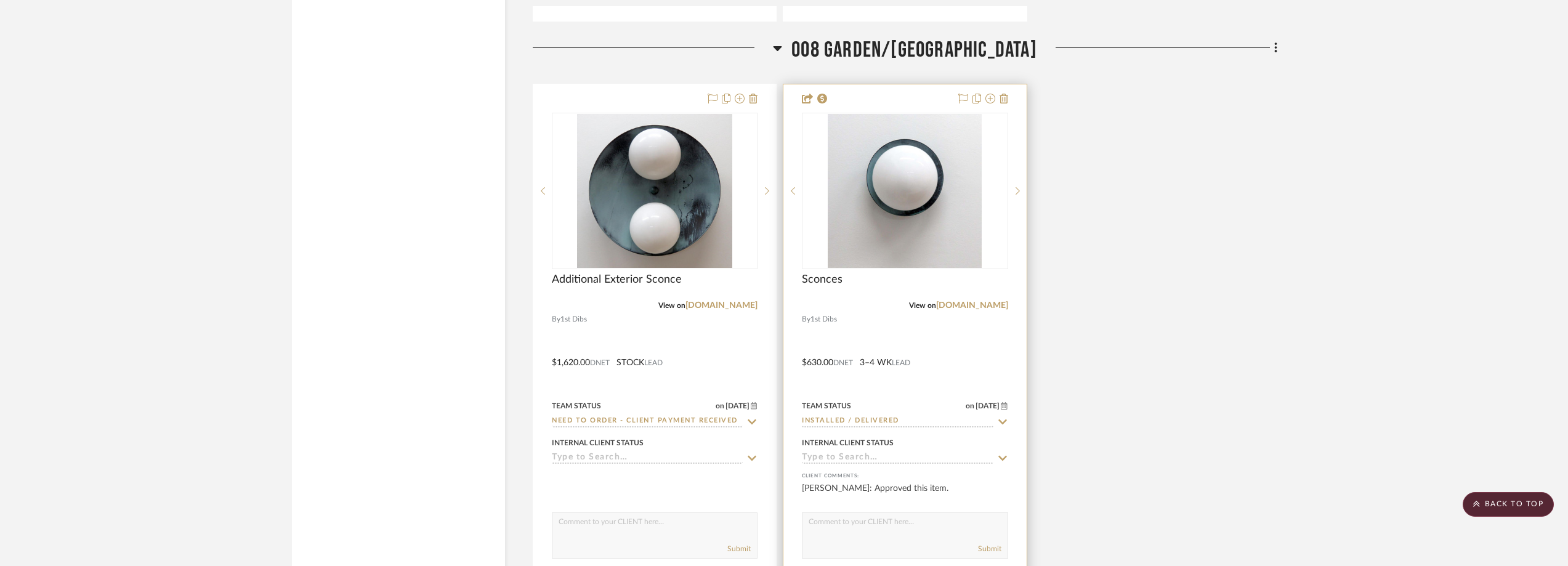
scroll to position [2093, 0]
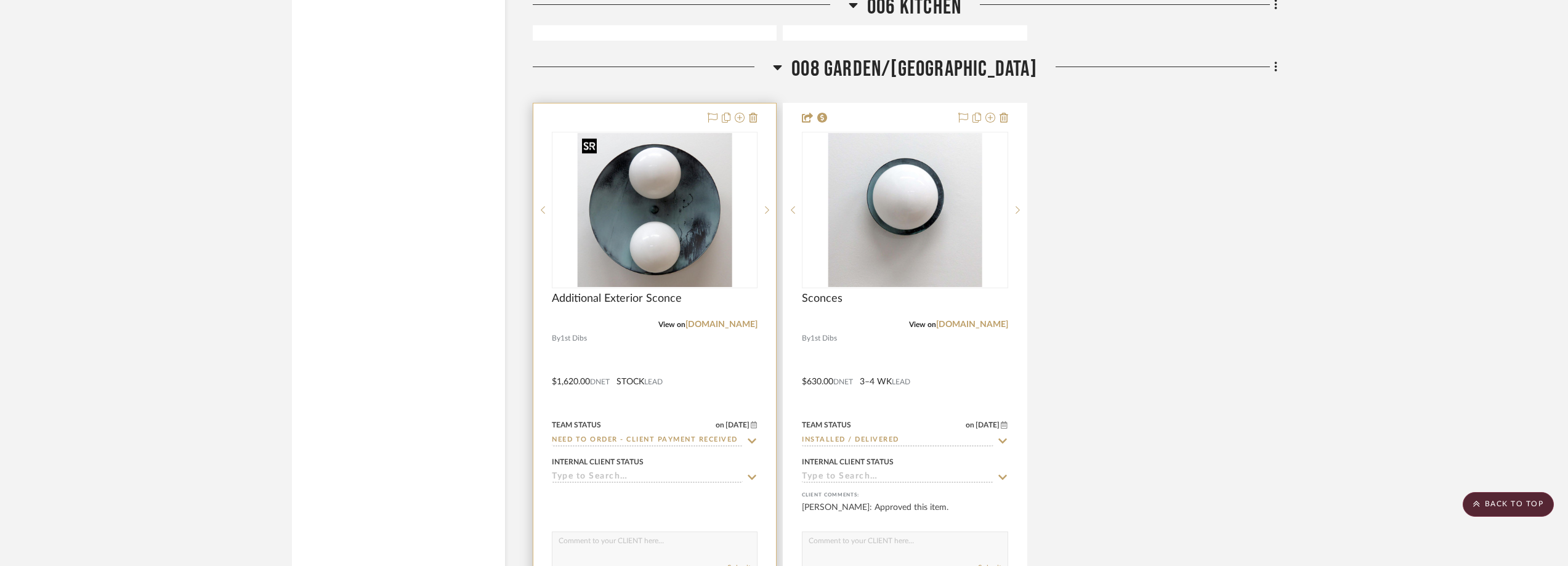
click at [679, 225] on img "0" at bounding box center [654, 210] width 154 height 154
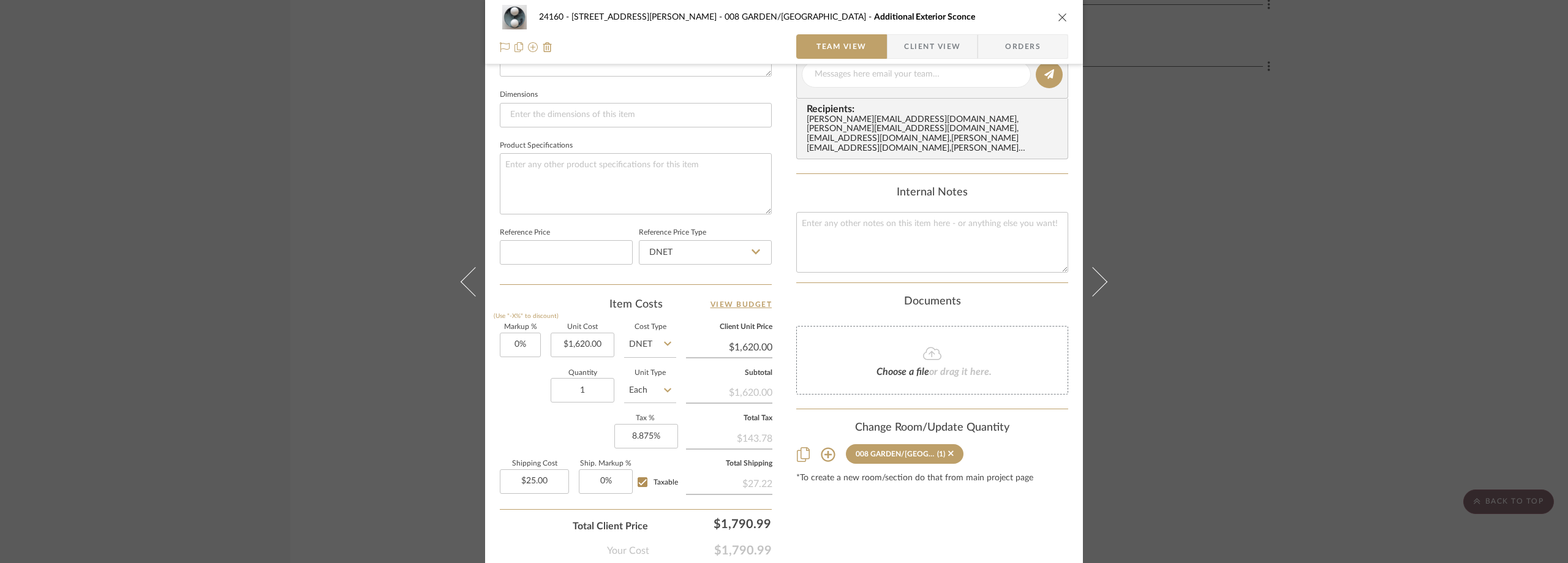
scroll to position [490, 0]
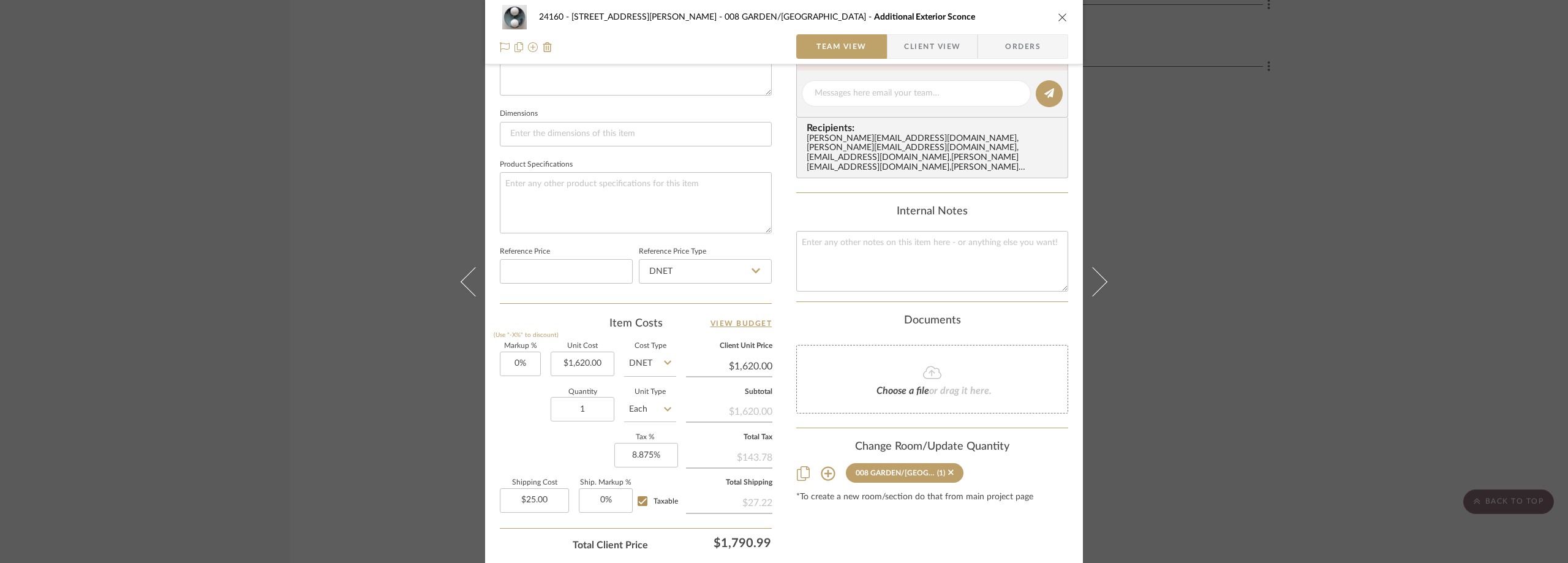
click at [1240, 287] on div "24160 - 214 E 18th Street - Satow Elliot 008 GARDEN/TERRACE Additional Exterior…" at bounding box center [784, 281] width 1568 height 563
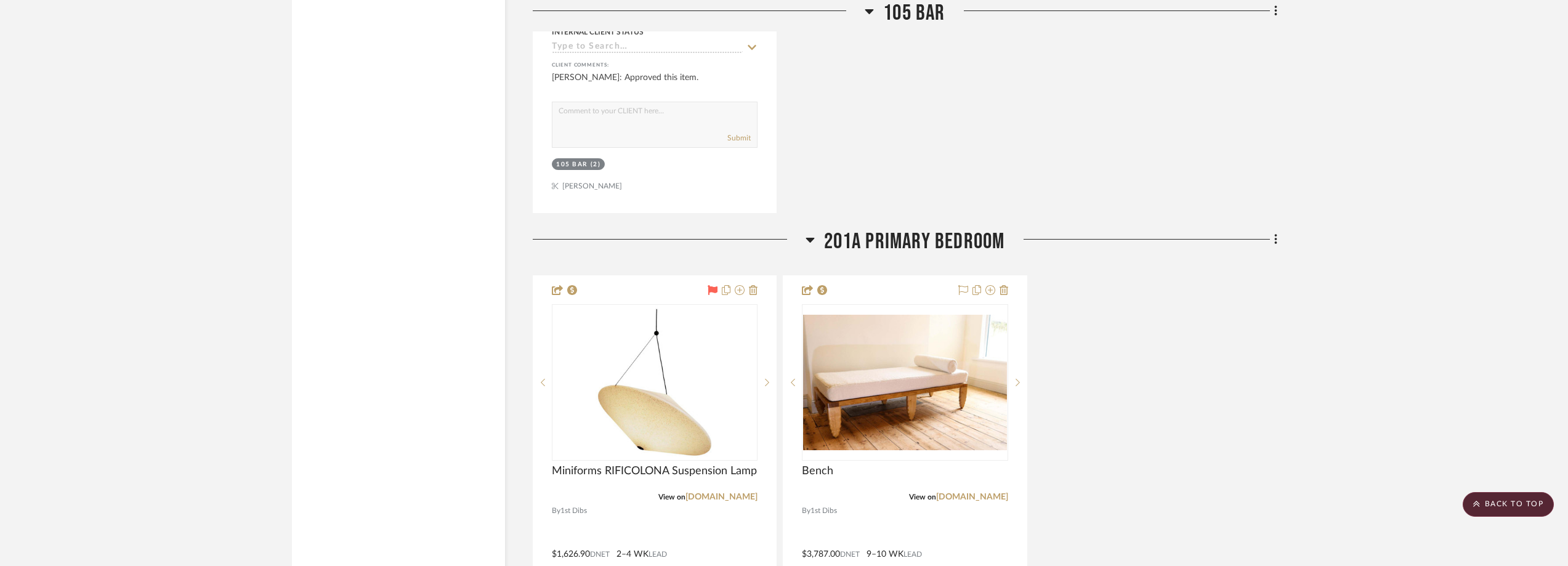
scroll to position [5172, 0]
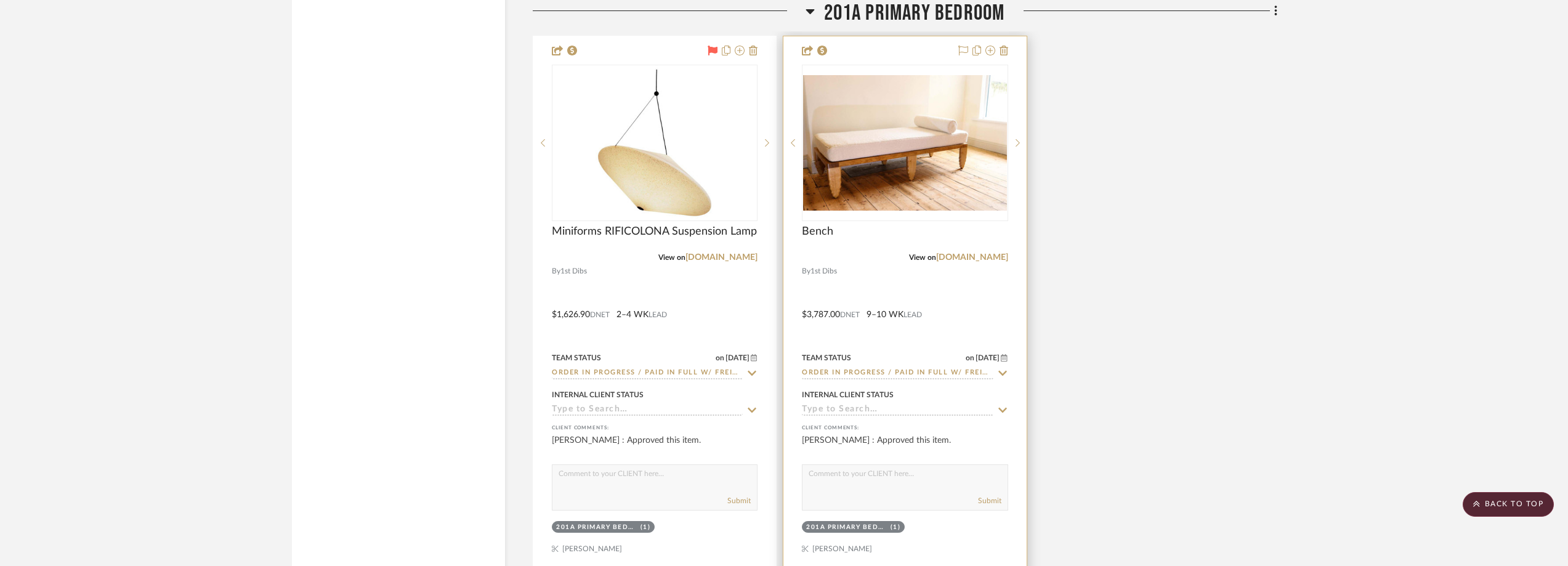
click at [1000, 366] on div "Team Status on 7/3/2025 7/3/2025 Order In Progress / Paid In Full w/ Freight, N…" at bounding box center [904, 364] width 206 height 30
click at [999, 373] on icon at bounding box center [1003, 373] width 9 height 5
type input "shipped"
click at [937, 428] on div "Shipped / In Transit" at bounding box center [904, 432] width 204 height 32
type input "9/26/2025"
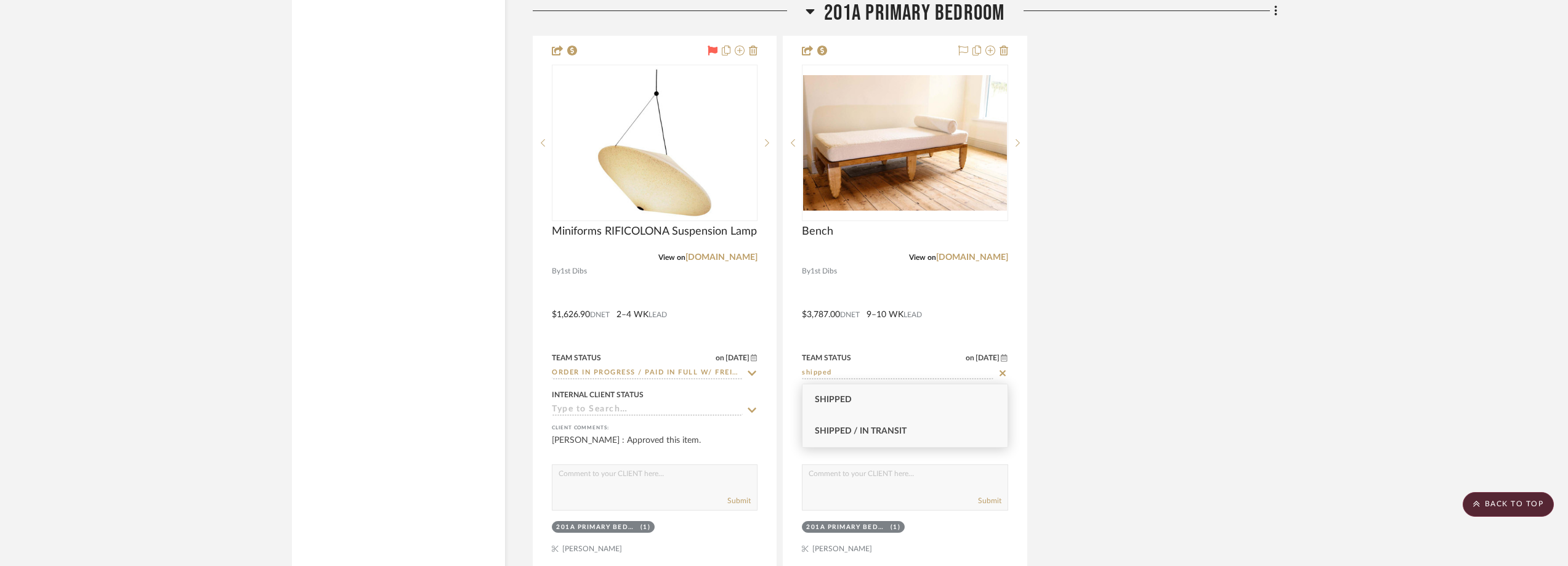
type input "Shipped / In Transit"
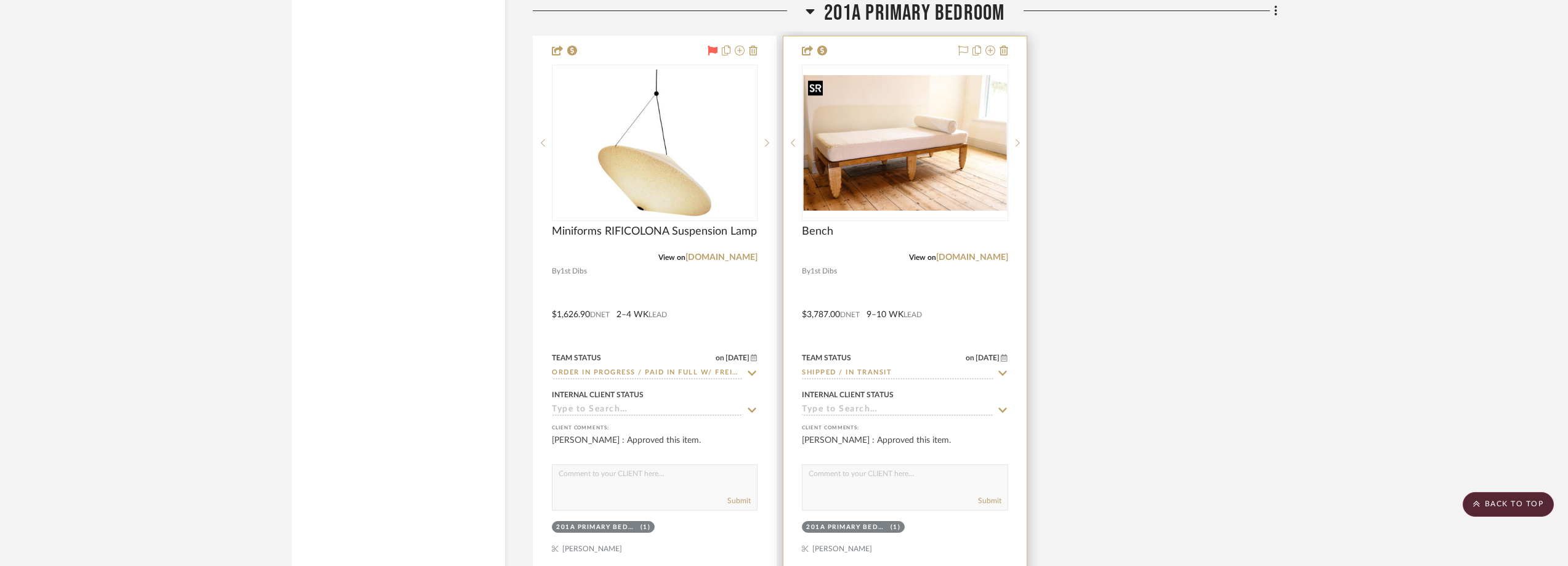
click at [860, 132] on img "0" at bounding box center [904, 142] width 203 height 135
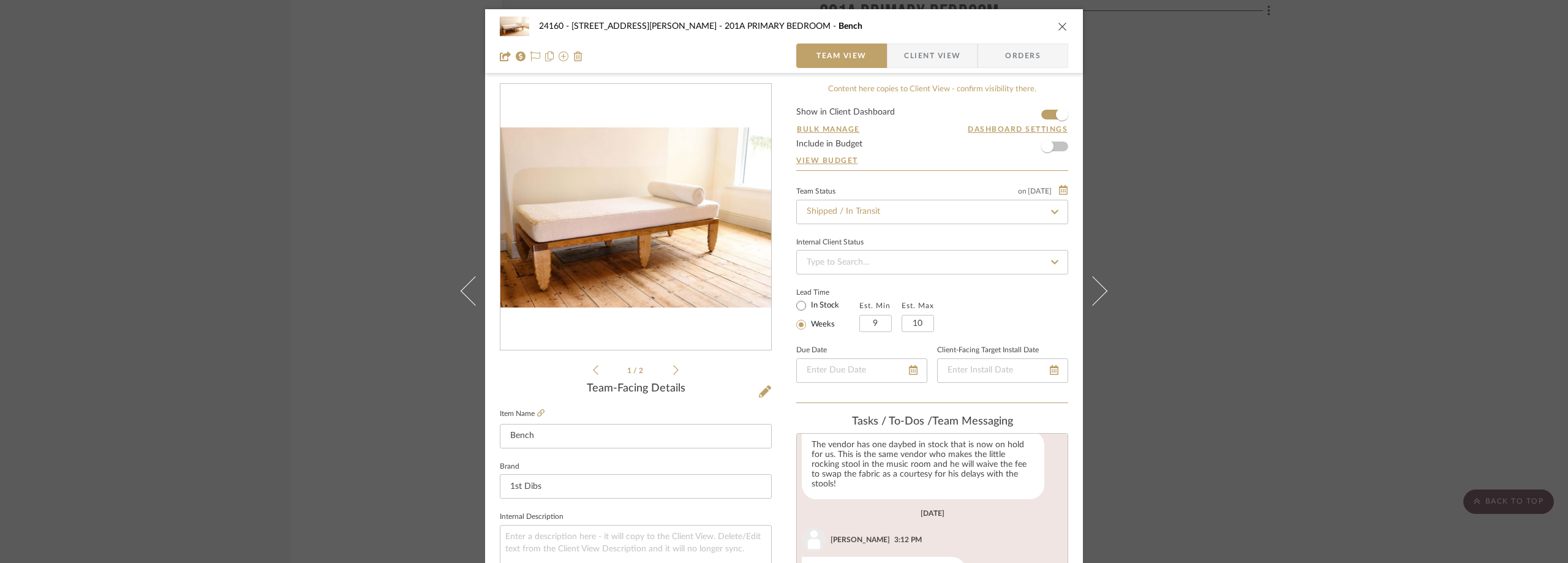
scroll to position [245, 0]
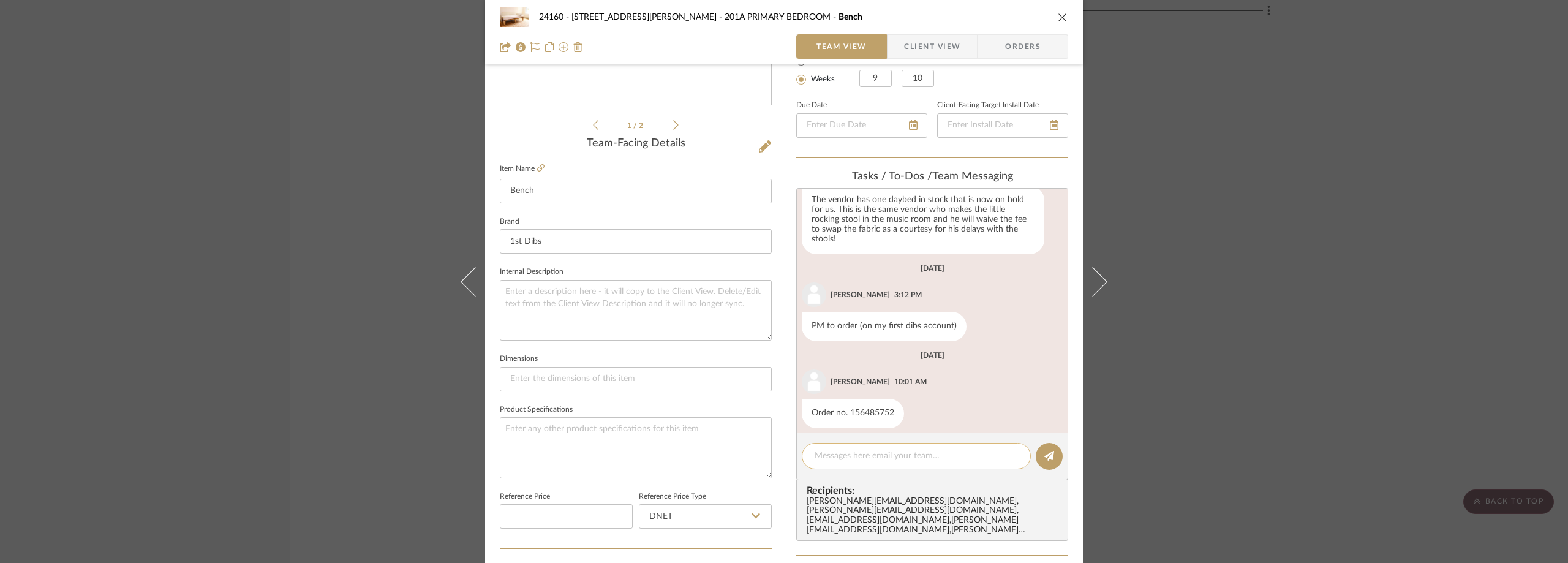
click at [844, 454] on textarea at bounding box center [917, 456] width 203 height 13
paste textarea "DHL Tracking for Daybed: S2504540465"
drag, startPoint x: 905, startPoint y: 457, endPoint x: 859, endPoint y: 454, distance: 46.1
click at [859, 454] on textarea "DHL Tracking for Daybed: S2504540465" at bounding box center [917, 456] width 203 height 13
type textarea "DHL Tracking: S2504540465"
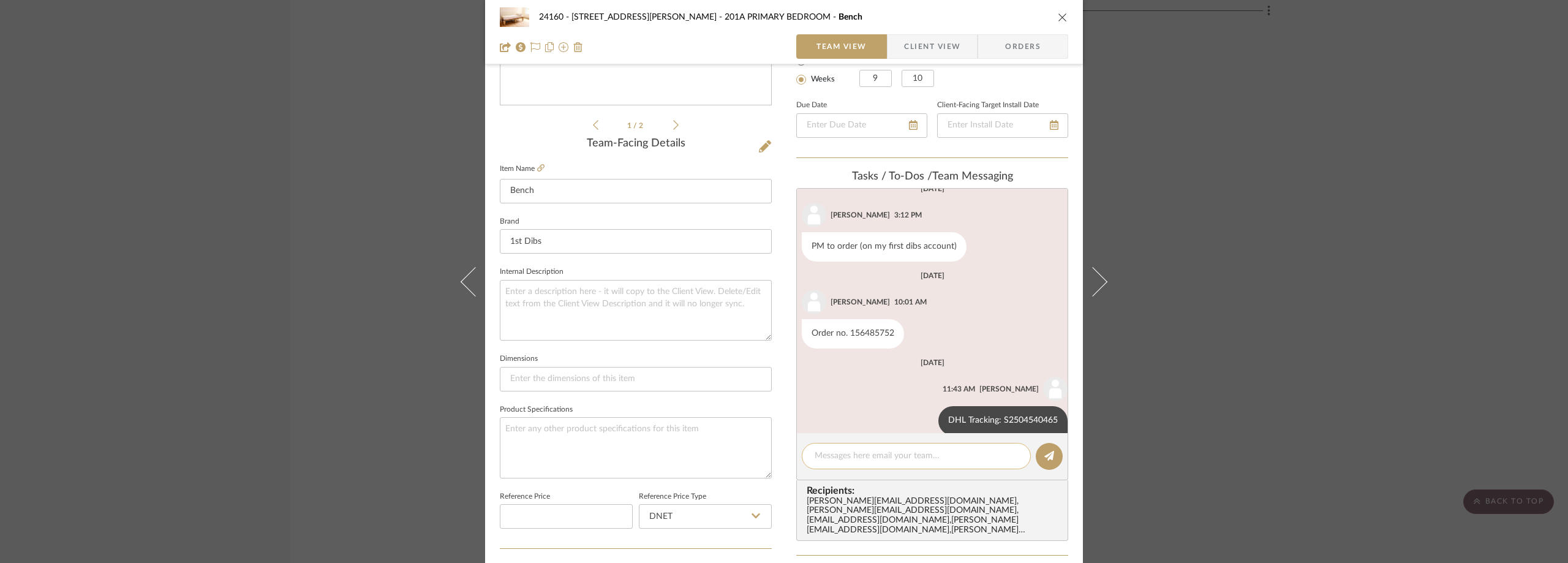
scroll to position [147, 0]
click at [66, 244] on div "24160 - 214 E 18th Street - Satow Elliot 201A PRIMARY BEDROOM Bench Team View C…" at bounding box center [784, 281] width 1568 height 563
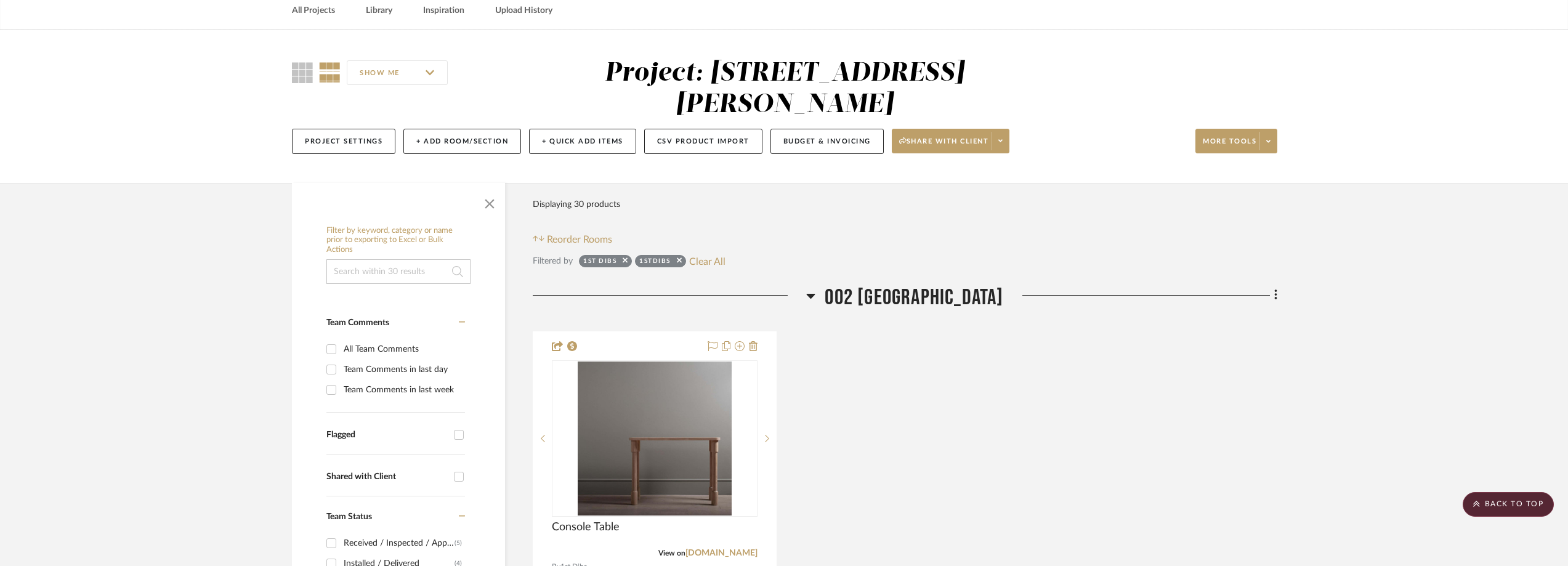
scroll to position [0, 0]
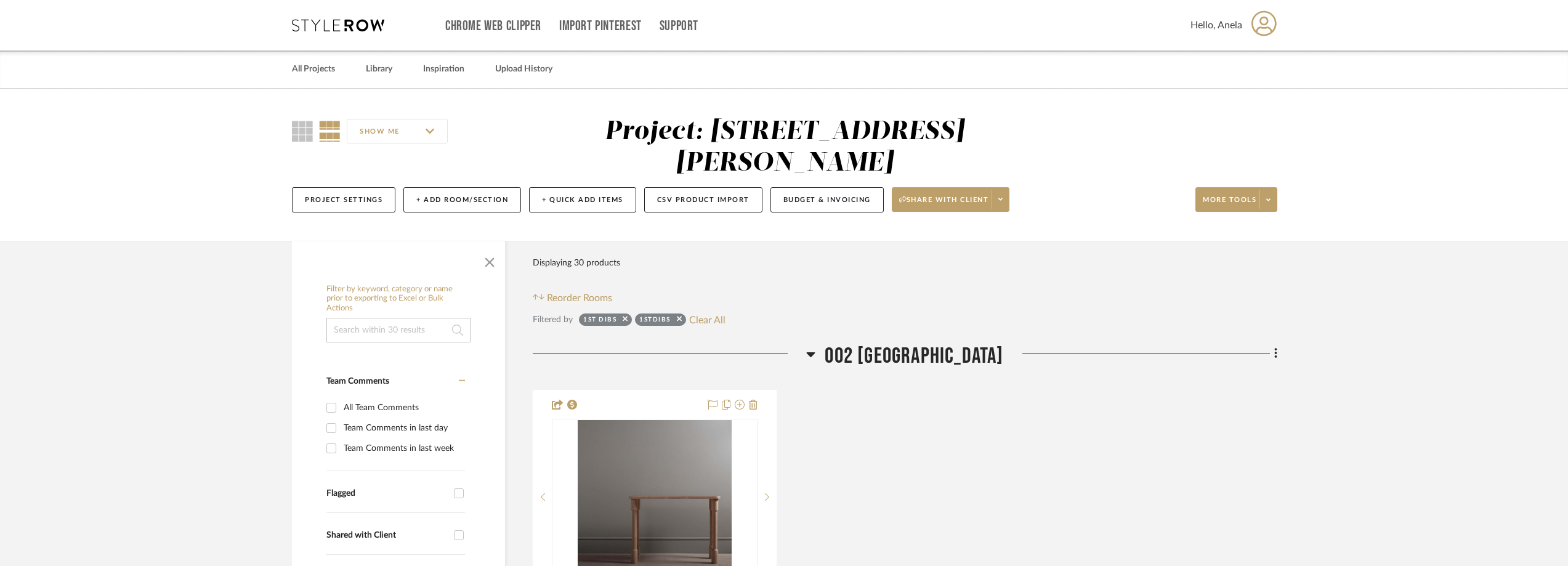
click at [360, 19] on icon at bounding box center [338, 25] width 93 height 12
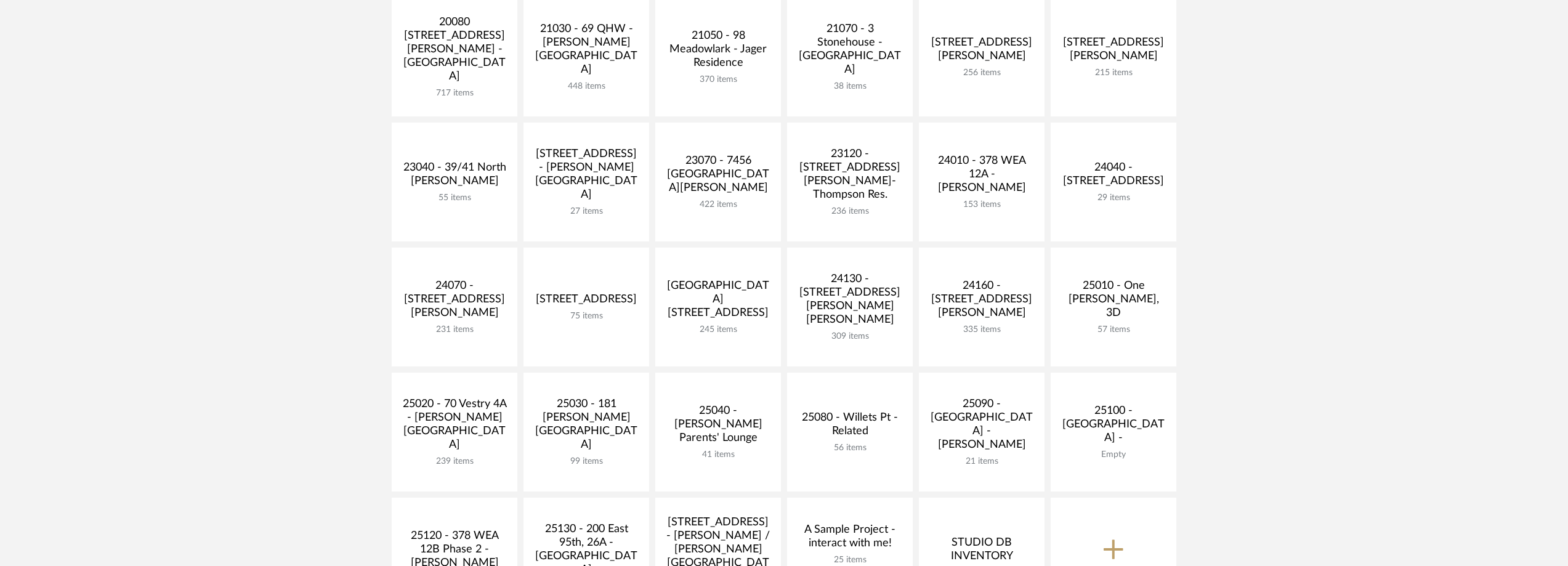
scroll to position [431, 0]
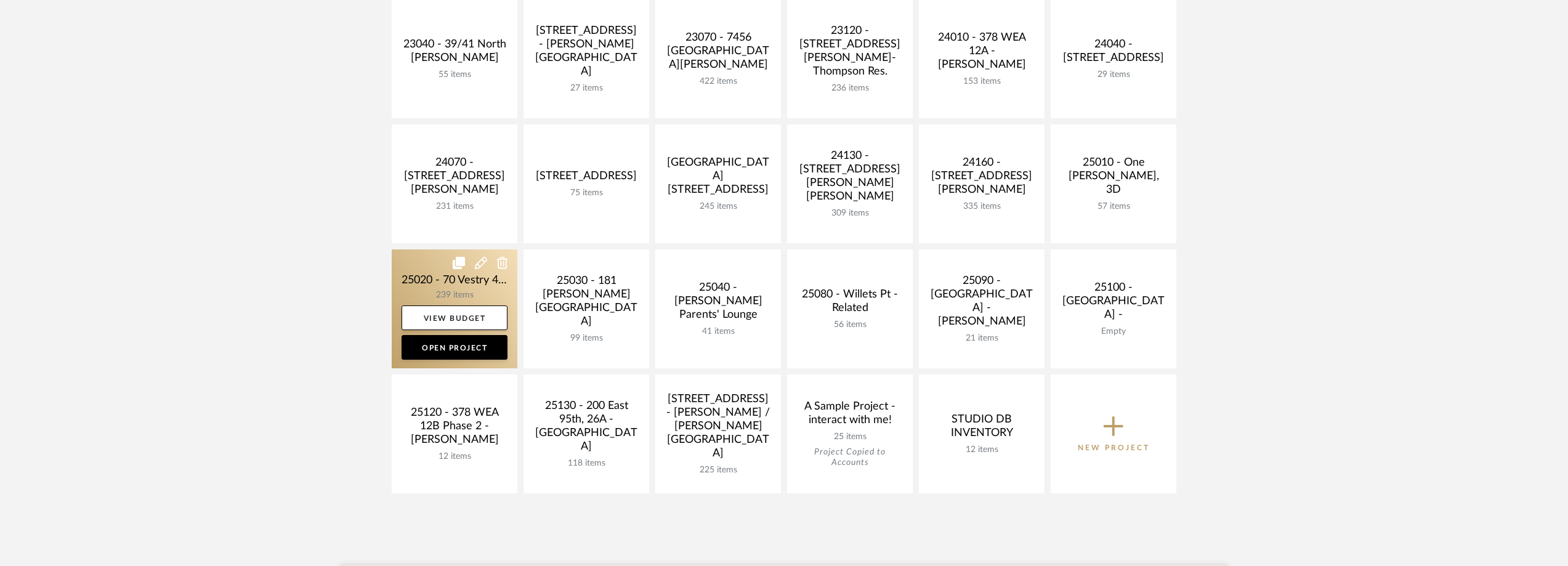
click at [423, 292] on link at bounding box center [454, 308] width 126 height 119
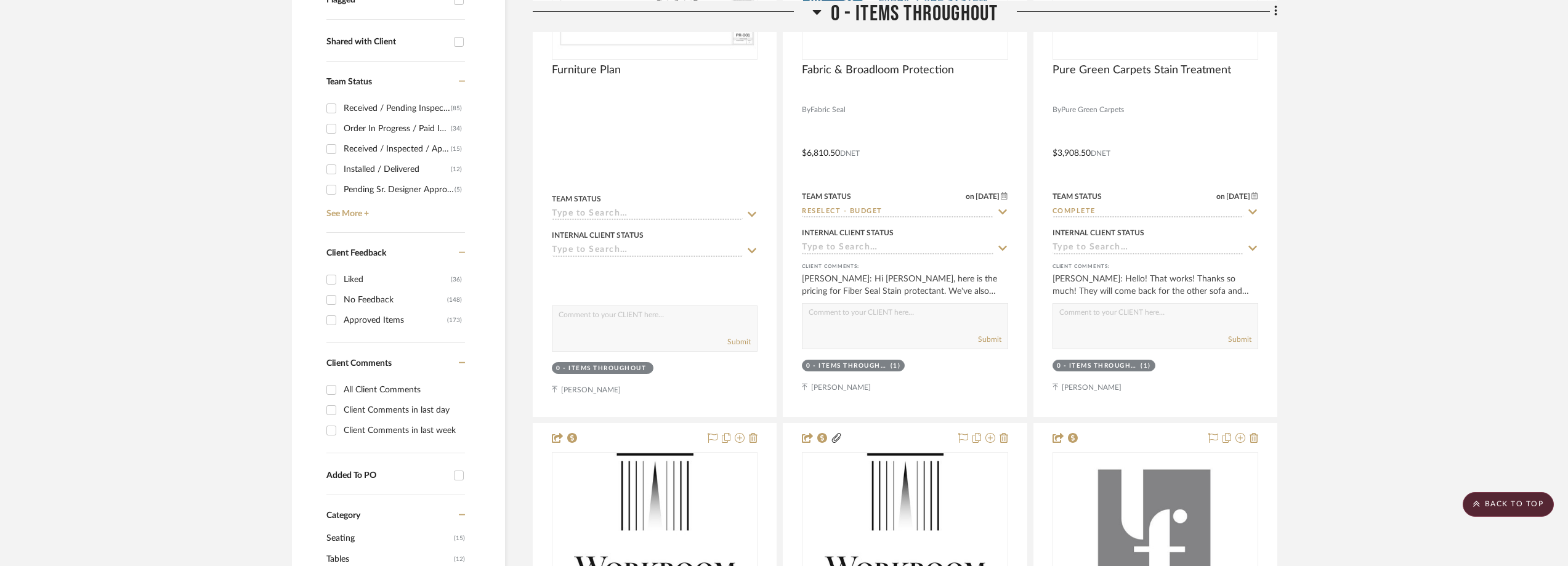
scroll to position [431, 0]
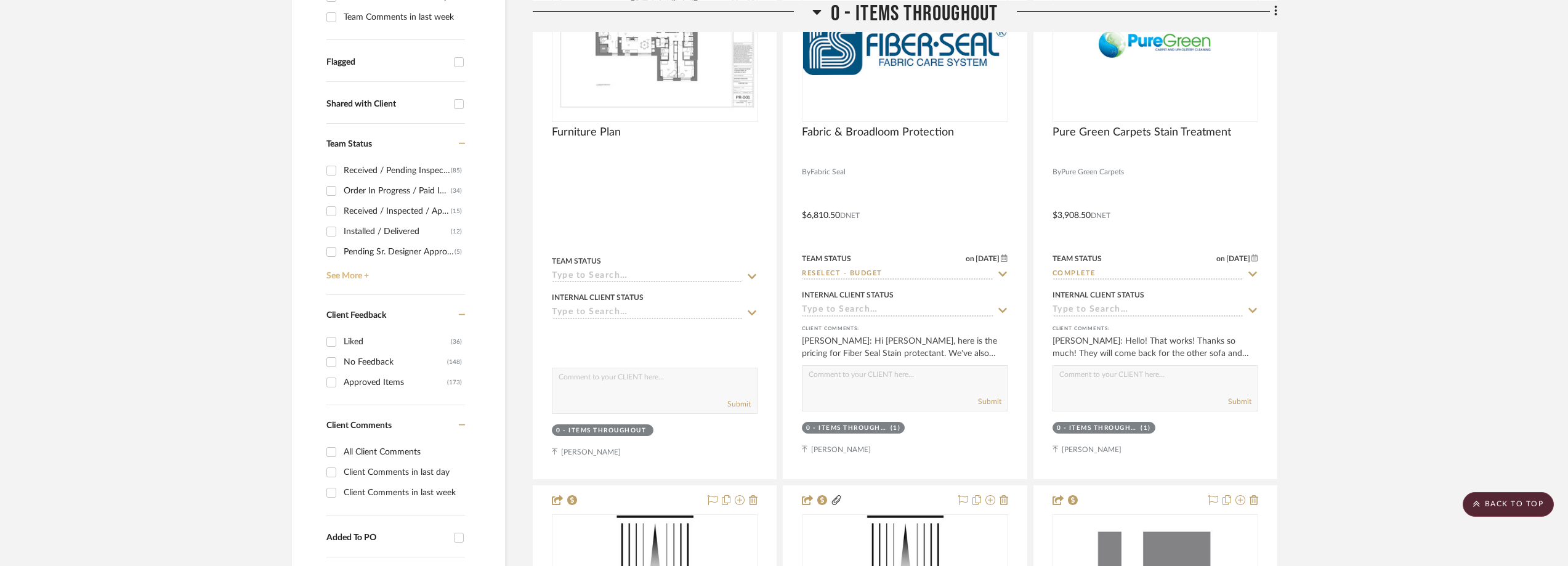
click at [373, 272] on link "See More +" at bounding box center [394, 271] width 141 height 20
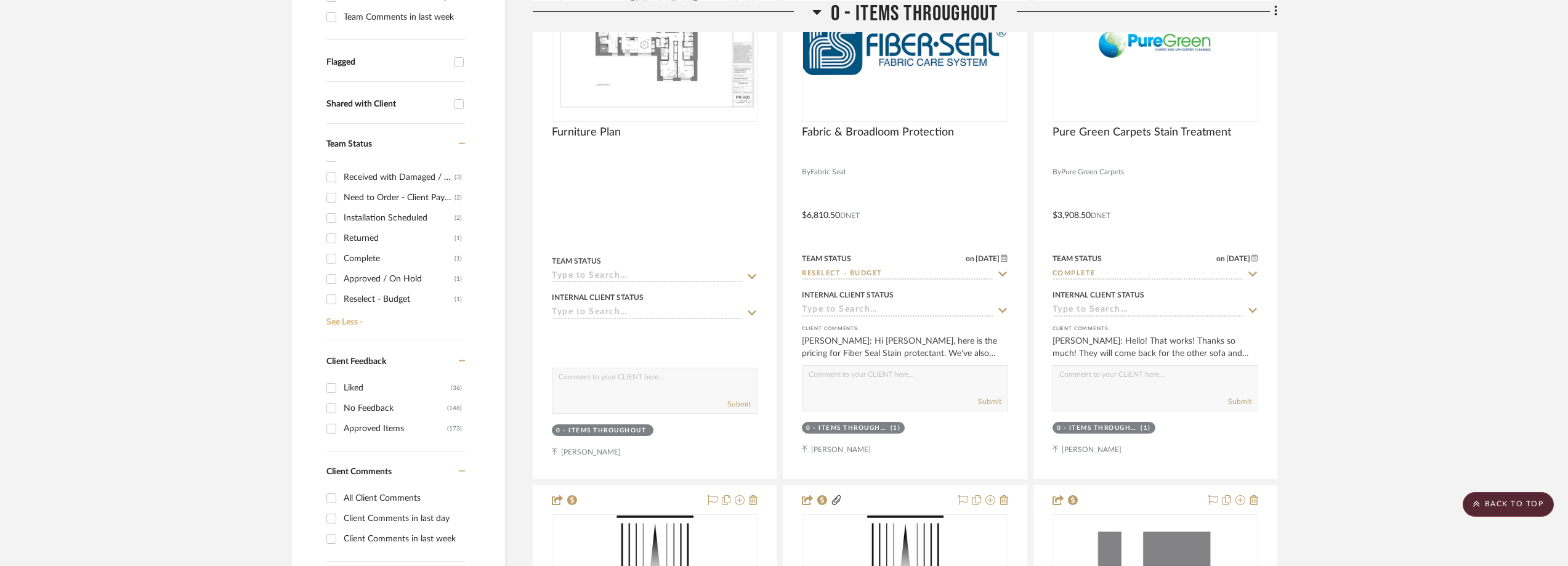
scroll to position [123, 0]
click at [411, 272] on div "Need to Order - Client Payment Received" at bounding box center [399, 271] width 111 height 20
click at [341, 272] on input "Need to Order - Client Payment Received (2)" at bounding box center [331, 271] width 20 height 20
checkbox input "true"
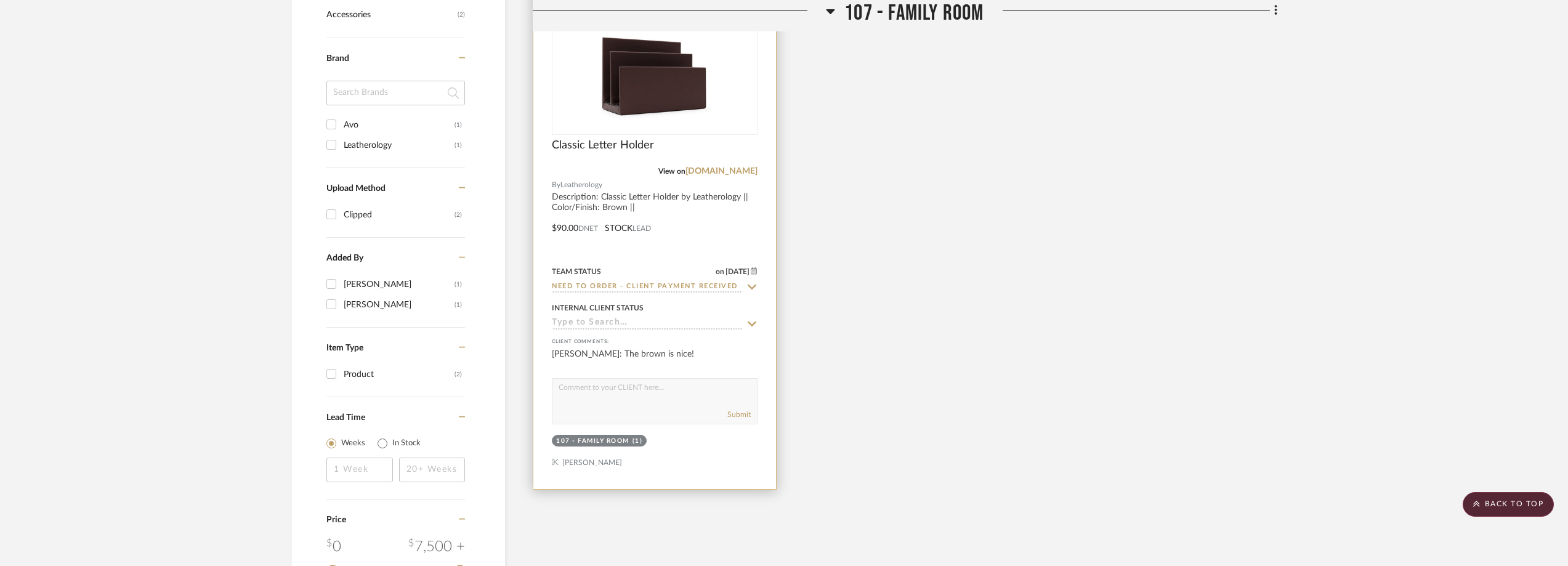
scroll to position [923, 0]
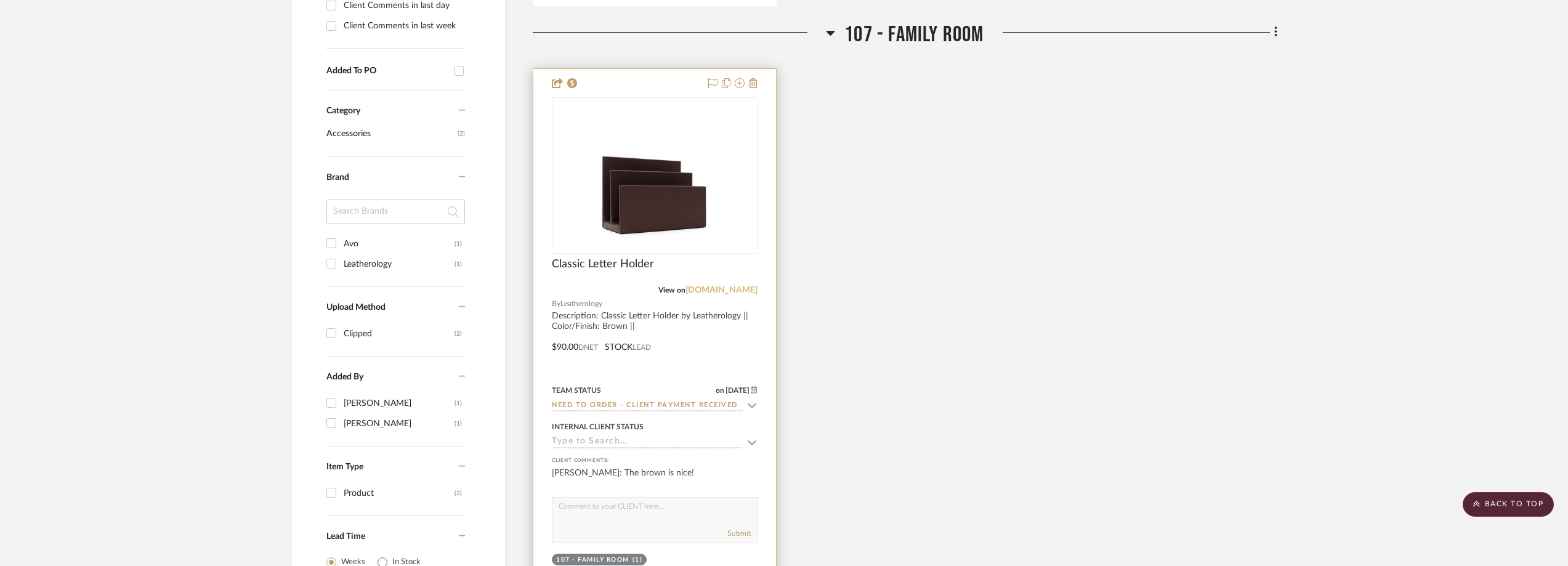
click at [729, 290] on link "leatherology.com" at bounding box center [721, 290] width 72 height 9
click at [0, 0] on img at bounding box center [0, 0] width 0 height 0
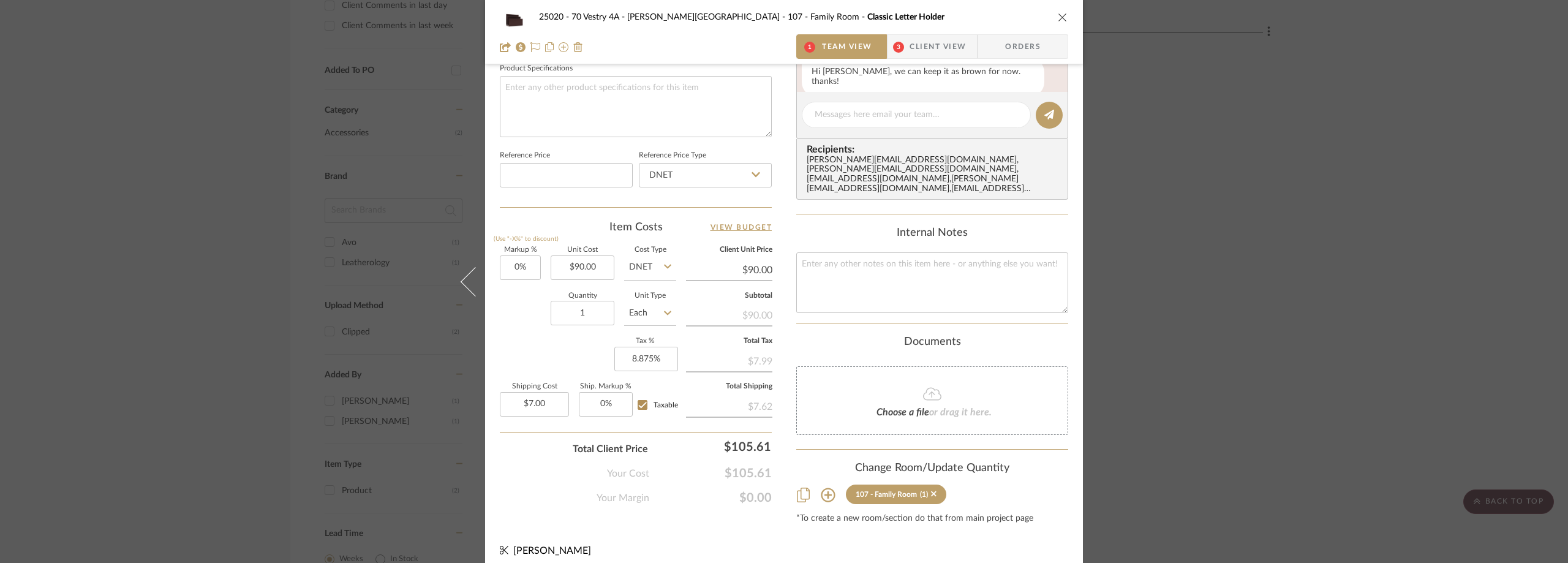
scroll to position [91, 0]
click at [898, 52] on span "3" at bounding box center [898, 46] width 22 height 25
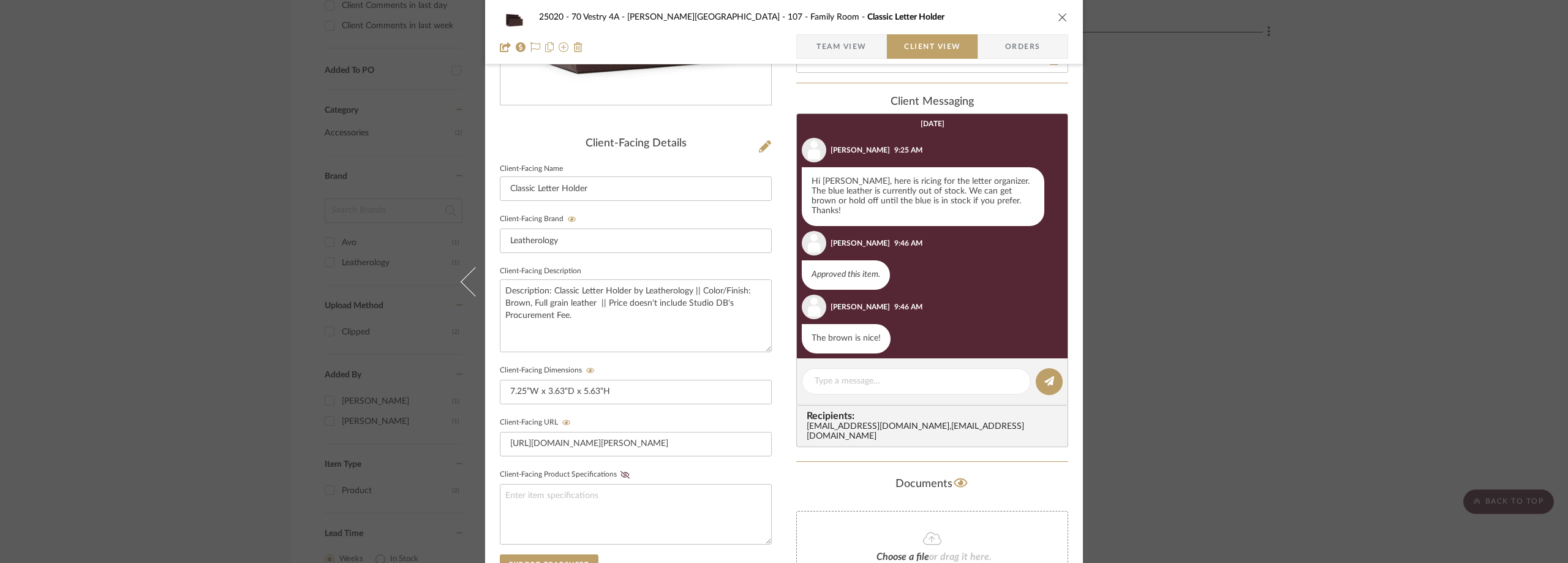
scroll to position [0, 0]
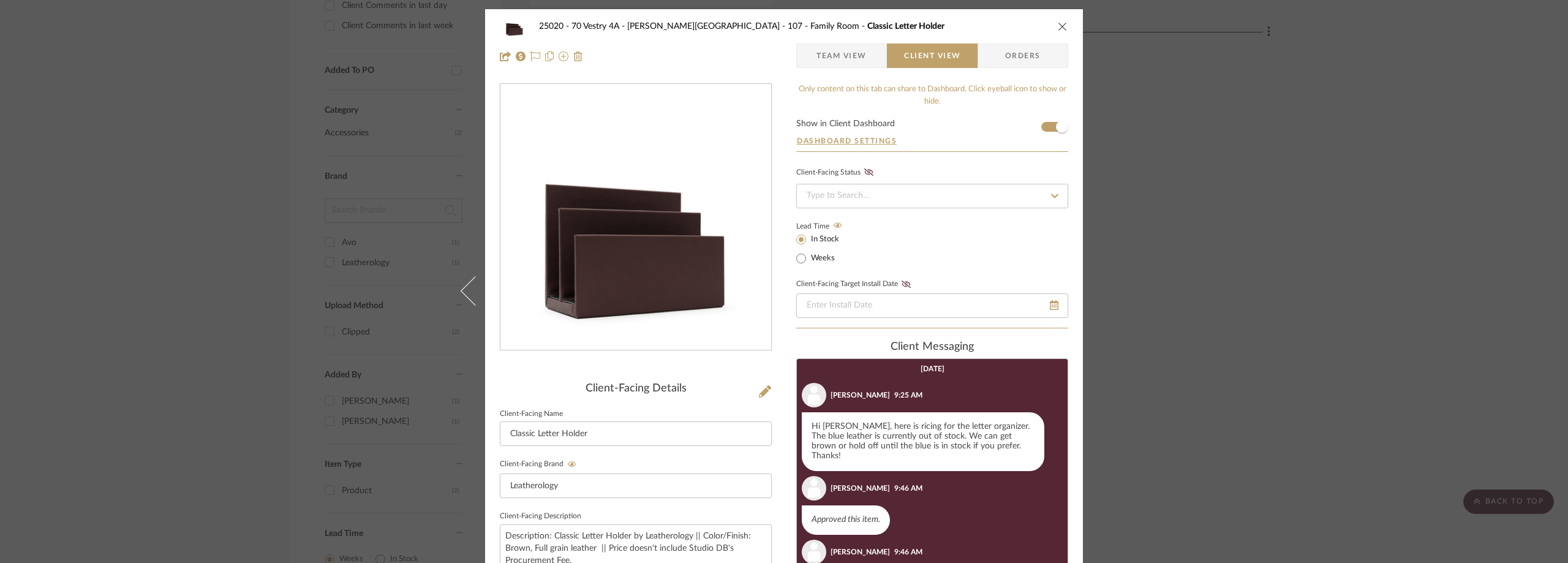
click at [816, 59] on span "Team View" at bounding box center [842, 56] width 51 height 25
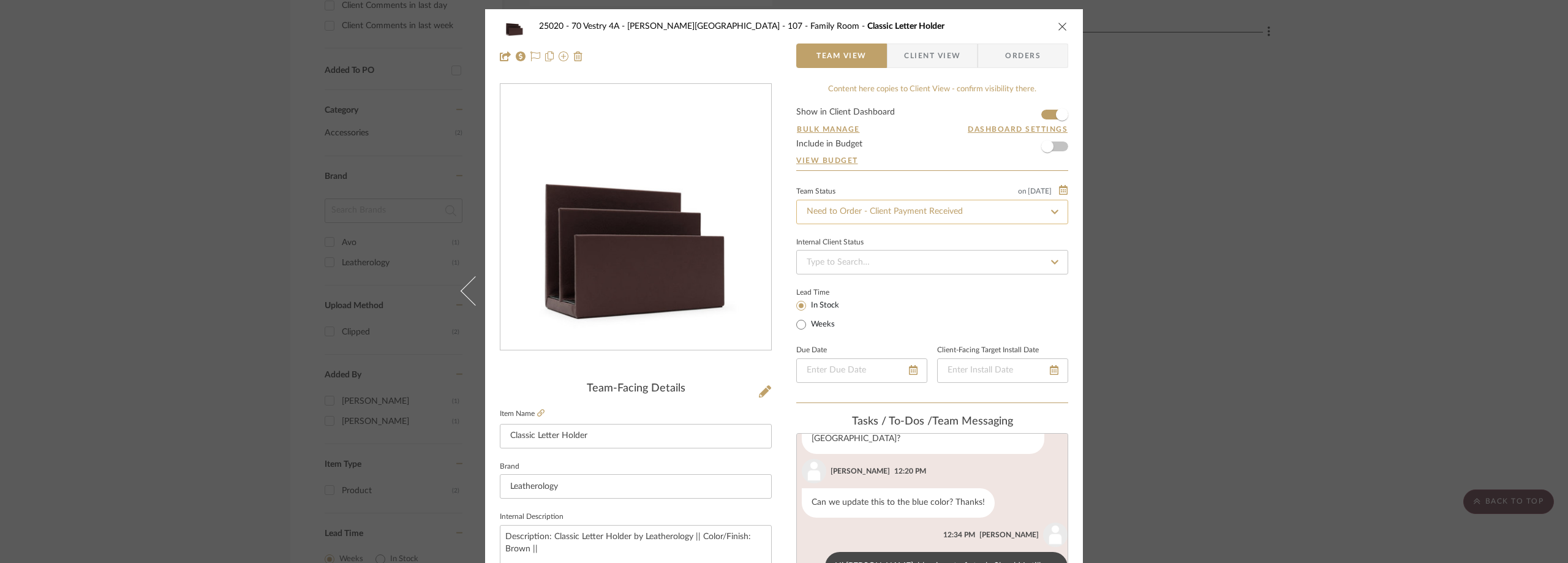
scroll to position [91, 0]
click at [842, 203] on input "Need to Order - Client Payment Received" at bounding box center [932, 212] width 272 height 25
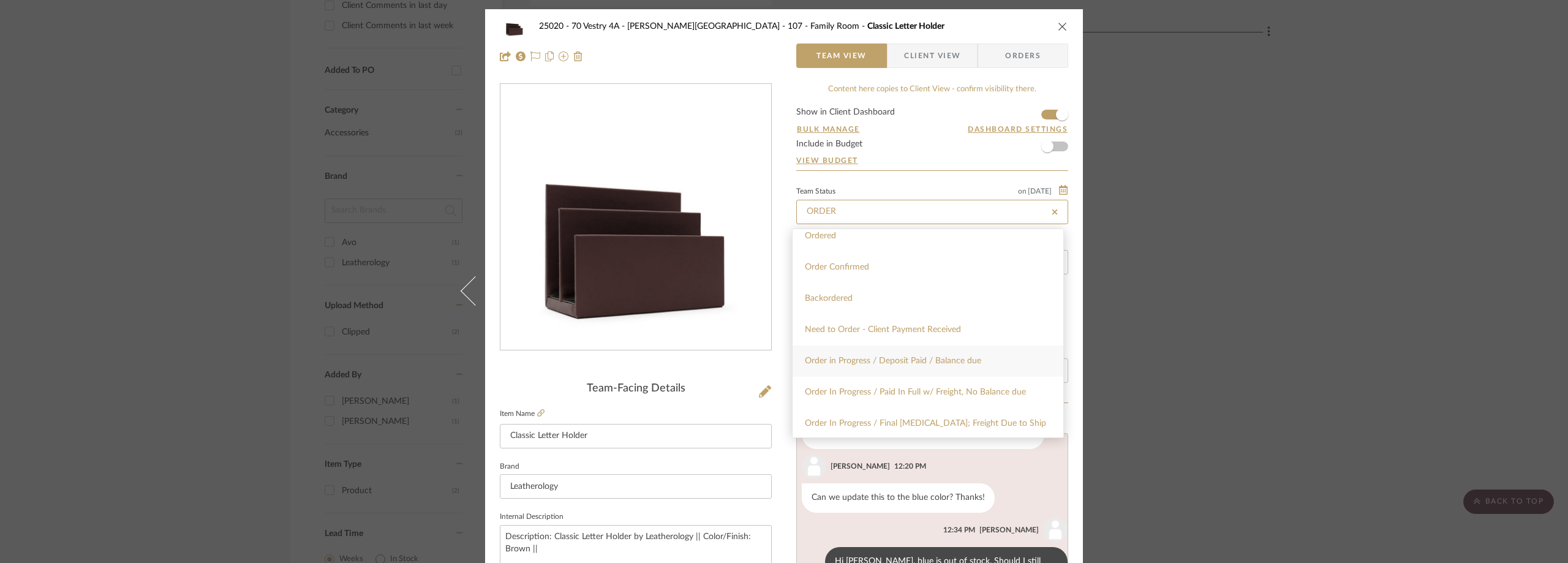
scroll to position [61, 0]
click at [885, 367] on span "Order In Progress / Paid In Full w/ Freight, No Balance due" at bounding box center [915, 371] width 221 height 9
type input "Order In Progress / Paid In Full w/ Freight, No Balance due"
click at [890, 242] on div "Internal Client Status" at bounding box center [932, 242] width 272 height 6
type input "Order In Progress / Paid In Full w/ Freight, No Balance due"
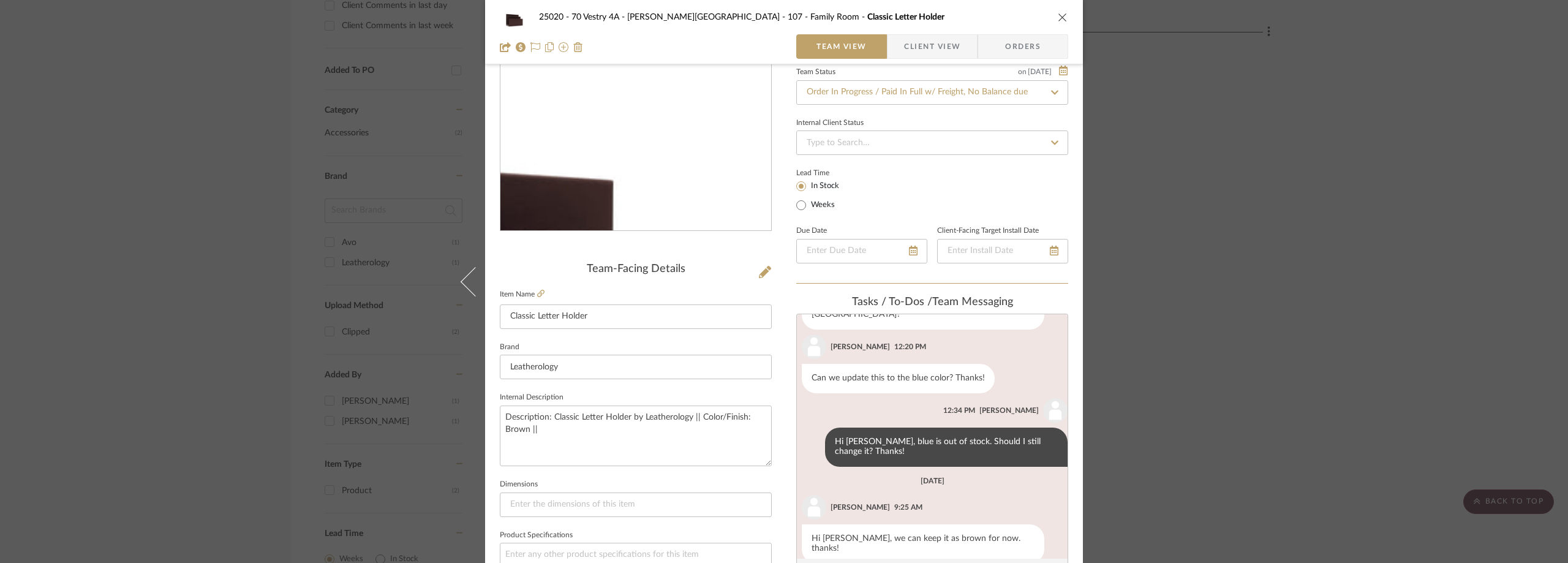
scroll to position [184, 0]
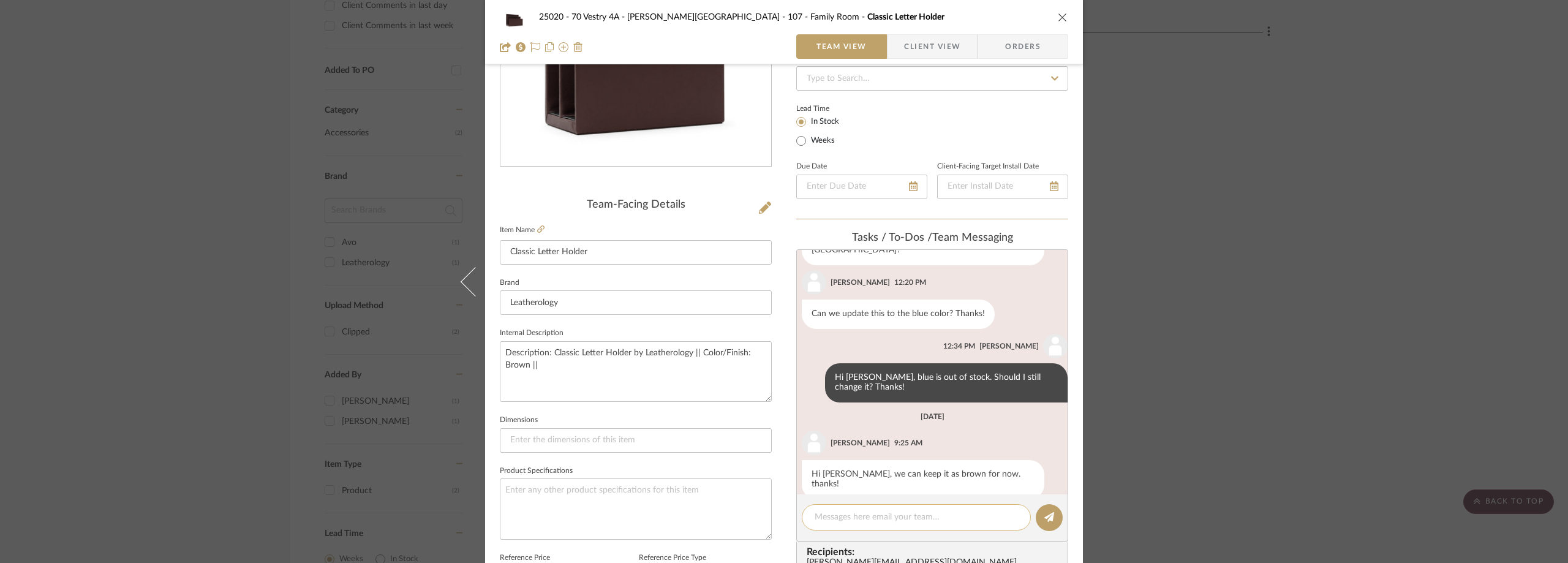
click at [831, 516] on textarea at bounding box center [917, 517] width 203 height 13
paste textarea "Order WEB2-SP1534701"
type textarea "Order WEB2-SP1534701"
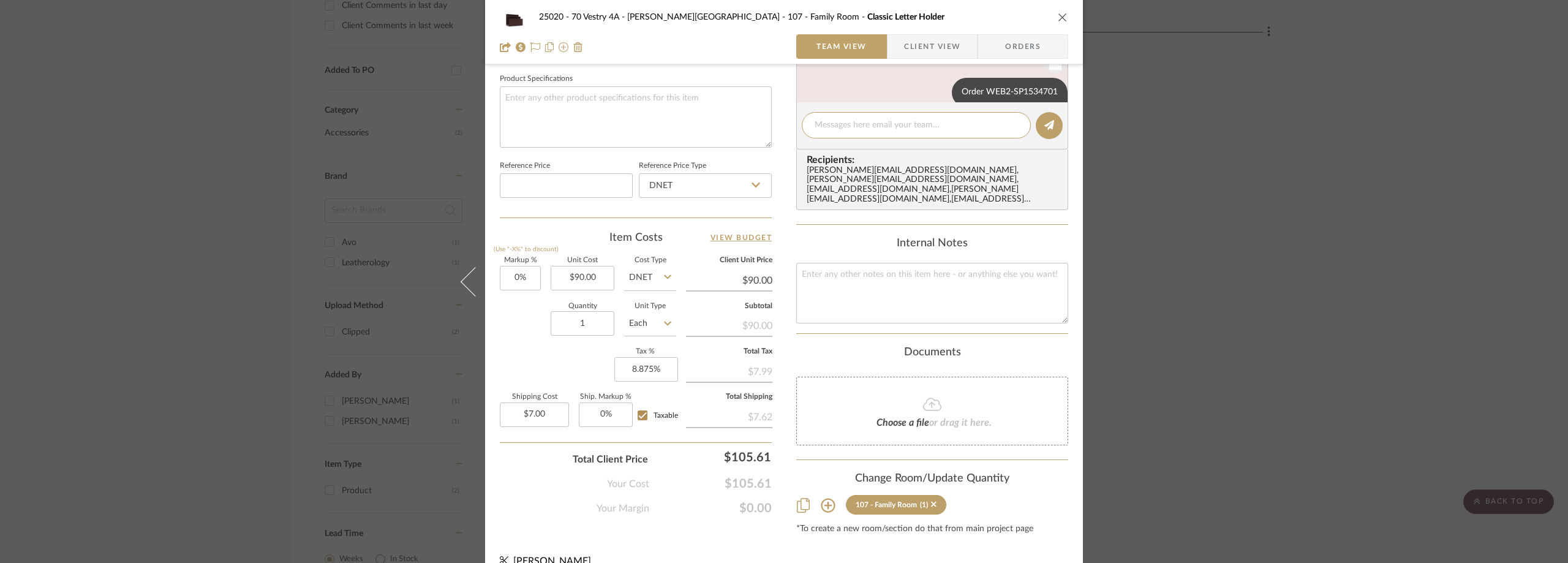
scroll to position [586, 0]
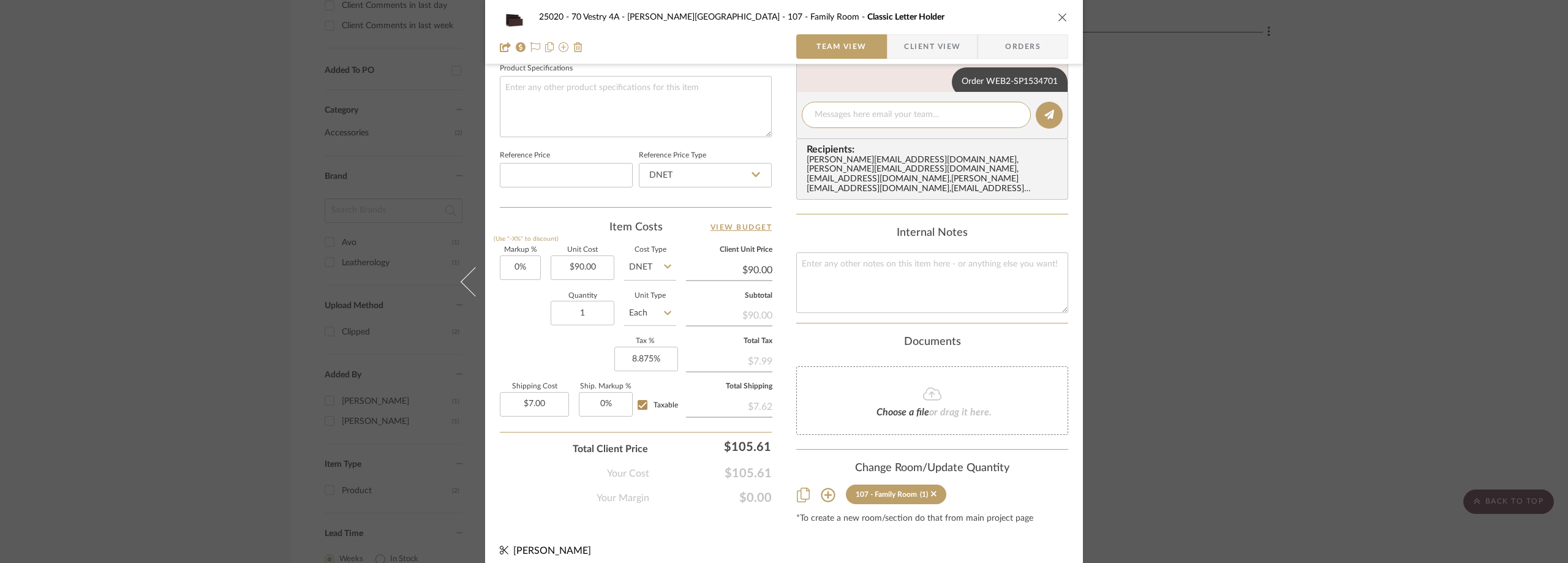
click at [184, 141] on div "25020 - 70 Vestry 4A - Grant-Stanleigh 107 - Family Room Classic Letter Holder …" at bounding box center [784, 281] width 1568 height 563
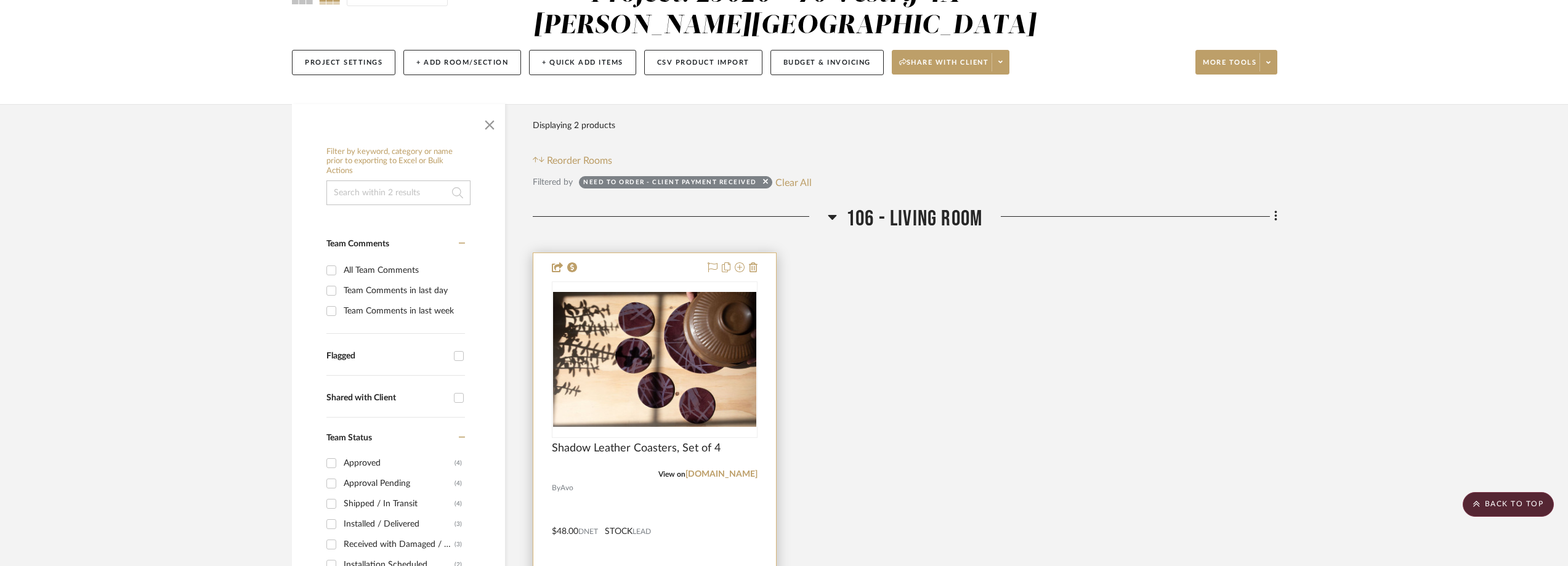
scroll to position [185, 0]
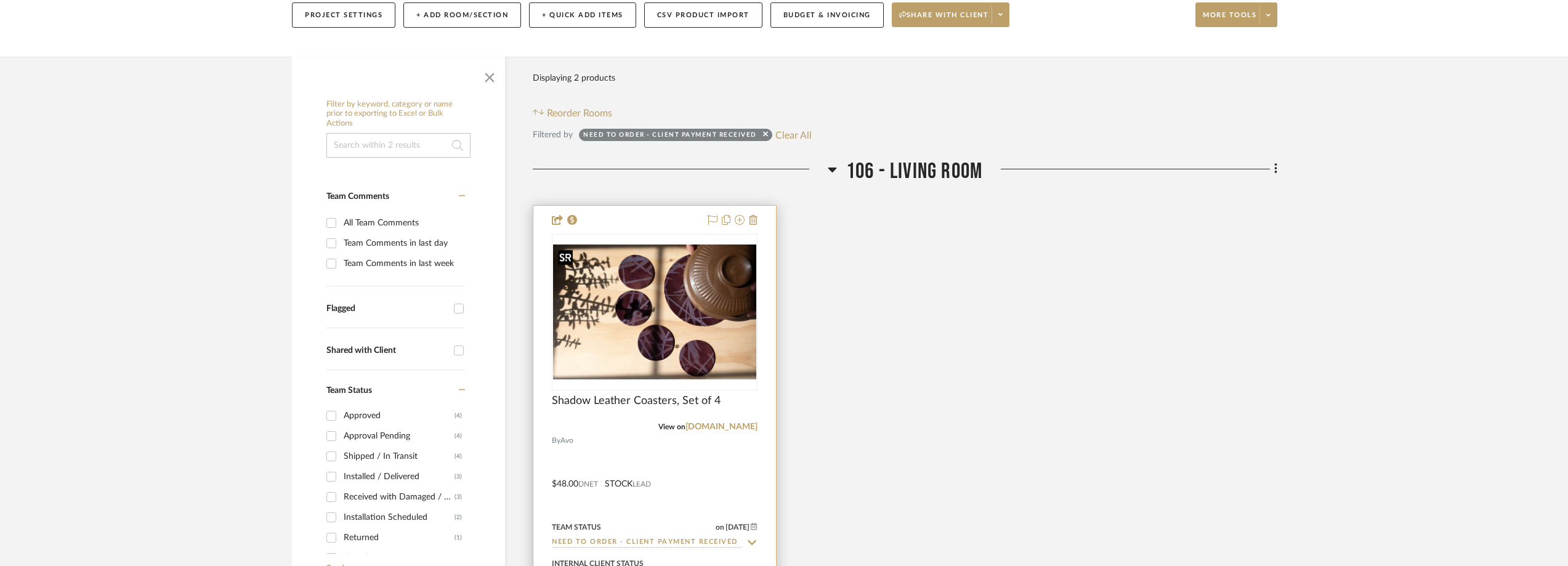
click at [0, 0] on img at bounding box center [0, 0] width 0 height 0
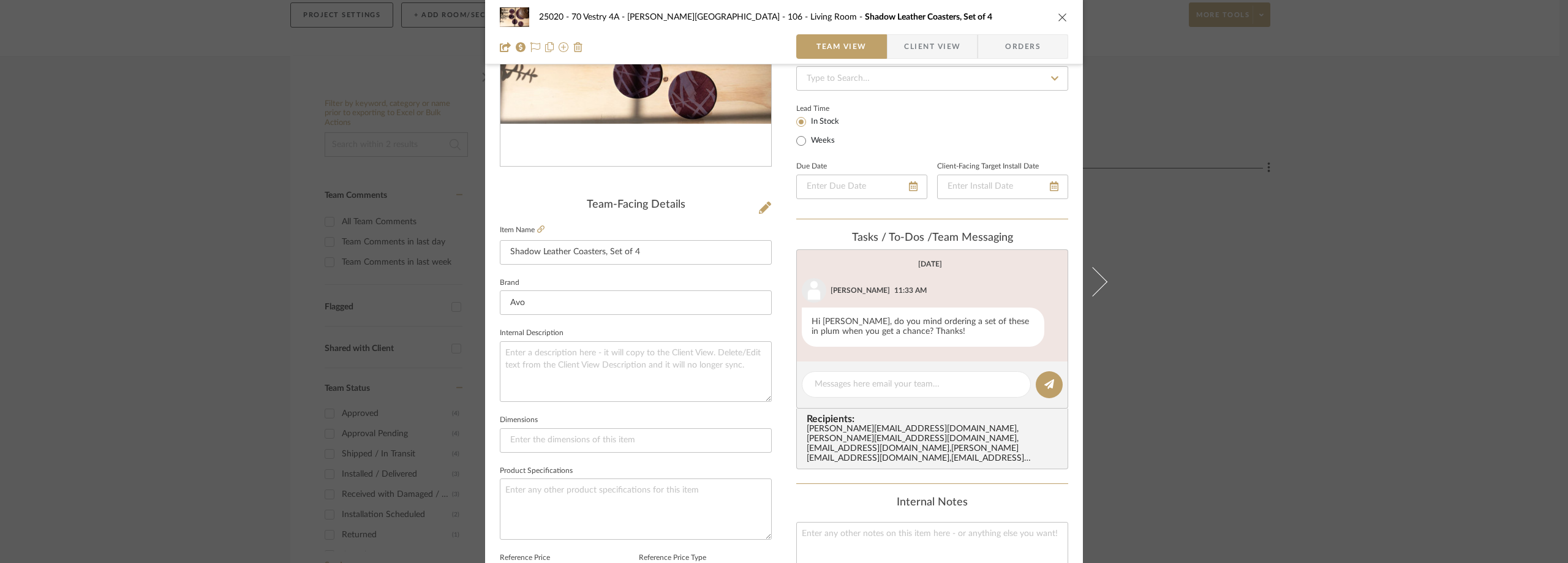
click at [924, 50] on span "Client View" at bounding box center [932, 46] width 57 height 25
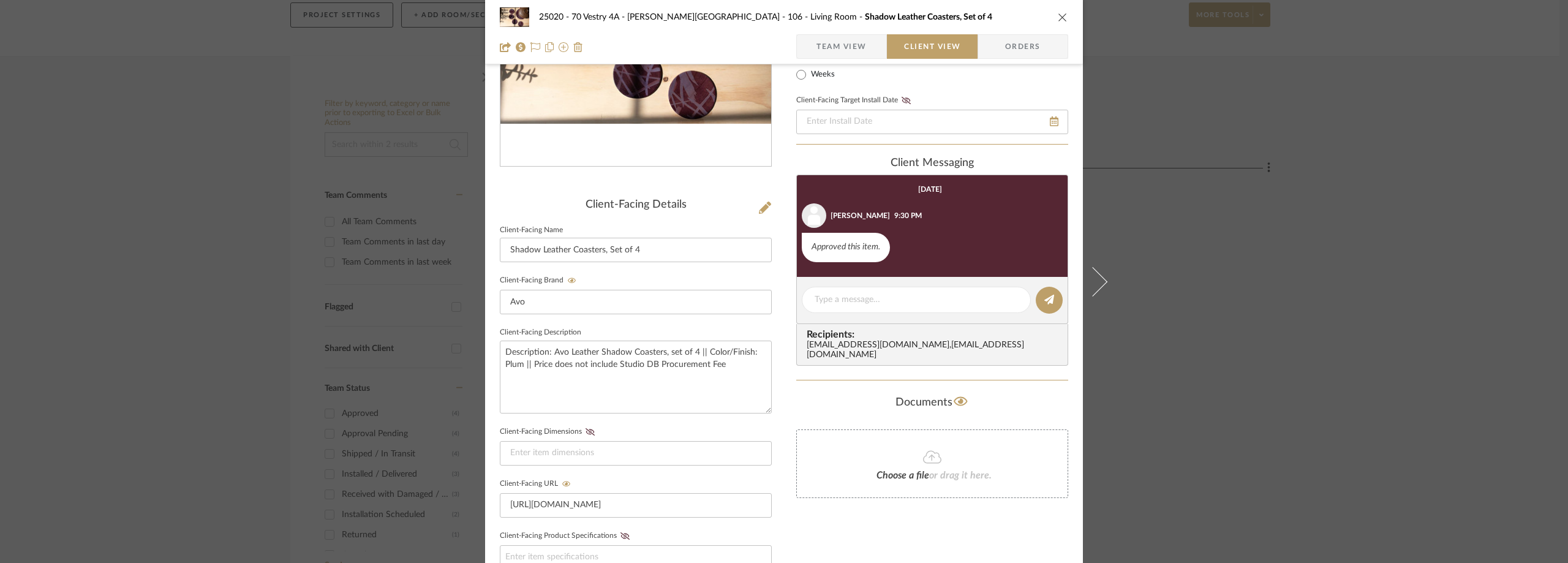
click at [1220, 190] on div "25020 - 70 Vestry 4A - Grant-Stanleigh 106 - Living Room Shadow Leather Coaster…" at bounding box center [784, 281] width 1568 height 563
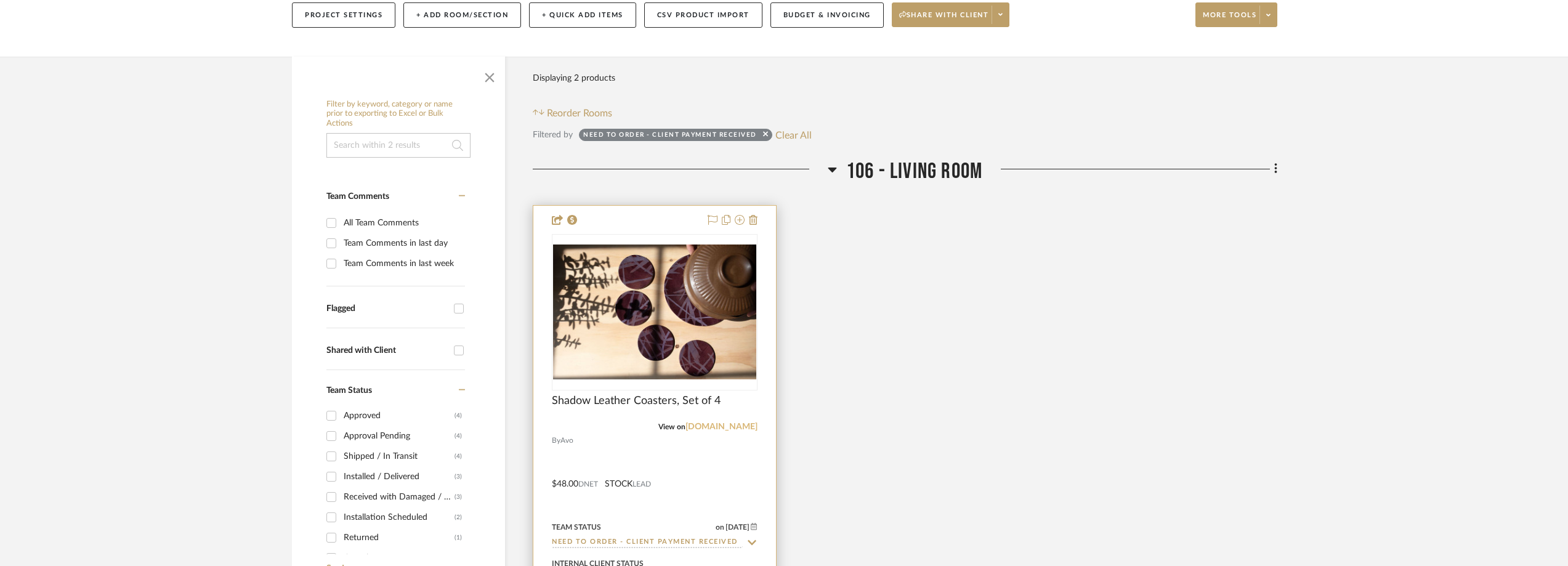
click at [749, 423] on link "avoavo.com" at bounding box center [721, 427] width 72 height 9
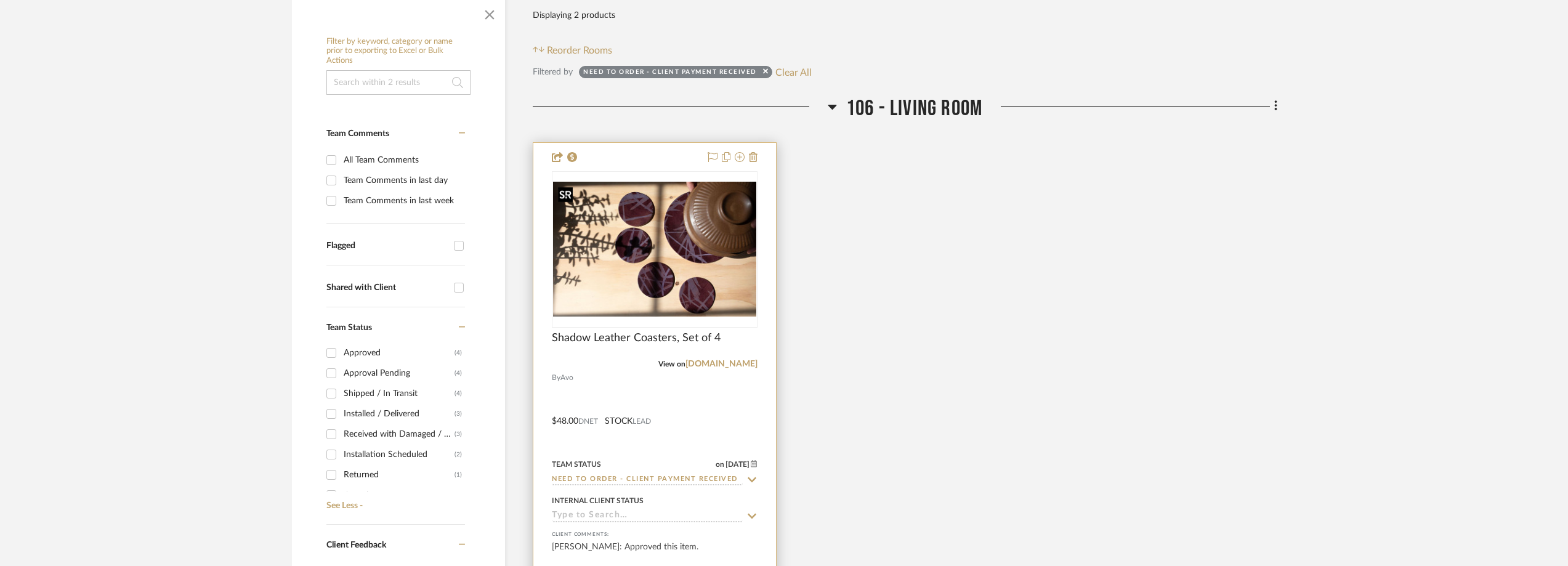
scroll to position [308, 0]
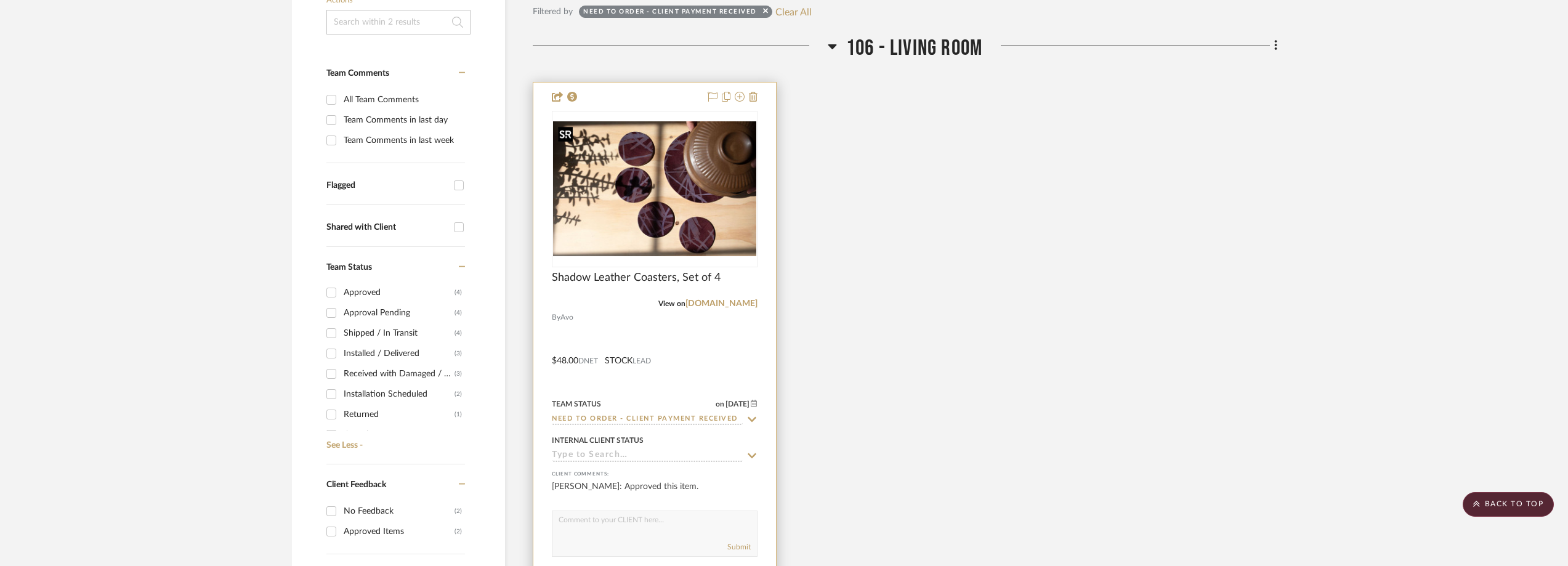
click at [632, 183] on img "0" at bounding box center [655, 189] width 203 height 135
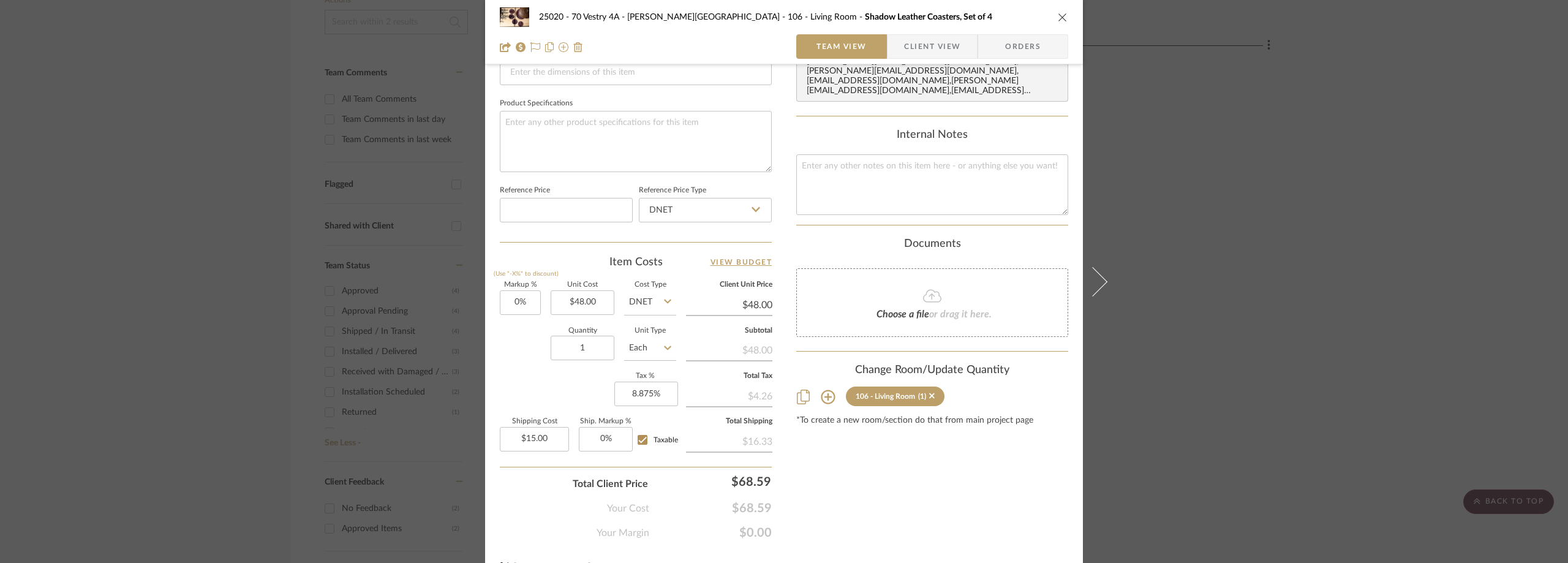
scroll to position [245, 0]
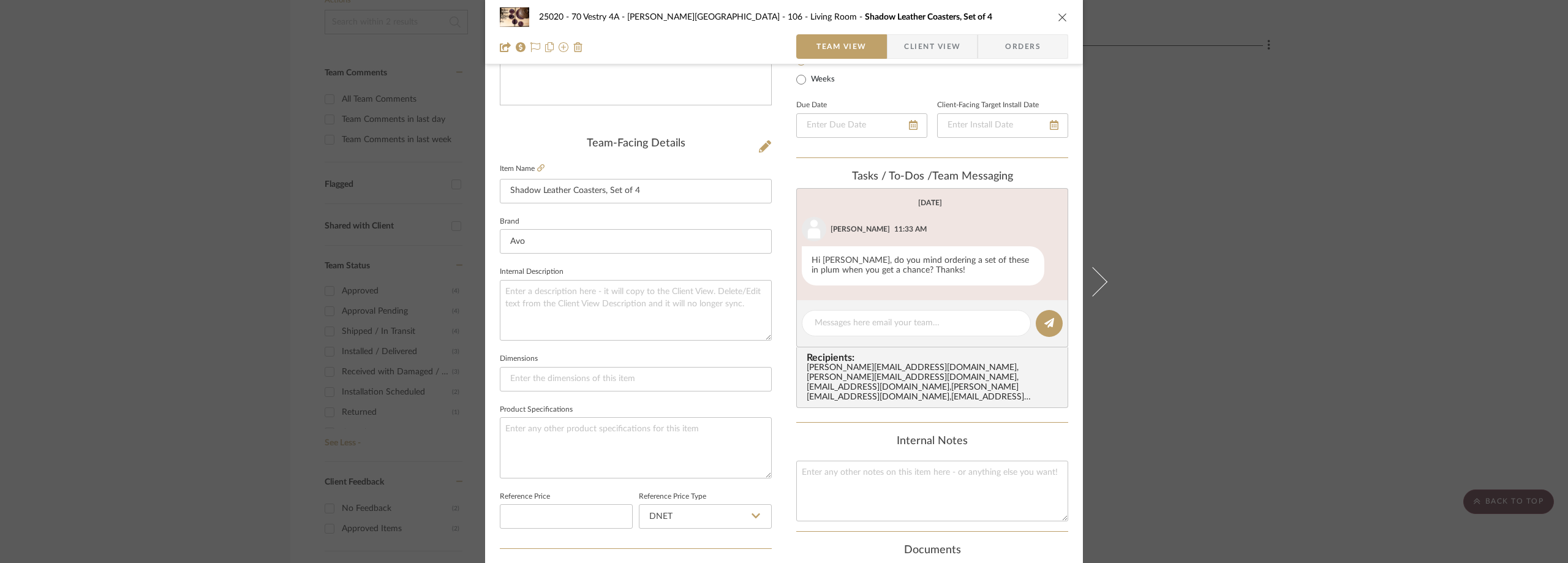
click at [911, 42] on span "Client View" at bounding box center [932, 46] width 57 height 25
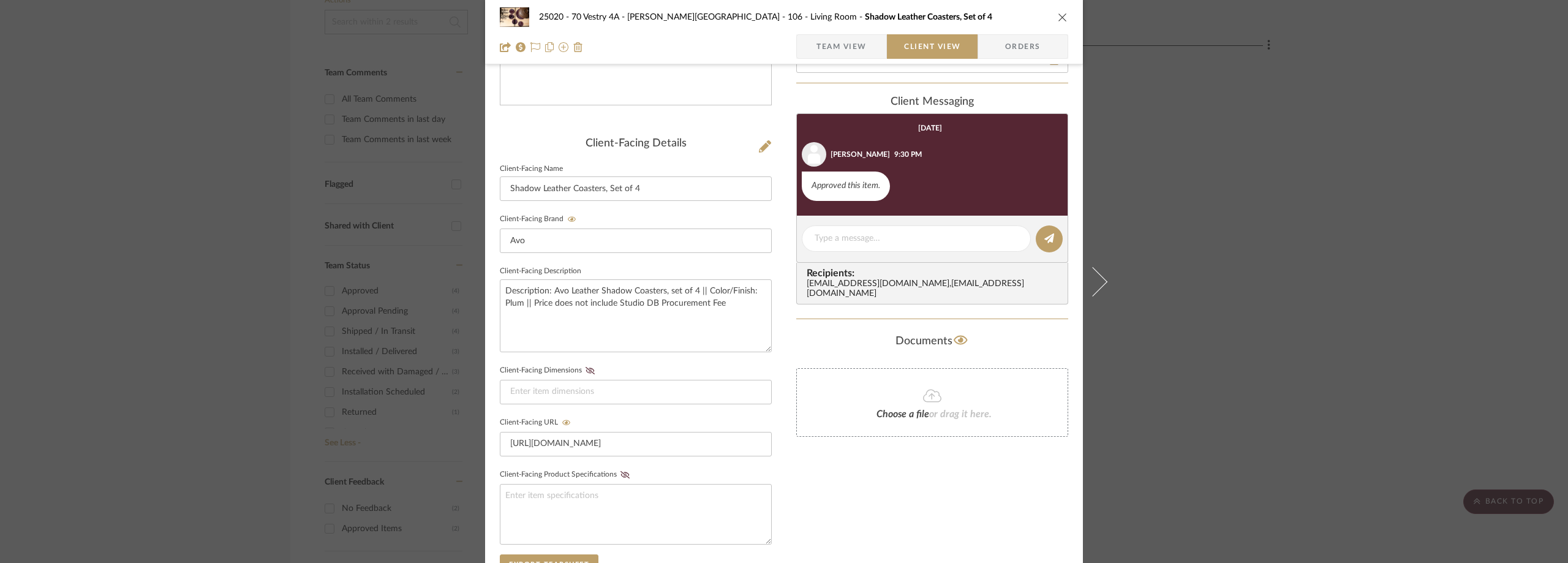
click at [847, 54] on span "Team View" at bounding box center [842, 46] width 51 height 25
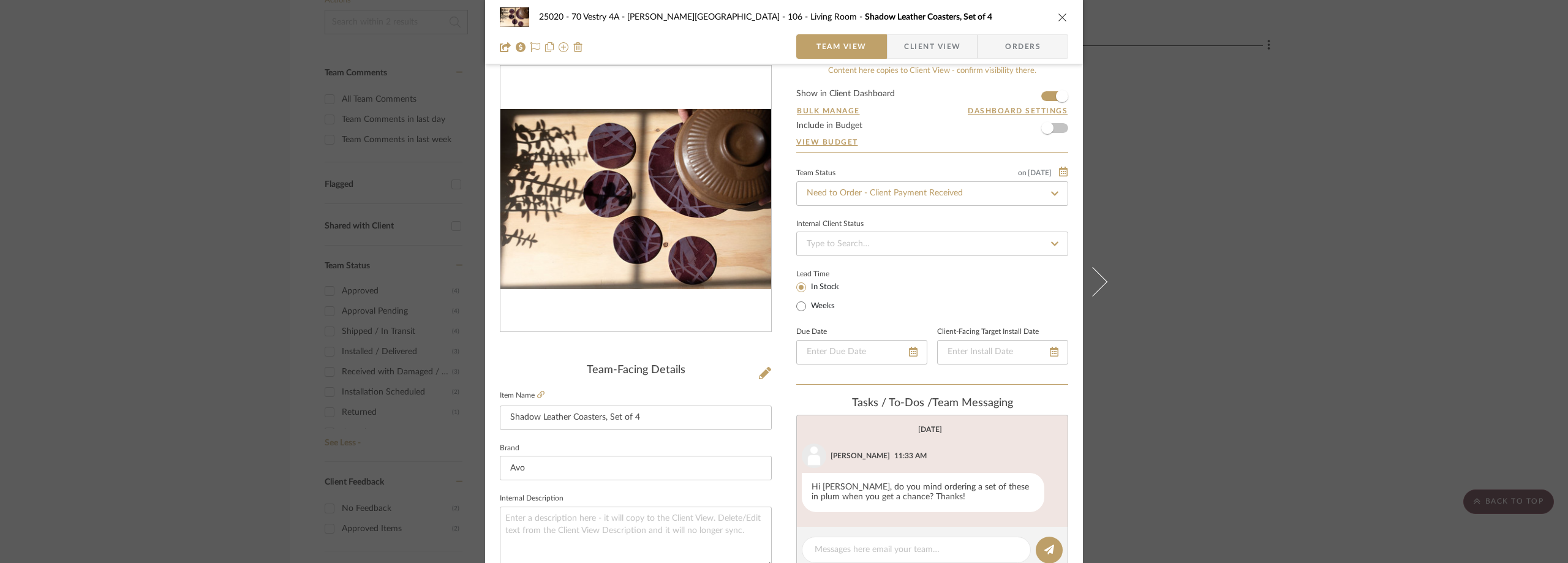
scroll to position [0, 0]
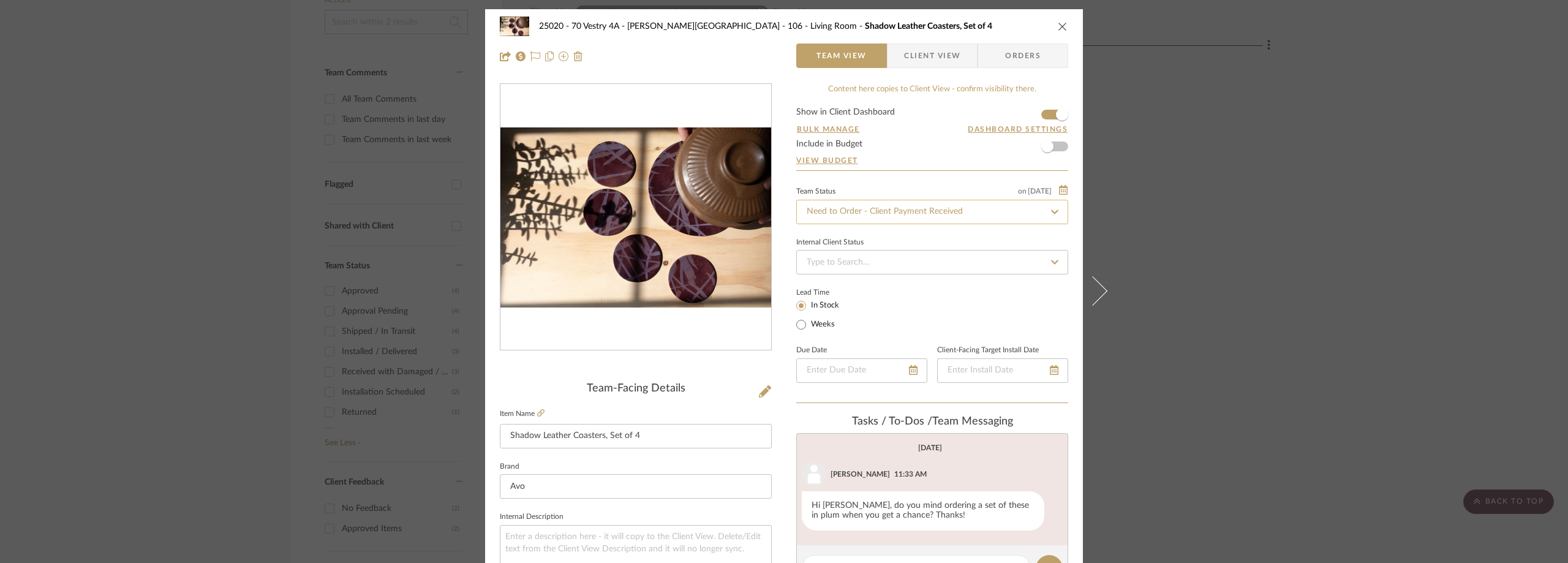
click at [839, 214] on input "Need to Order - Client Payment Received" at bounding box center [932, 212] width 272 height 25
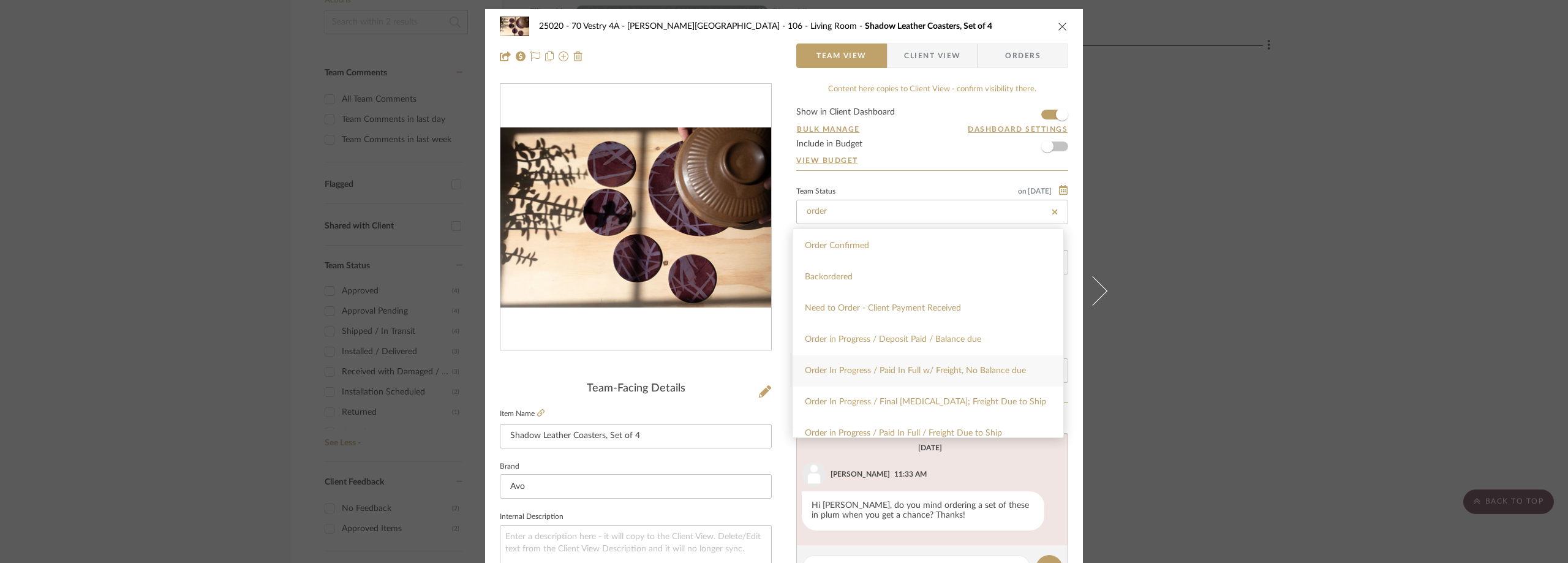
click at [888, 373] on span "Order In Progress / Paid In Full w/ Freight, No Balance due" at bounding box center [915, 371] width 221 height 9
type input "Order In Progress / Paid In Full w/ Freight, No Balance due"
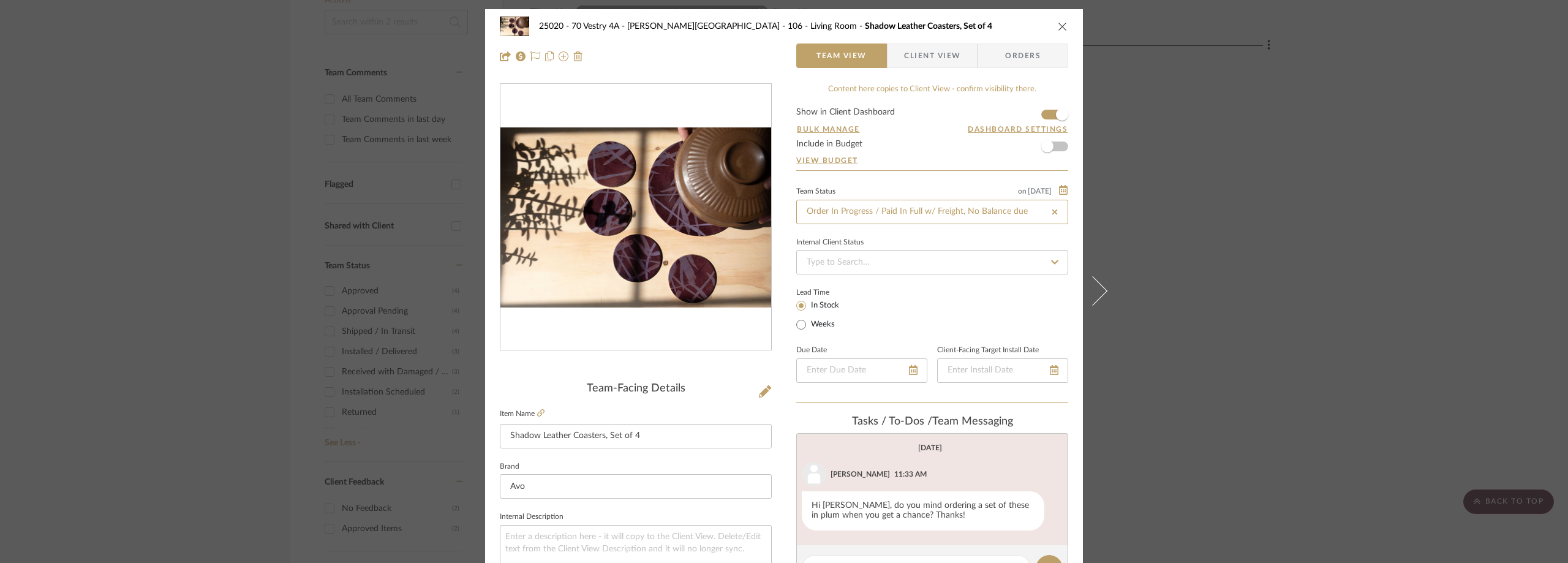
type input "Order In Progress / Paid In Full w/ Freight, No Balance due"
click at [876, 313] on div "Lead Time In Stock Weeks" at bounding box center [932, 308] width 272 height 48
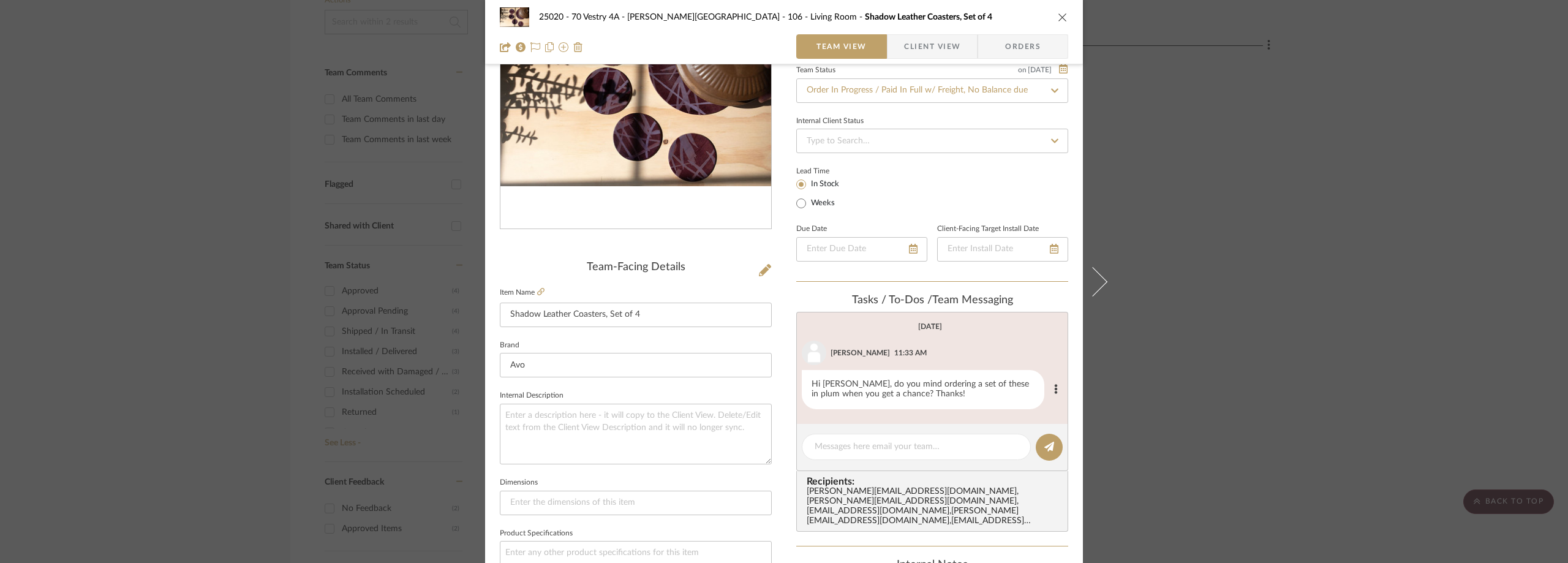
scroll to position [122, 0]
click at [844, 445] on textarea at bounding box center [917, 445] width 203 height 13
paste textarea "Order No. 10026"
type textarea "Order No. 10026"
